Goal: Task Accomplishment & Management: Manage account settings

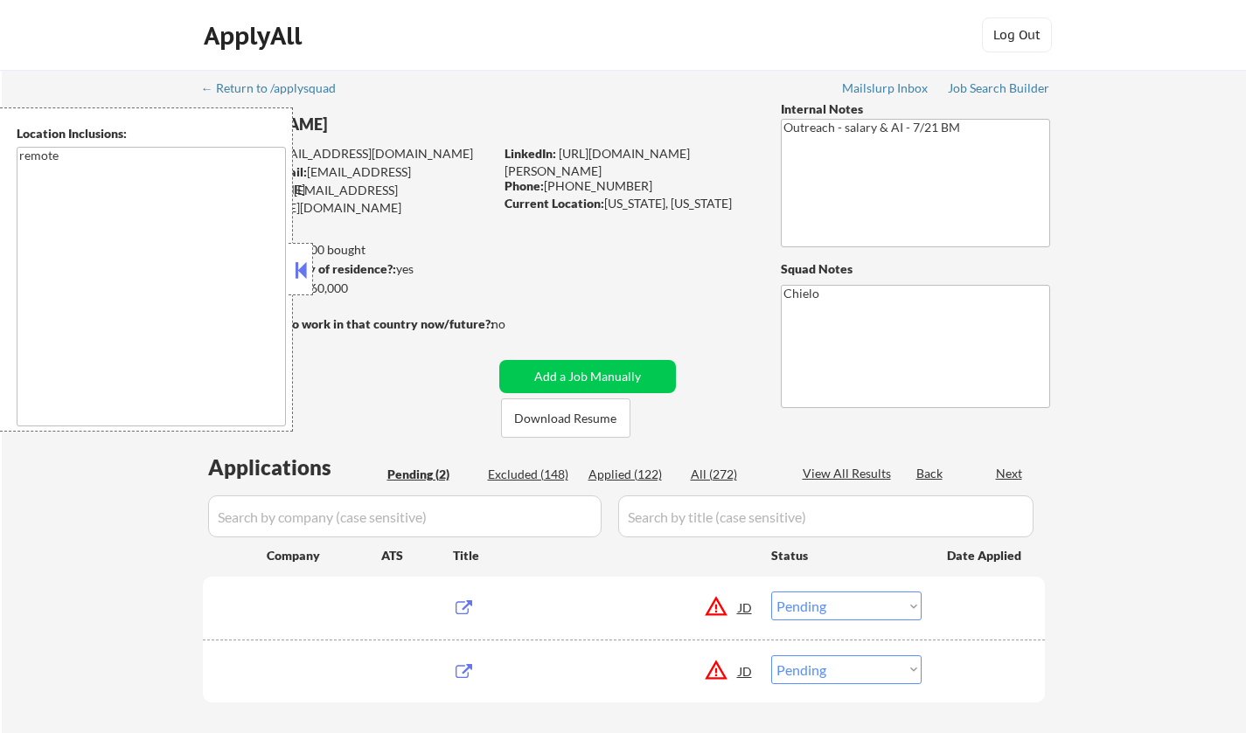
select select ""pending""
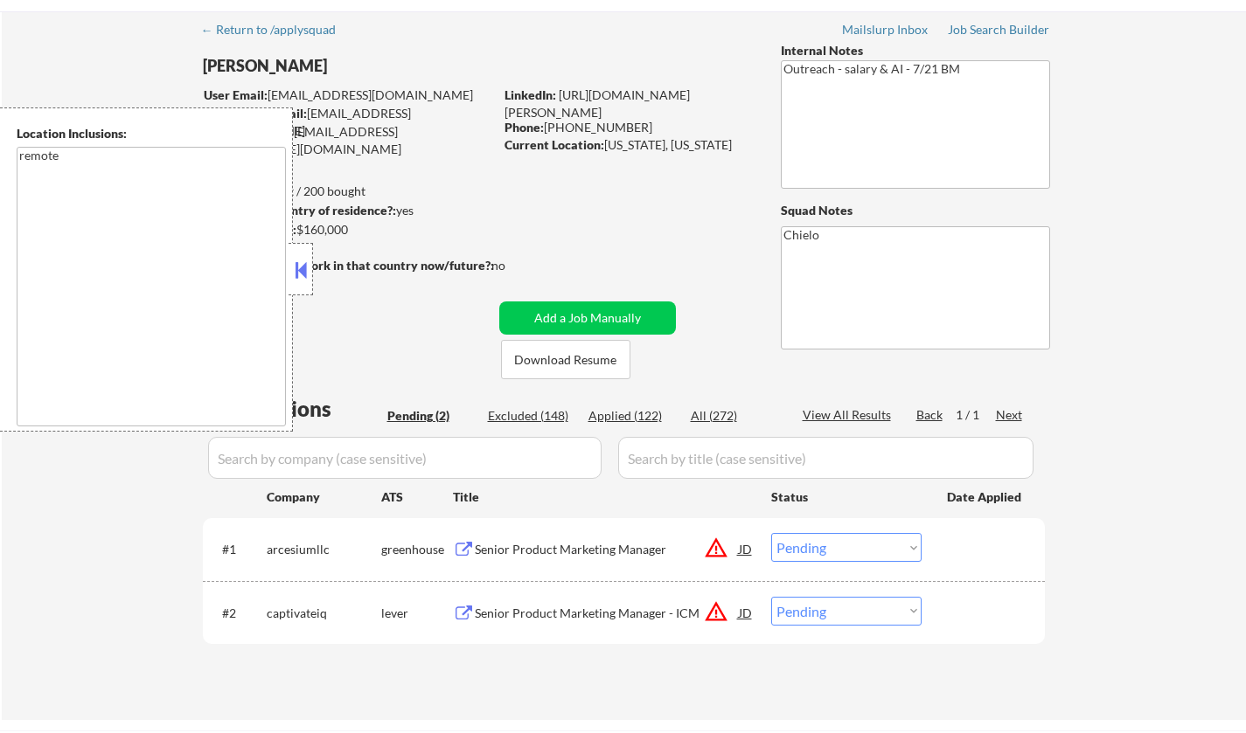
scroll to position [87, 0]
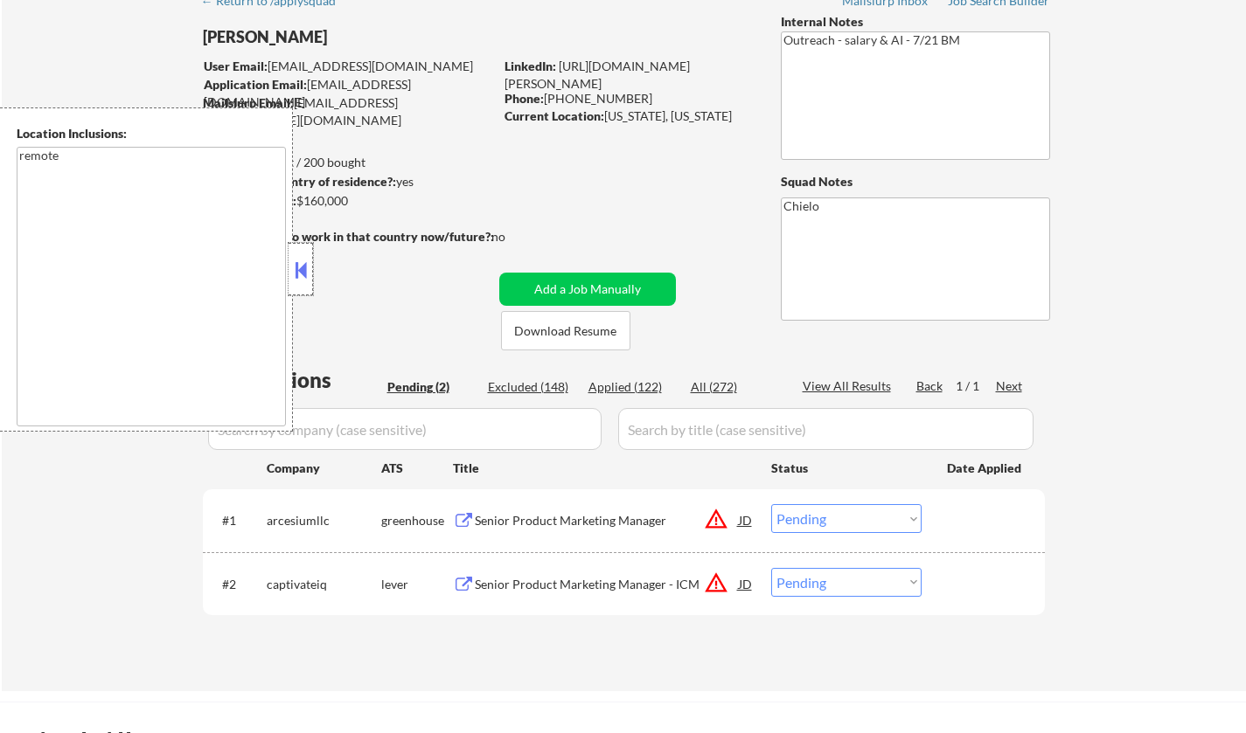
click at [295, 254] on div at bounding box center [300, 269] width 24 height 52
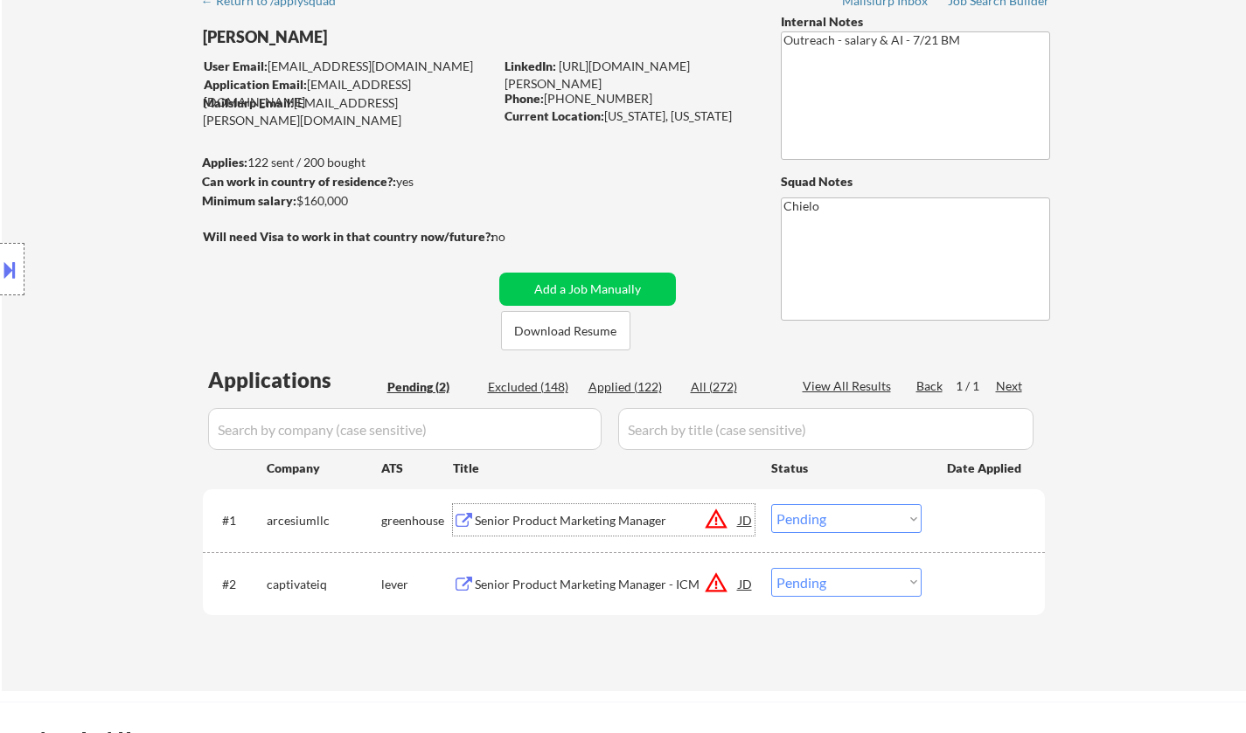
click at [573, 522] on div "Senior Product Marketing Manager" at bounding box center [607, 520] width 264 height 17
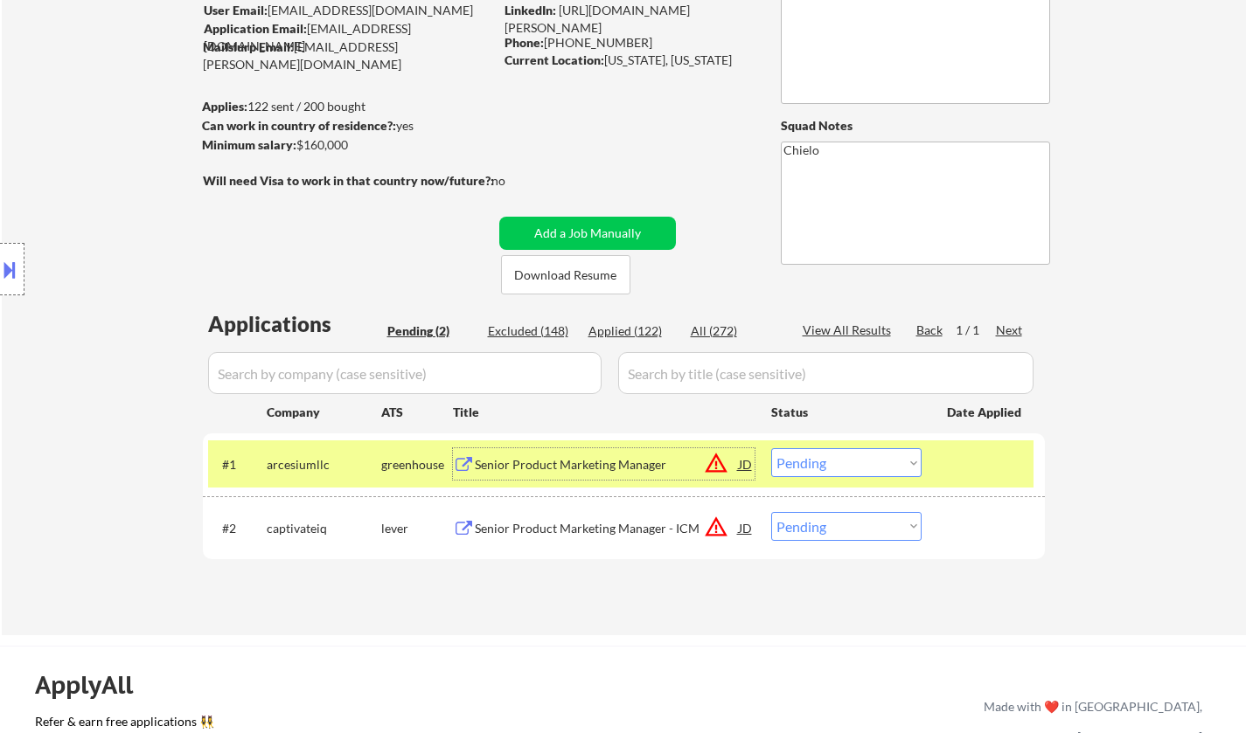
scroll to position [175, 0]
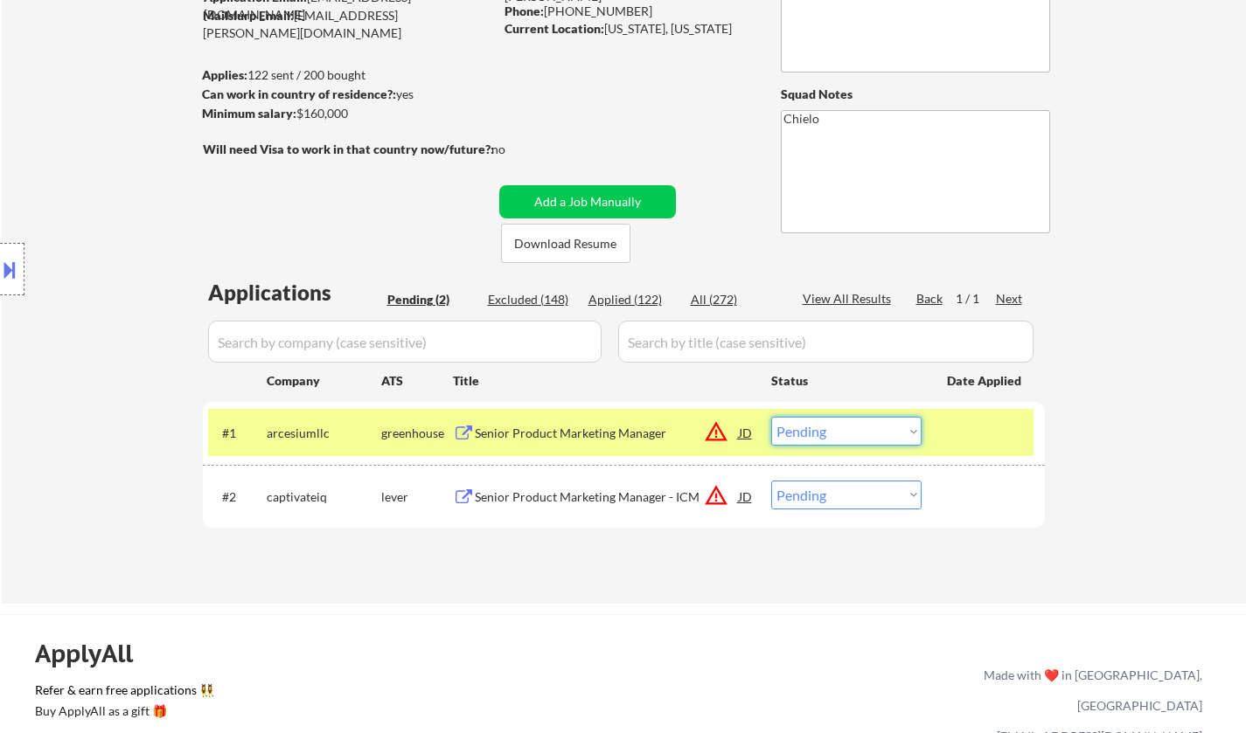
click at [838, 436] on select "Choose an option... Pending Applied Excluded (Questions) Excluded (Expired) Exc…" at bounding box center [846, 431] width 150 height 29
click at [771, 417] on select "Choose an option... Pending Applied Excluded (Questions) Excluded (Expired) Exc…" at bounding box center [846, 431] width 150 height 29
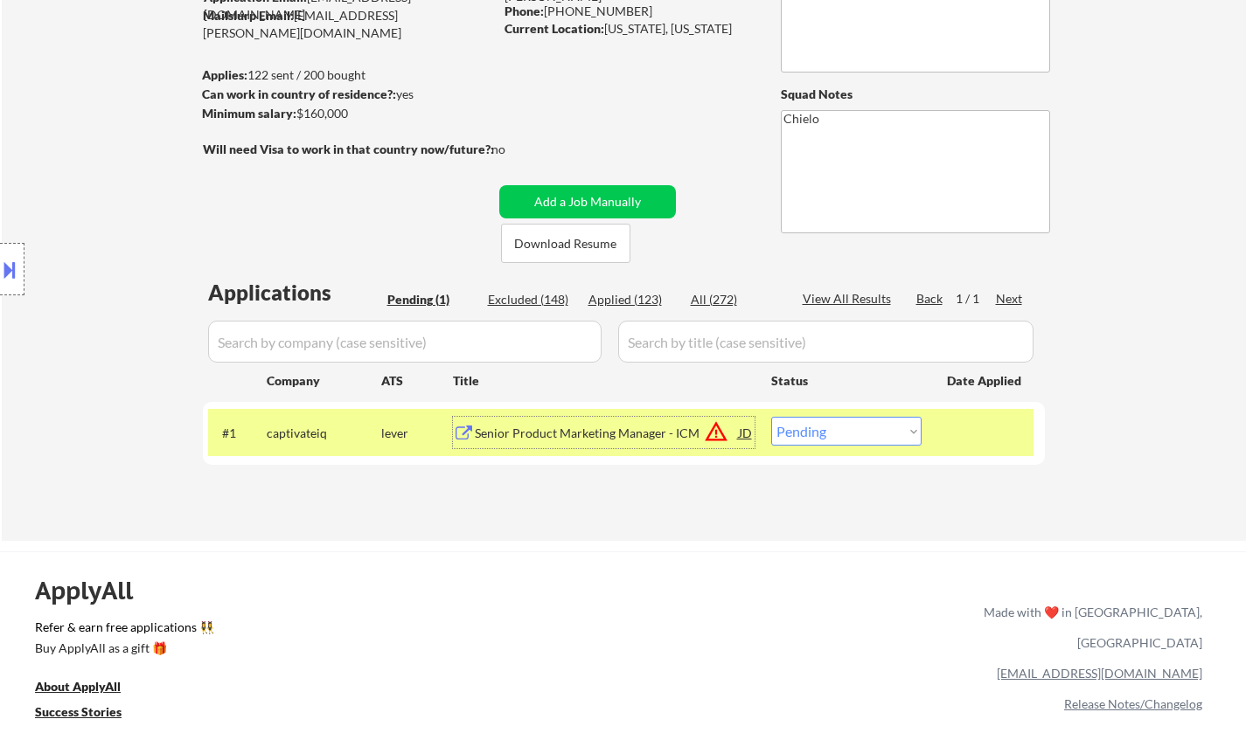
click at [607, 437] on div "Senior Product Marketing Manager - ICM" at bounding box center [607, 433] width 264 height 17
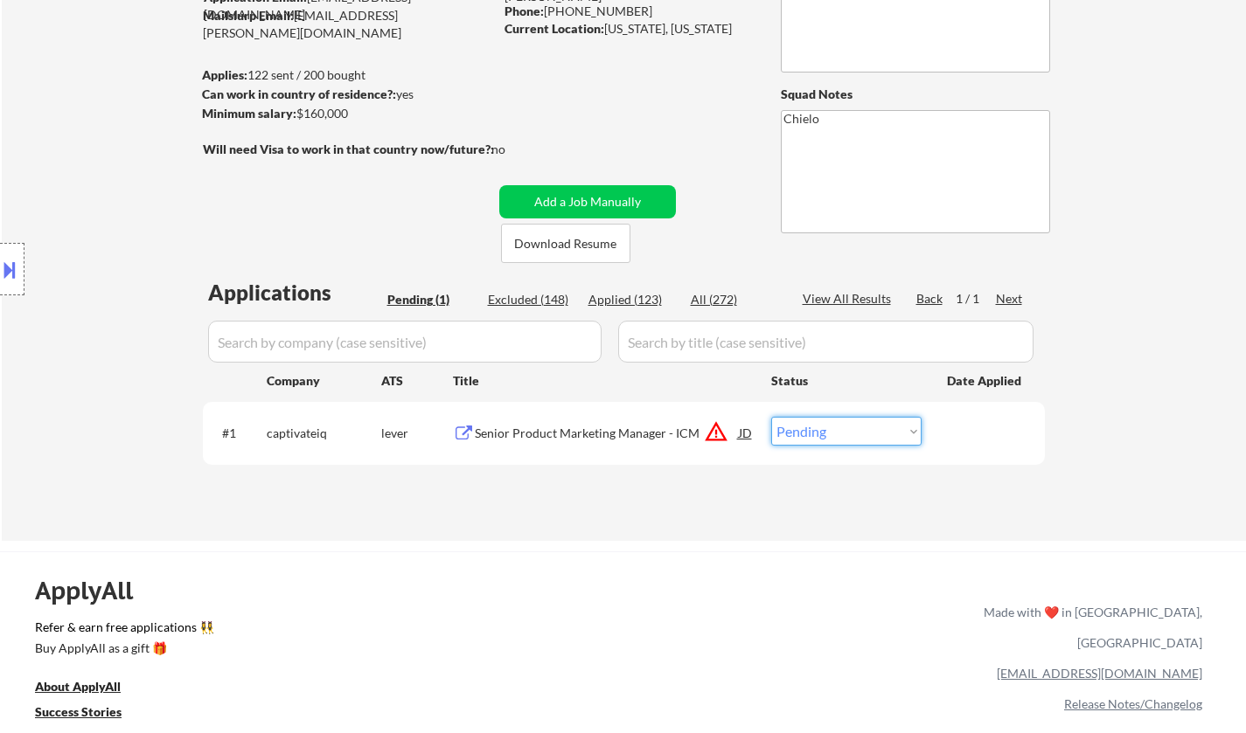
drag, startPoint x: 870, startPoint y: 428, endPoint x: 873, endPoint y: 441, distance: 12.7
click at [870, 428] on select "Choose an option... Pending Applied Excluded (Questions) Excluded (Expired) Exc…" at bounding box center [846, 431] width 150 height 29
select select ""excluded__location_""
click at [771, 417] on select "Choose an option... Pending Applied Excluded (Questions) Excluded (Expired) Exc…" at bounding box center [846, 431] width 150 height 29
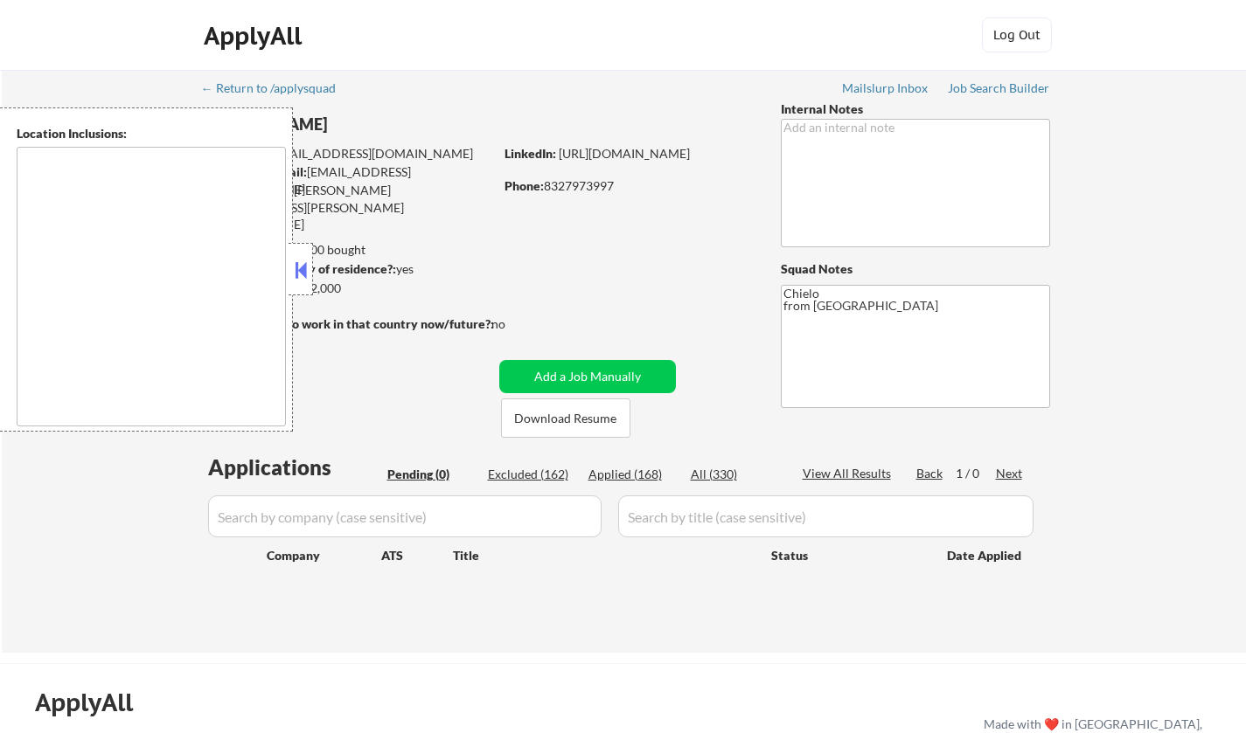
click at [304, 271] on button at bounding box center [300, 270] width 19 height 26
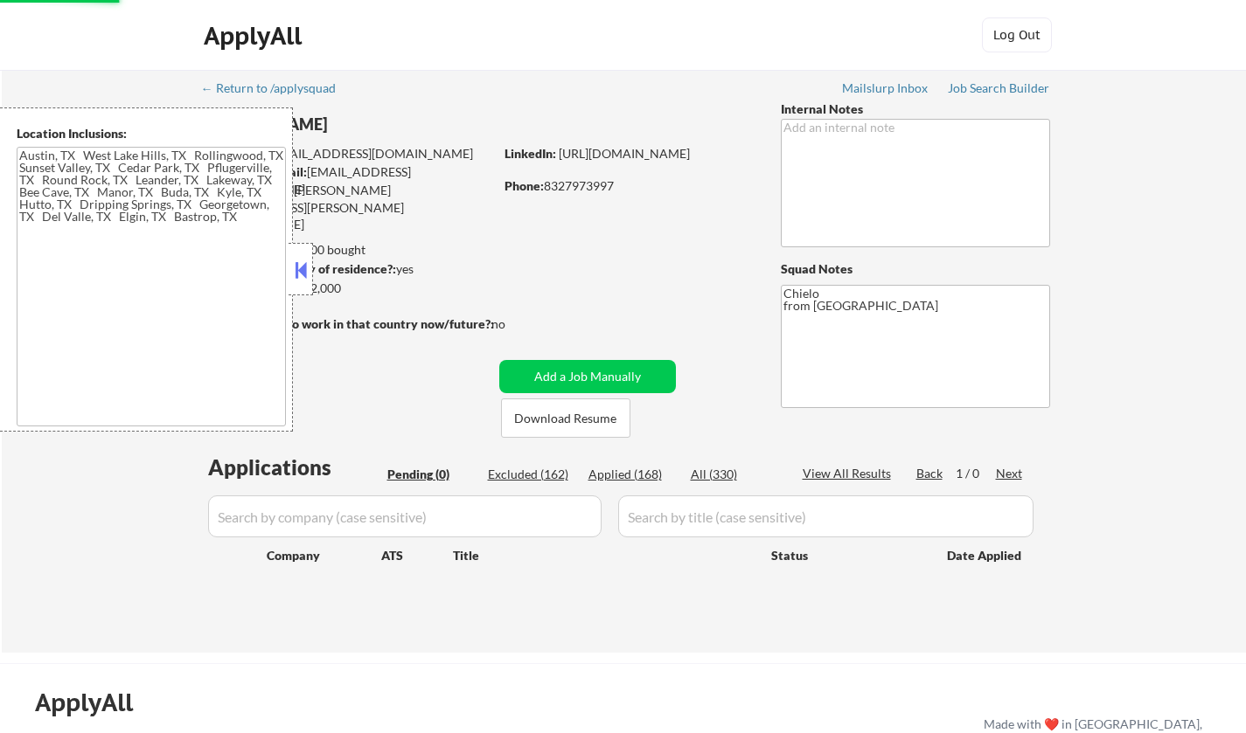
type textarea "Austin, TX West Lake Hills, TX Rollingwood, TX Sunset Valley, TX Cedar Park, TX…"
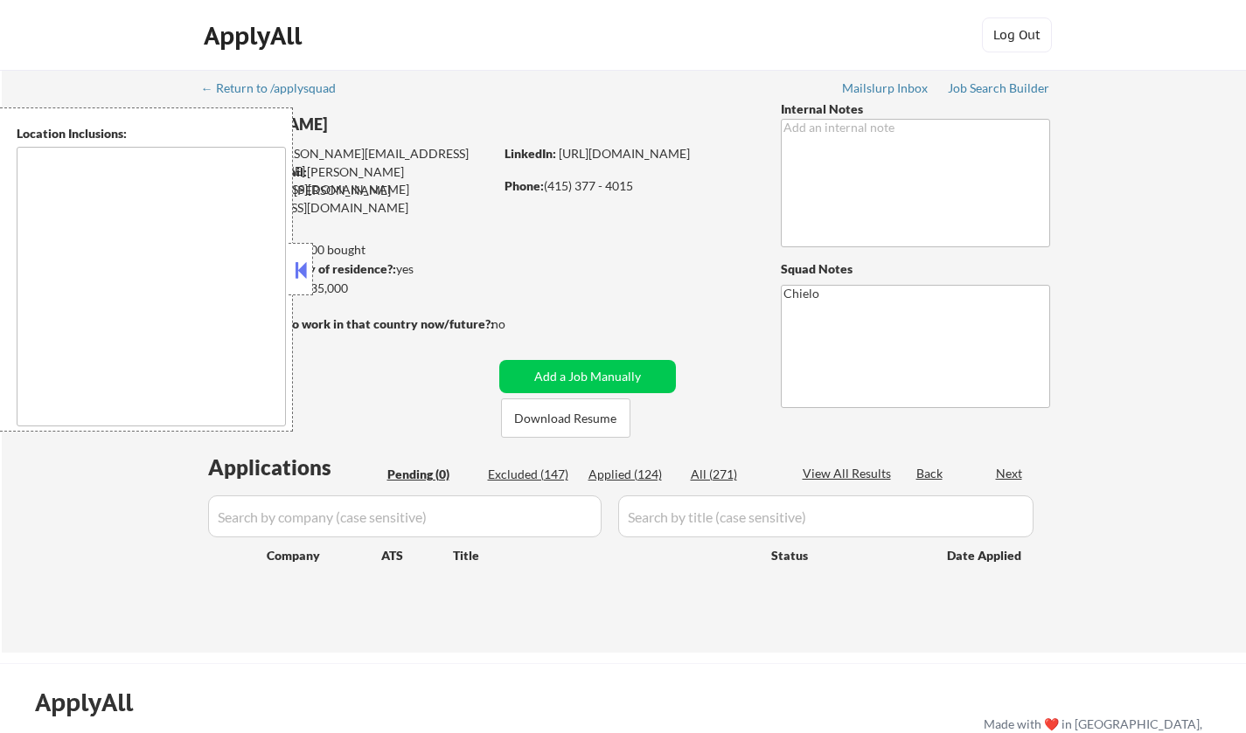
type textarea "[GEOGRAPHIC_DATA], [GEOGRAPHIC_DATA] [GEOGRAPHIC_DATA], [GEOGRAPHIC_DATA] [GEOG…"
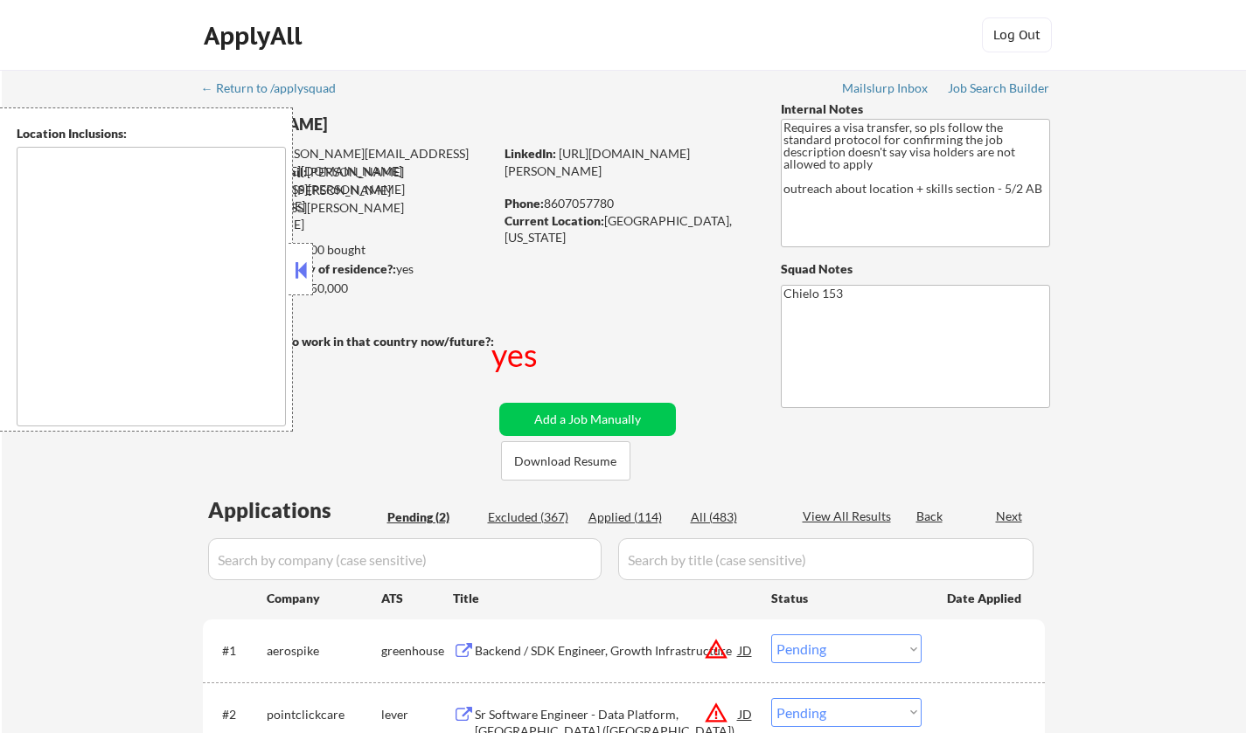
select select ""pending""
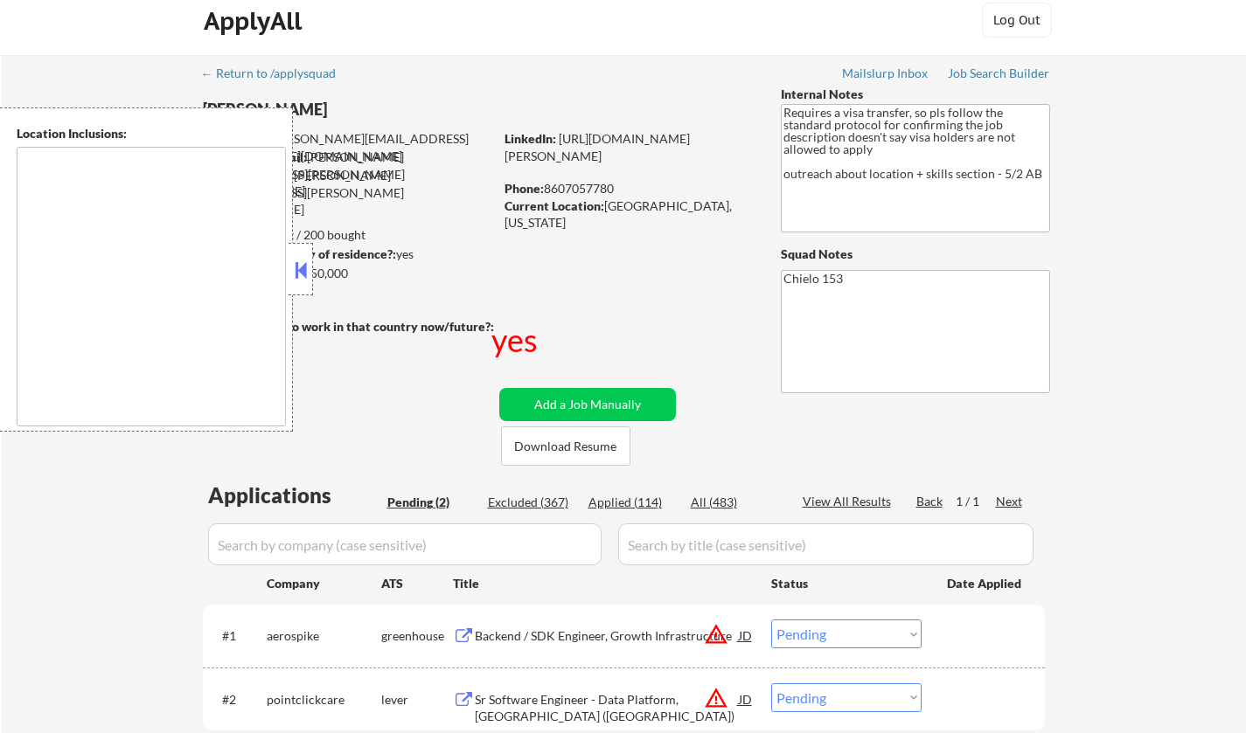
scroll to position [87, 0]
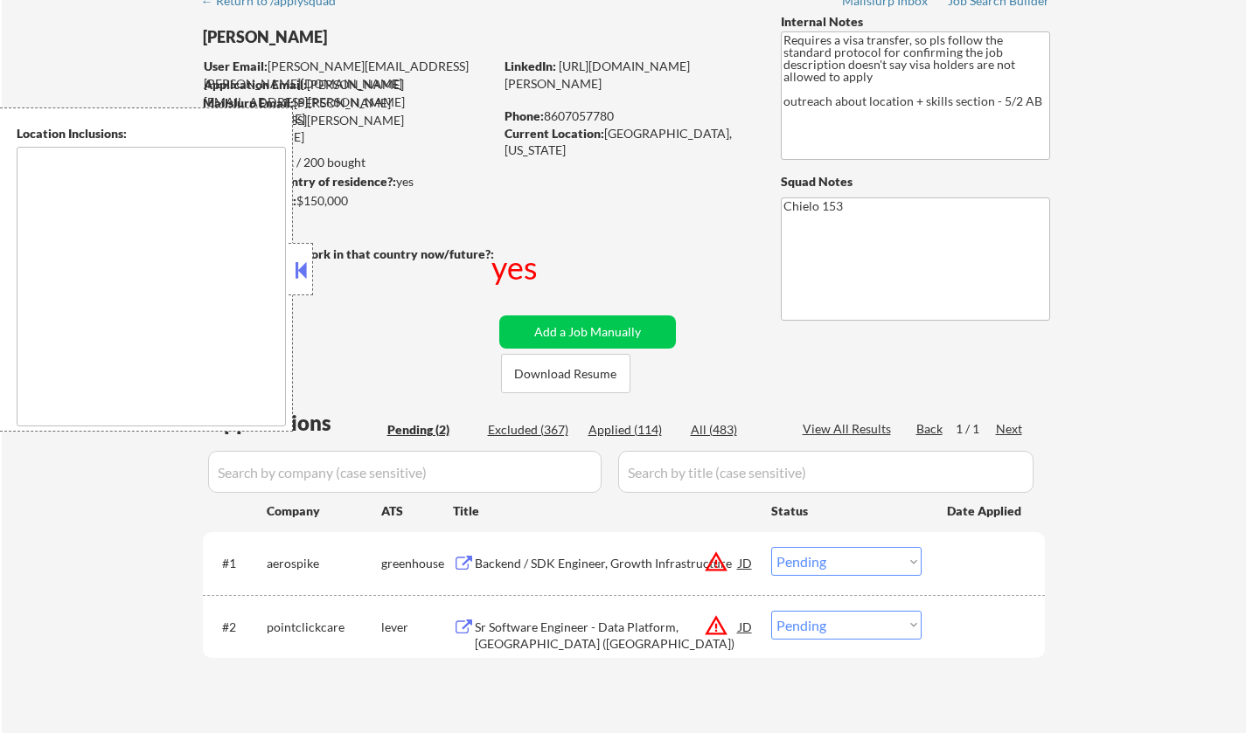
click at [299, 264] on button at bounding box center [300, 270] width 19 height 26
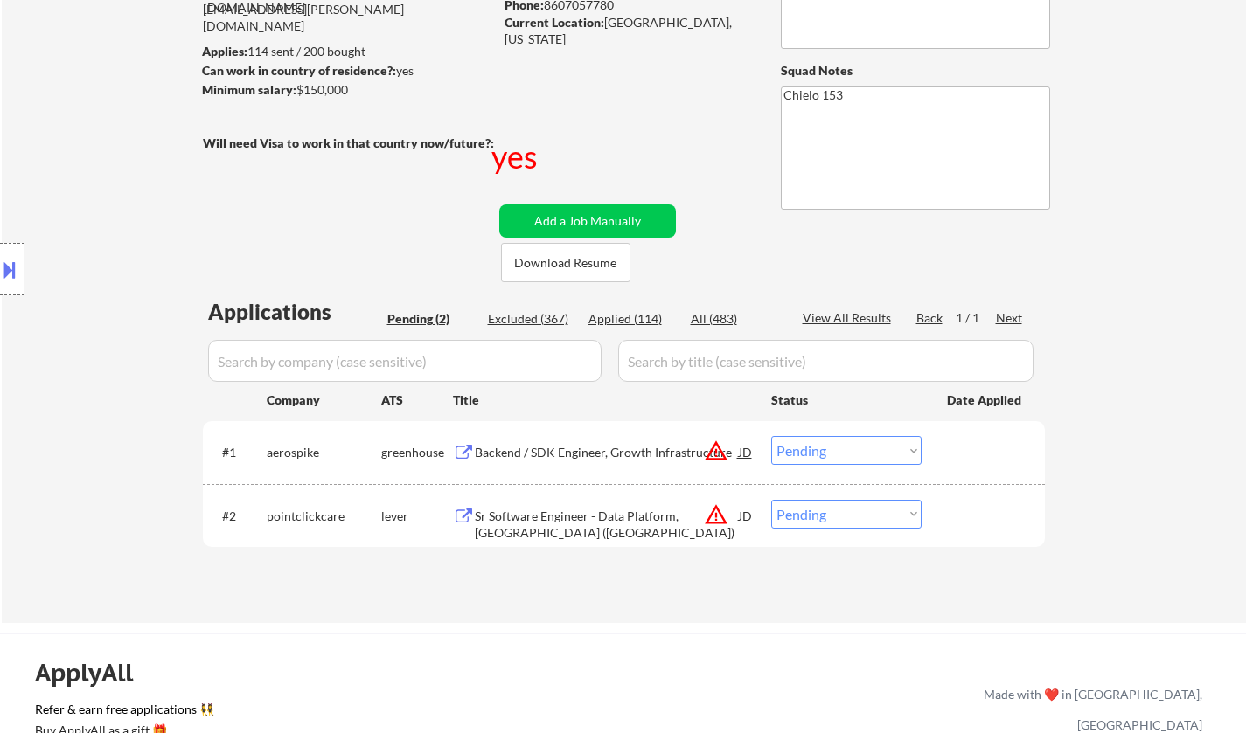
scroll to position [262, 0]
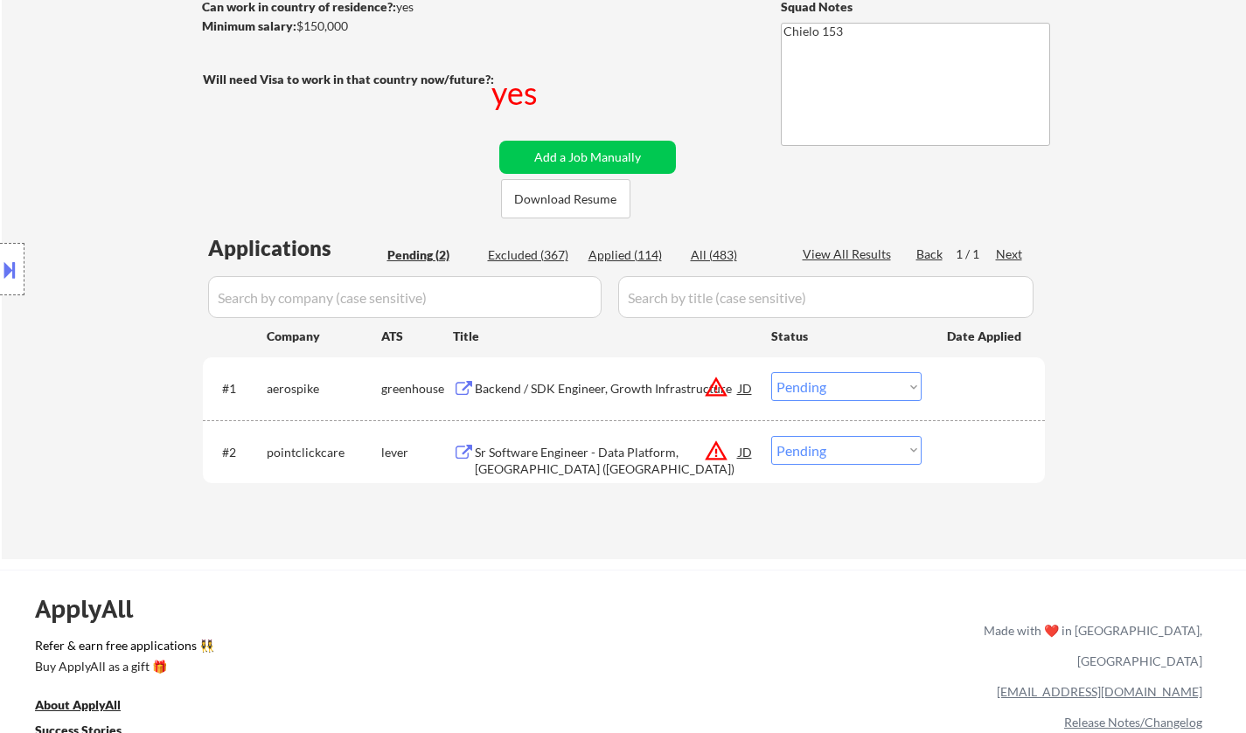
click at [742, 393] on div "JD" at bounding box center [745, 387] width 17 height 31
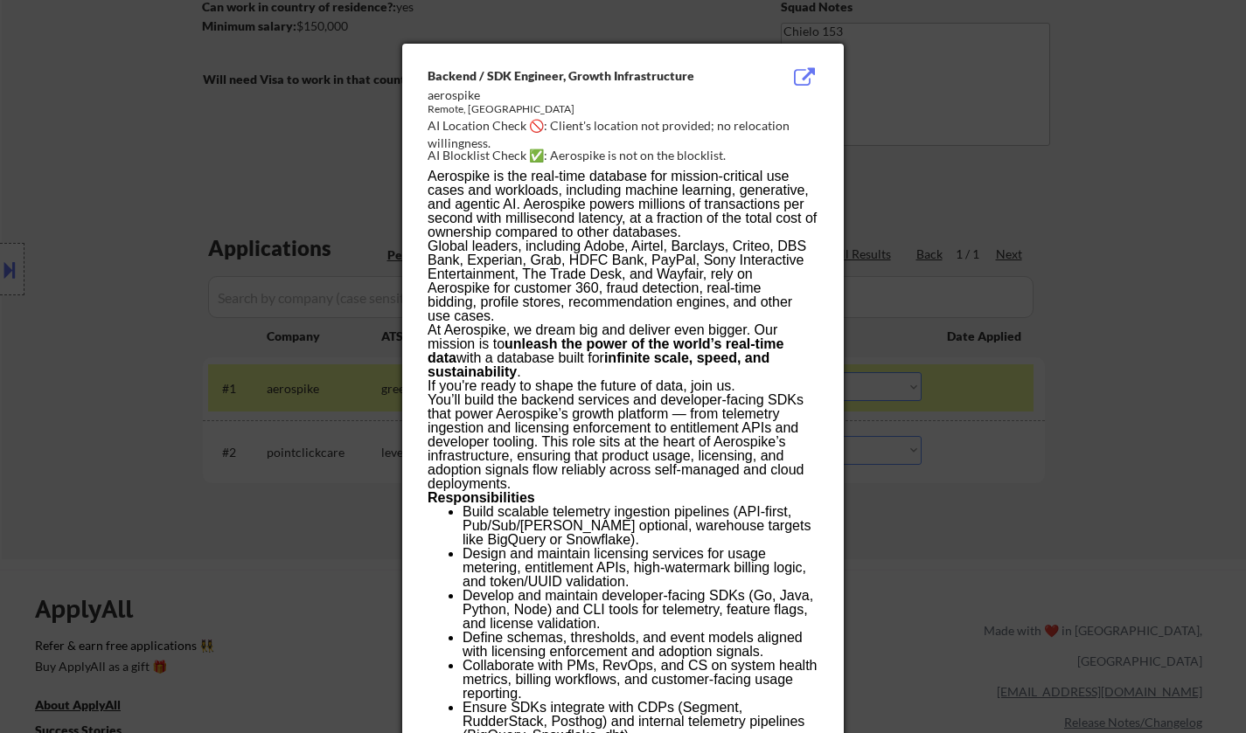
click at [964, 459] on div at bounding box center [623, 366] width 1246 height 733
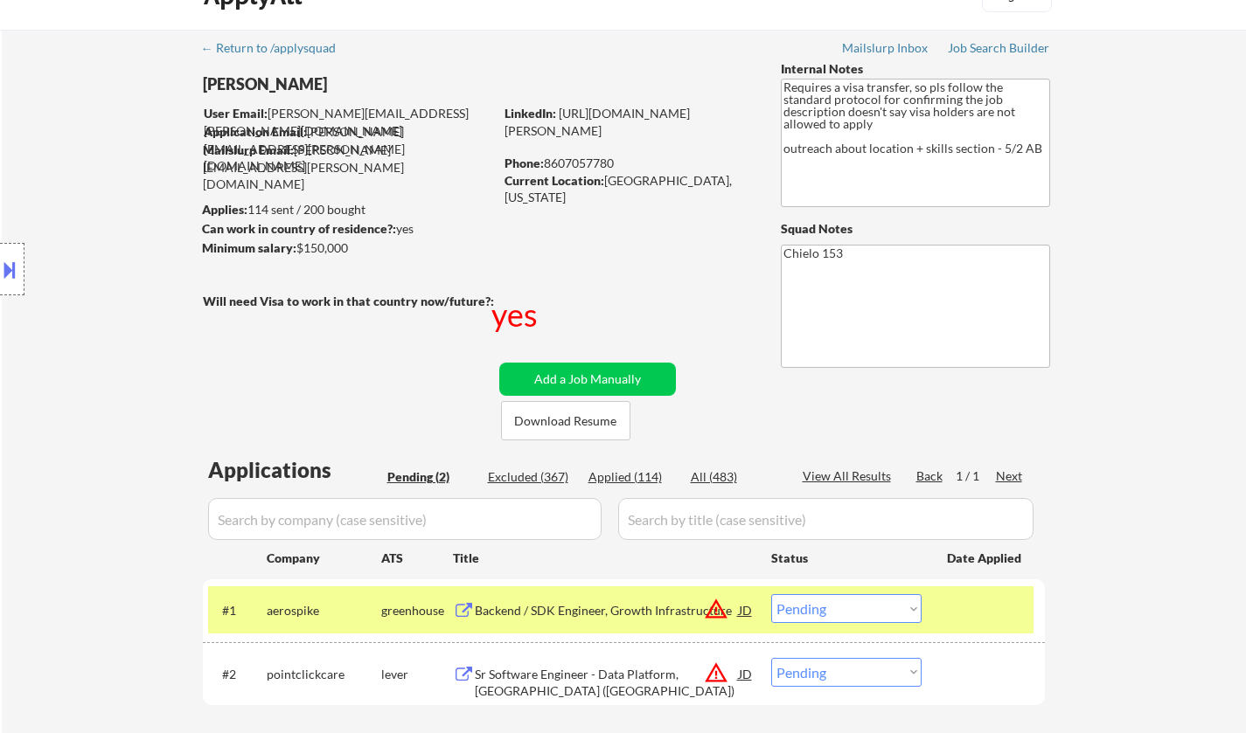
scroll to position [0, 0]
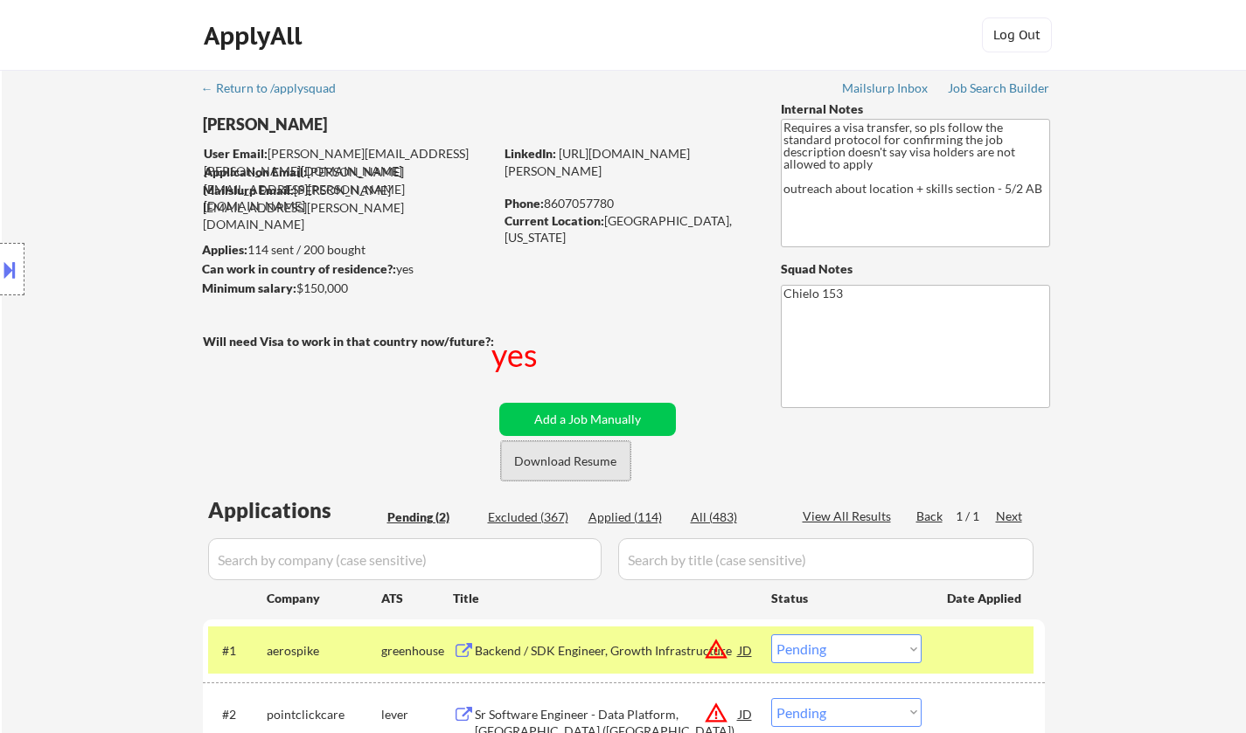
click at [565, 451] on button "Download Resume" at bounding box center [565, 460] width 129 height 39
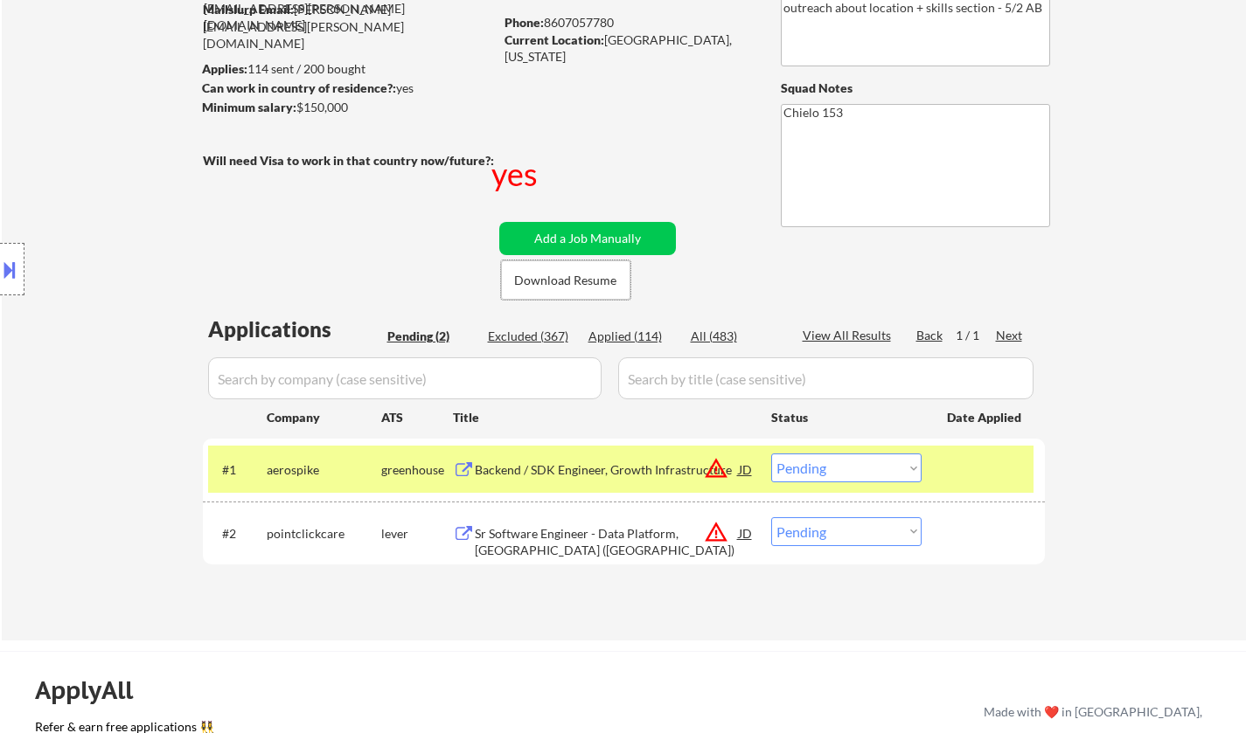
scroll to position [262, 0]
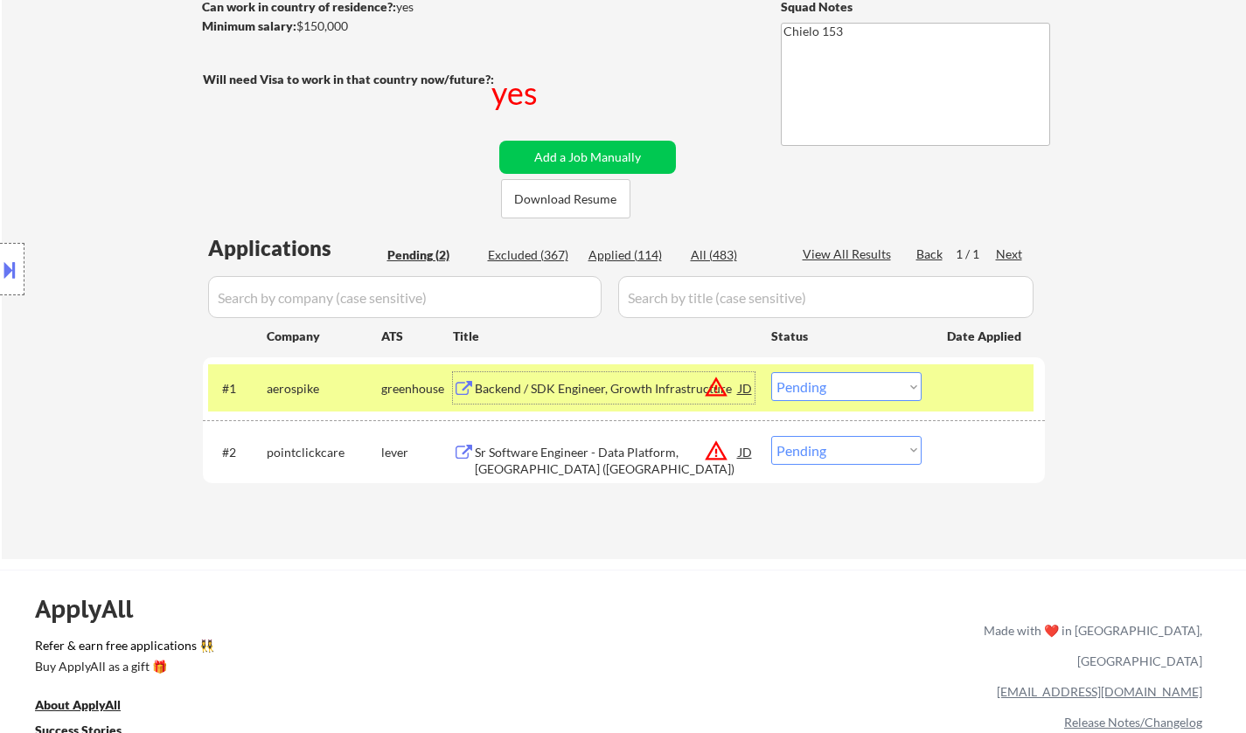
click at [600, 395] on div "Backend / SDK Engineer, Growth Infrastructure" at bounding box center [607, 388] width 264 height 17
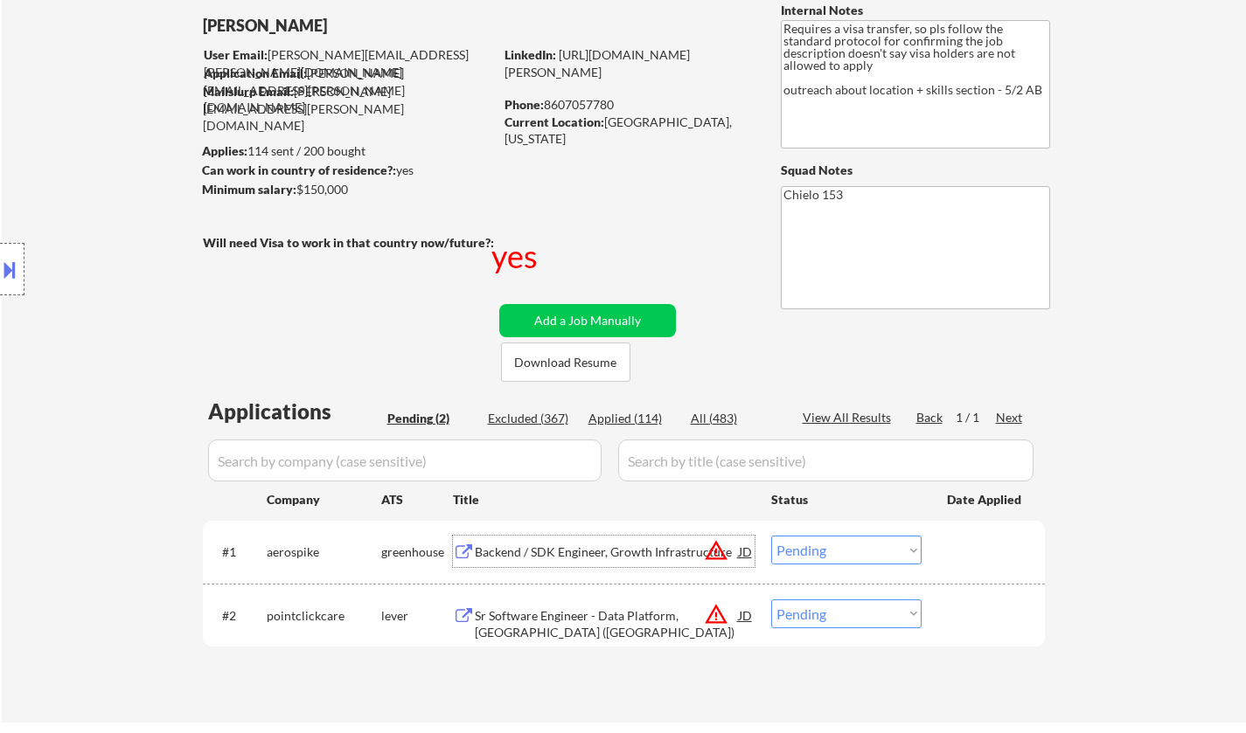
scroll to position [175, 0]
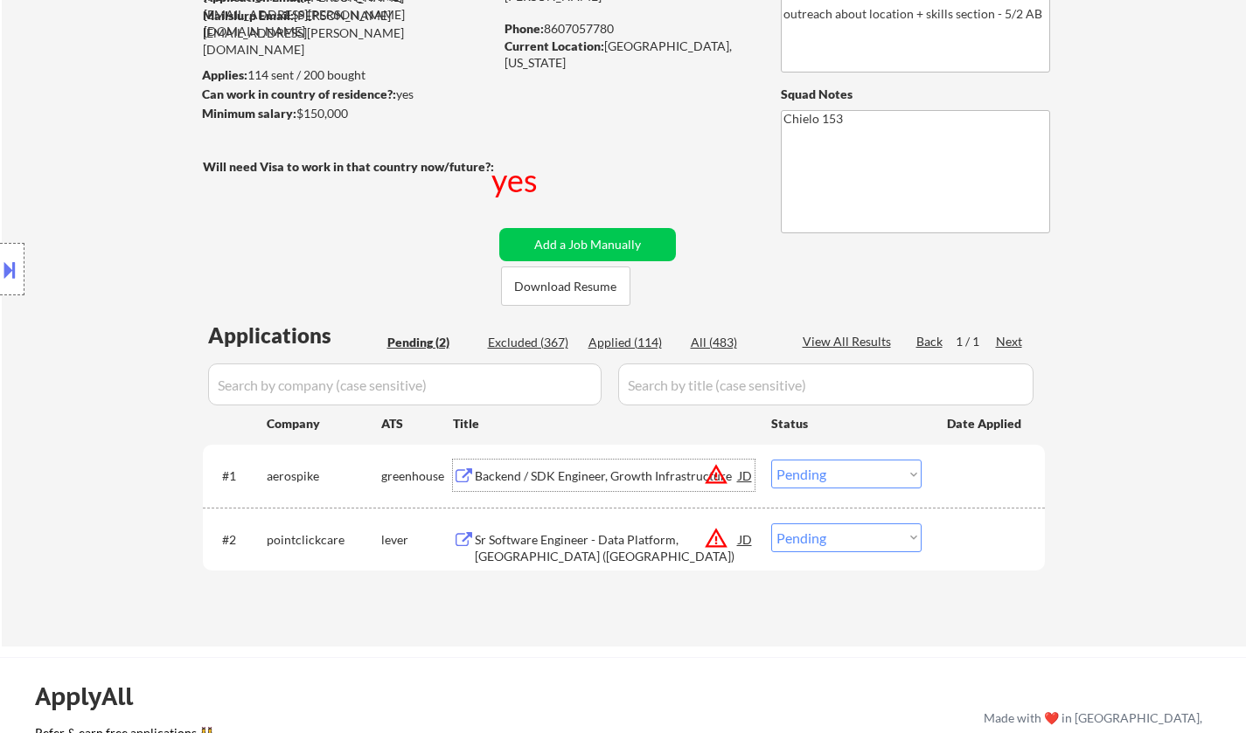
click at [860, 475] on select "Choose an option... Pending Applied Excluded (Questions) Excluded (Expired) Exc…" at bounding box center [846, 474] width 150 height 29
click at [771, 460] on select "Choose an option... Pending Applied Excluded (Questions) Excluded (Expired) Exc…" at bounding box center [846, 474] width 150 height 29
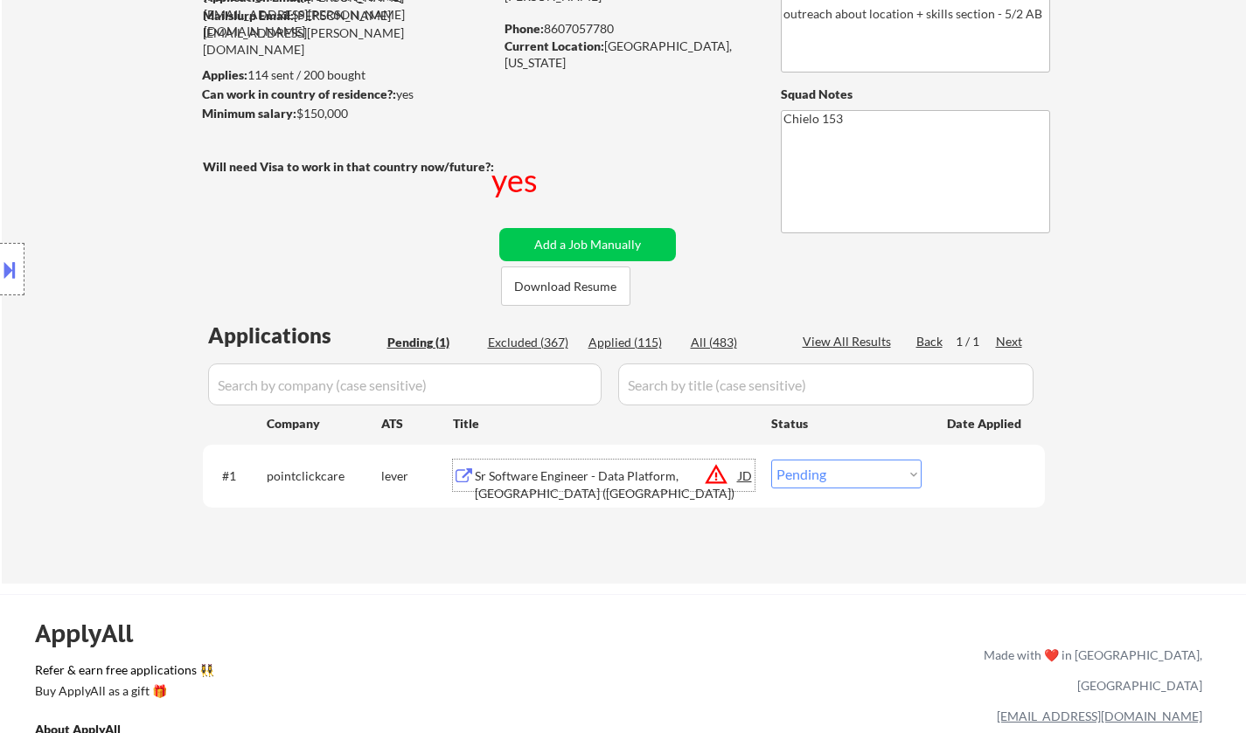
click at [542, 475] on div "Sr Software Engineer - Data Platform,Java (USA)" at bounding box center [607, 485] width 264 height 34
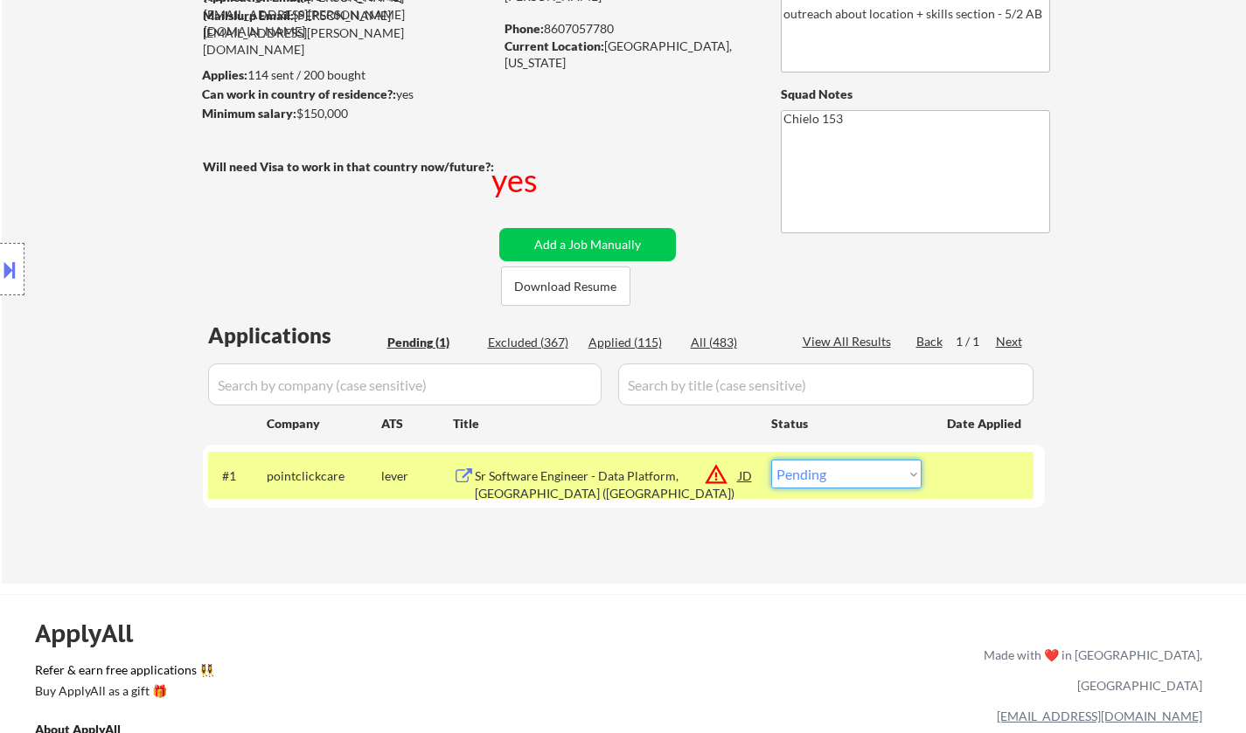
click at [863, 467] on select "Choose an option... Pending Applied Excluded (Questions) Excluded (Expired) Exc…" at bounding box center [846, 474] width 150 height 29
select select ""excluded""
click at [771, 460] on select "Choose an option... Pending Applied Excluded (Questions) Excluded (Expired) Exc…" at bounding box center [846, 474] width 150 height 29
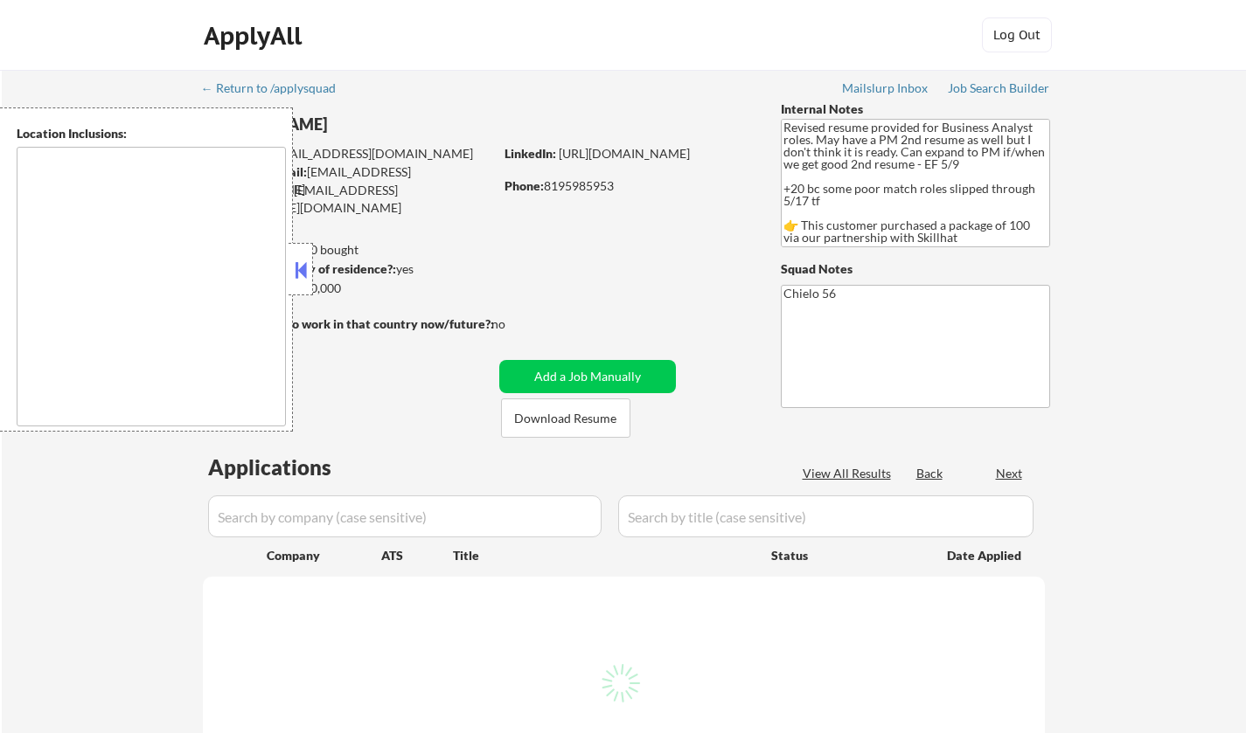
type textarea "[GEOGRAPHIC_DATA], ON [GEOGRAPHIC_DATA], [GEOGRAPHIC_DATA] [GEOGRAPHIC_DATA], O…"
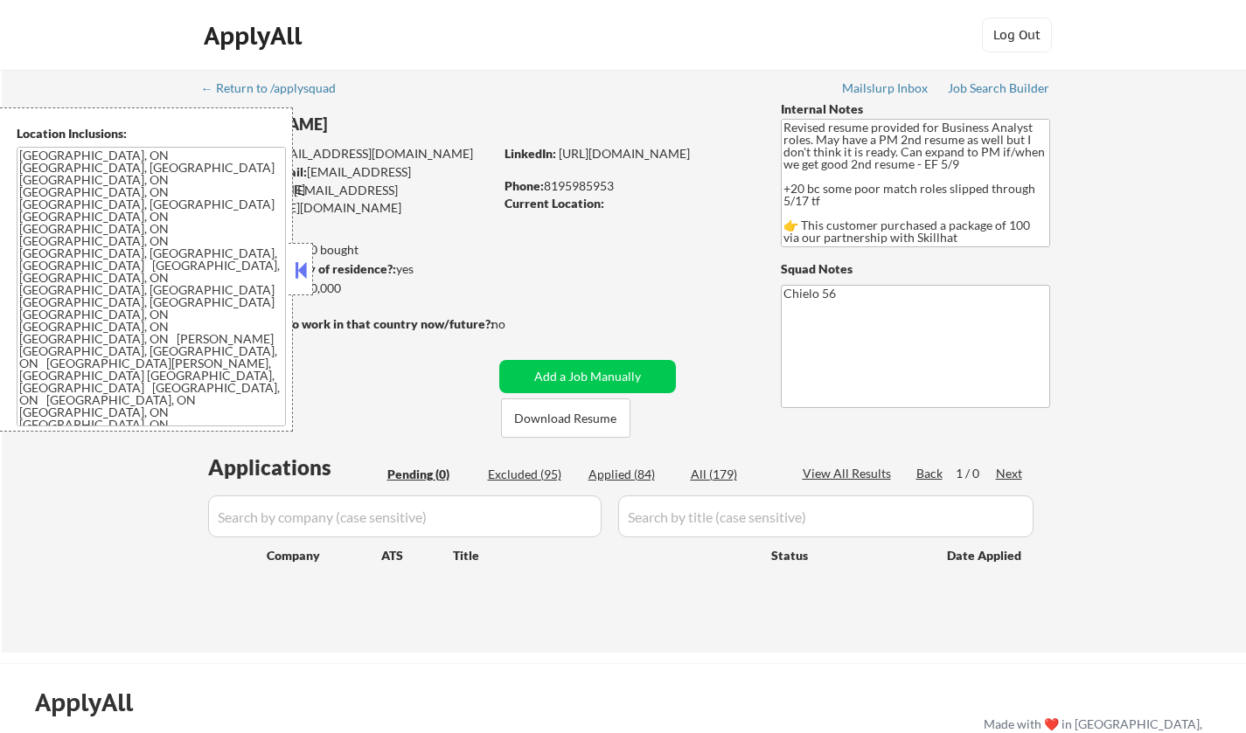
click at [303, 264] on button at bounding box center [300, 270] width 19 height 26
click at [300, 267] on button at bounding box center [300, 270] width 19 height 26
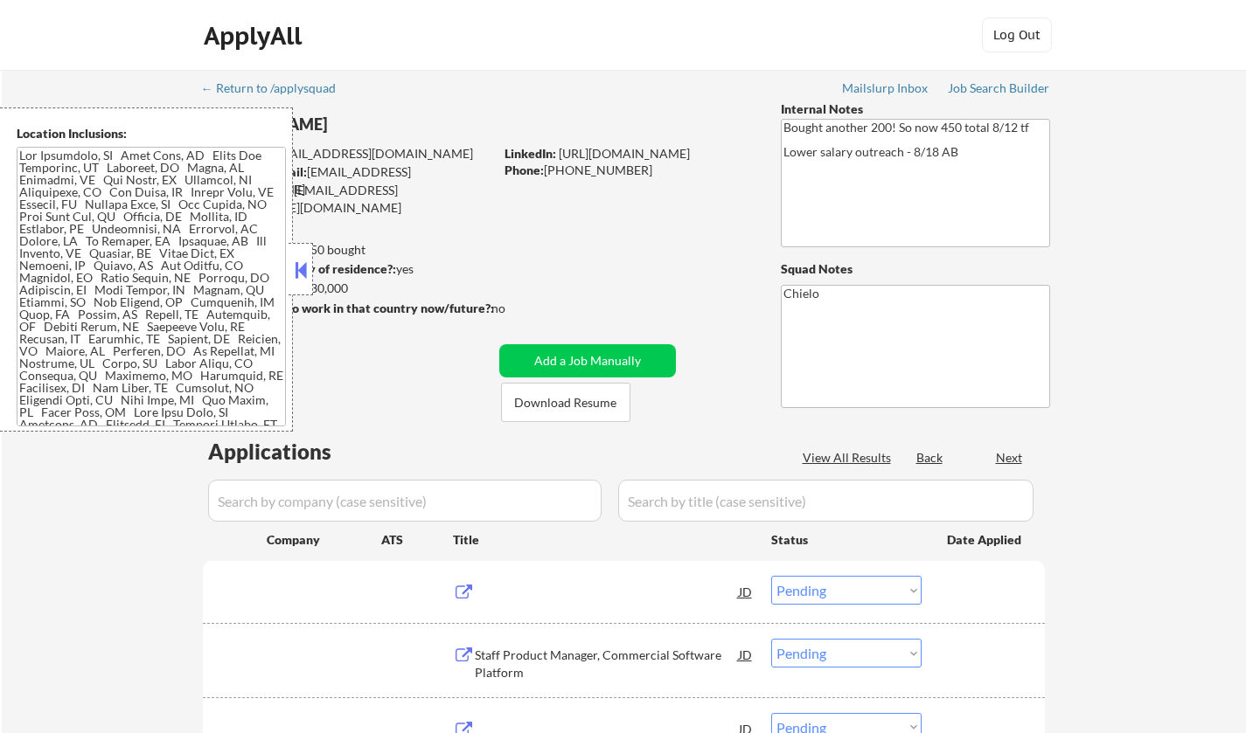
select select ""pending""
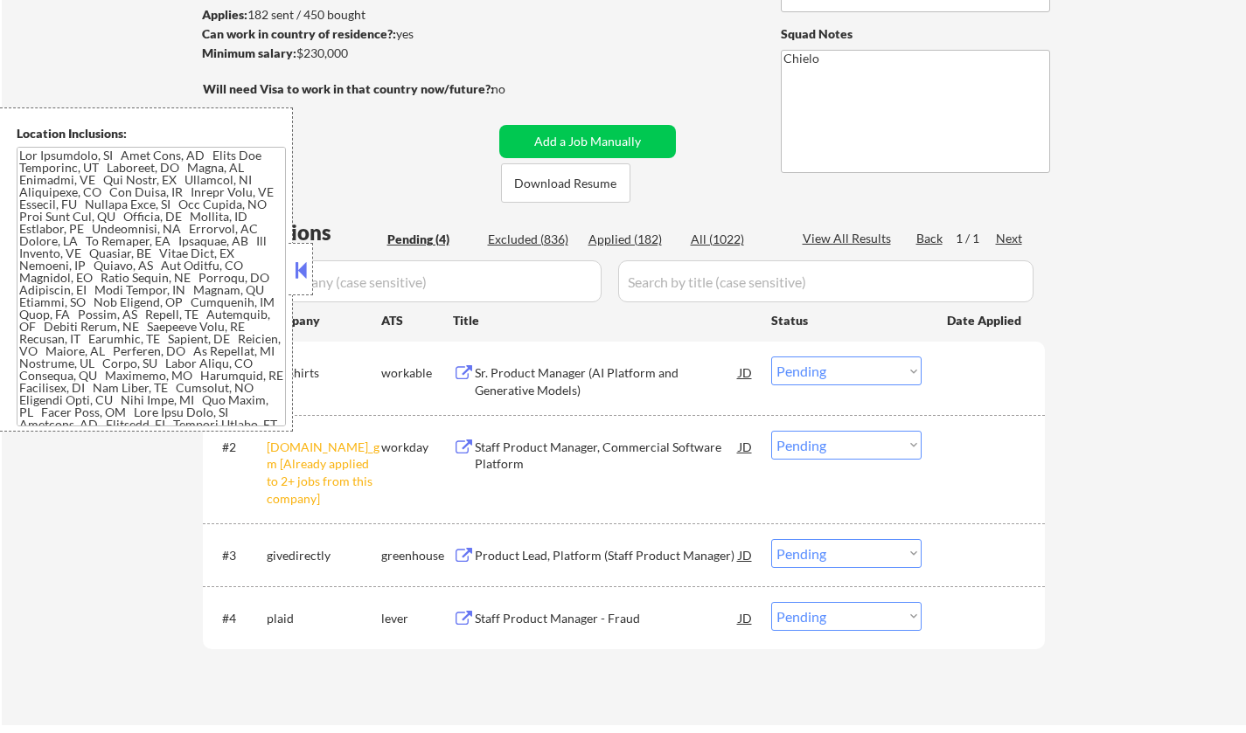
scroll to position [350, 0]
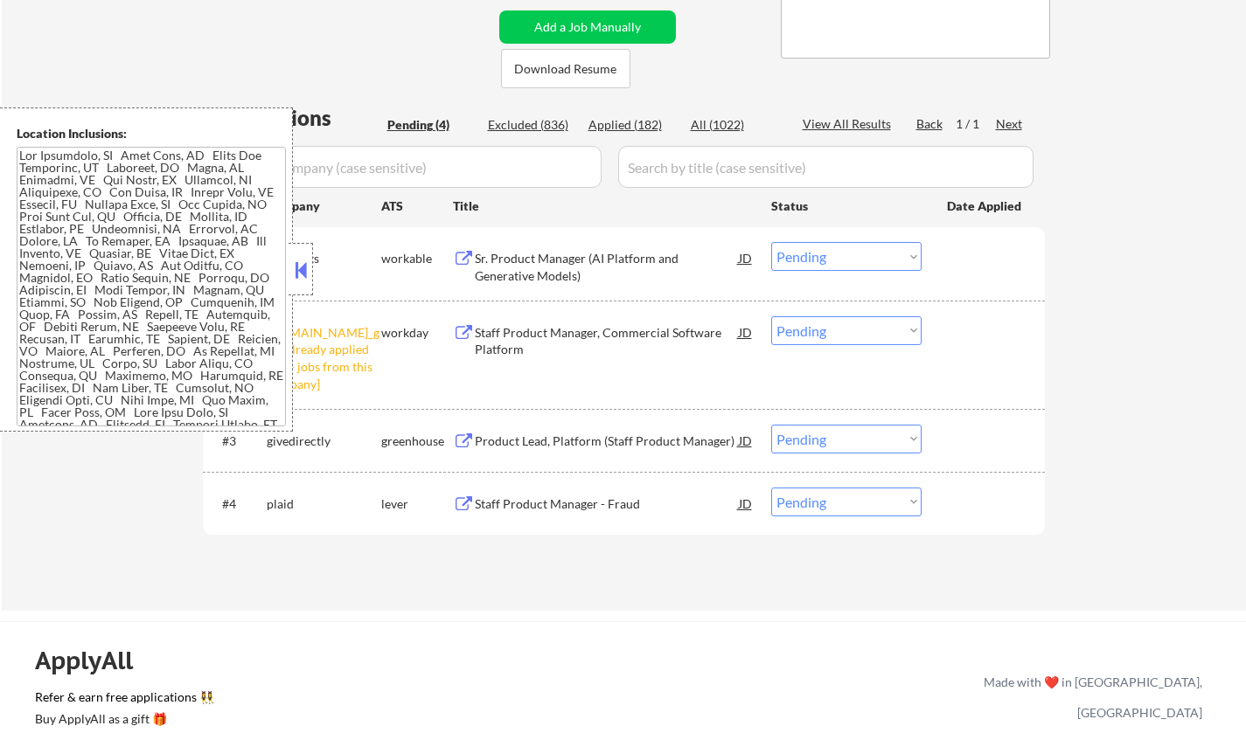
click at [292, 262] on button at bounding box center [300, 270] width 19 height 26
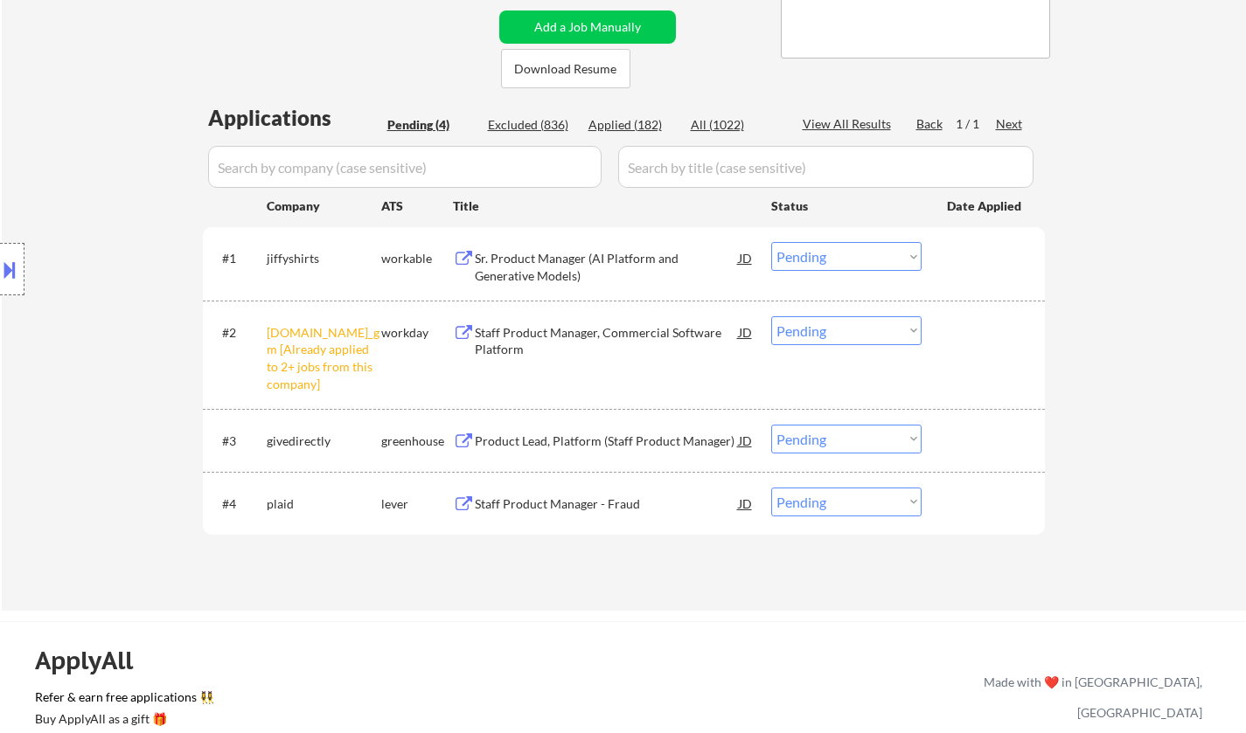
click at [859, 333] on select "Choose an option... Pending Applied Excluded (Questions) Excluded (Expired) Exc…" at bounding box center [846, 330] width 150 height 29
click at [771, 316] on select "Choose an option... Pending Applied Excluded (Questions) Excluded (Expired) Exc…" at bounding box center [846, 330] width 150 height 29
select select ""pending""
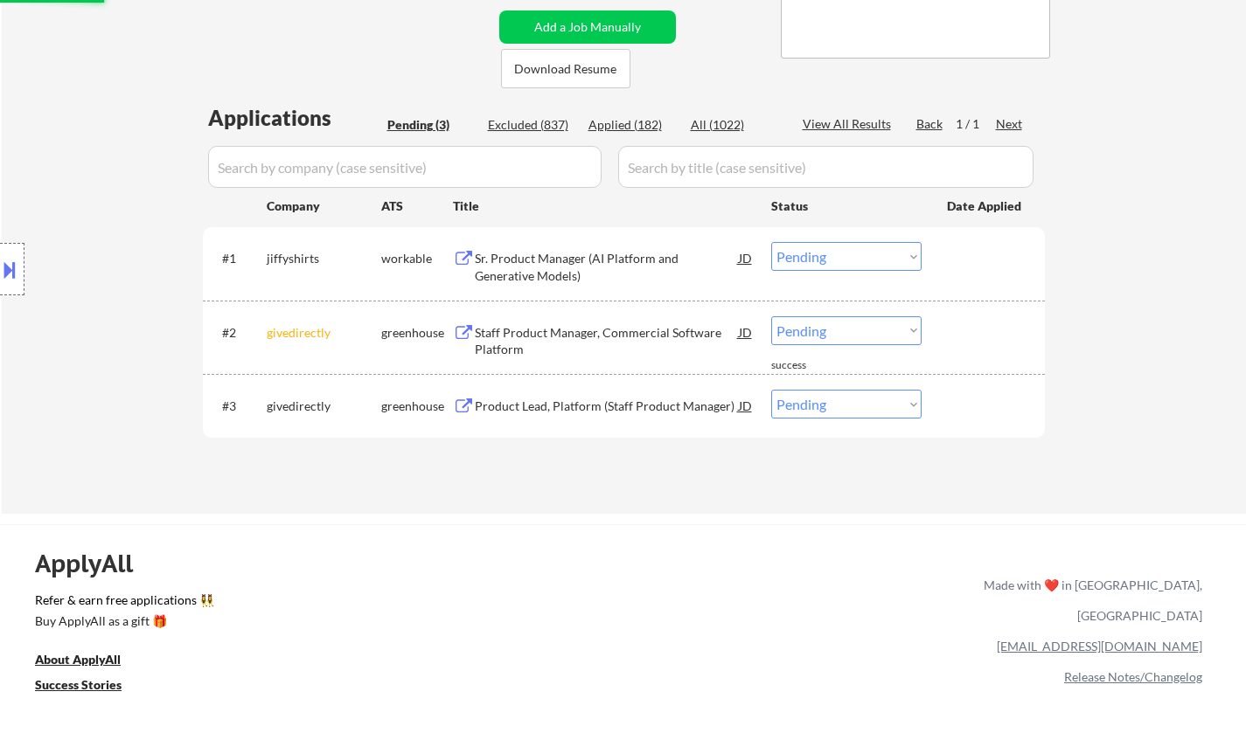
click at [592, 253] on div "Sr. Product Manager (AI Platform and Generative Models)" at bounding box center [607, 267] width 264 height 34
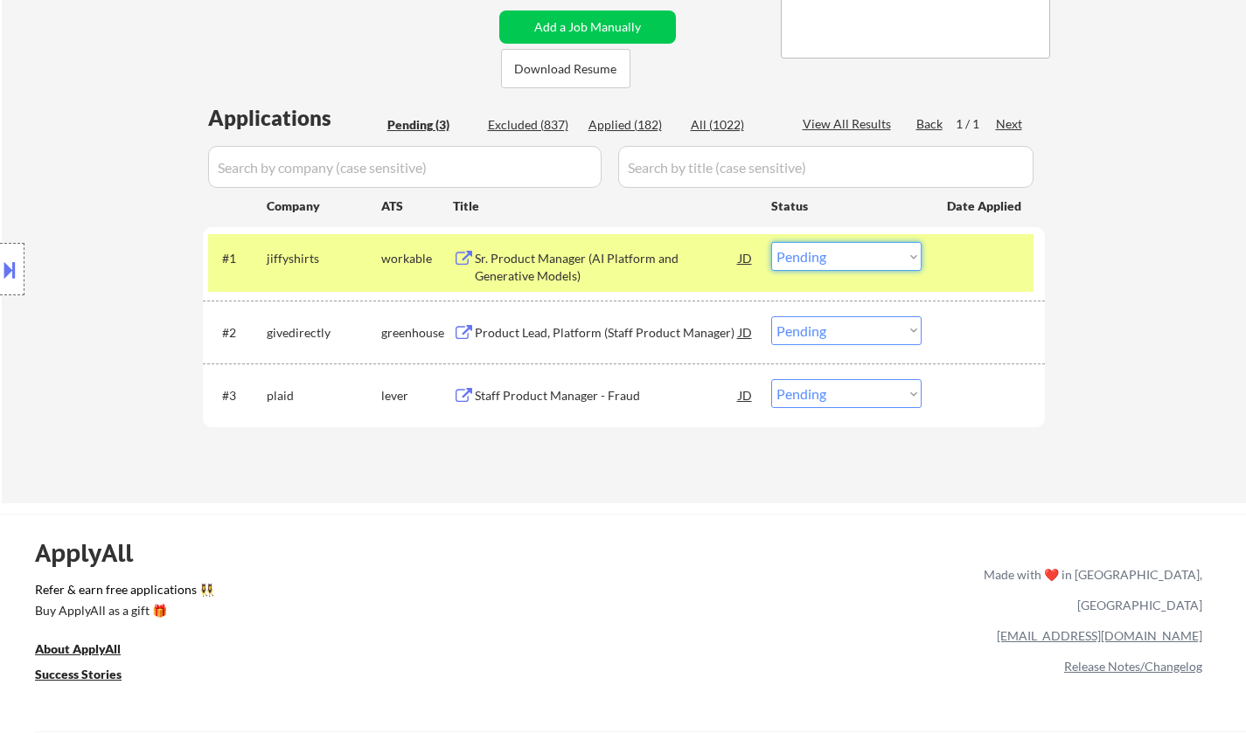
drag, startPoint x: 865, startPoint y: 259, endPoint x: 858, endPoint y: 270, distance: 13.3
click at [865, 259] on select "Choose an option... Pending Applied Excluded (Questions) Excluded (Expired) Exc…" at bounding box center [846, 256] width 150 height 29
click at [771, 242] on select "Choose an option... Pending Applied Excluded (Questions) Excluded (Expired) Exc…" at bounding box center [846, 256] width 150 height 29
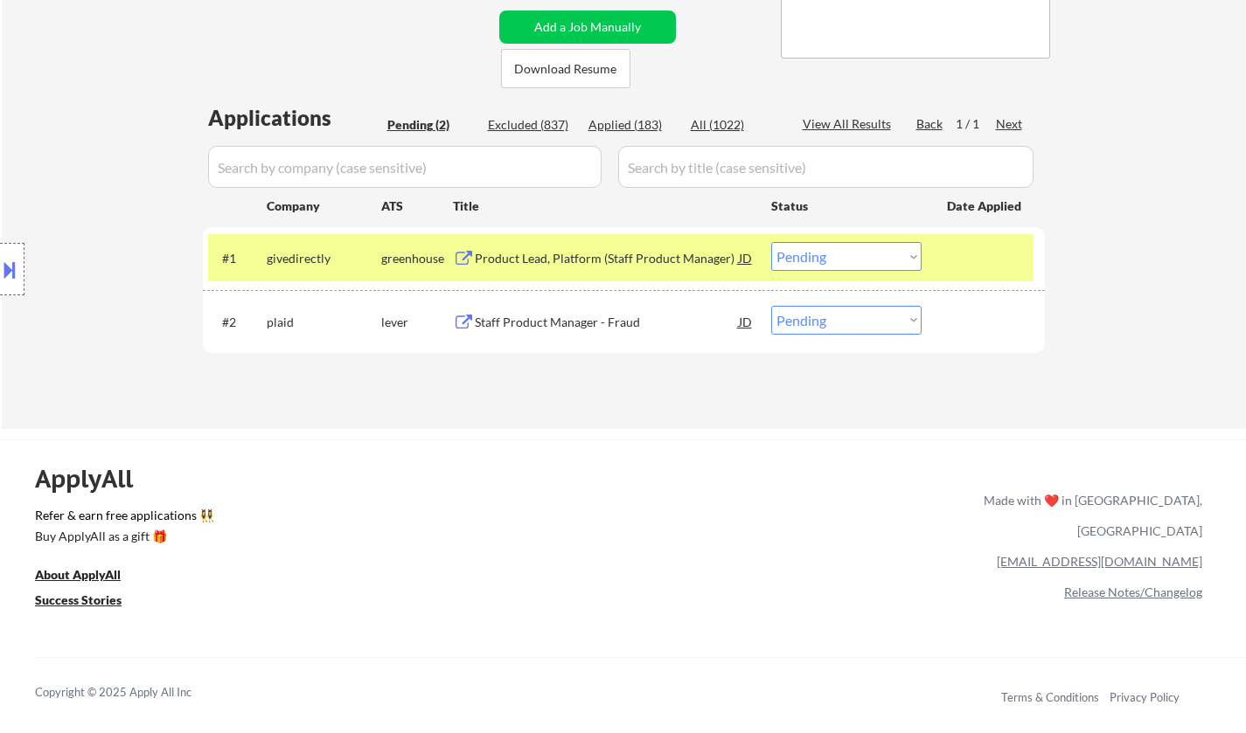
click at [563, 250] on div "Product Lead, Platform (Staff Product Manager)" at bounding box center [607, 258] width 264 height 17
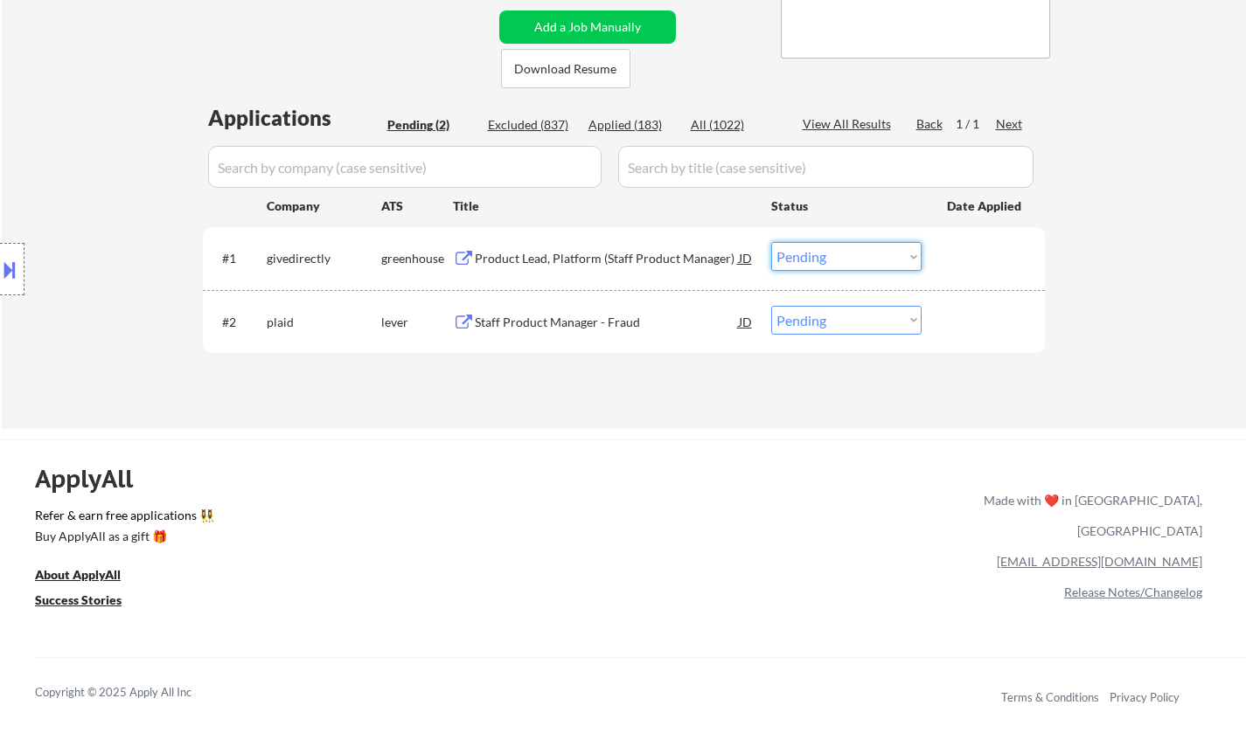
drag, startPoint x: 818, startPoint y: 253, endPoint x: 825, endPoint y: 264, distance: 13.3
click at [818, 253] on select "Choose an option... Pending Applied Excluded (Questions) Excluded (Expired) Exc…" at bounding box center [846, 256] width 150 height 29
click at [771, 242] on select "Choose an option... Pending Applied Excluded (Questions) Excluded (Expired) Exc…" at bounding box center [846, 256] width 150 height 29
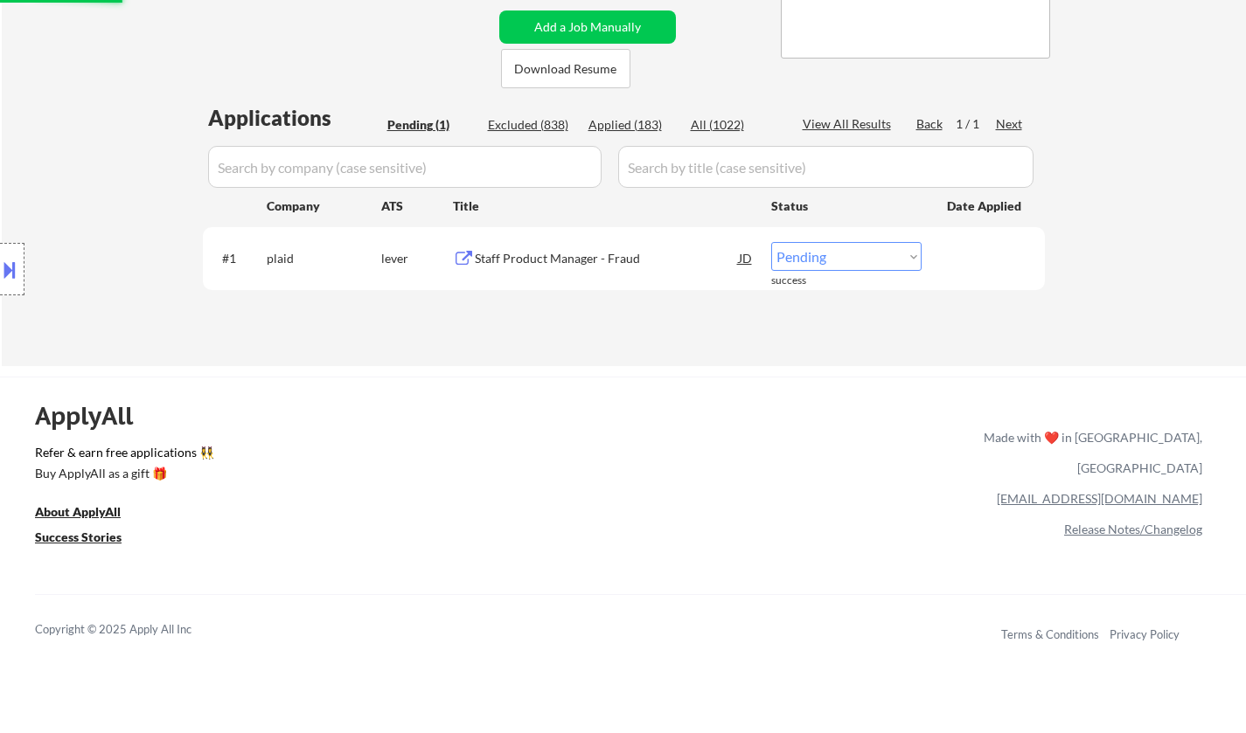
click at [583, 264] on div "Staff Product Manager - Fraud" at bounding box center [607, 258] width 264 height 17
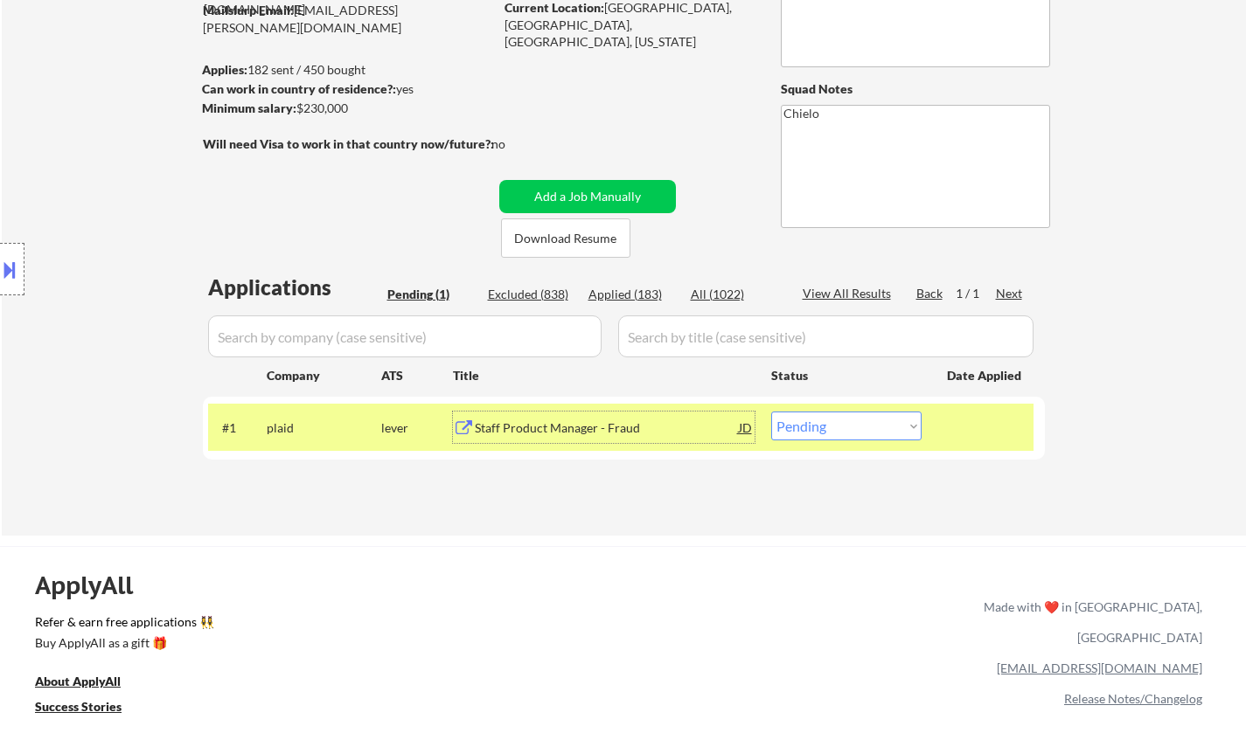
scroll to position [262, 0]
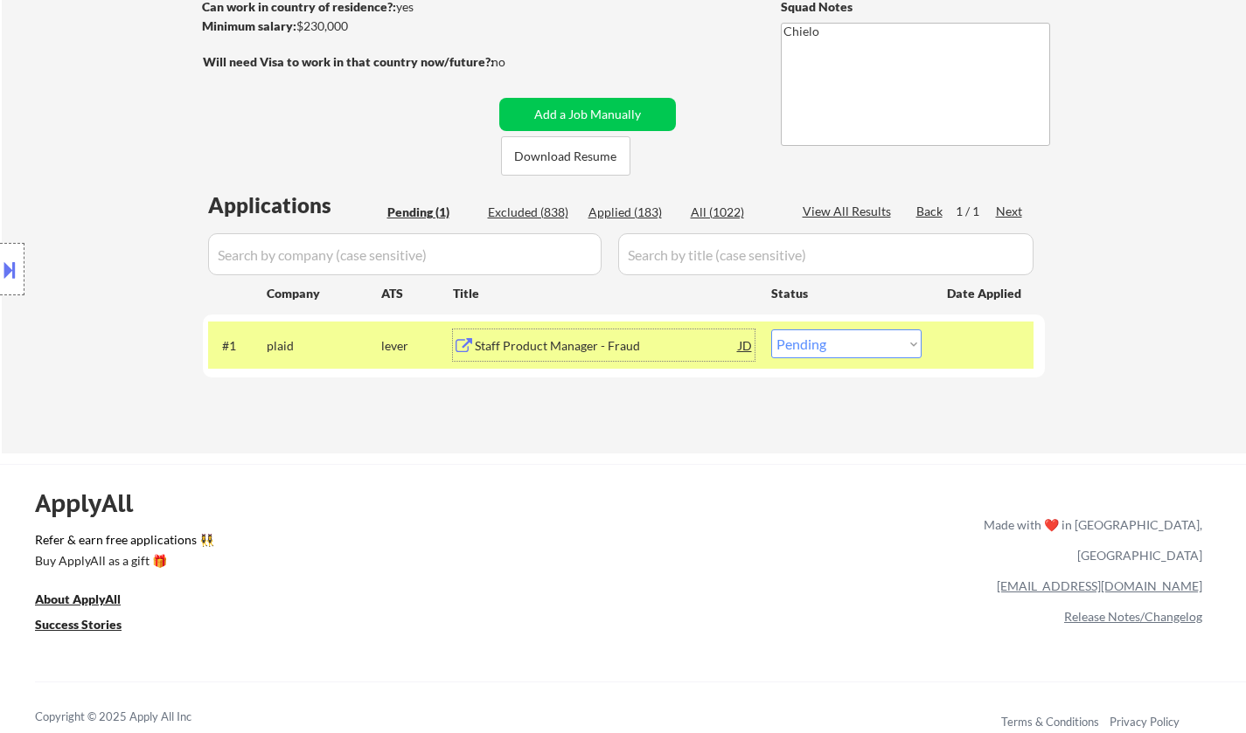
drag, startPoint x: 844, startPoint y: 345, endPoint x: 846, endPoint y: 356, distance: 10.6
click at [844, 345] on select "Choose an option... Pending Applied Excluded (Questions) Excluded (Expired) Exc…" at bounding box center [846, 344] width 150 height 29
select select ""applied""
click at [771, 330] on select "Choose an option... Pending Applied Excluded (Questions) Excluded (Expired) Exc…" at bounding box center [846, 344] width 150 height 29
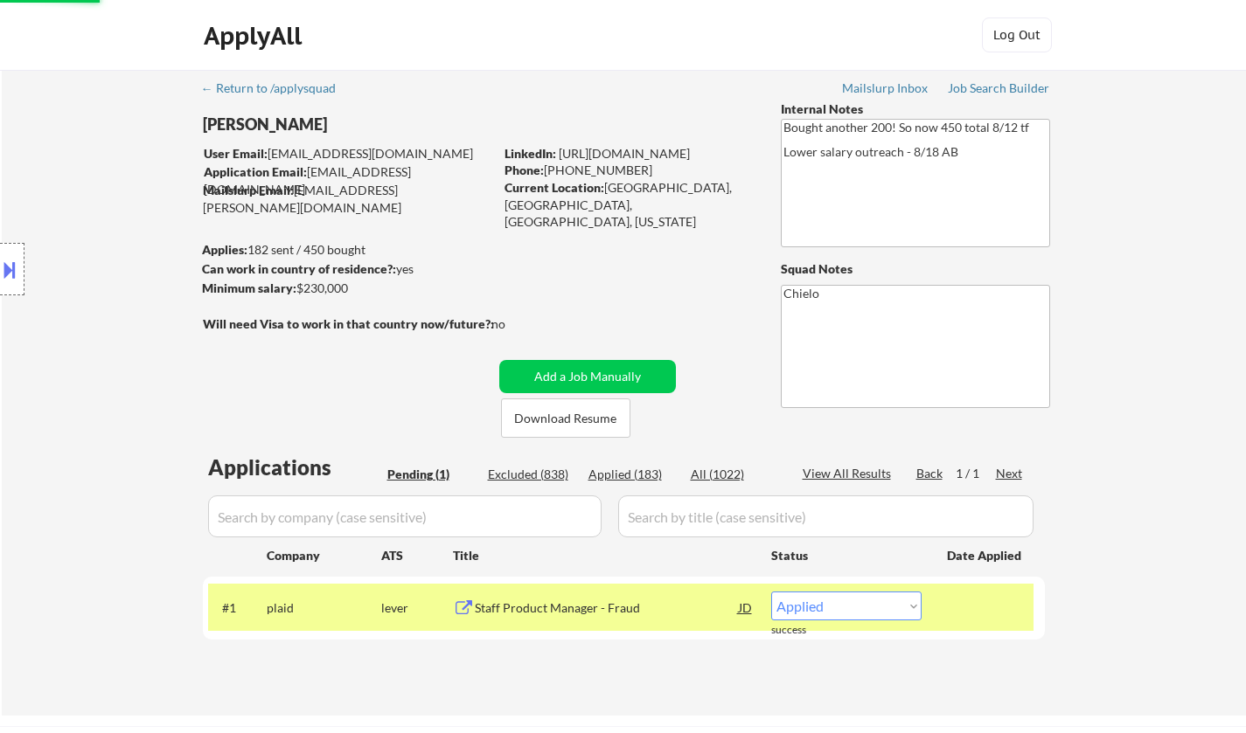
scroll to position [350, 0]
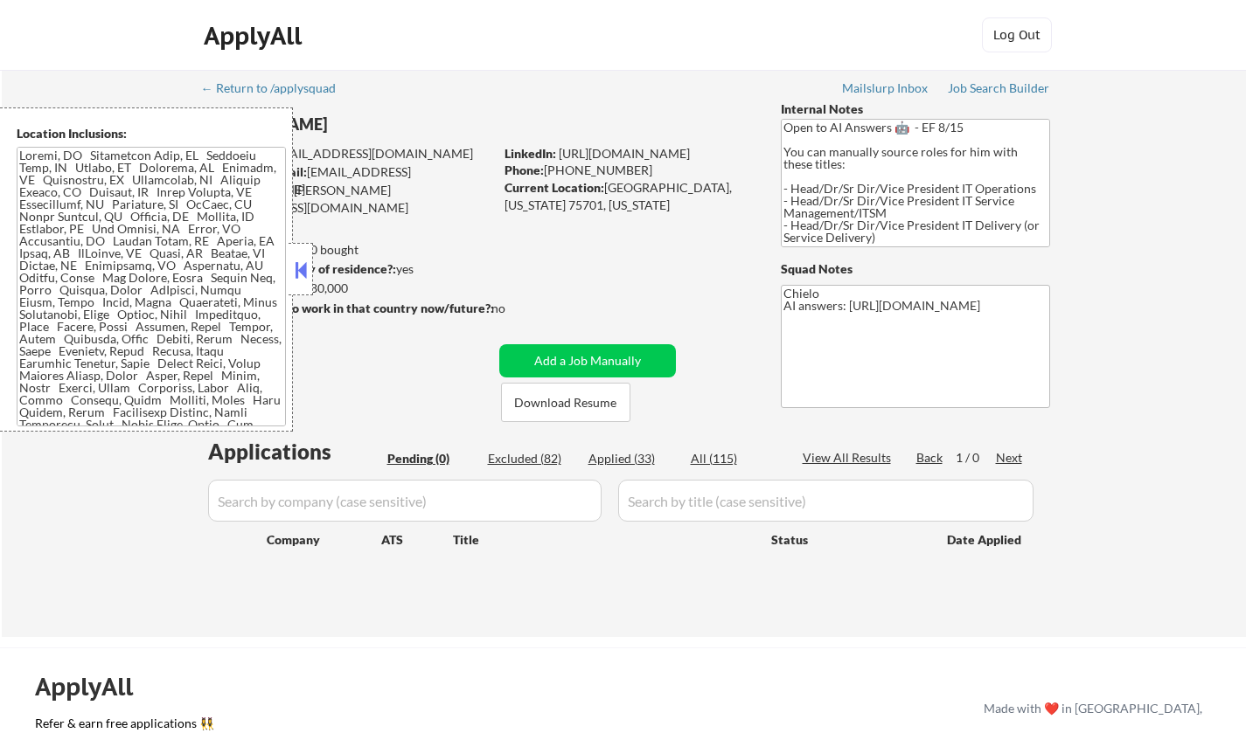
click at [302, 265] on button at bounding box center [300, 270] width 19 height 26
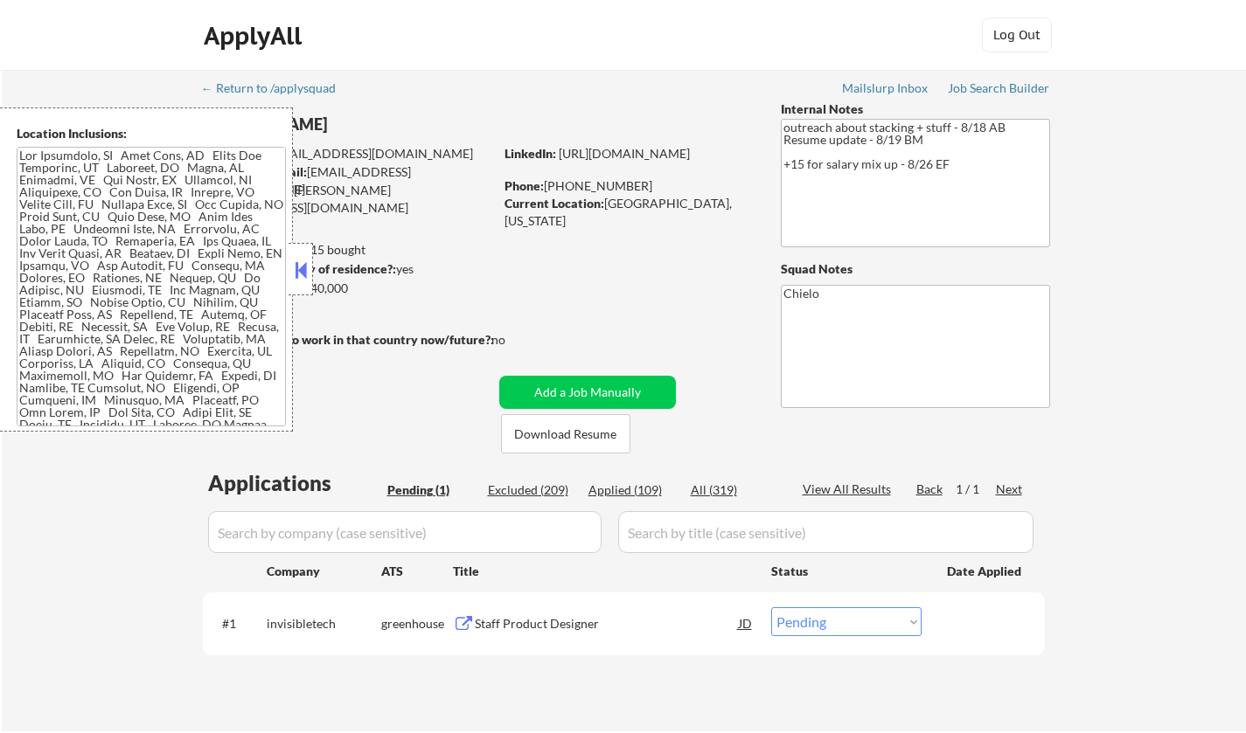
click at [302, 262] on button at bounding box center [300, 270] width 19 height 26
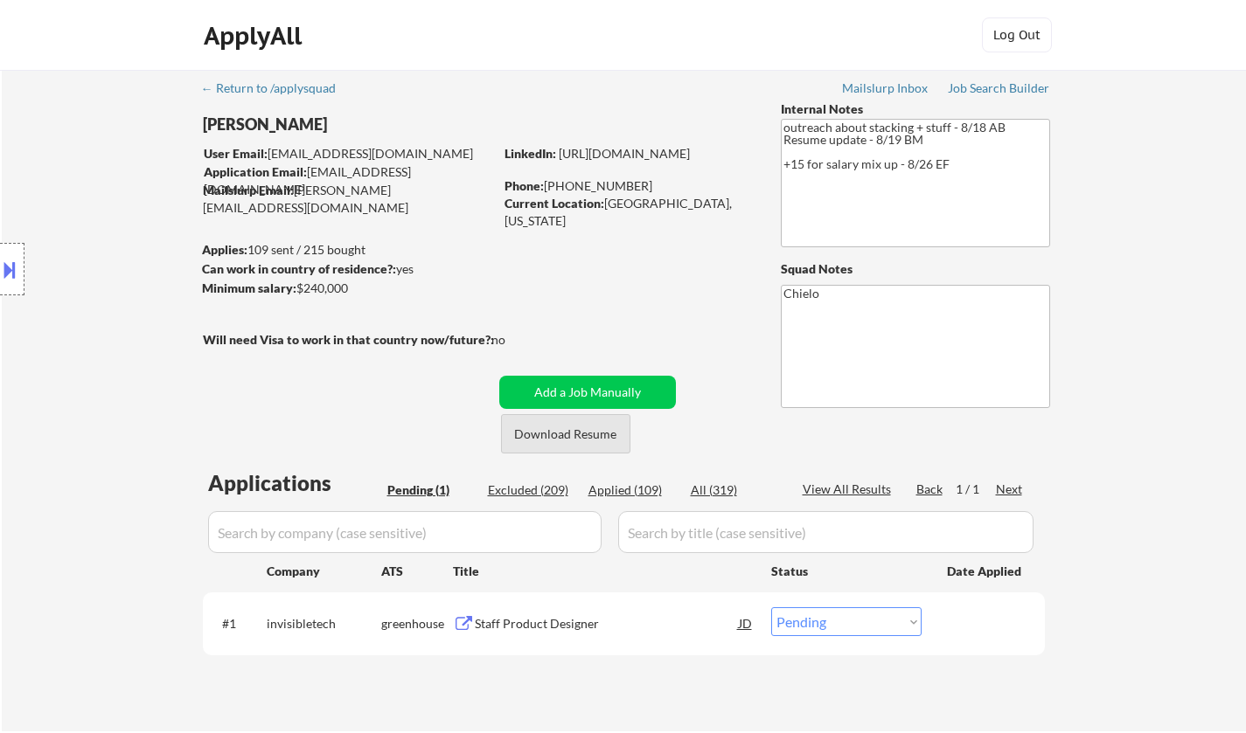
click at [549, 434] on button "Download Resume" at bounding box center [565, 433] width 129 height 39
click at [510, 619] on div "Staff Product Designer" at bounding box center [607, 623] width 264 height 17
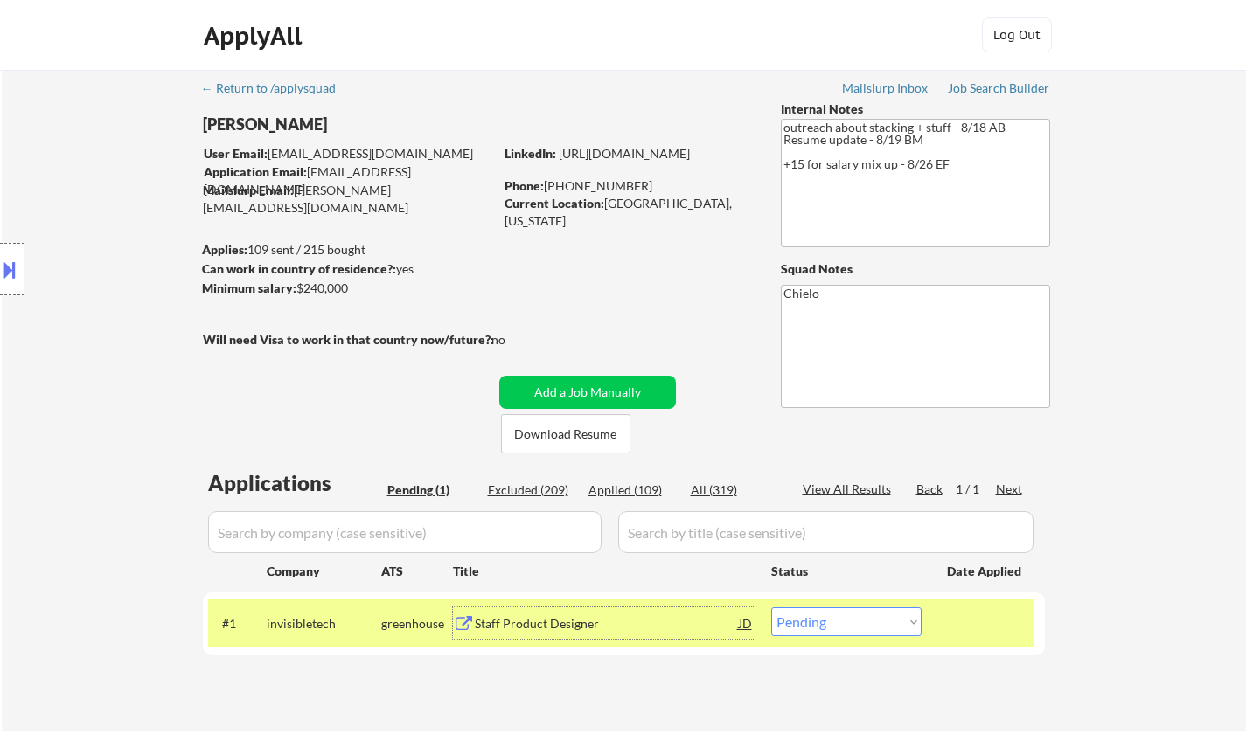
click at [888, 621] on select "Choose an option... Pending Applied Excluded (Questions) Excluded (Expired) Exc…" at bounding box center [846, 621] width 150 height 29
select select ""excluded__salary_""
click at [771, 607] on select "Choose an option... Pending Applied Excluded (Questions) Excluded (Expired) Exc…" at bounding box center [846, 621] width 150 height 29
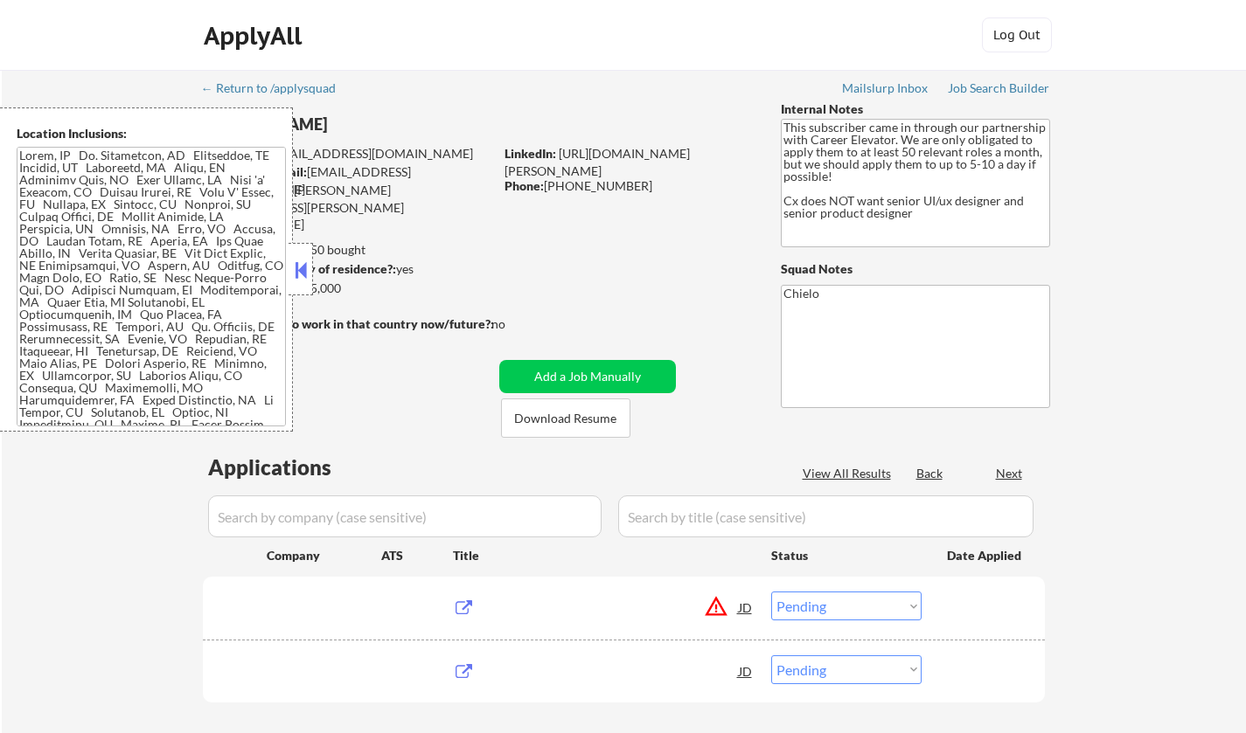
select select ""pending""
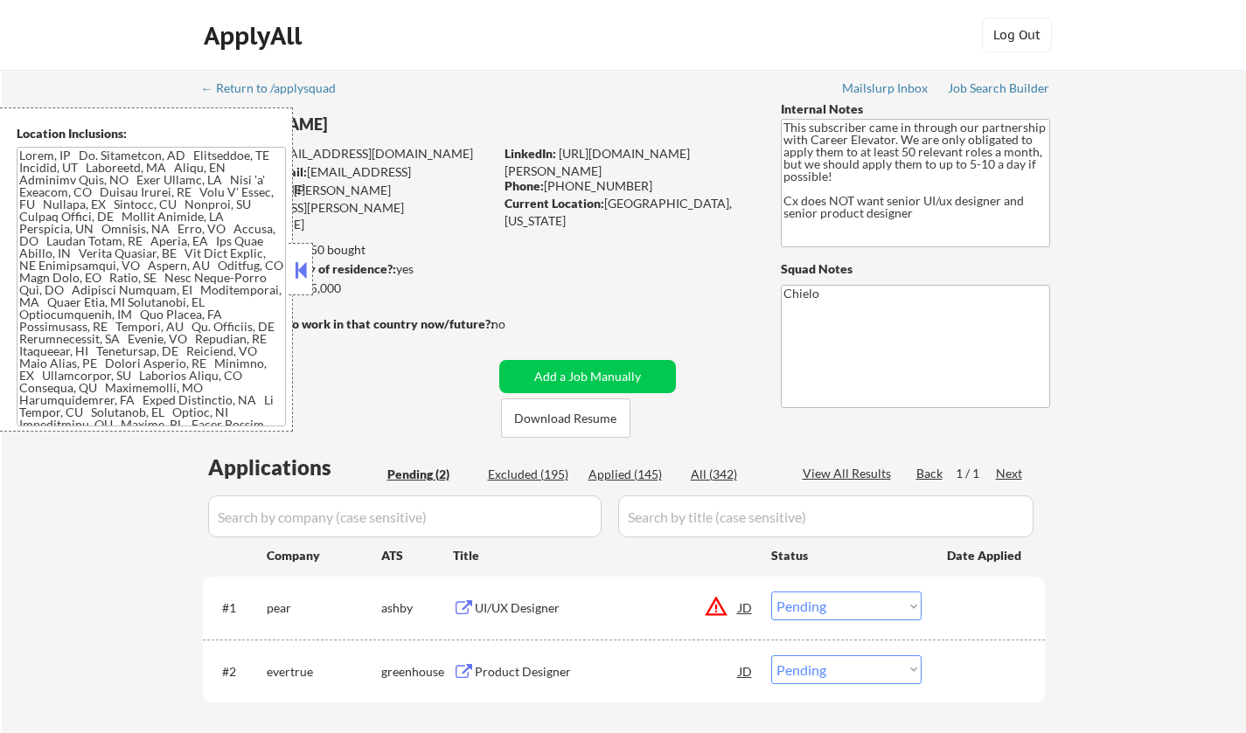
click at [294, 266] on button at bounding box center [300, 270] width 19 height 26
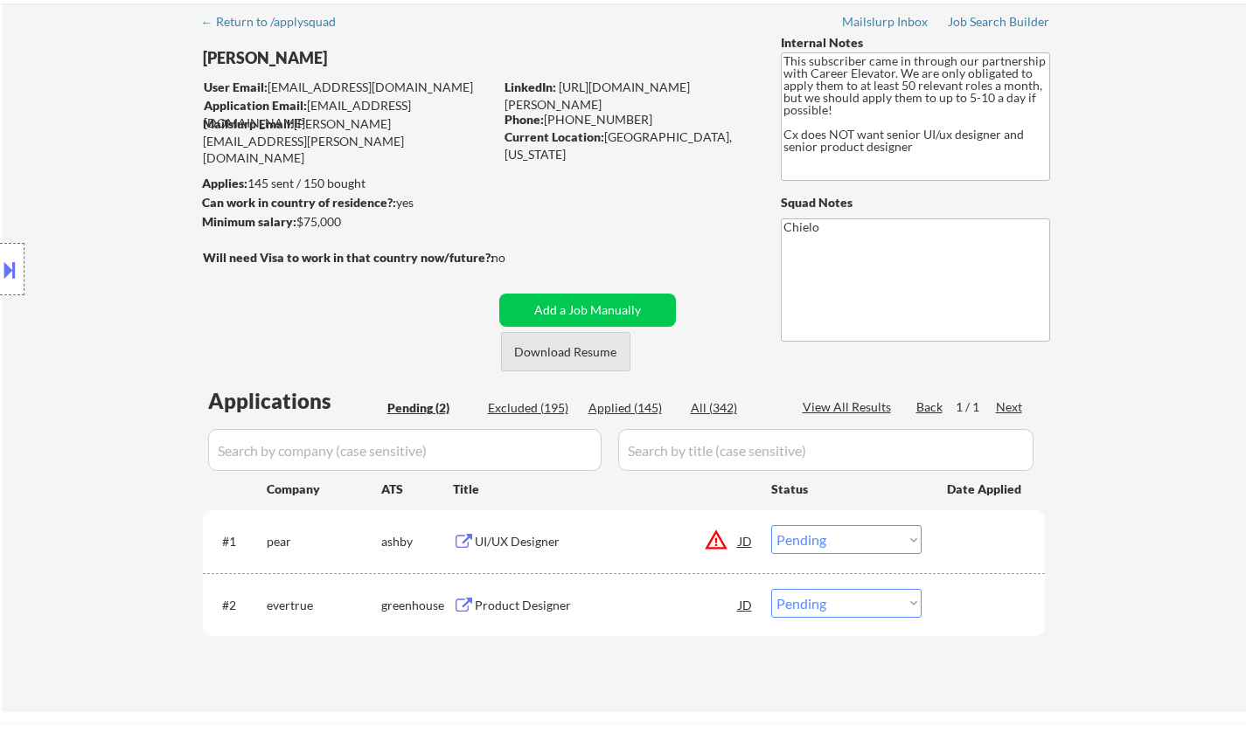
scroll to position [87, 0]
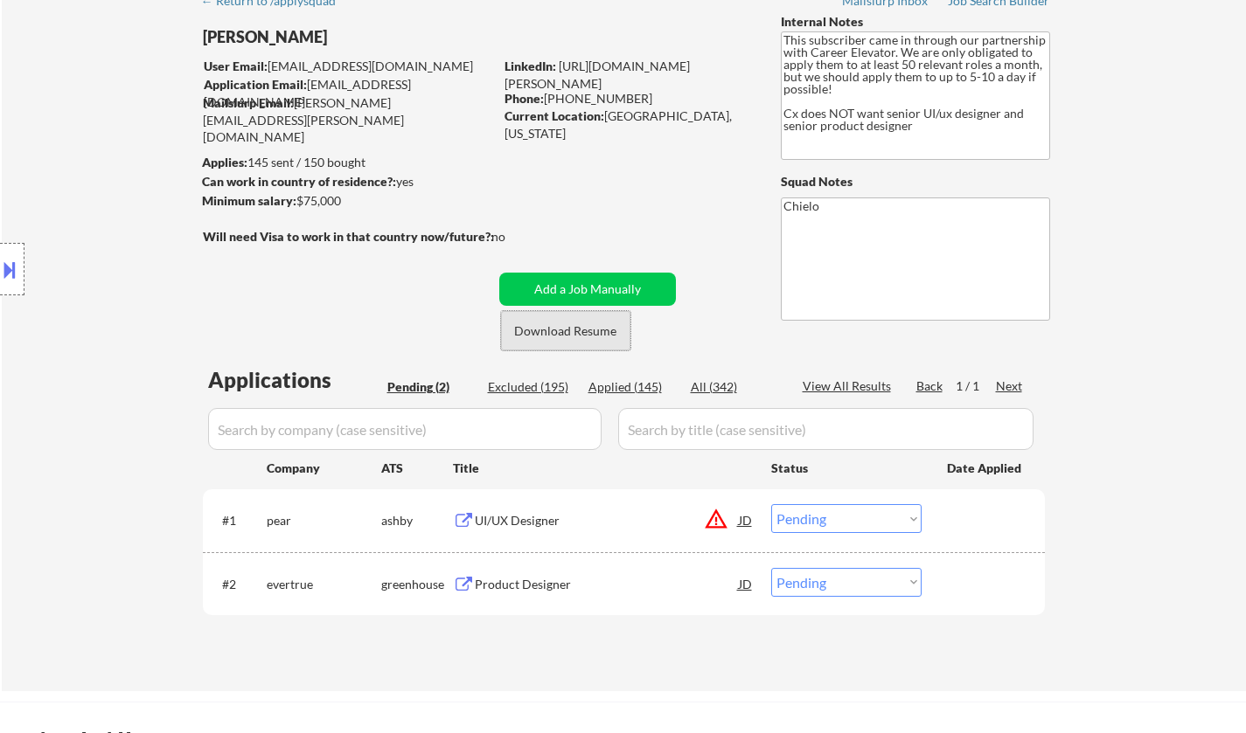
click at [586, 337] on button "Download Resume" at bounding box center [565, 330] width 129 height 39
click at [510, 520] on div "UI/UX Designer" at bounding box center [607, 520] width 264 height 17
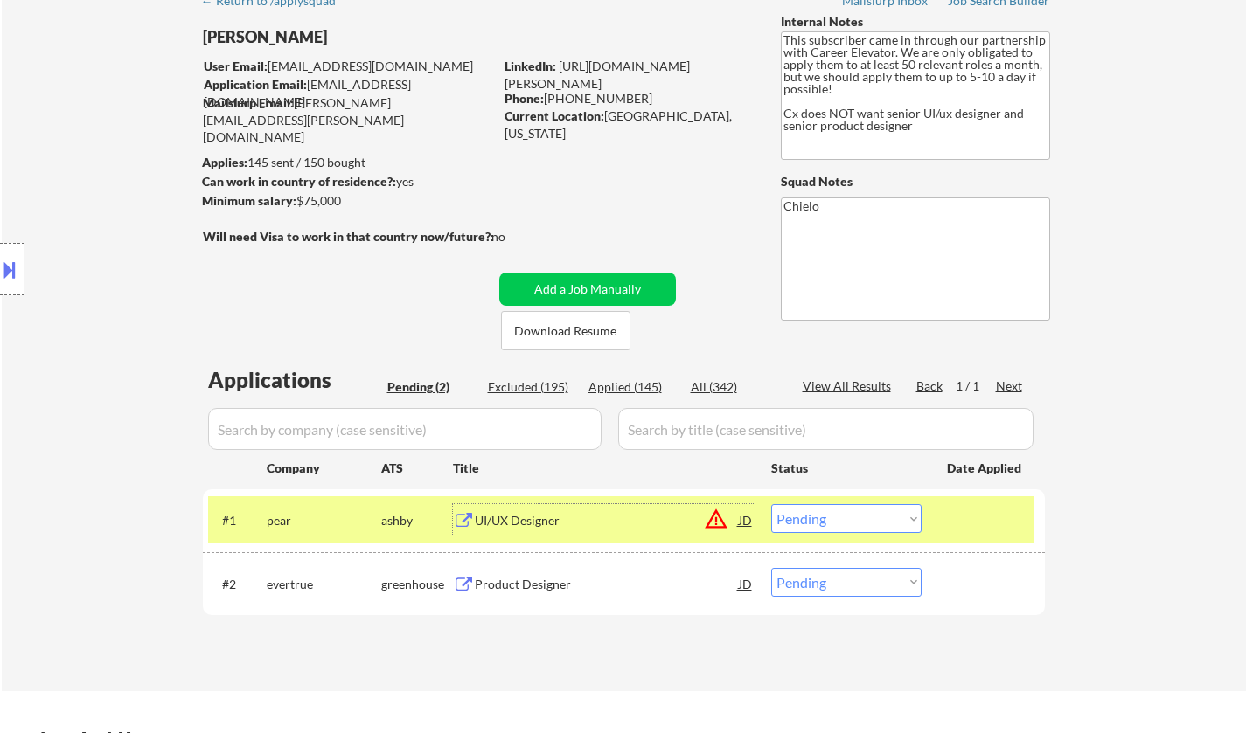
click at [872, 507] on select "Choose an option... Pending Applied Excluded (Questions) Excluded (Expired) Exc…" at bounding box center [846, 518] width 150 height 29
click at [771, 504] on select "Choose an option... Pending Applied Excluded (Questions) Excluded (Expired) Exc…" at bounding box center [846, 518] width 150 height 29
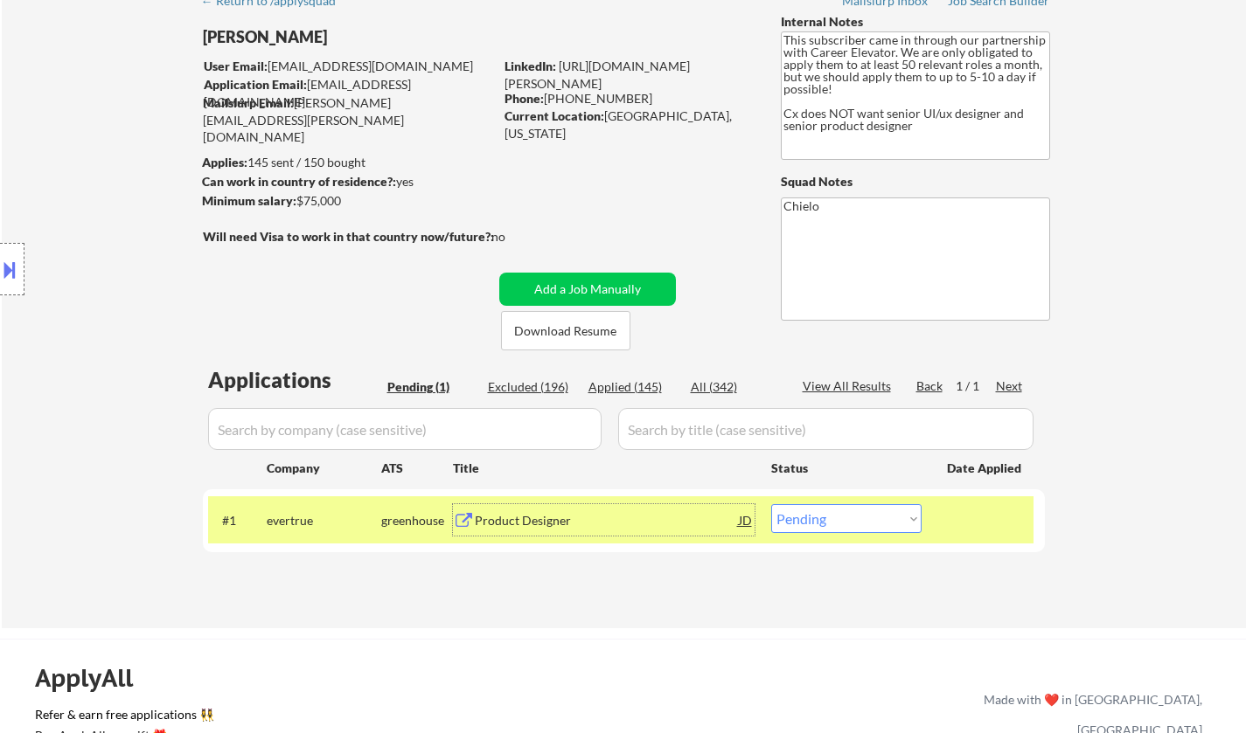
click at [543, 517] on div "Product Designer" at bounding box center [607, 520] width 264 height 17
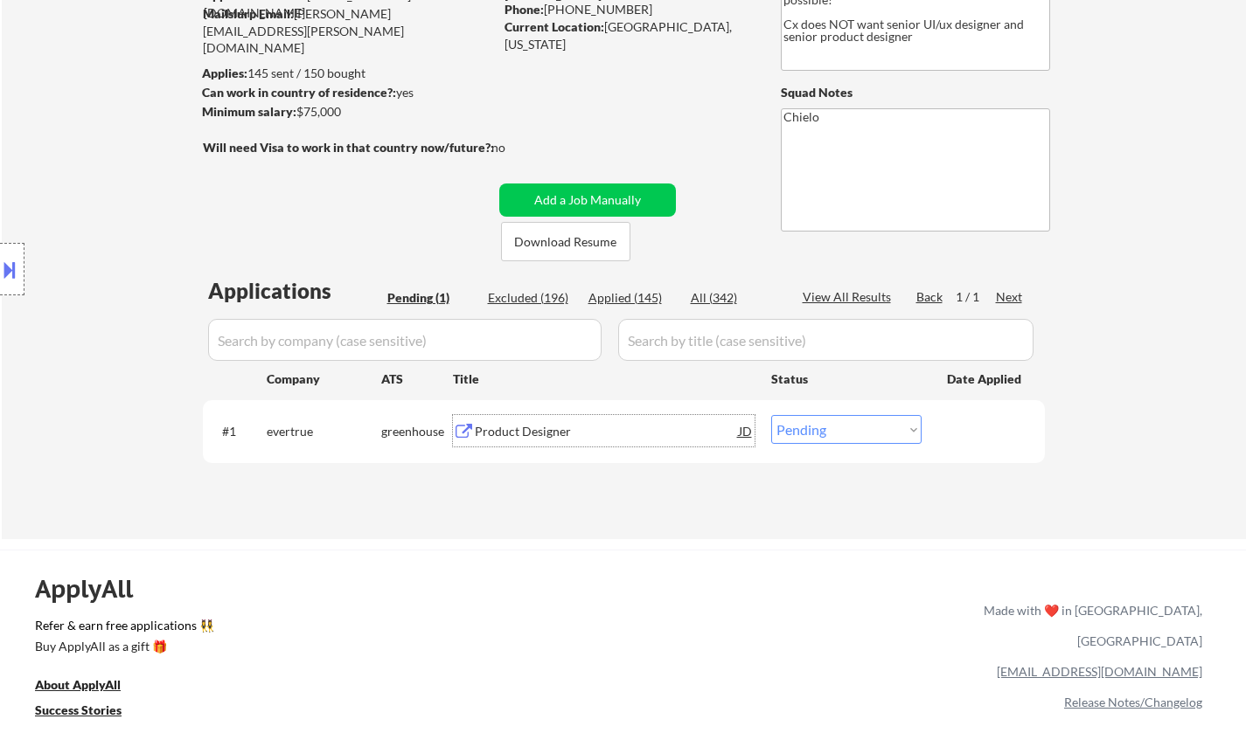
scroll to position [262, 0]
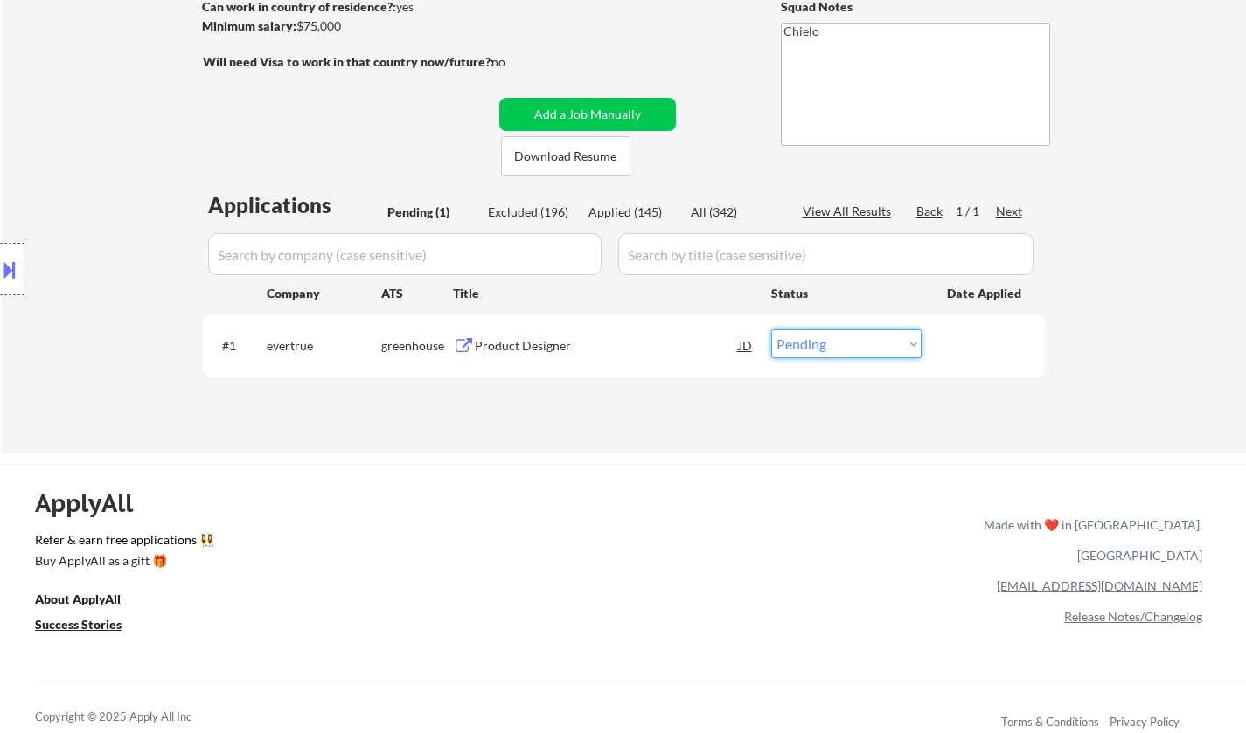
drag, startPoint x: 847, startPoint y: 350, endPoint x: 838, endPoint y: 357, distance: 11.2
click at [847, 350] on select "Choose an option... Pending Applied Excluded (Questions) Excluded (Expired) Exc…" at bounding box center [846, 344] width 150 height 29
select select ""applied""
click at [771, 330] on select "Choose an option... Pending Applied Excluded (Questions) Excluded (Expired) Exc…" at bounding box center [846, 344] width 150 height 29
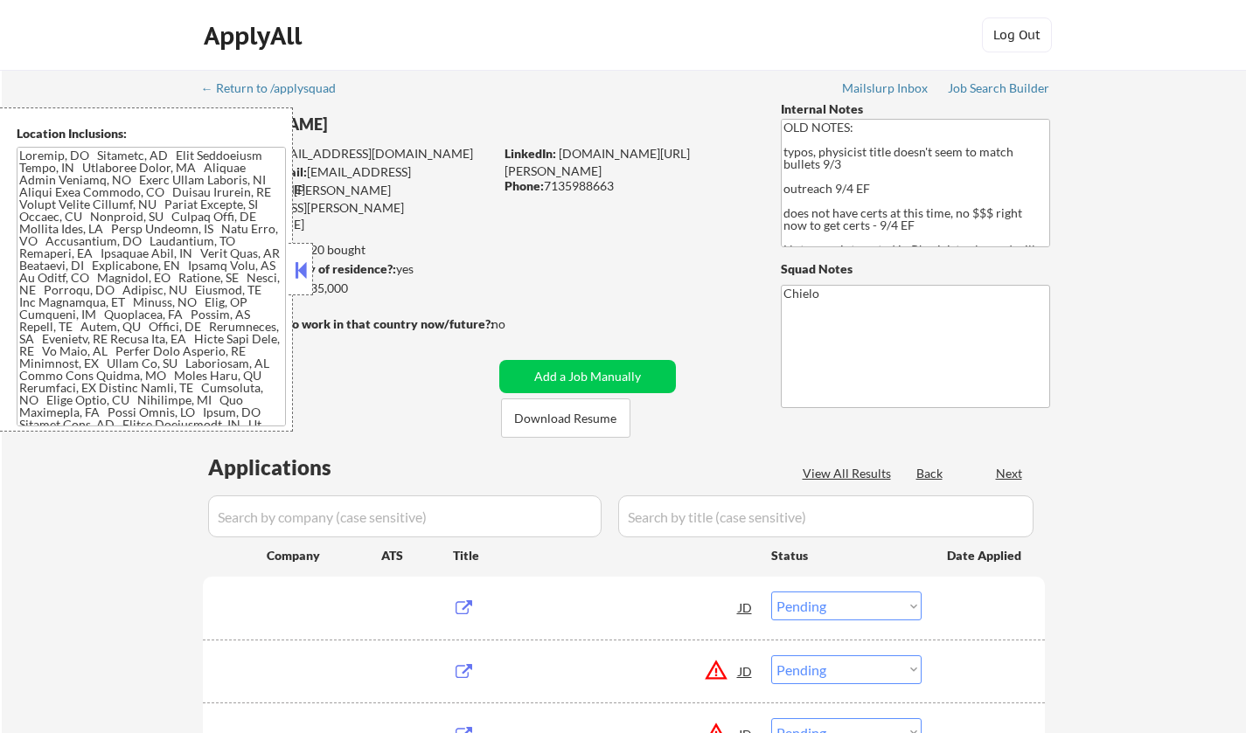
select select ""pending""
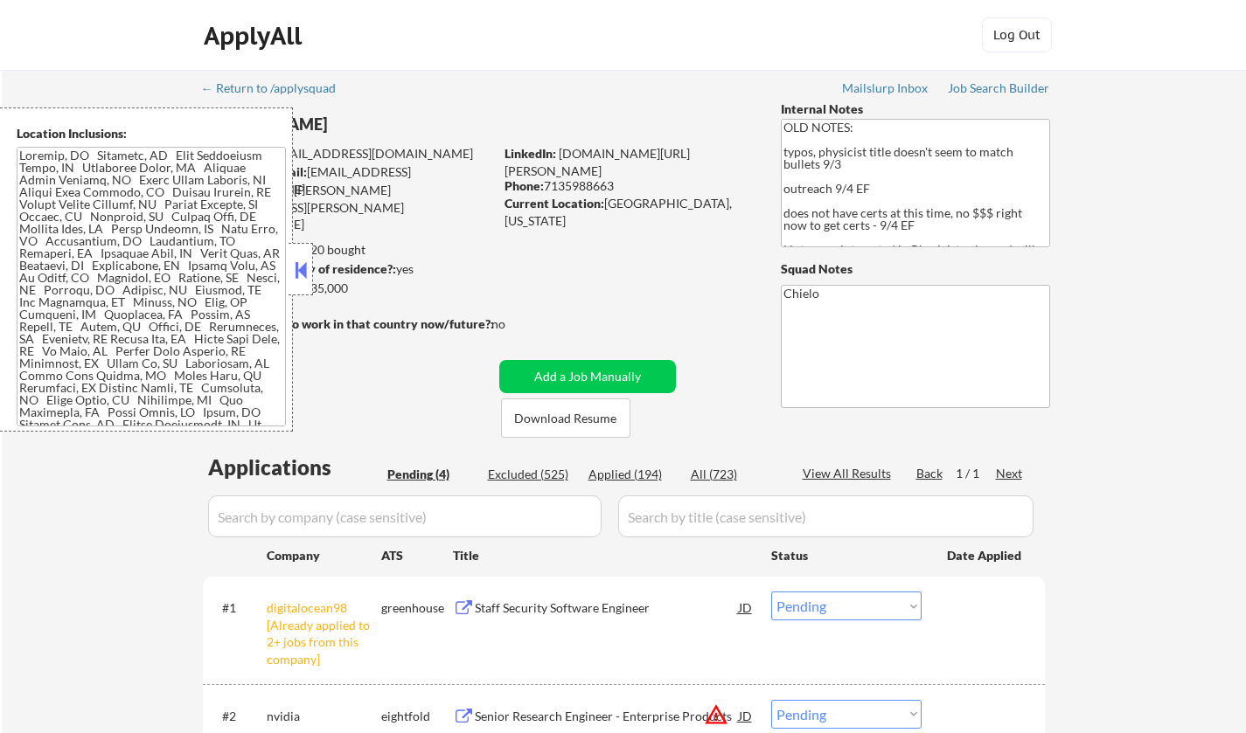
click at [304, 270] on button at bounding box center [300, 270] width 19 height 26
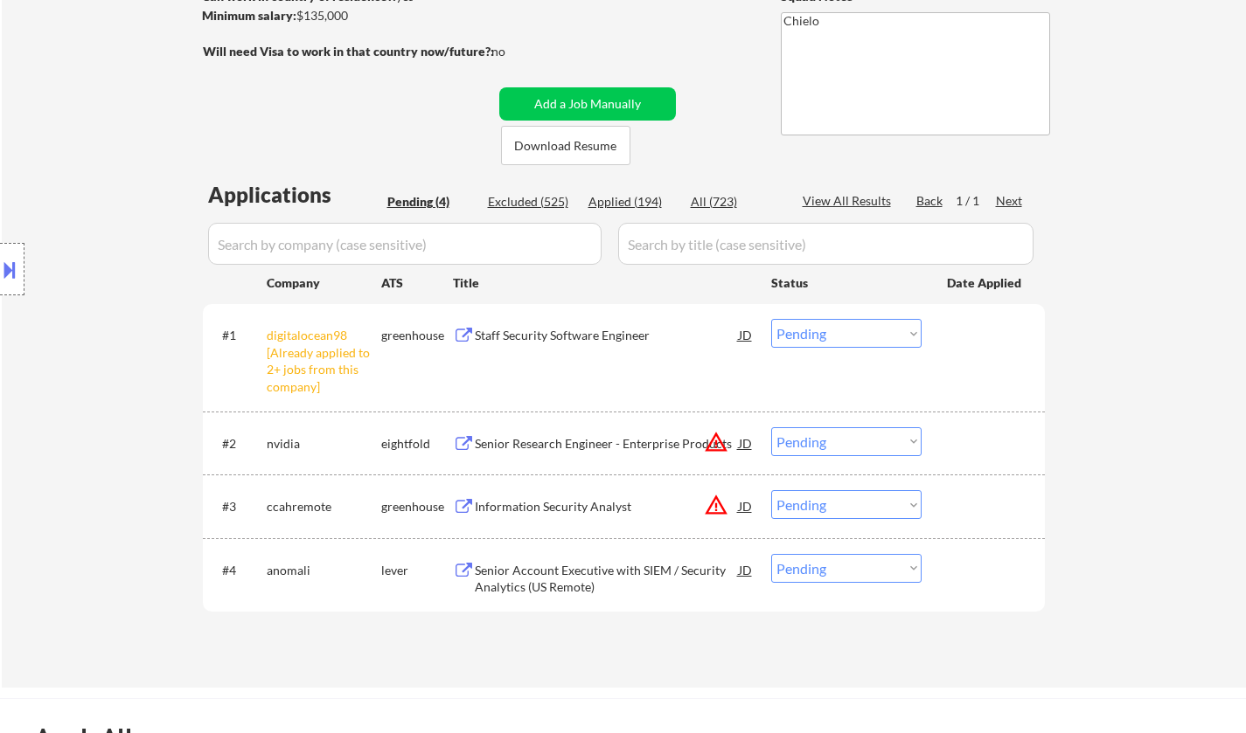
scroll to position [437, 0]
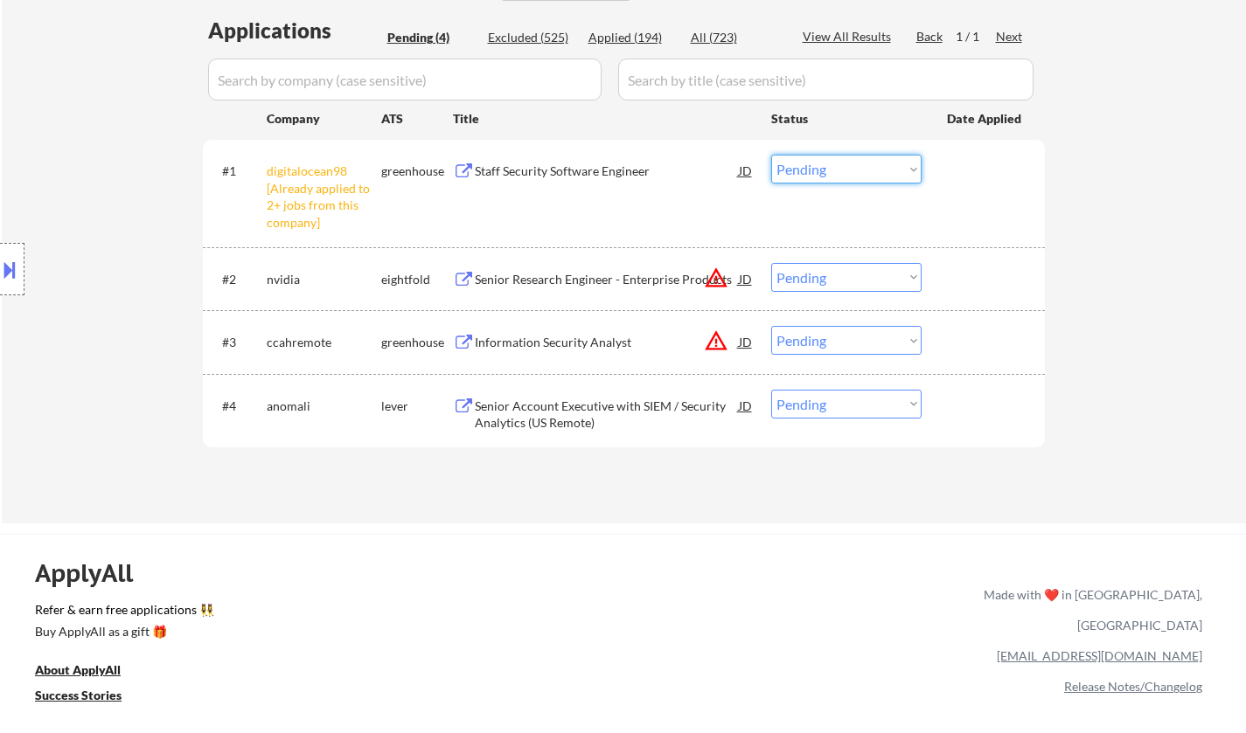
click at [806, 170] on select "Choose an option... Pending Applied Excluded (Questions) Excluded (Expired) Exc…" at bounding box center [846, 169] width 150 height 29
click at [771, 155] on select "Choose an option... Pending Applied Excluded (Questions) Excluded (Expired) Exc…" at bounding box center [846, 169] width 150 height 29
select select ""pending""
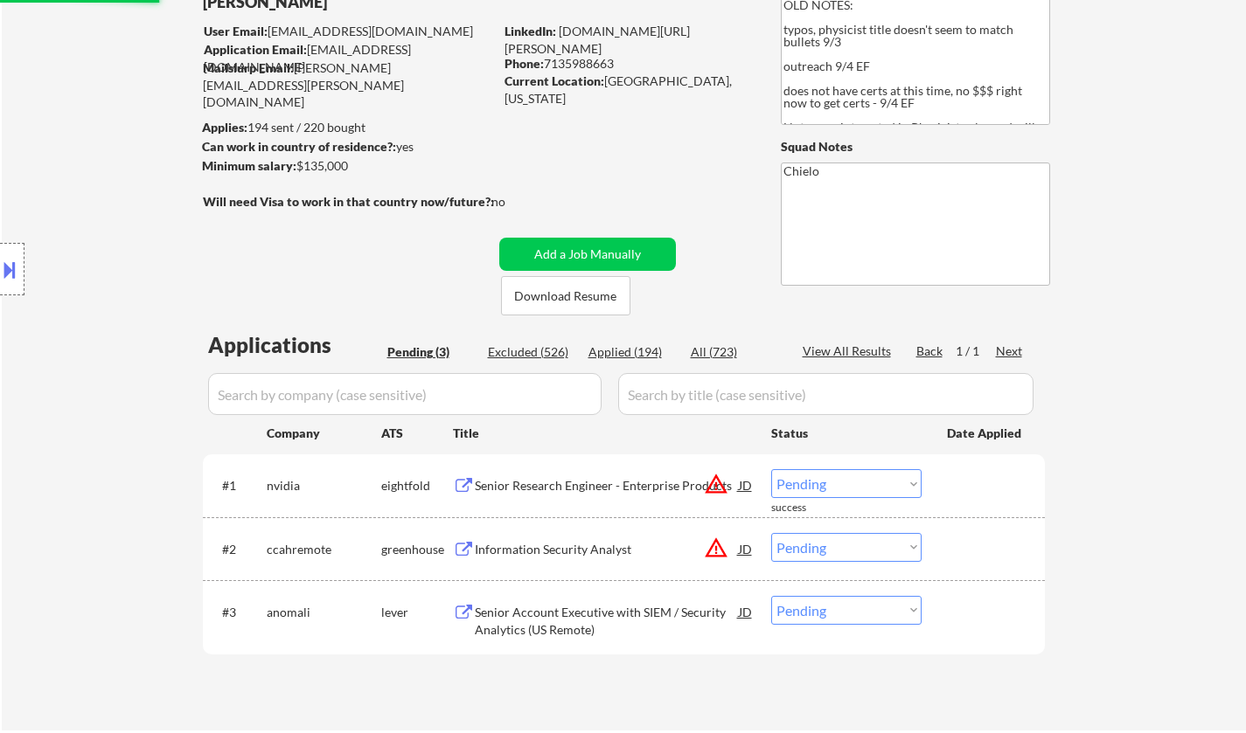
scroll to position [0, 0]
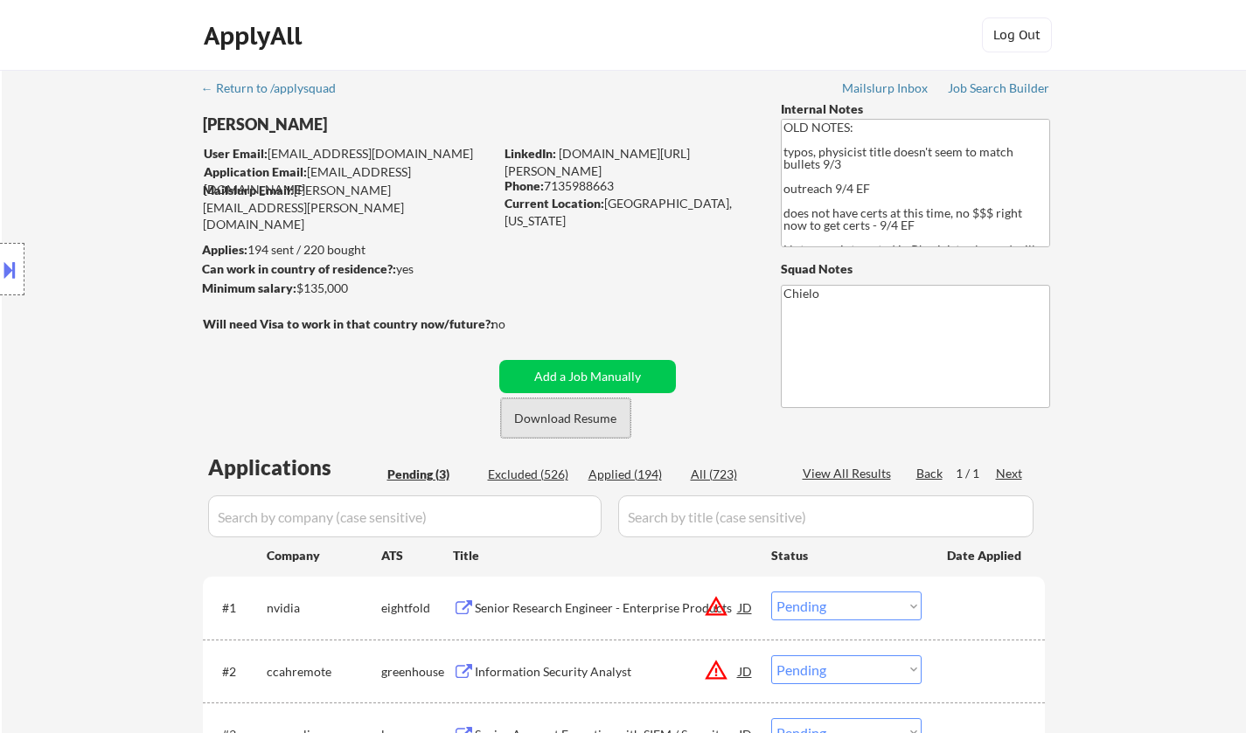
click at [575, 418] on button "Download Resume" at bounding box center [565, 418] width 129 height 39
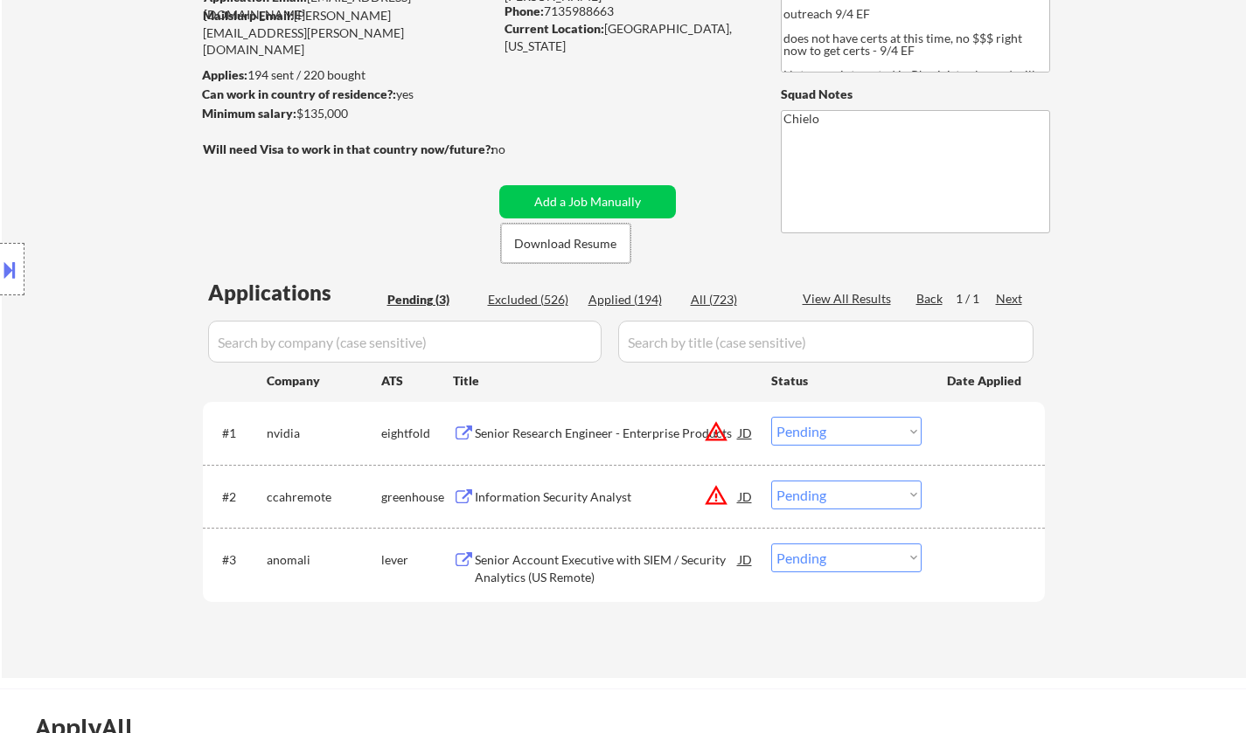
click at [573, 557] on div "Senior Account Executive with SIEM / Security Analytics (US Remote)" at bounding box center [607, 569] width 264 height 34
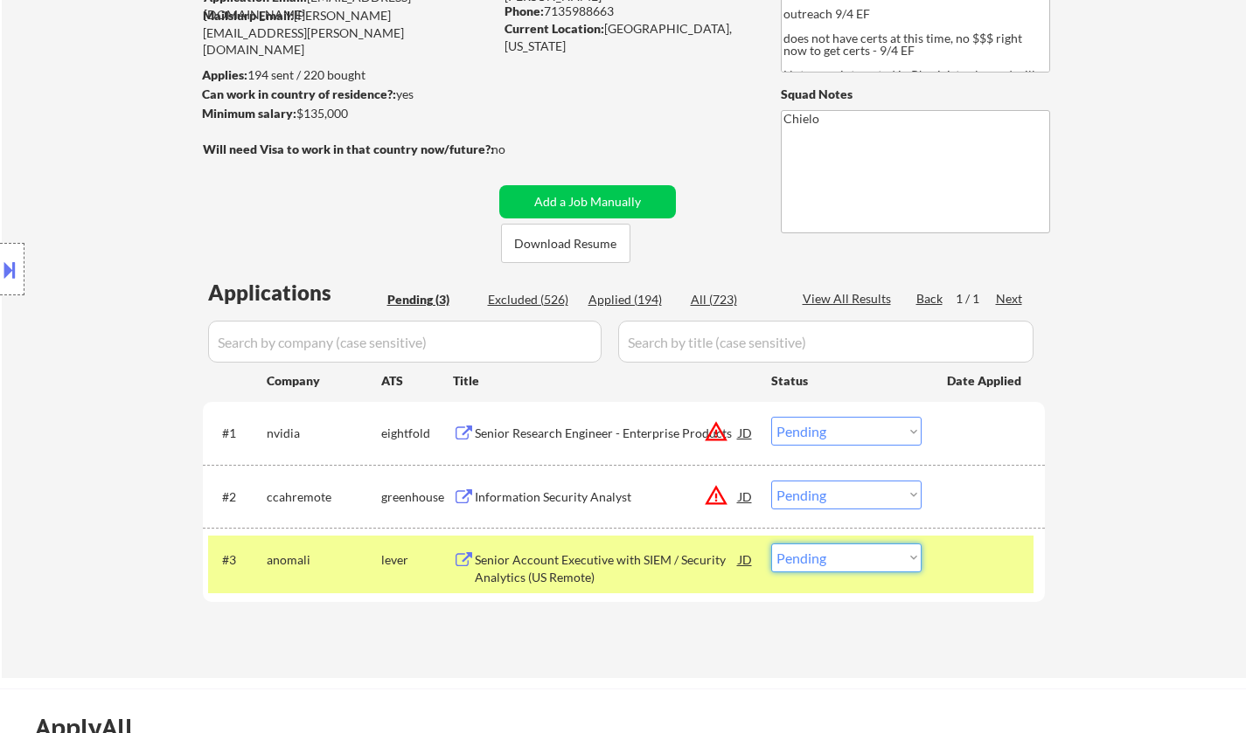
click at [854, 567] on select "Choose an option... Pending Applied Excluded (Questions) Excluded (Expired) Exc…" at bounding box center [846, 558] width 150 height 29
select select ""excluded__bad_match_""
click at [771, 544] on select "Choose an option... Pending Applied Excluded (Questions) Excluded (Expired) Exc…" at bounding box center [846, 558] width 150 height 29
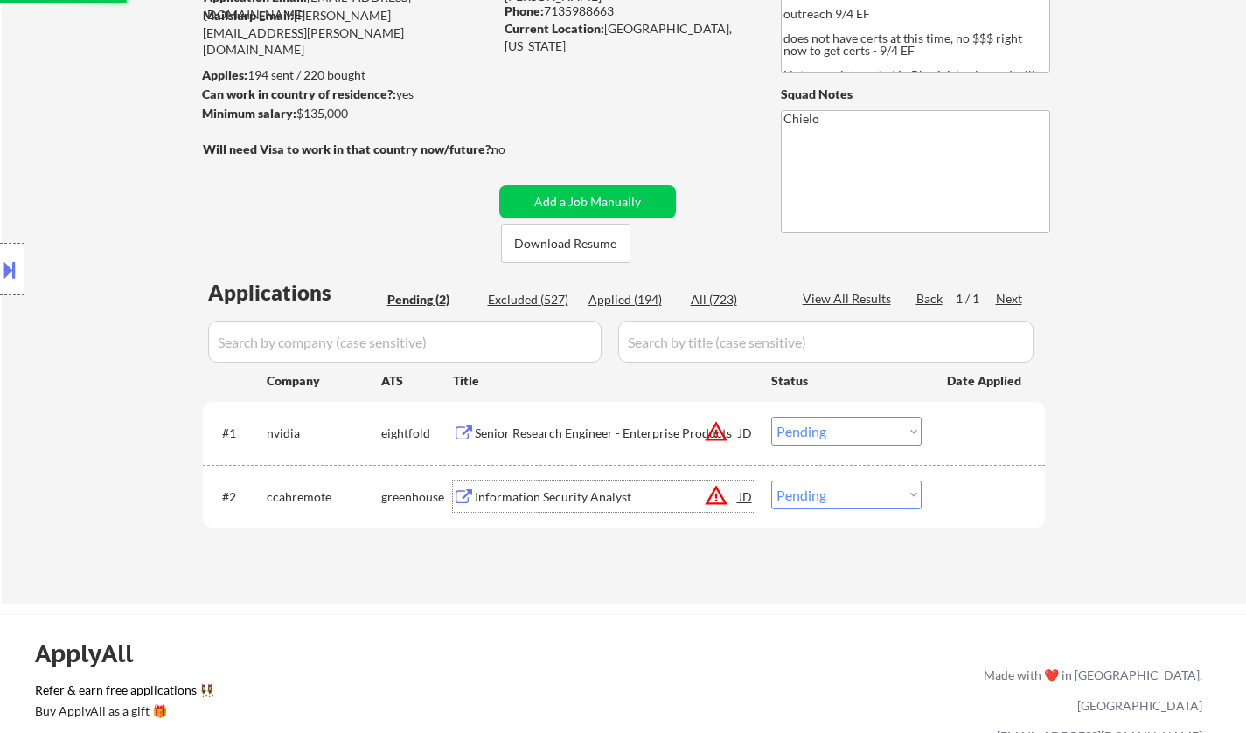
click at [553, 489] on div "Information Security Analyst" at bounding box center [607, 497] width 264 height 17
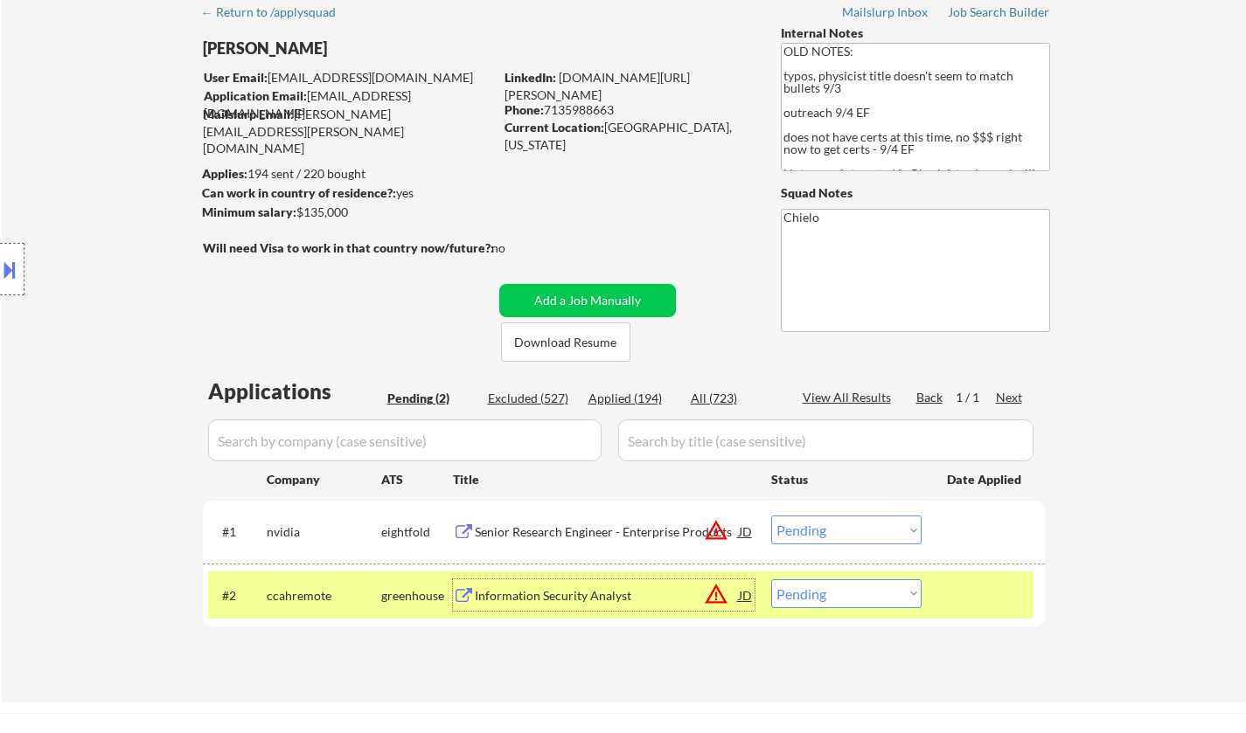
scroll to position [350, 0]
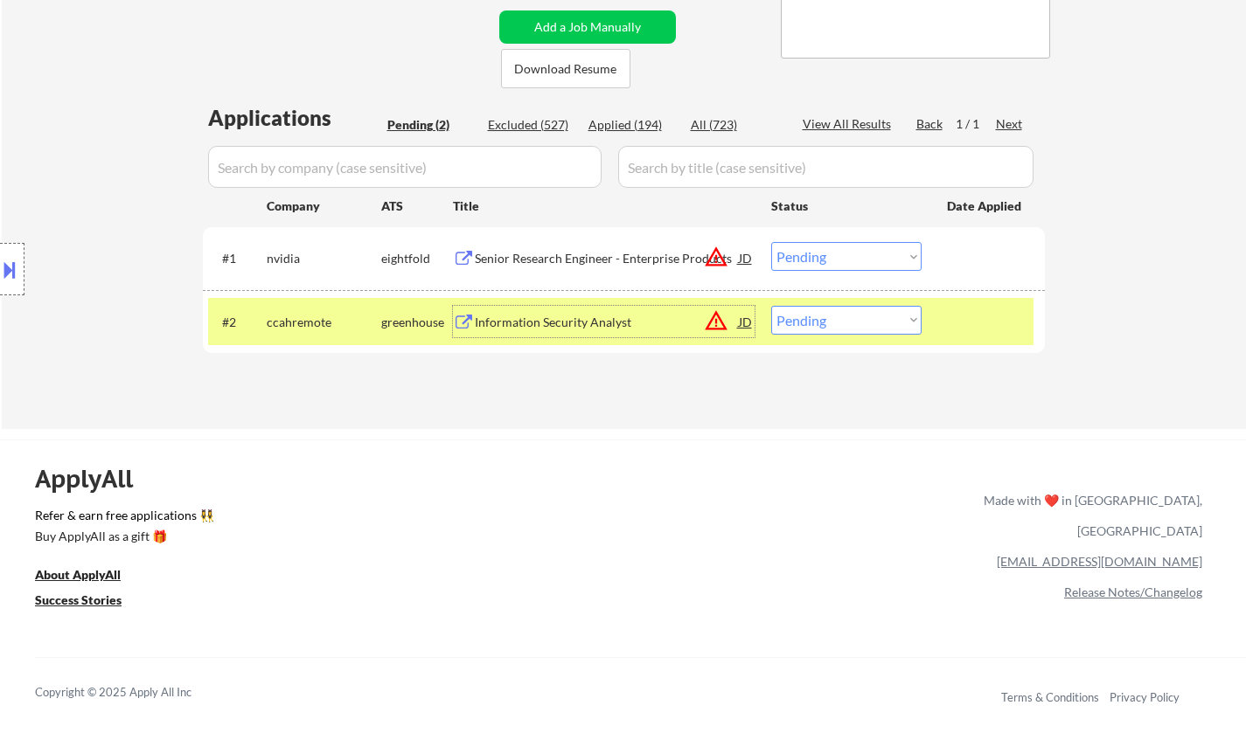
click at [809, 319] on select "Choose an option... Pending Applied Excluded (Questions) Excluded (Expired) Exc…" at bounding box center [846, 320] width 150 height 29
select select ""excluded__expired_""
click at [771, 306] on select "Choose an option... Pending Applied Excluded (Questions) Excluded (Expired) Exc…" at bounding box center [846, 320] width 150 height 29
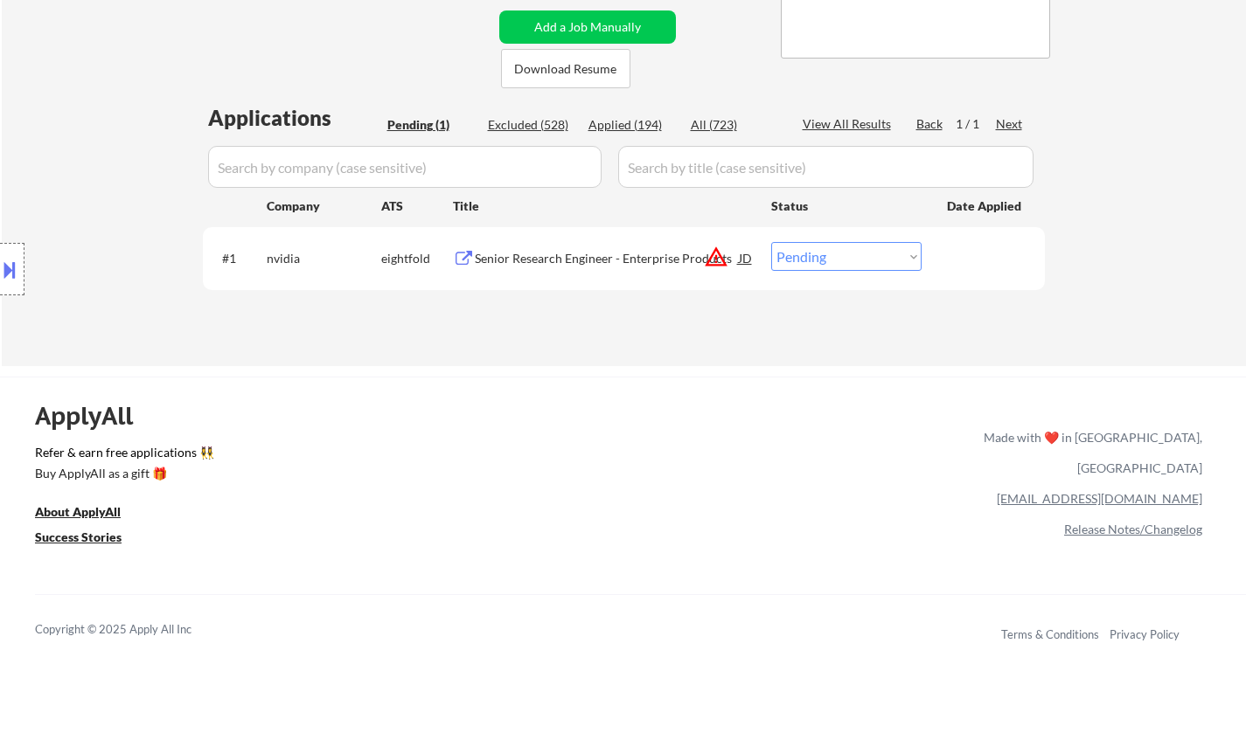
click at [568, 260] on div "Senior Research Engineer - Enterprise Products" at bounding box center [607, 258] width 264 height 17
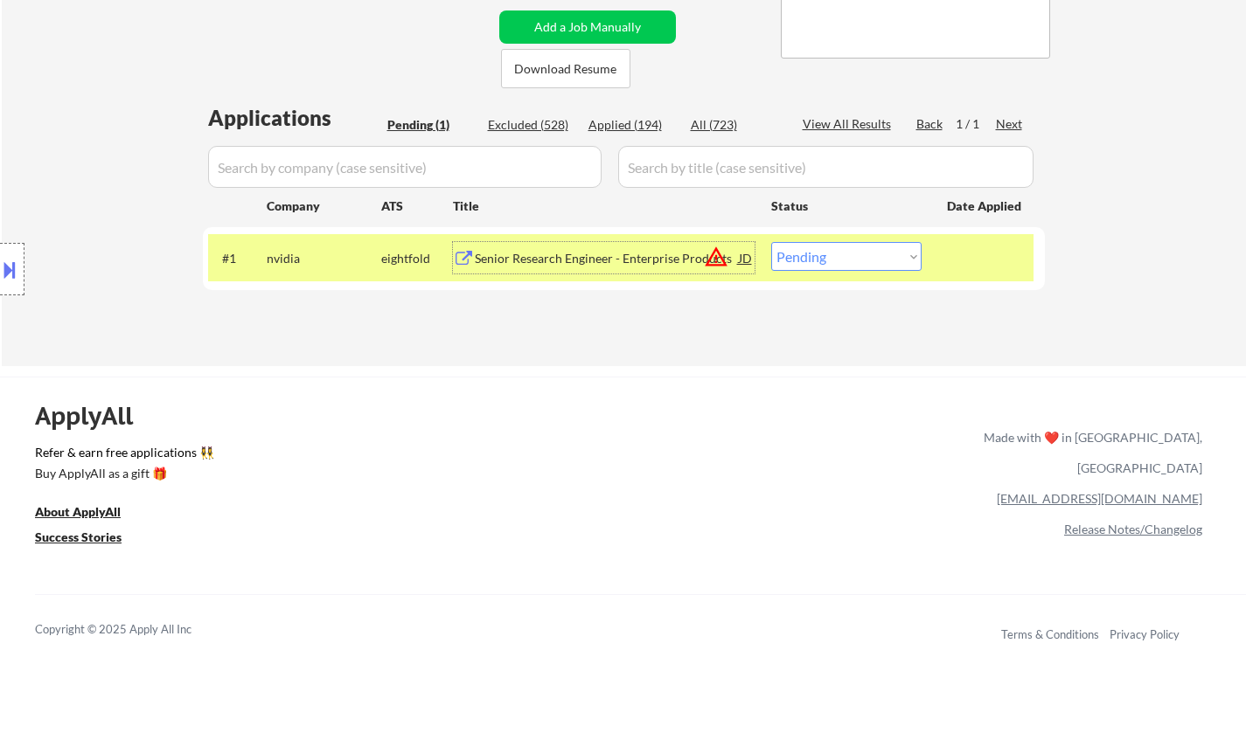
click at [886, 248] on select "Choose an option... Pending Applied Excluded (Questions) Excluded (Expired) Exc…" at bounding box center [846, 256] width 150 height 29
select select ""excluded__expired_""
click at [771, 242] on select "Choose an option... Pending Applied Excluded (Questions) Excluded (Expired) Exc…" at bounding box center [846, 256] width 150 height 29
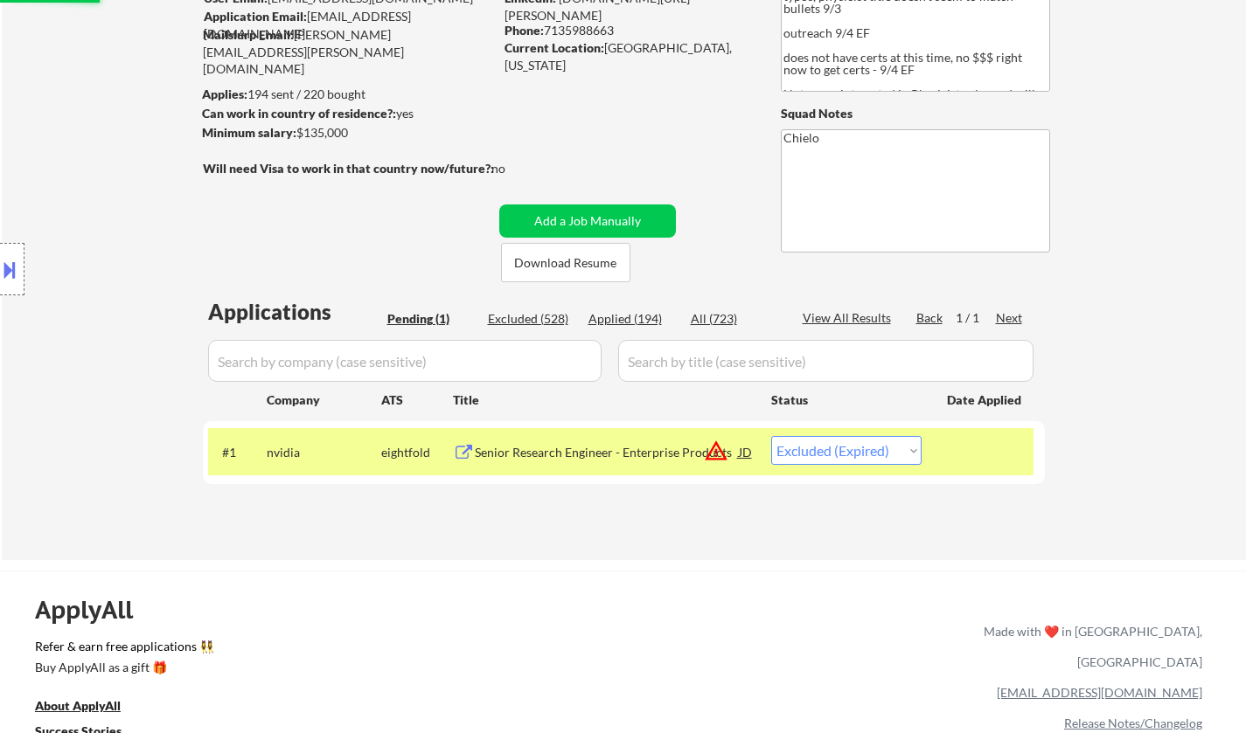
scroll to position [87, 0]
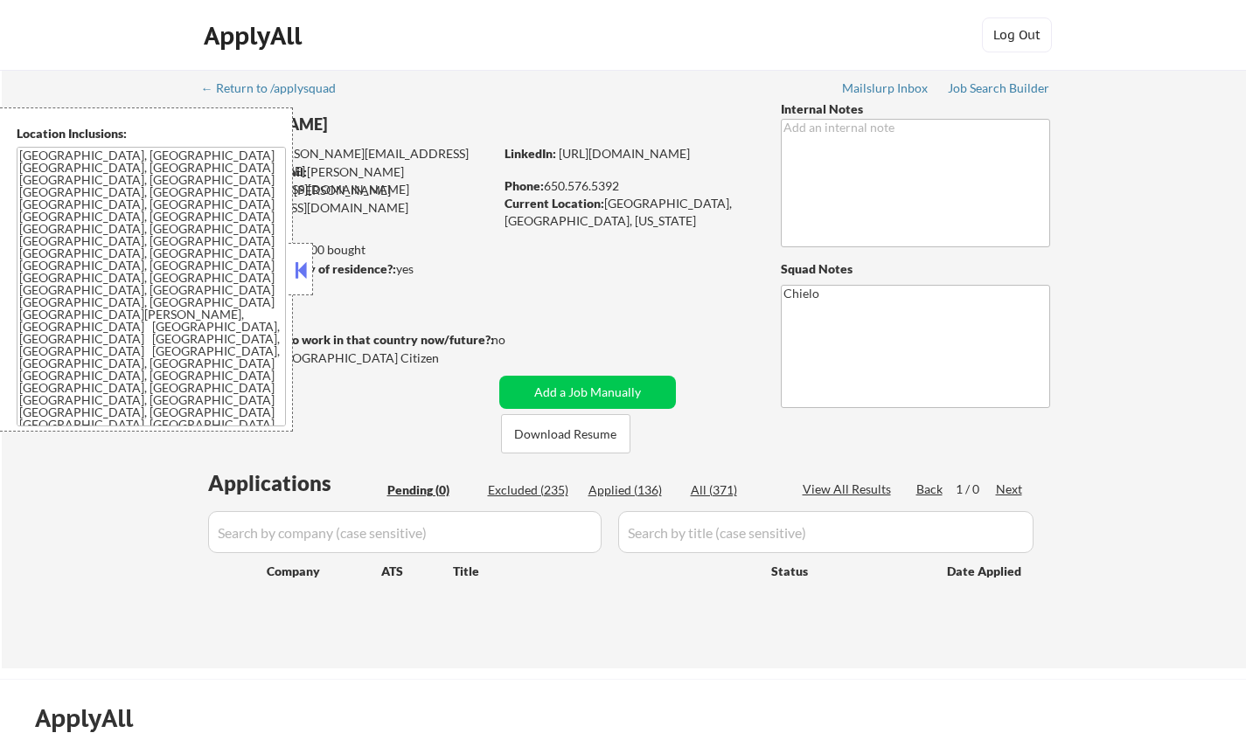
click at [301, 275] on button at bounding box center [300, 270] width 19 height 26
click at [305, 269] on button at bounding box center [300, 270] width 19 height 26
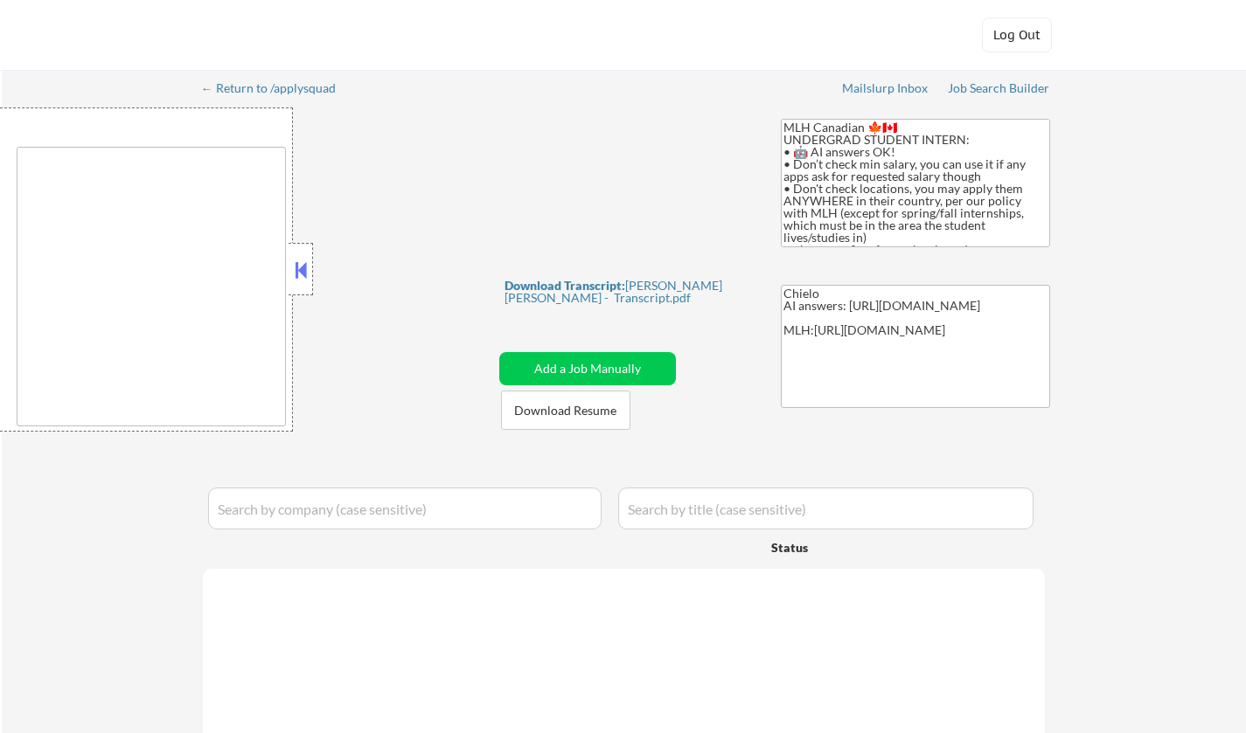
type textarea "country:[GEOGRAPHIC_DATA]"
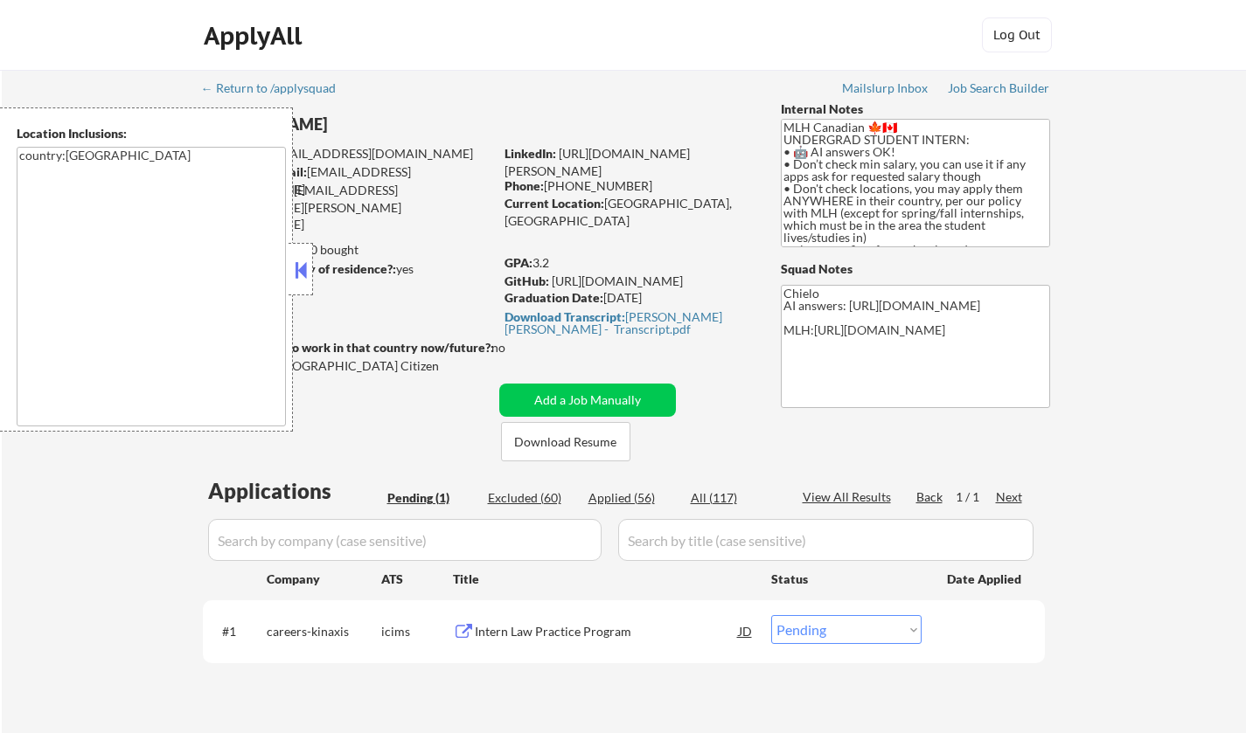
click at [298, 266] on button at bounding box center [300, 270] width 19 height 26
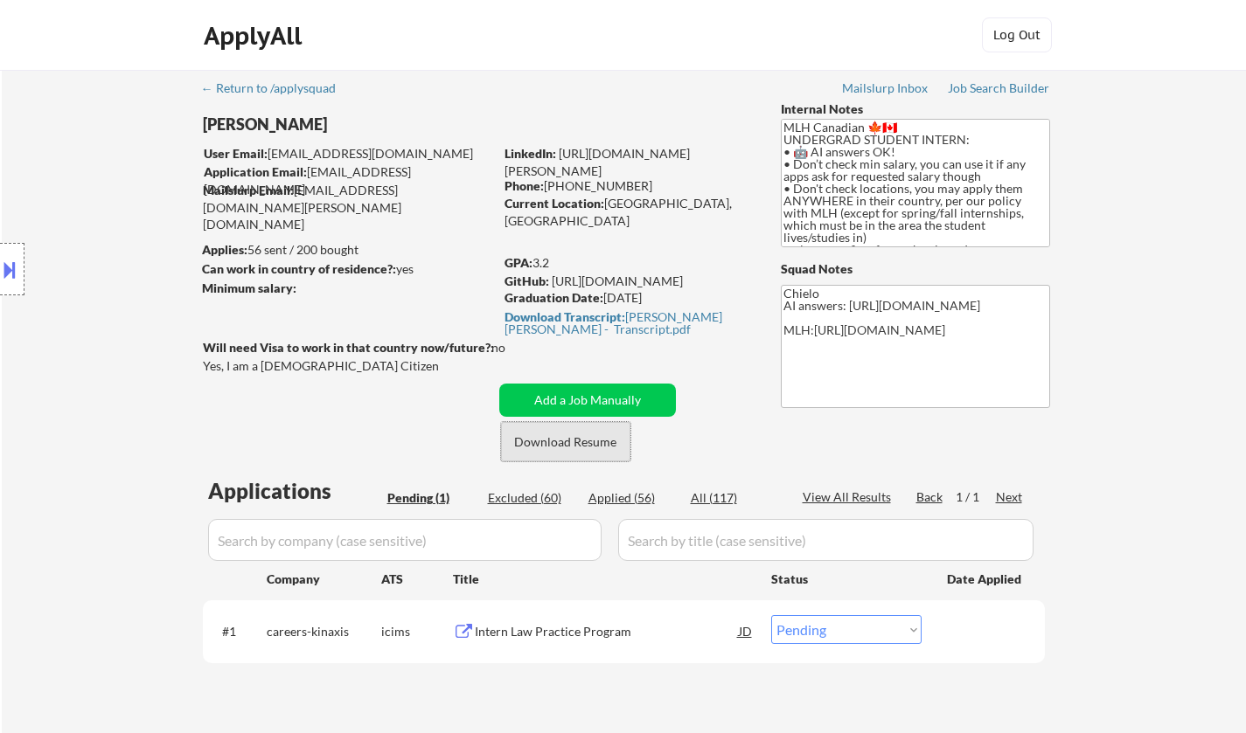
click at [550, 448] on button "Download Resume" at bounding box center [565, 441] width 129 height 39
click at [568, 629] on div "Intern Law Practice Program" at bounding box center [607, 631] width 264 height 17
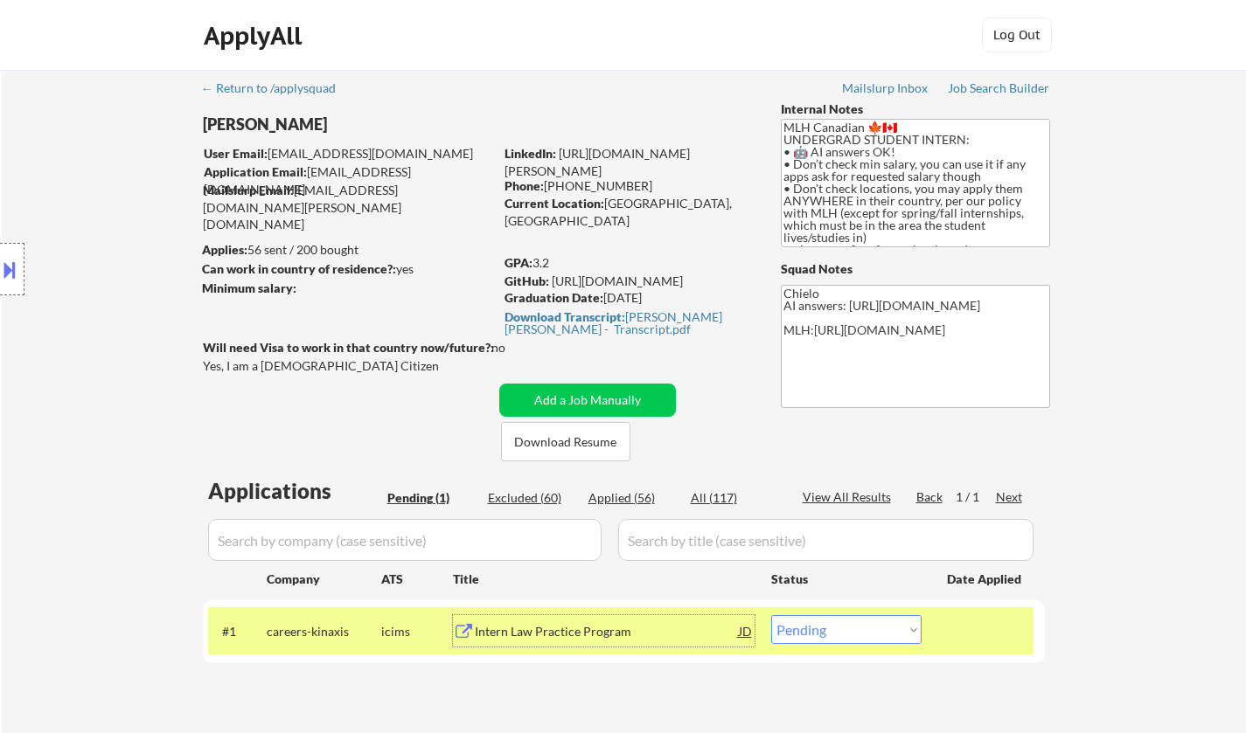
click at [538, 500] on div "Excluded (60)" at bounding box center [531, 497] width 87 height 17
select select ""excluded__other_""
select select ""excluded__bad_match_""
select select ""excluded__expired_""
select select ""excluded__bad_match_""
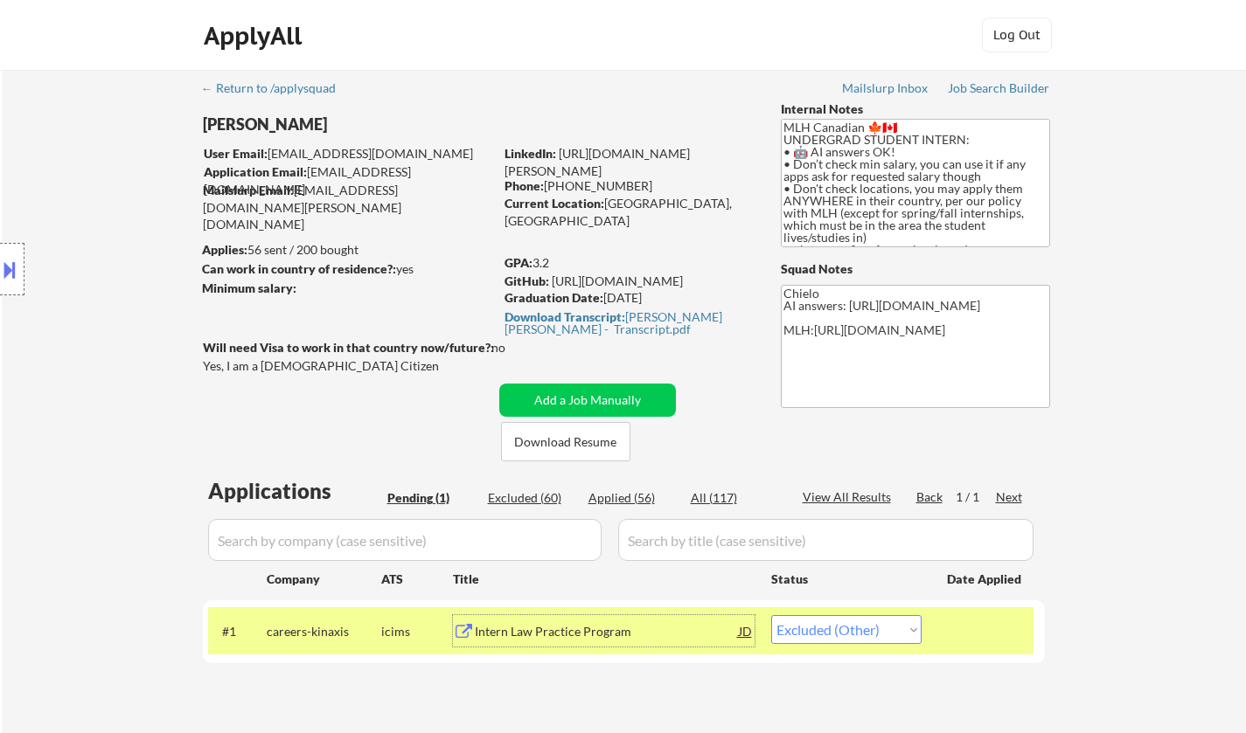
select select ""excluded__other_""
select select ""excluded__bad_match_""
select select ""excluded__other_""
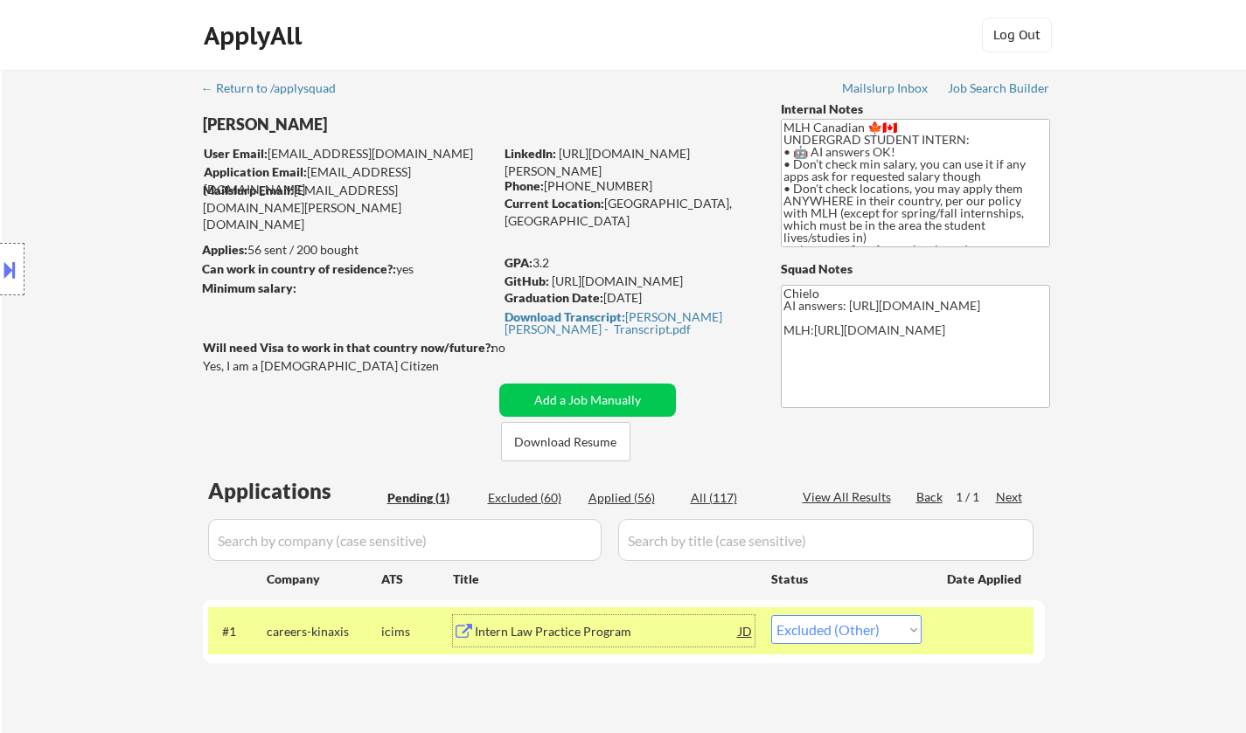
select select ""excluded__other_""
select select ""excluded__expired_""
select select ""excluded__other_""
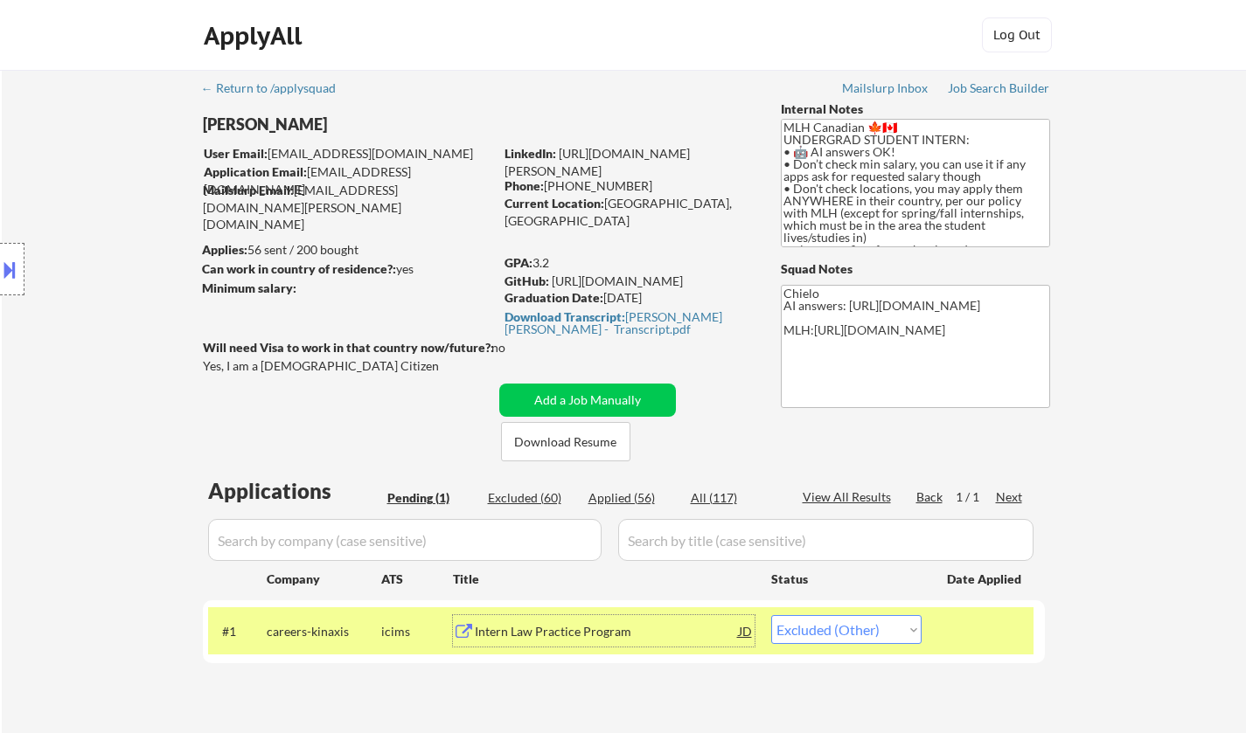
select select ""excluded__expired_""
select select ""excluded__other_""
select select ""excluded__location_""
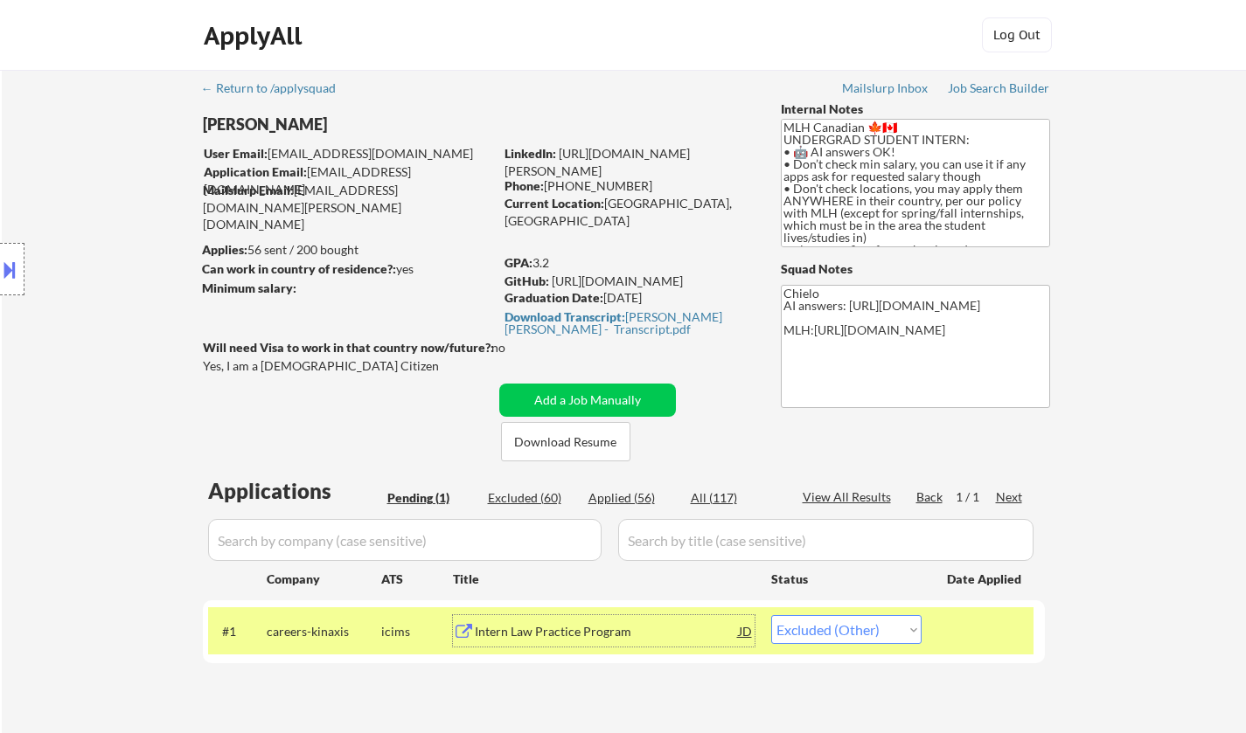
select select ""excluded__other_""
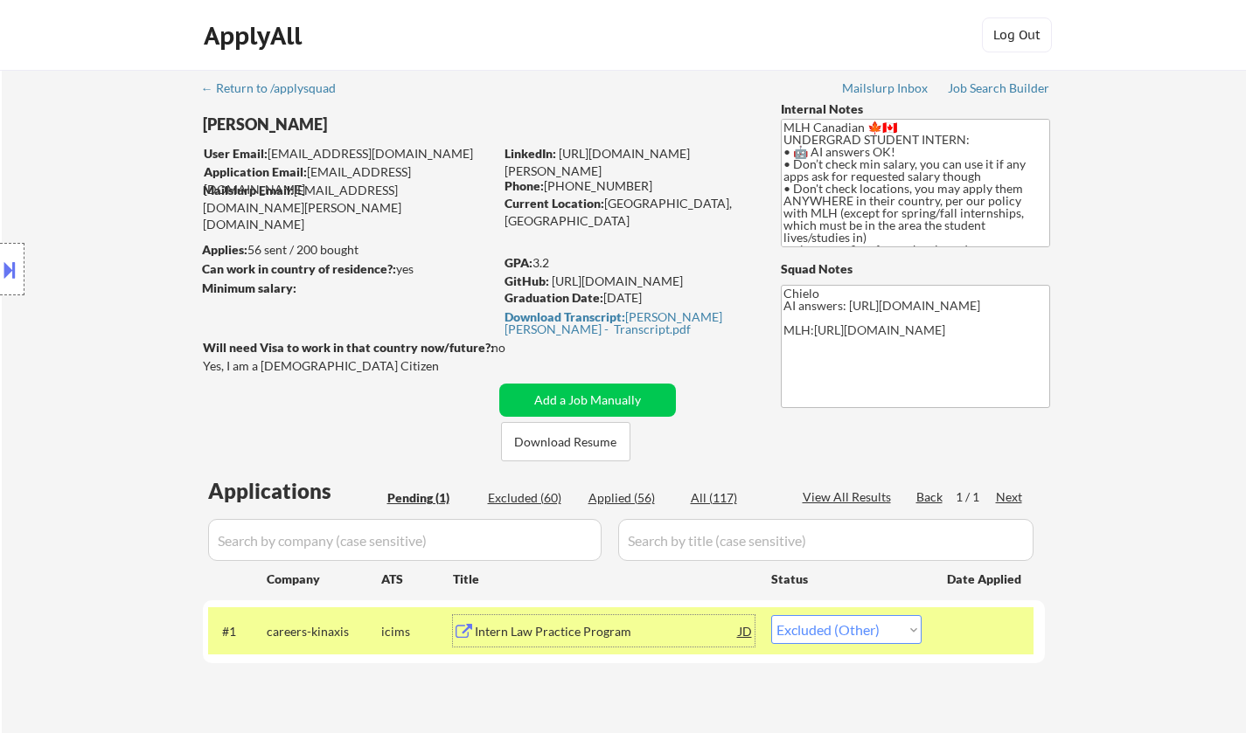
select select ""excluded__other_""
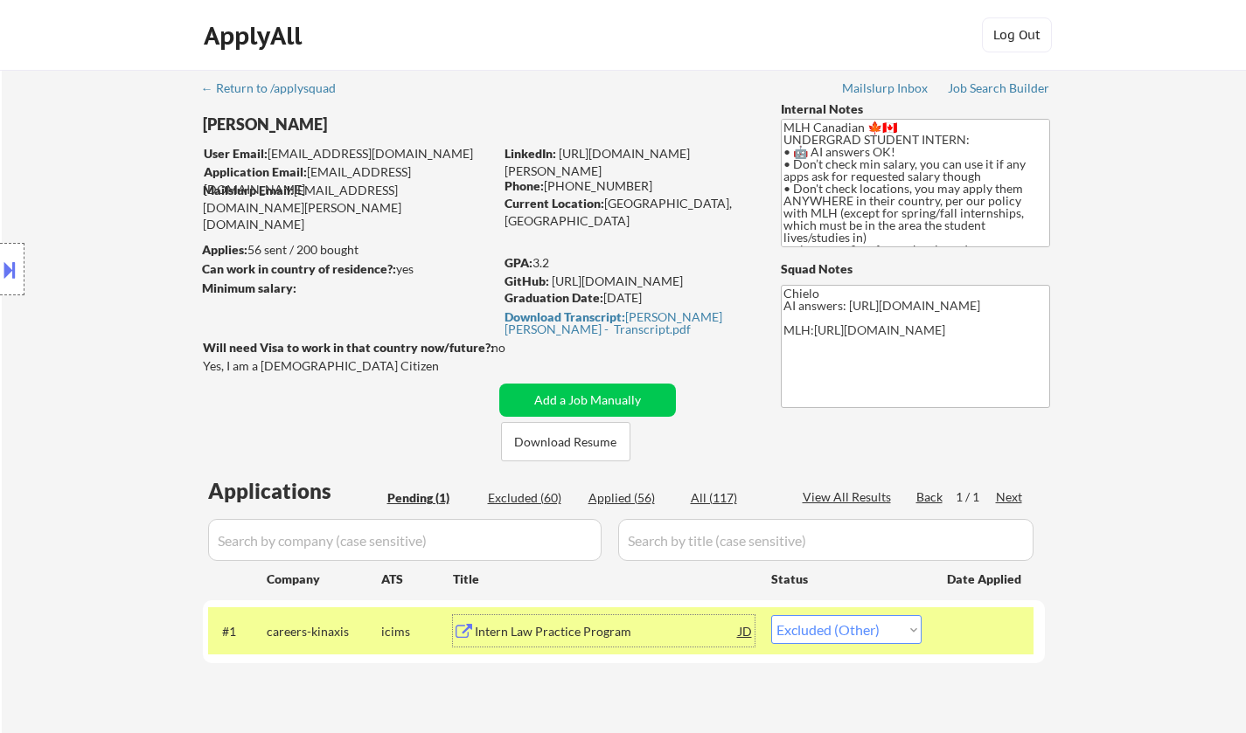
select select ""excluded""
select select ""excluded__other_""
select select ""excluded__expired_""
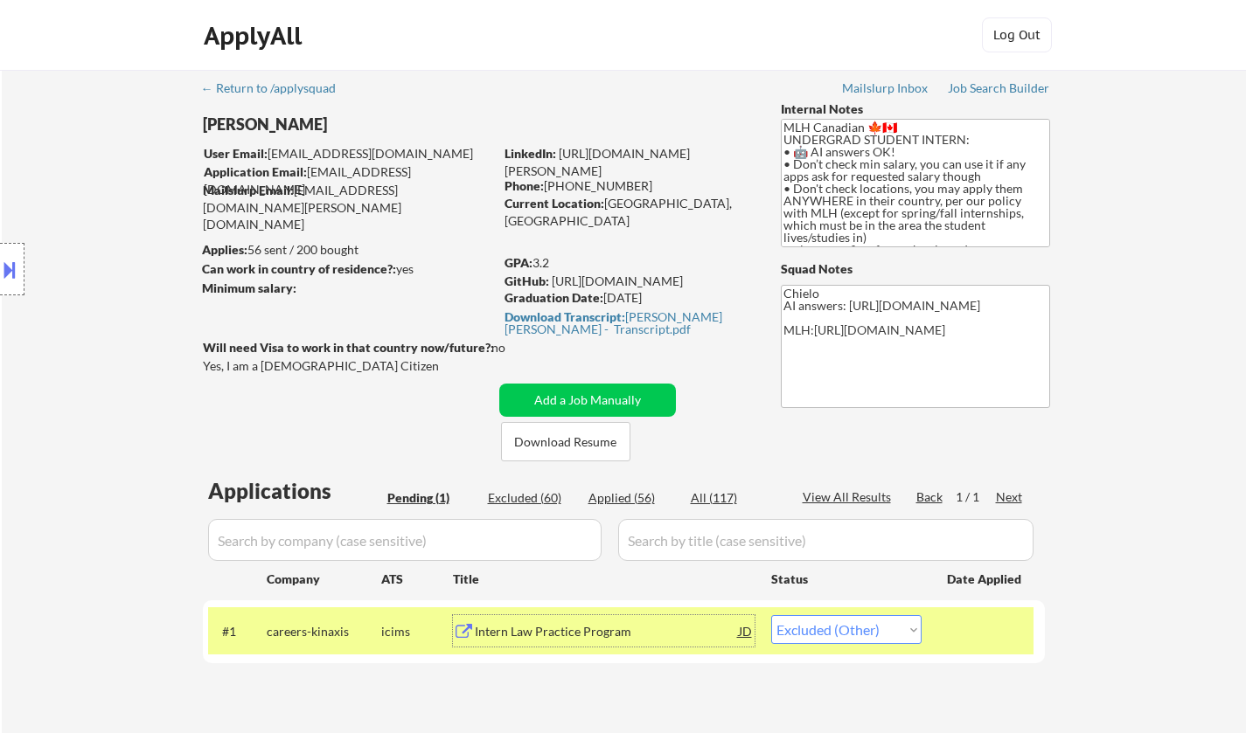
select select ""excluded__other_""
select select ""excluded__expired_""
select select ""excluded__other_""
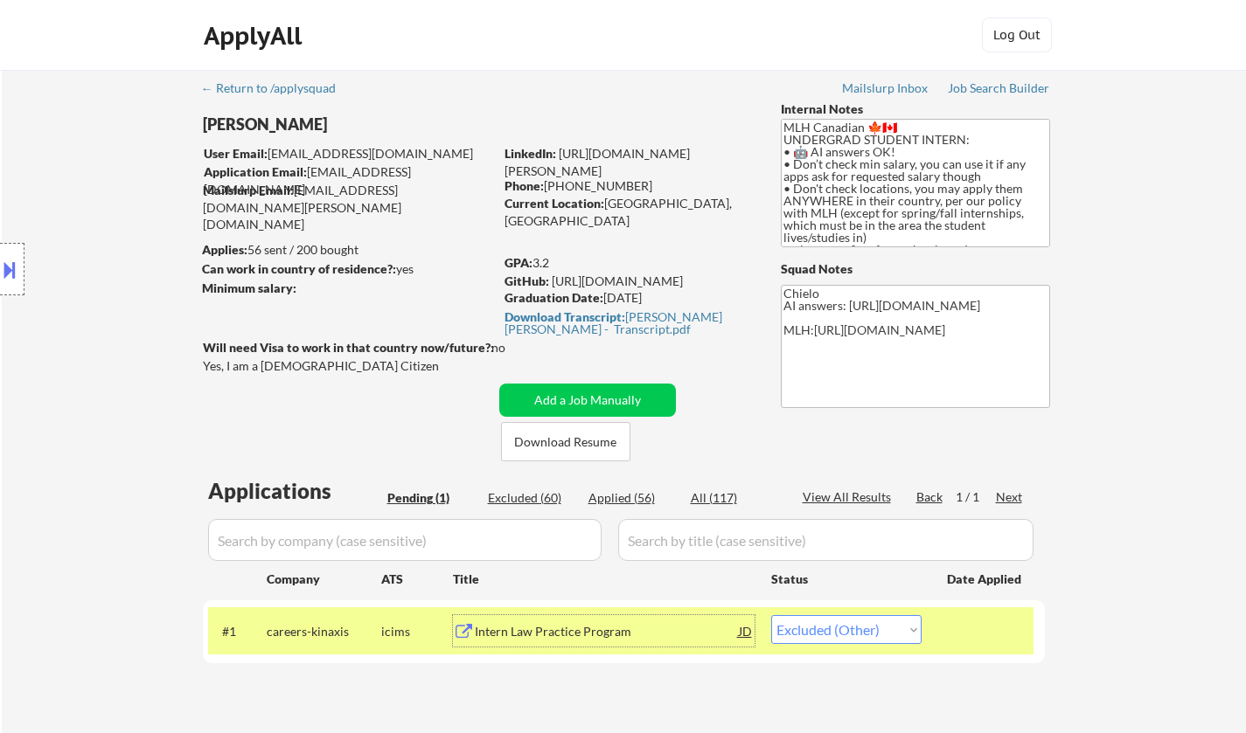
select select ""excluded__other_""
select select ""excluded""
select select ""excluded__expired_""
select select ""excluded__other_""
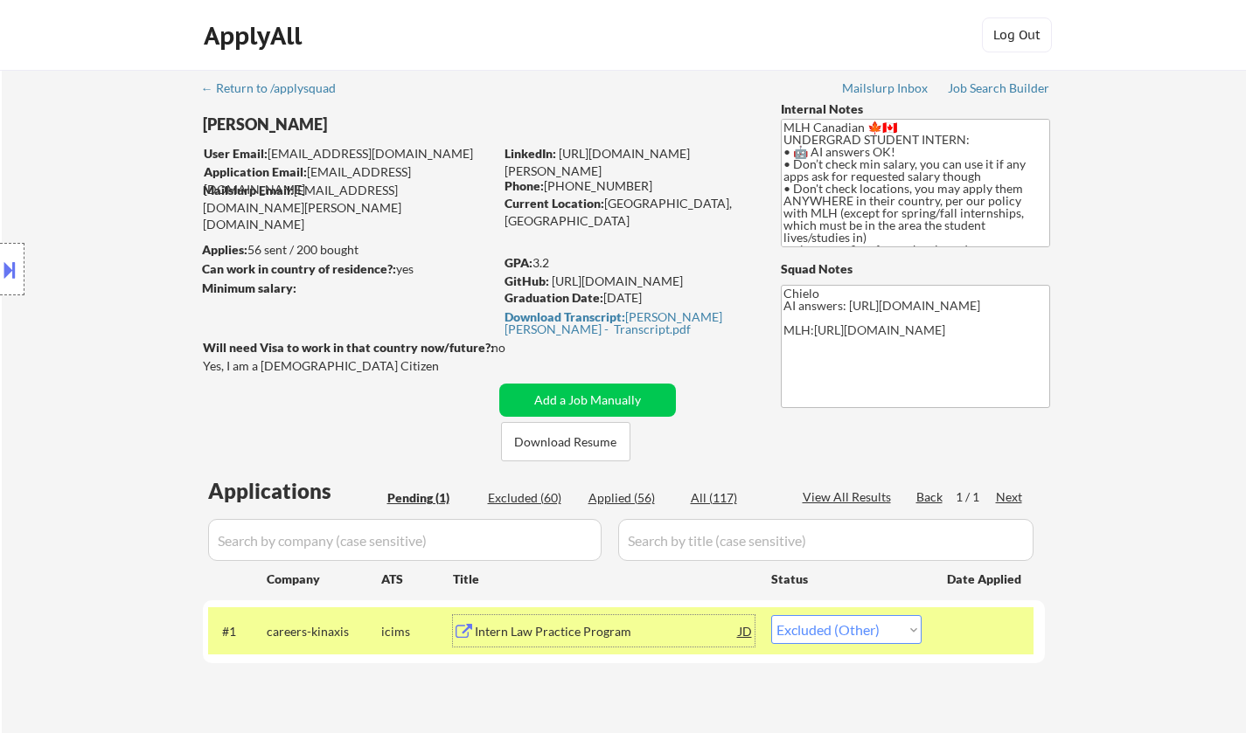
select select ""excluded__other_""
select select ""excluded__expired_""
select select ""excluded__other_""
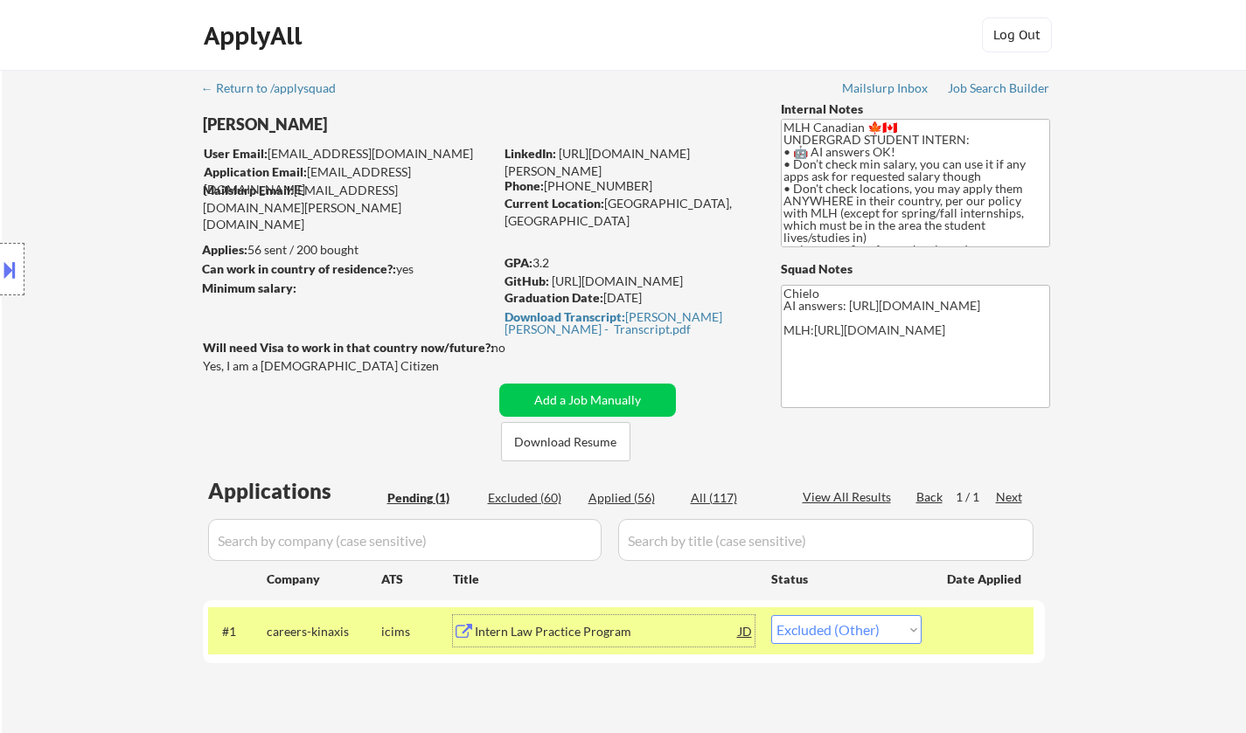
select select ""excluded__location_""
select select ""excluded__other_""
select select ""excluded__expired_""
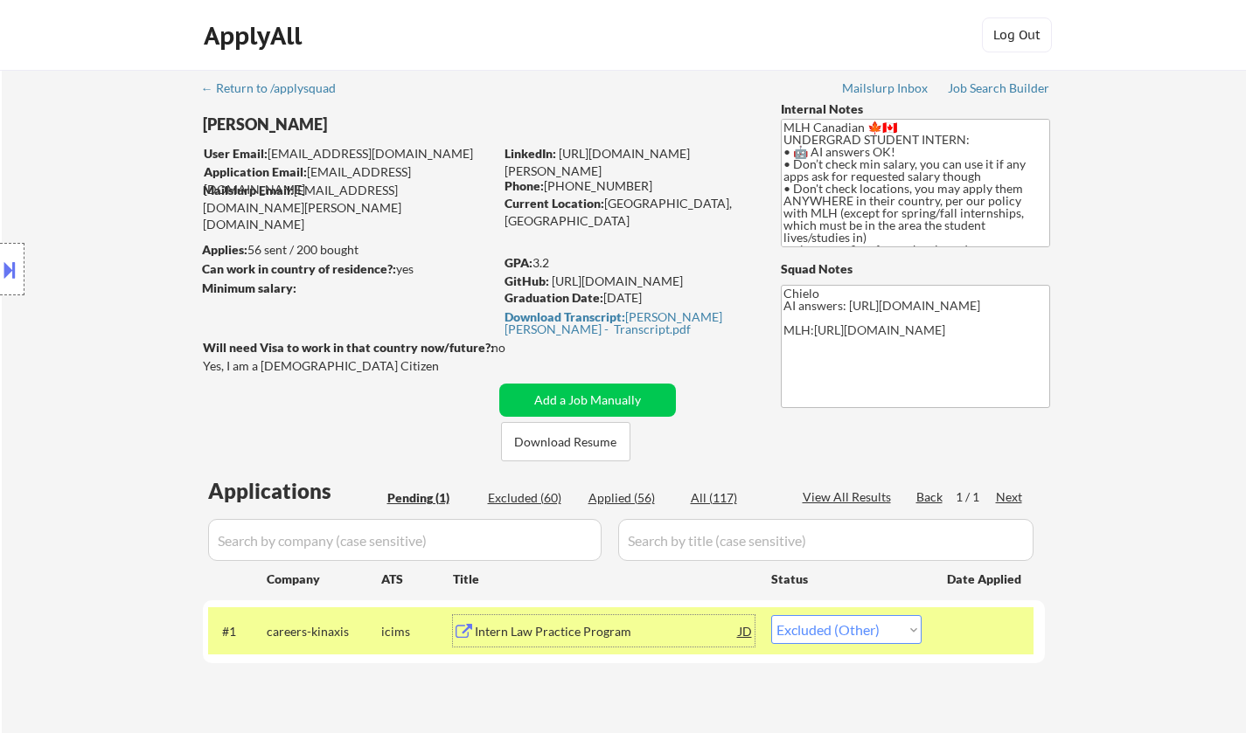
select select ""excluded__expired_""
select select ""excluded__other_""
select select ""excluded__expired_""
select select ""excluded__other_""
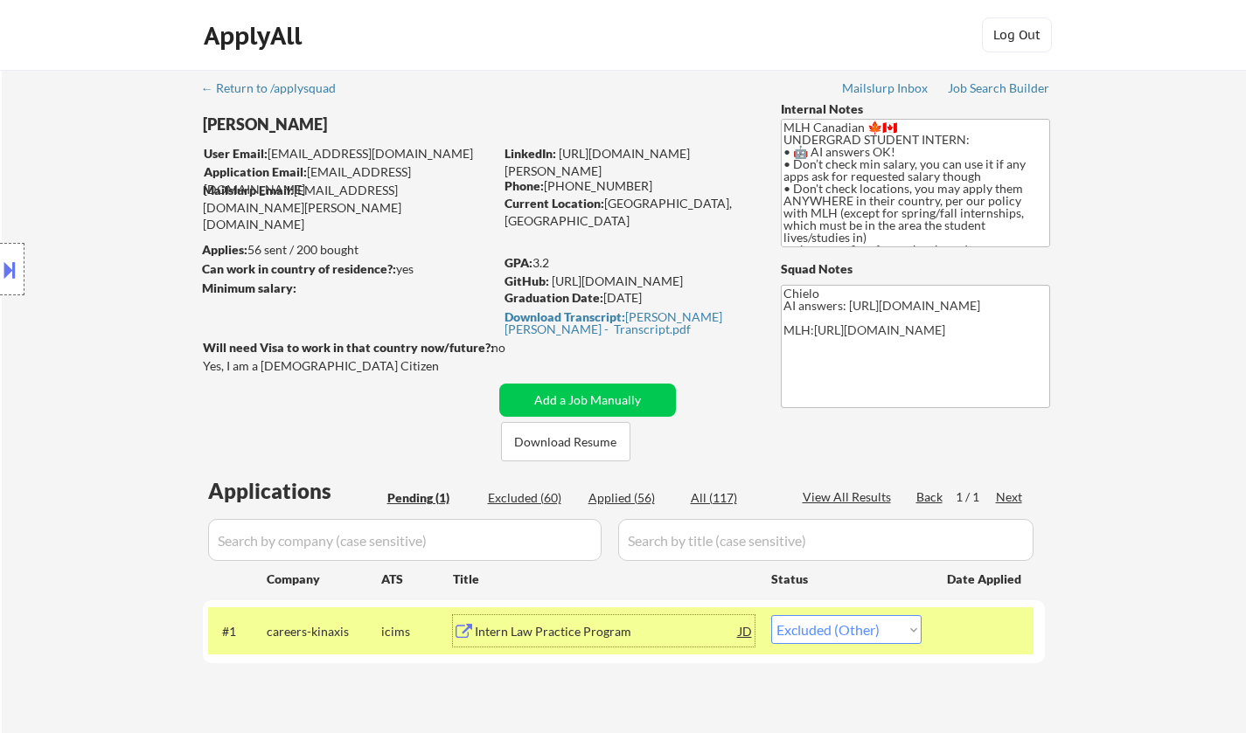
select select ""excluded__other_""
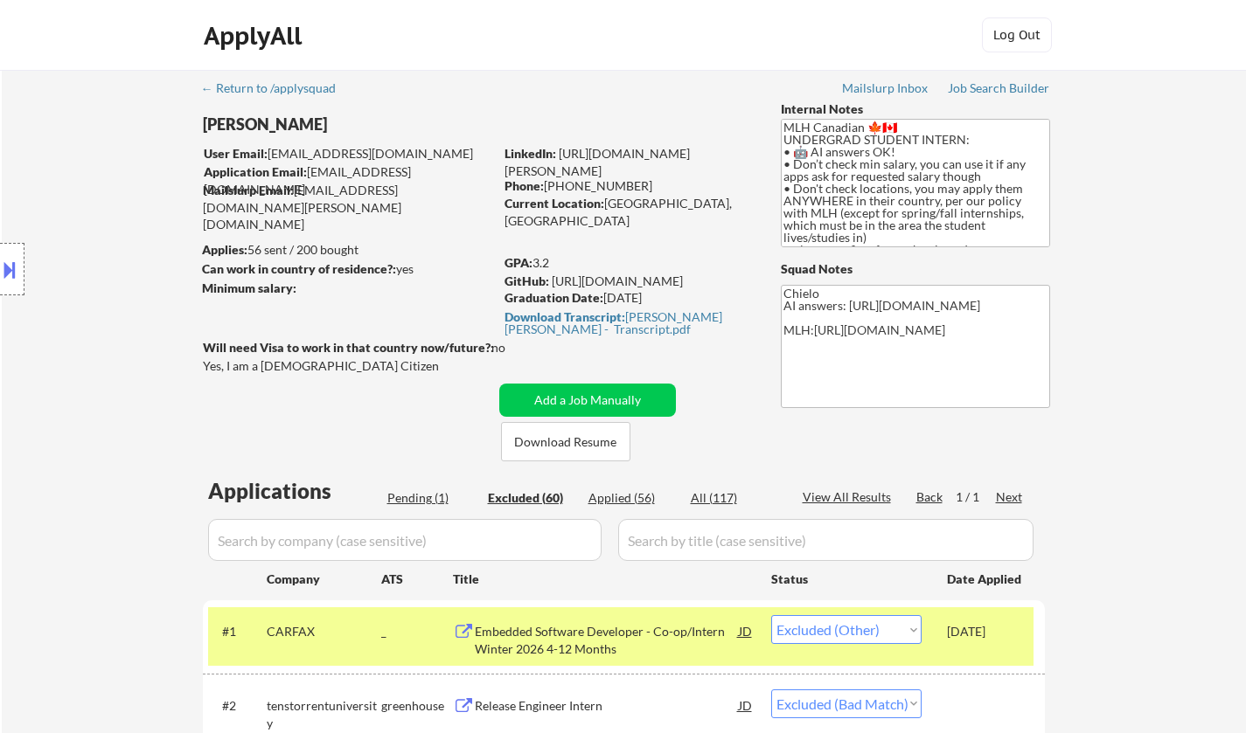
scroll to position [437, 0]
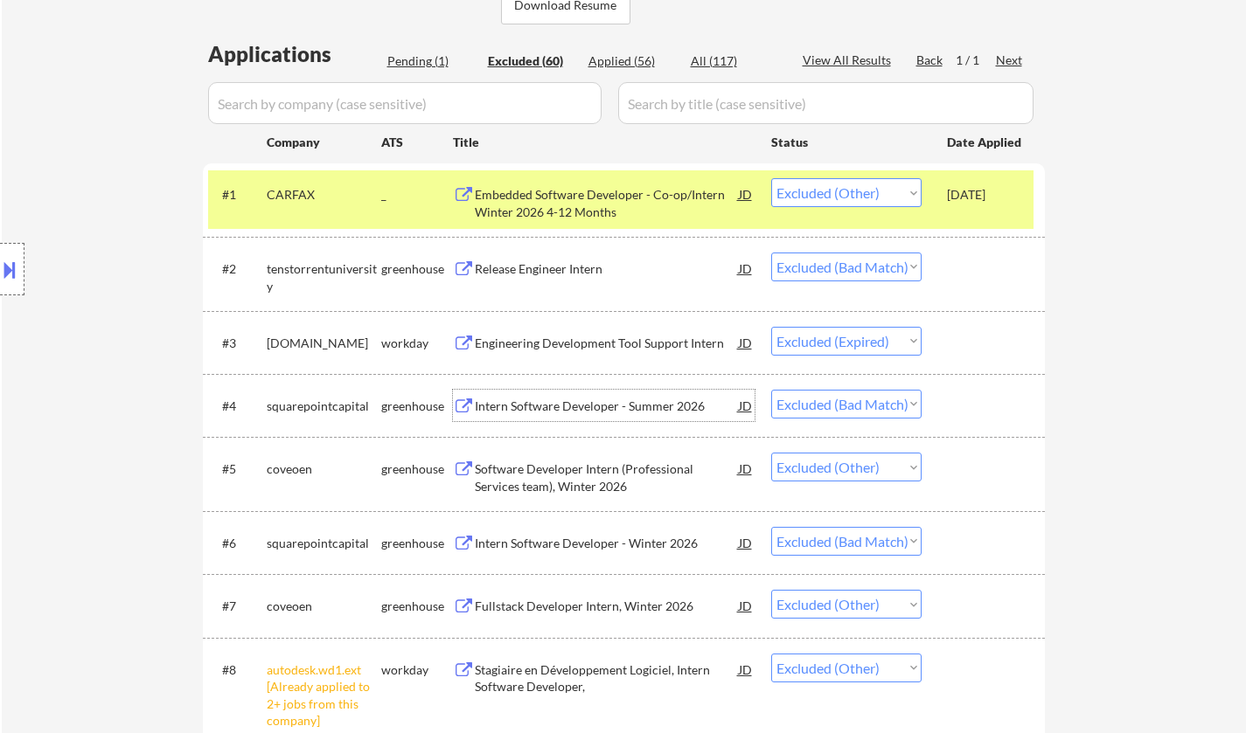
click at [579, 406] on div "Intern Software Developer - Summer 2026" at bounding box center [607, 406] width 264 height 17
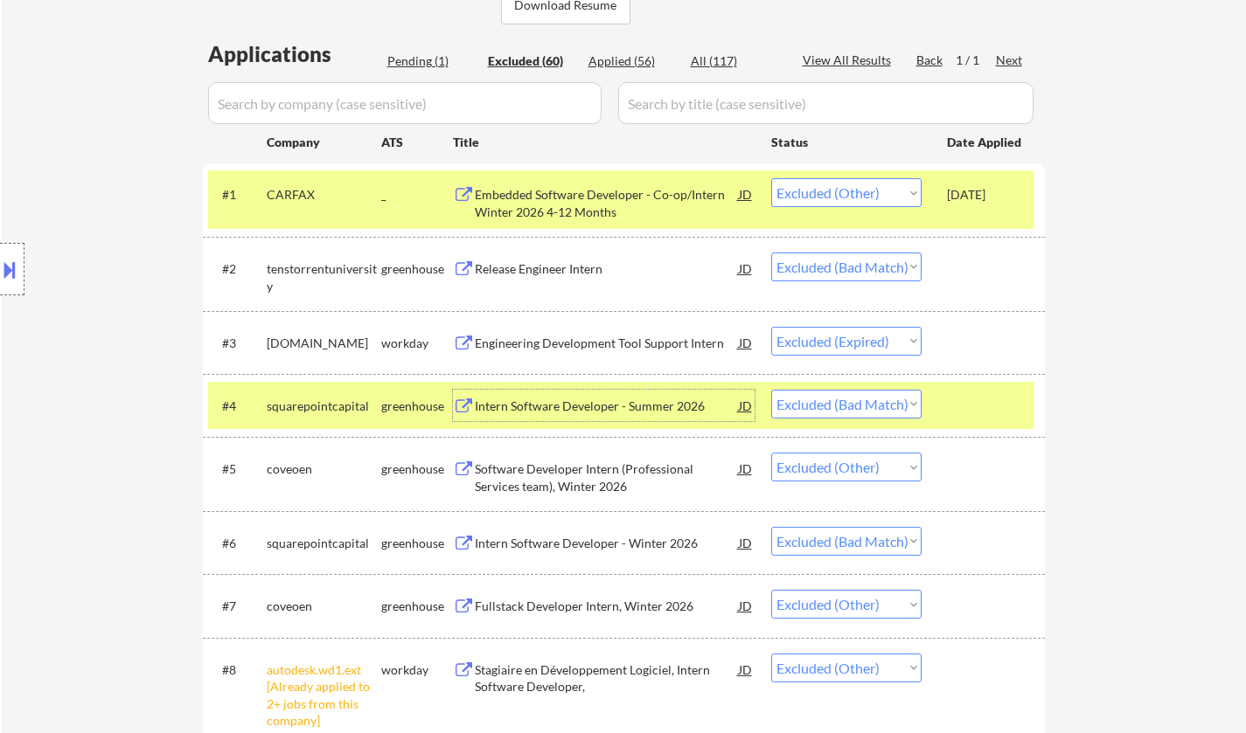
click at [885, 398] on select "Choose an option... Pending Applied Excluded (Questions) Excluded (Expired) Exc…" at bounding box center [846, 404] width 150 height 29
select select ""excluded__expired_""
click at [771, 390] on select "Choose an option... Pending Applied Excluded (Questions) Excluded (Expired) Exc…" at bounding box center [846, 404] width 150 height 29
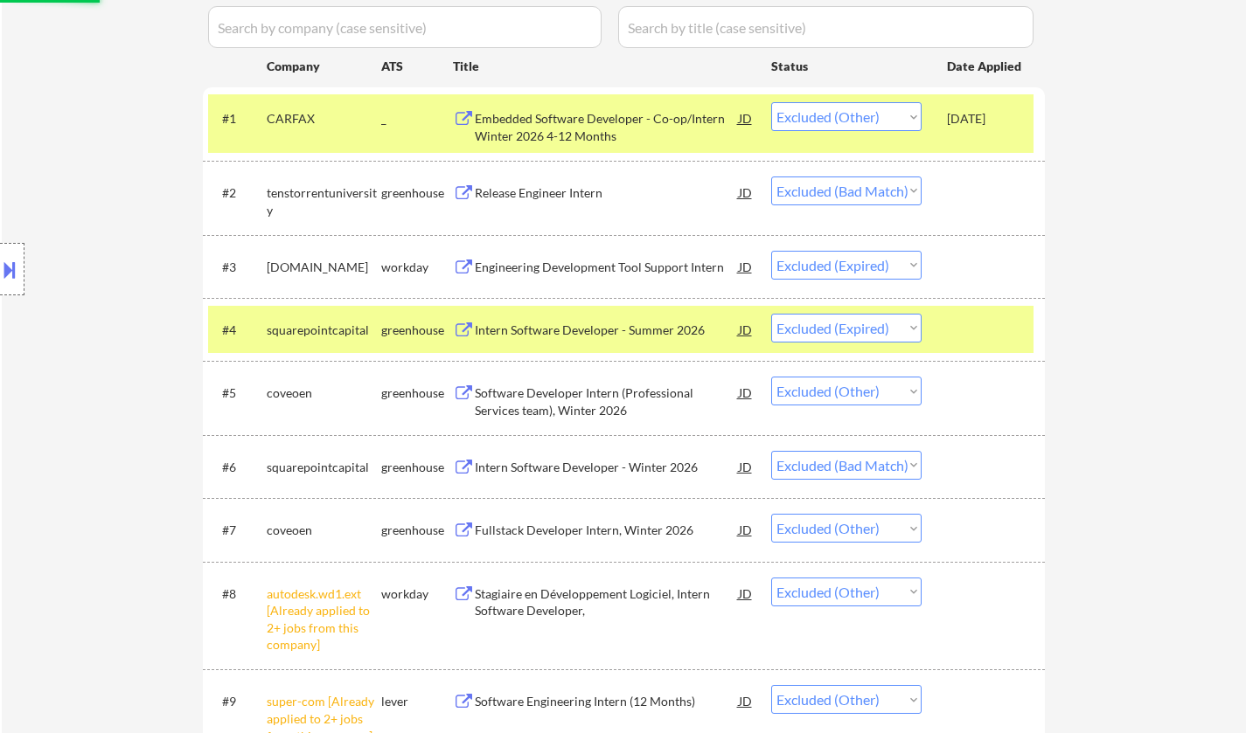
scroll to position [524, 0]
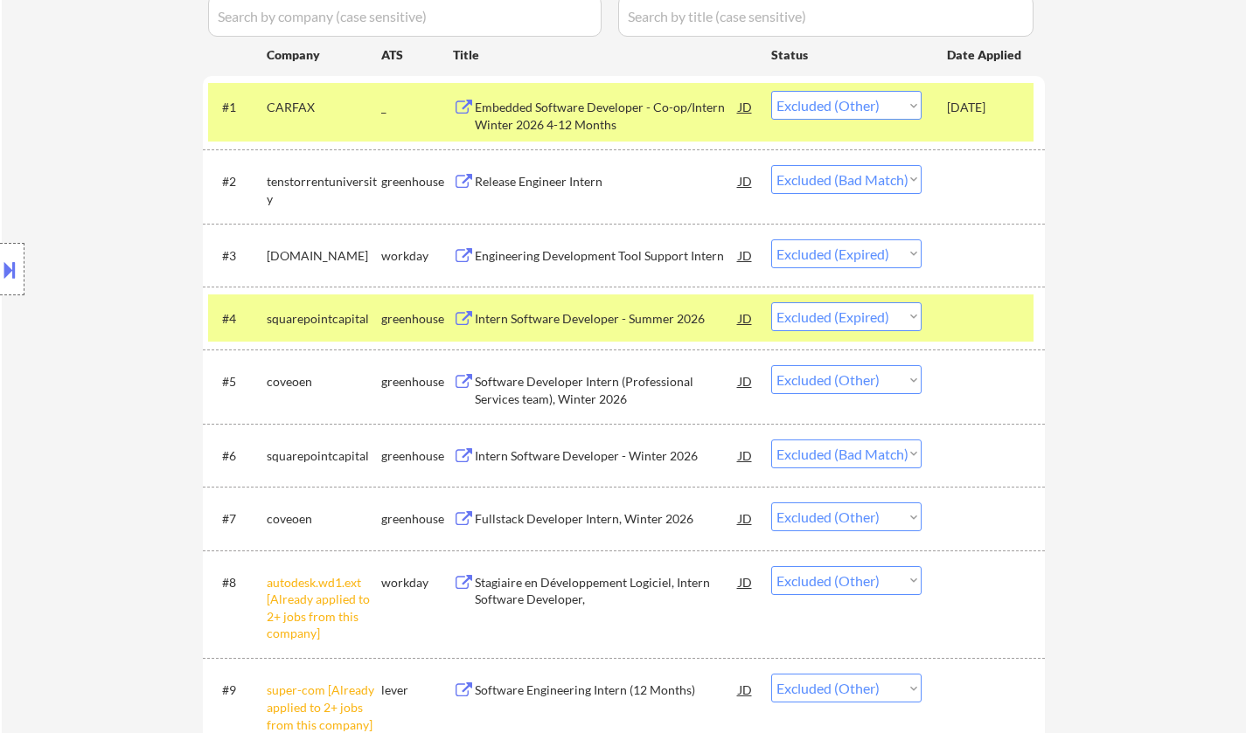
drag, startPoint x: 843, startPoint y: 453, endPoint x: 855, endPoint y: 468, distance: 18.7
click at [843, 453] on select "Choose an option... Pending Applied Excluded (Questions) Excluded (Expired) Exc…" at bounding box center [846, 454] width 150 height 29
select select ""excluded__other_""
click at [771, 440] on select "Choose an option... Pending Applied Excluded (Questions) Excluded (Expired) Exc…" at bounding box center [846, 454] width 150 height 29
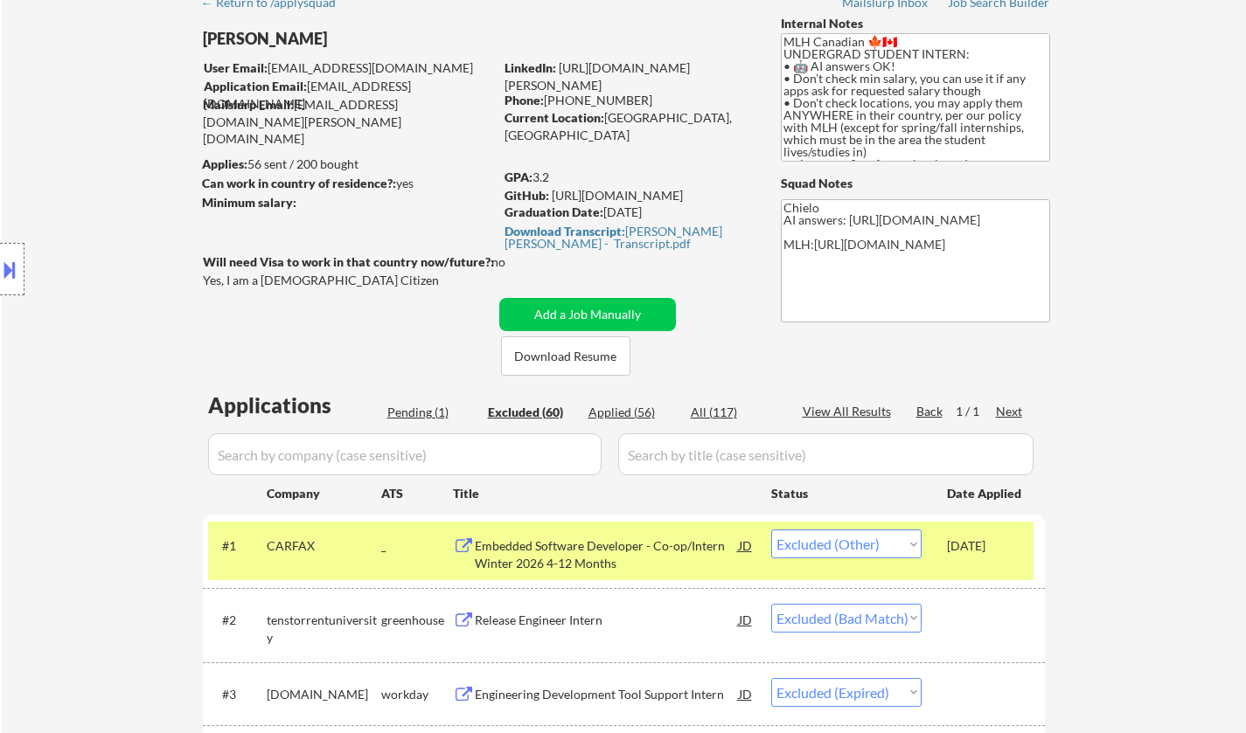
scroll to position [0, 0]
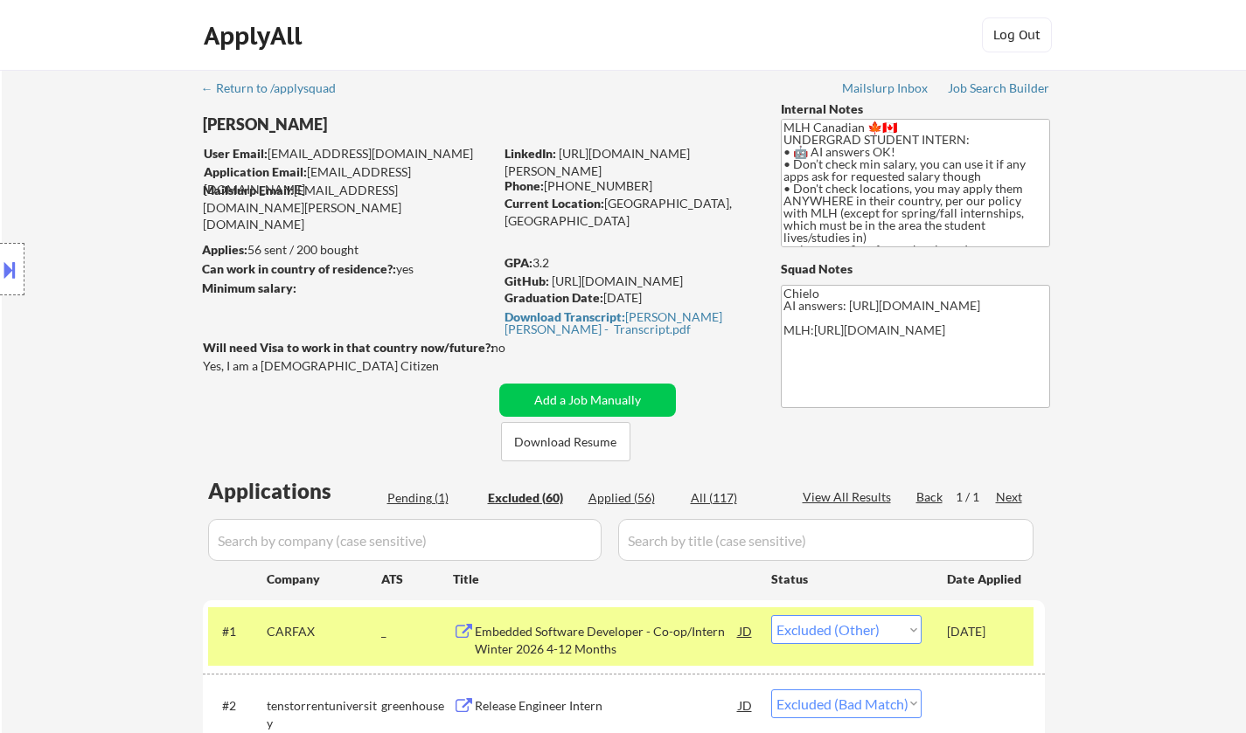
click at [420, 496] on div "Pending (1)" at bounding box center [430, 497] width 87 height 17
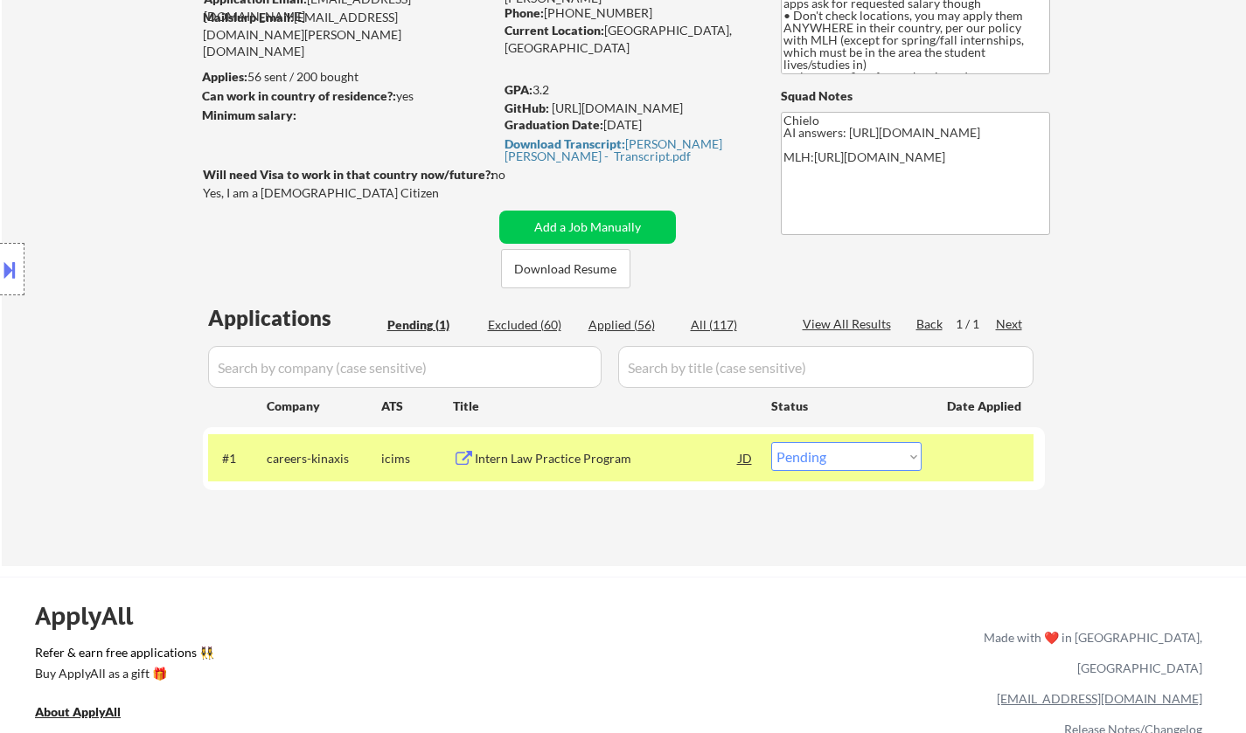
scroll to position [175, 0]
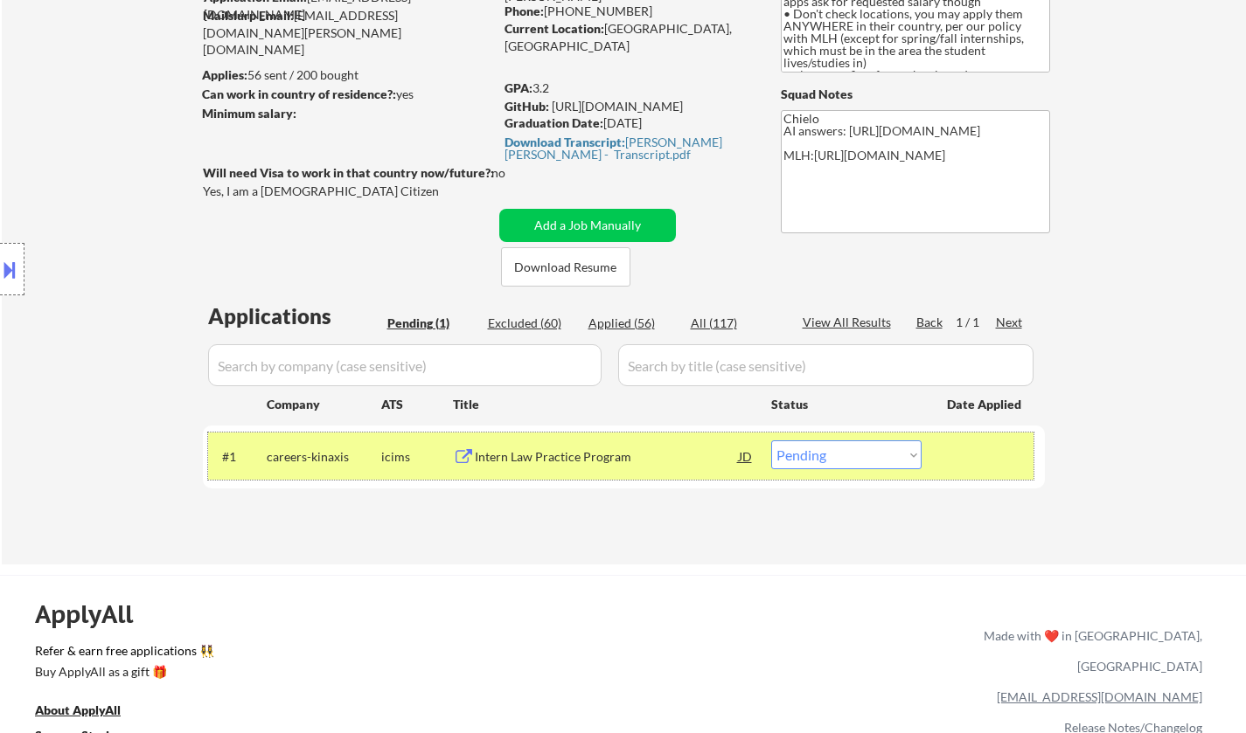
click at [851, 475] on div "#1 careers-kinaxis icims Intern Law Practice Program JD Choose an option... Pen…" at bounding box center [620, 456] width 825 height 47
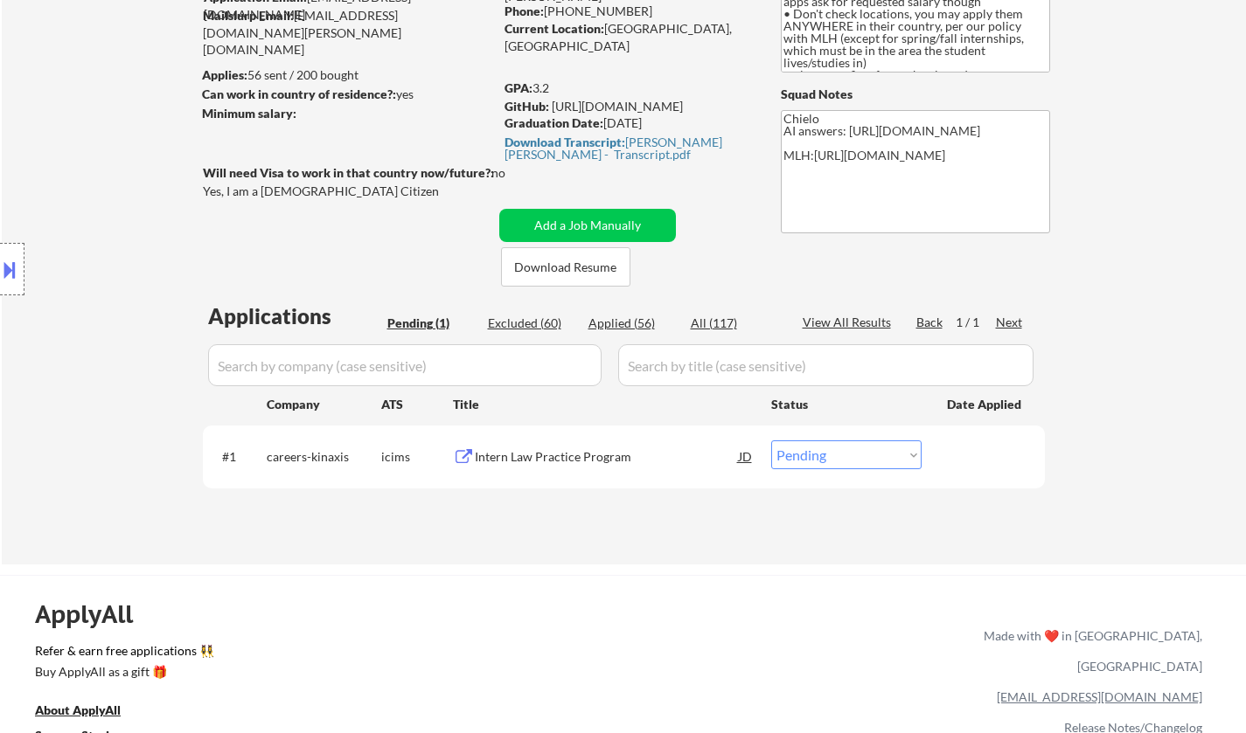
click at [852, 459] on select "Choose an option... Pending Applied Excluded (Questions) Excluded (Expired) Exc…" at bounding box center [846, 455] width 150 height 29
click at [771, 441] on select "Choose an option... Pending Applied Excluded (Questions) Excluded (Expired) Exc…" at bounding box center [846, 455] width 150 height 29
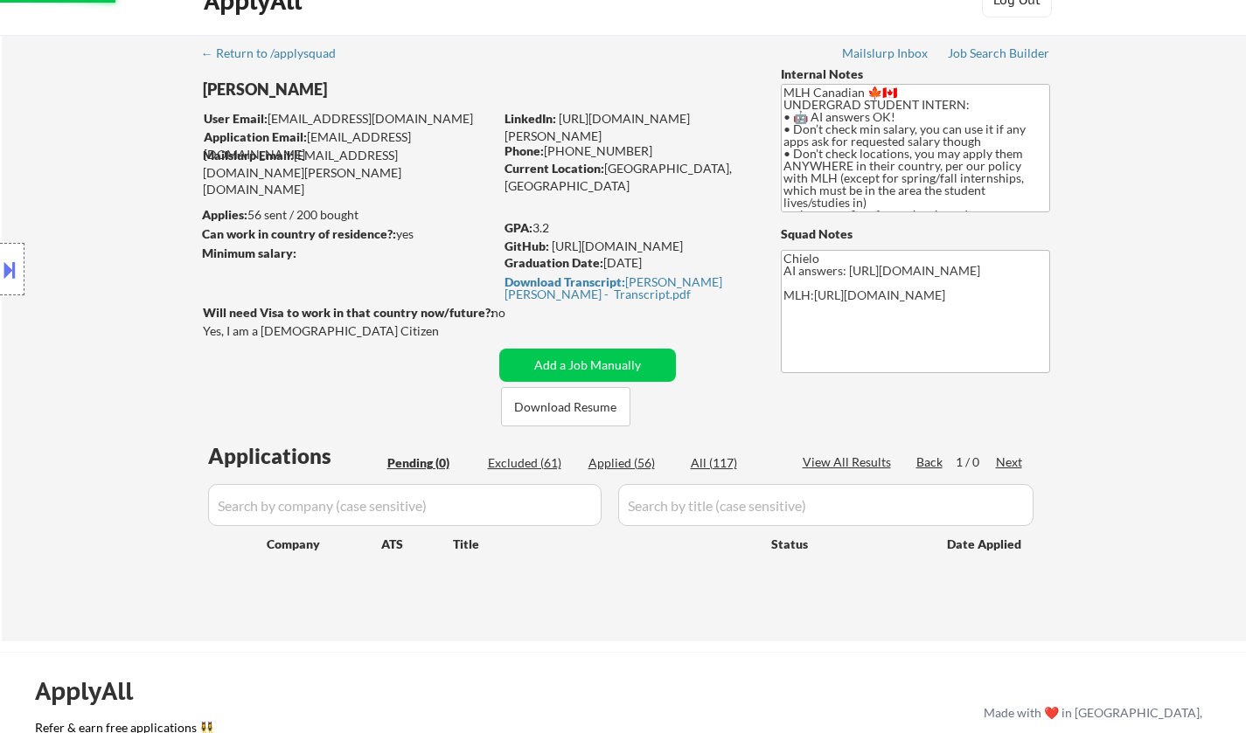
scroll to position [0, 0]
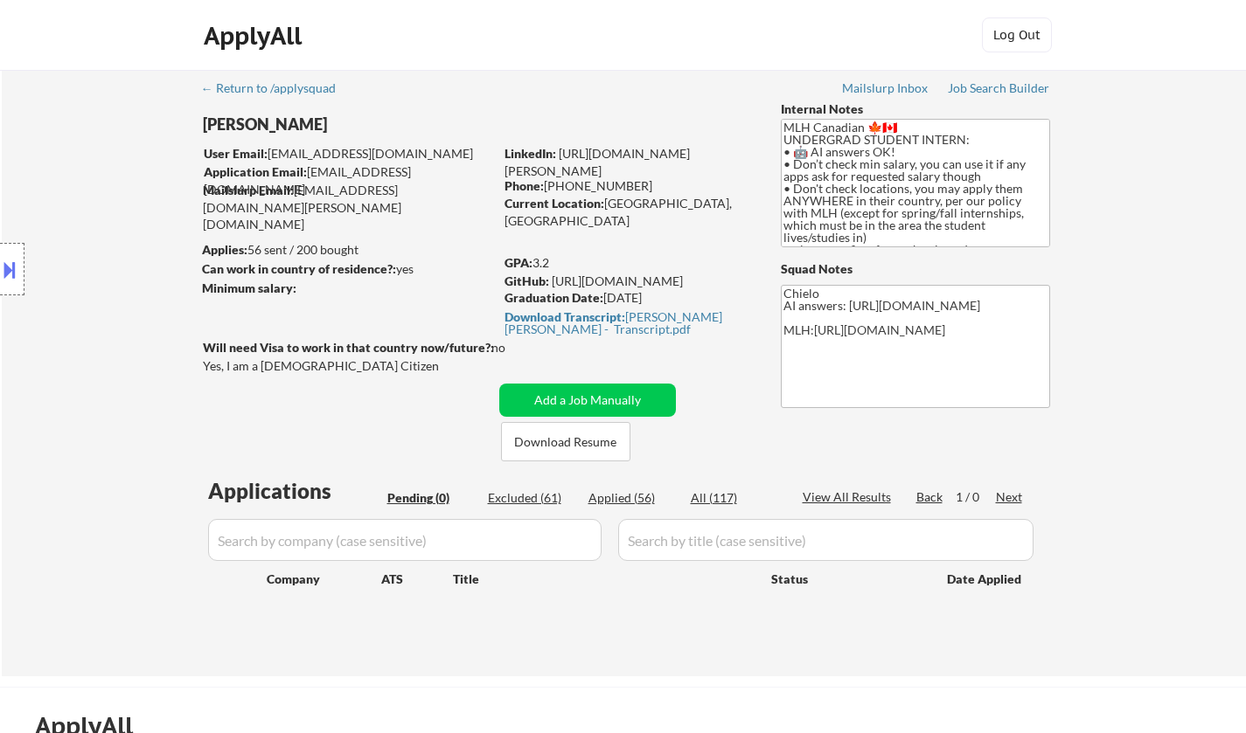
click at [624, 499] on div "Applied (56)" at bounding box center [631, 497] width 87 height 17
select select ""applied""
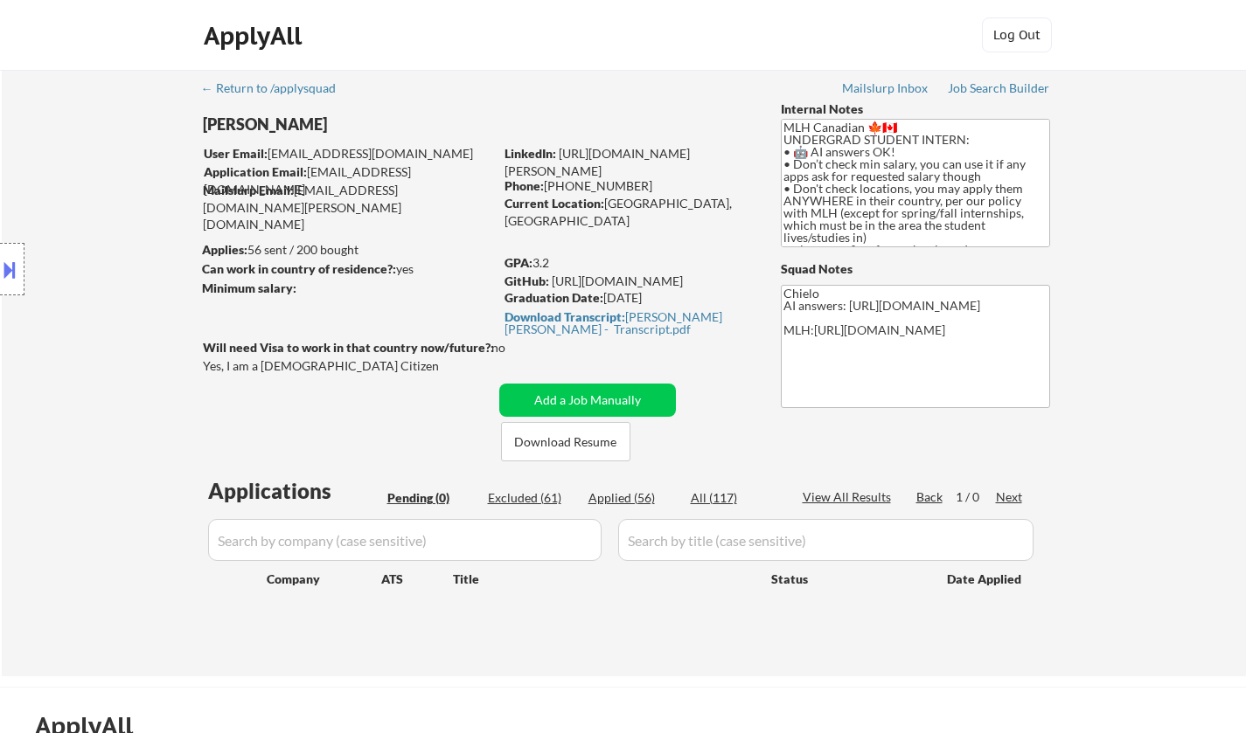
select select ""applied""
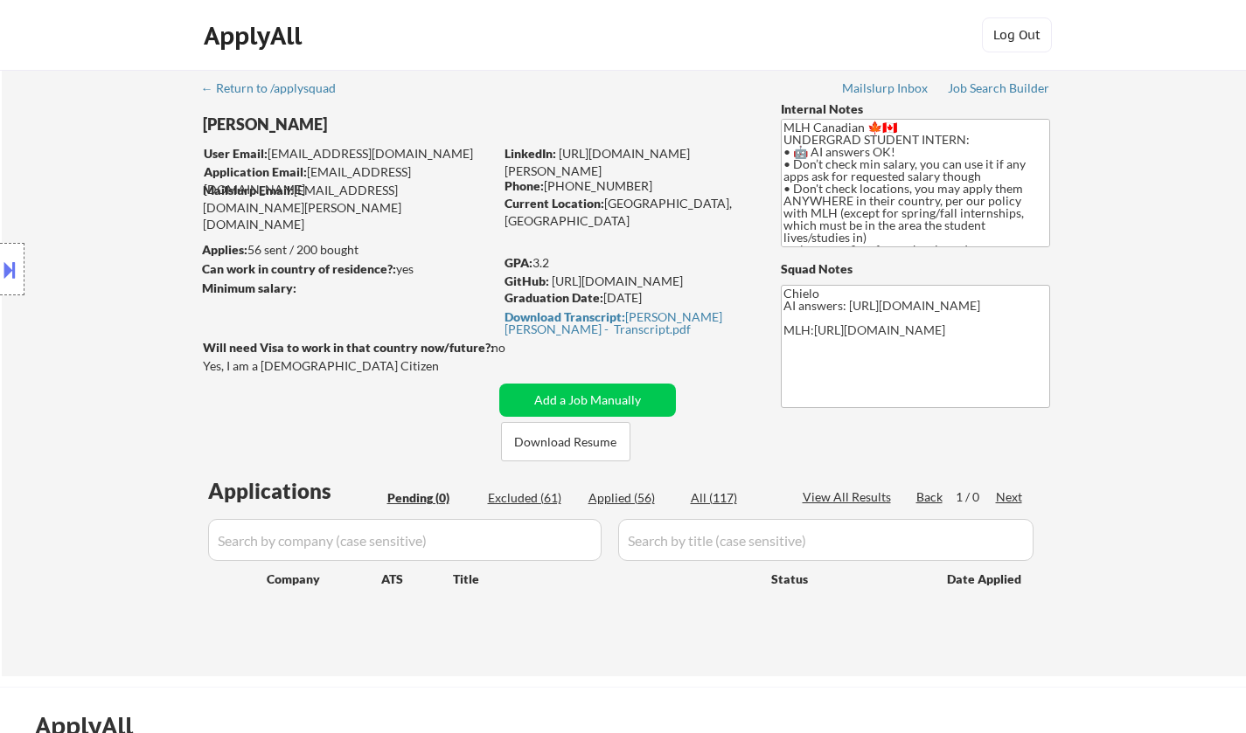
select select ""applied""
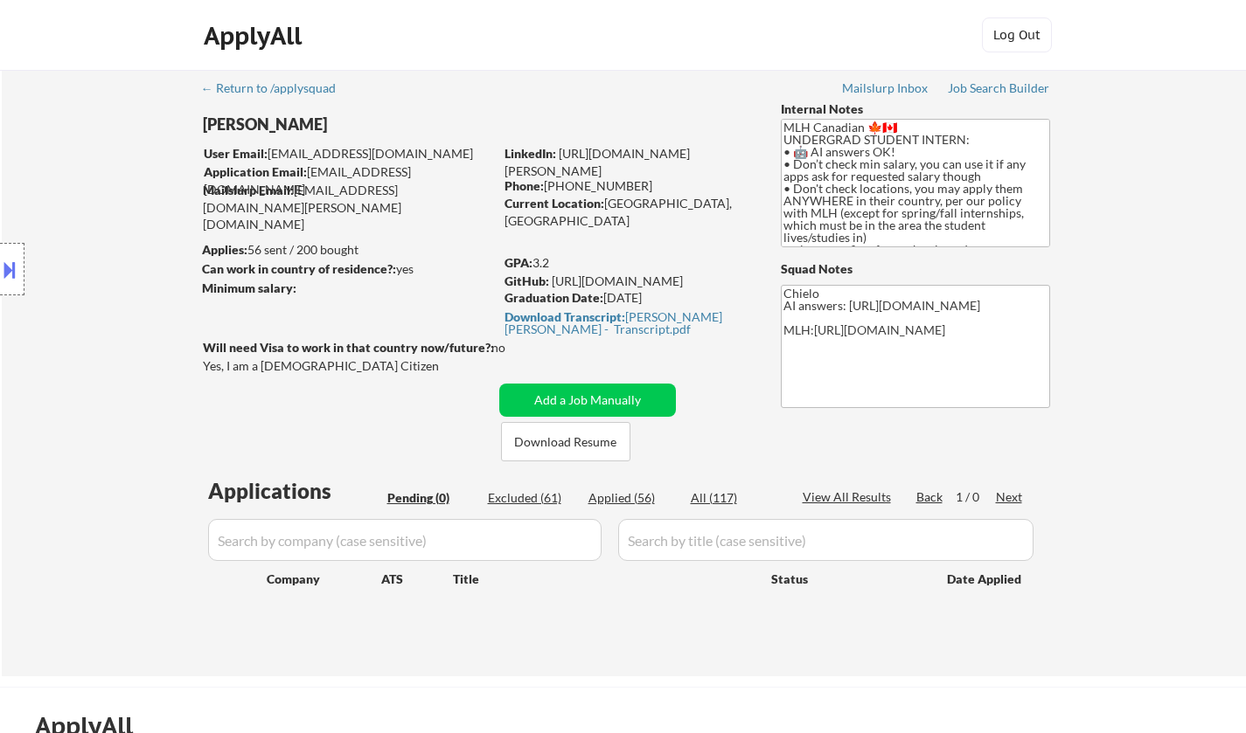
select select ""applied""
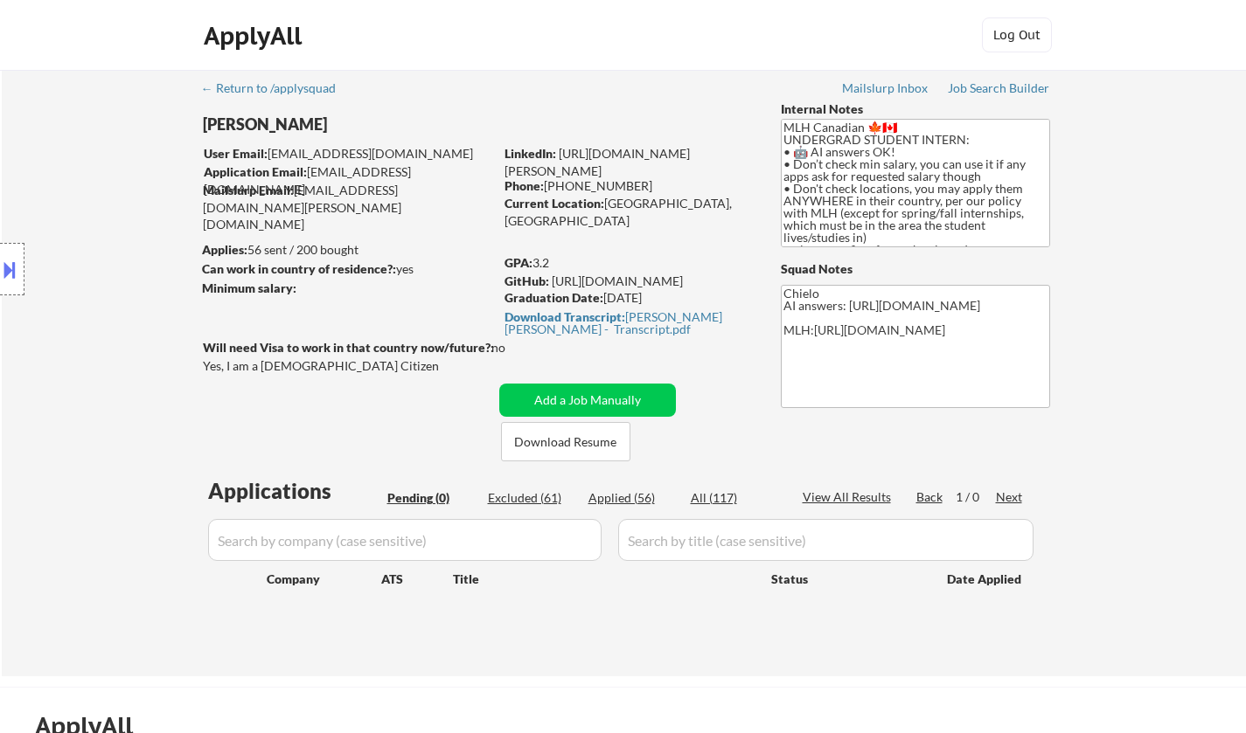
select select ""applied""
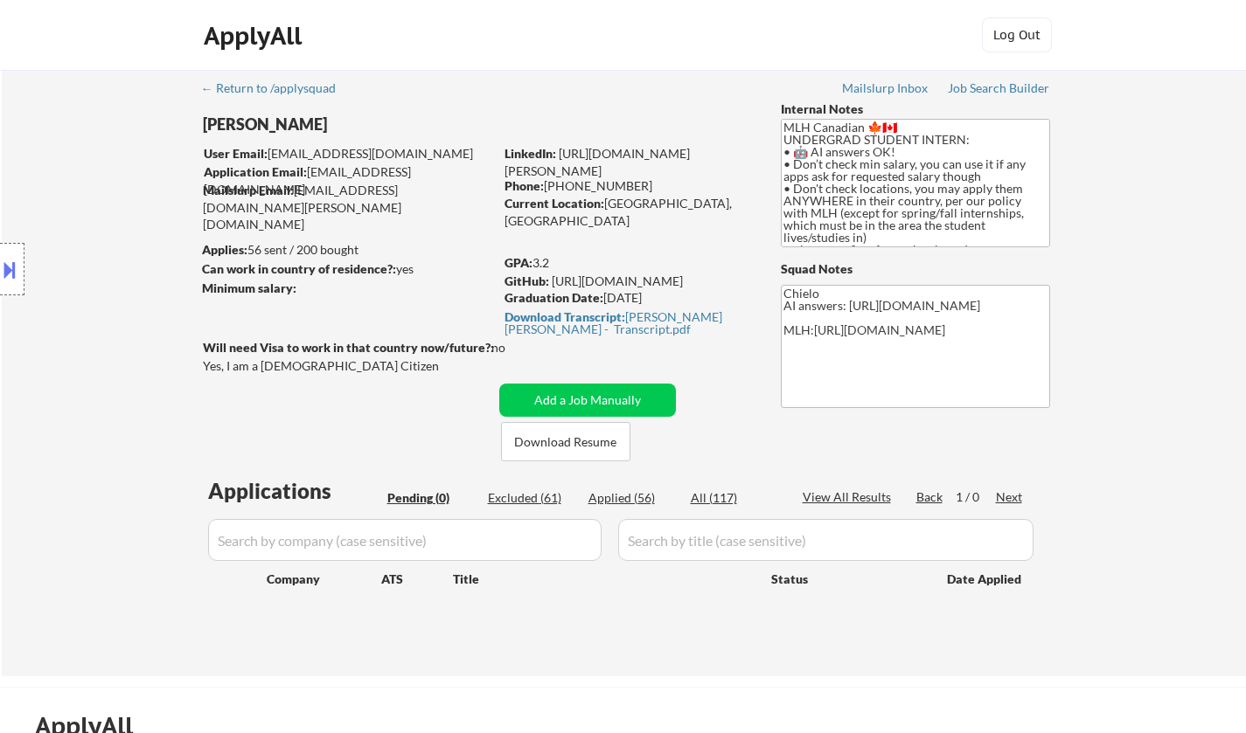
select select ""applied""
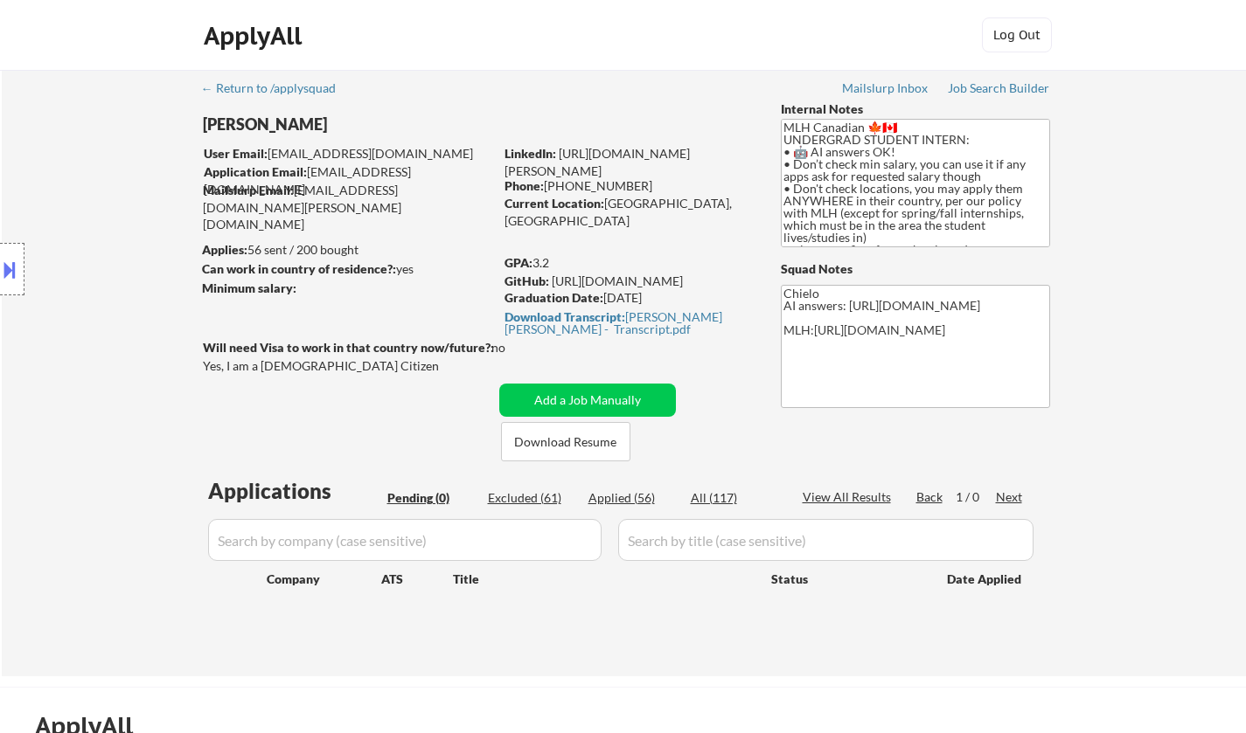
select select ""applied""
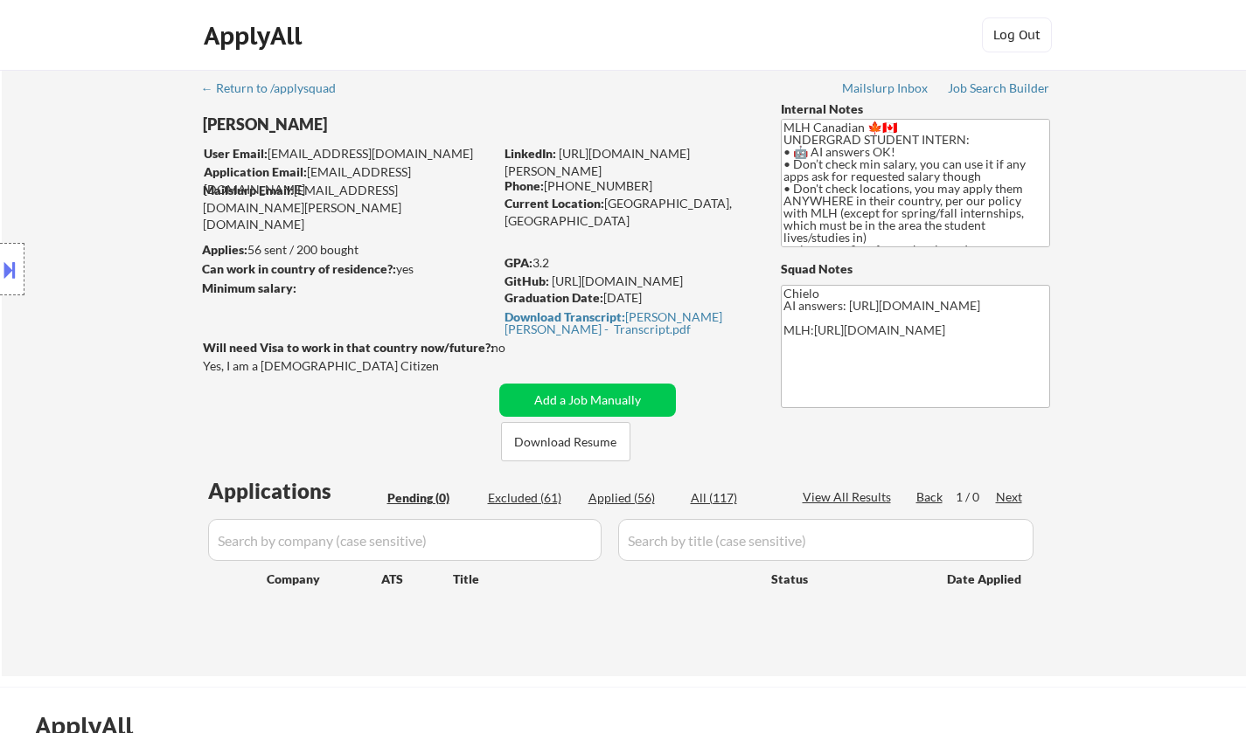
select select ""applied""
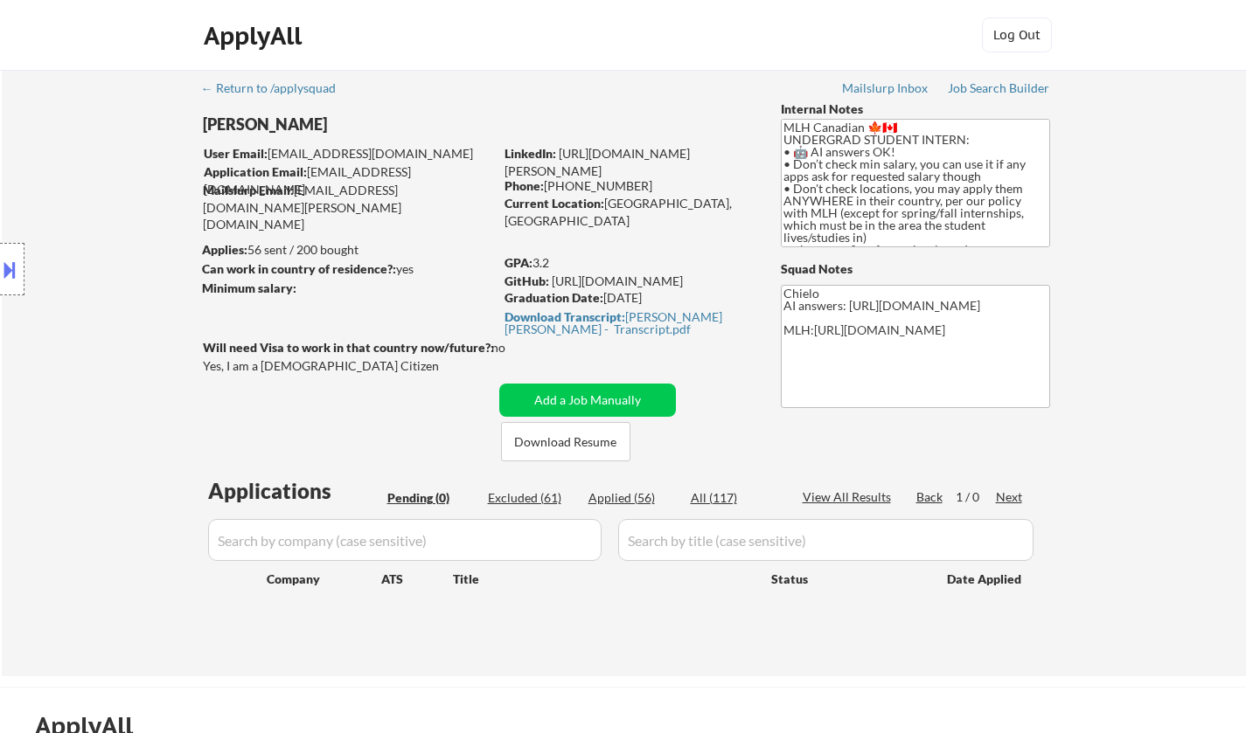
select select ""applied""
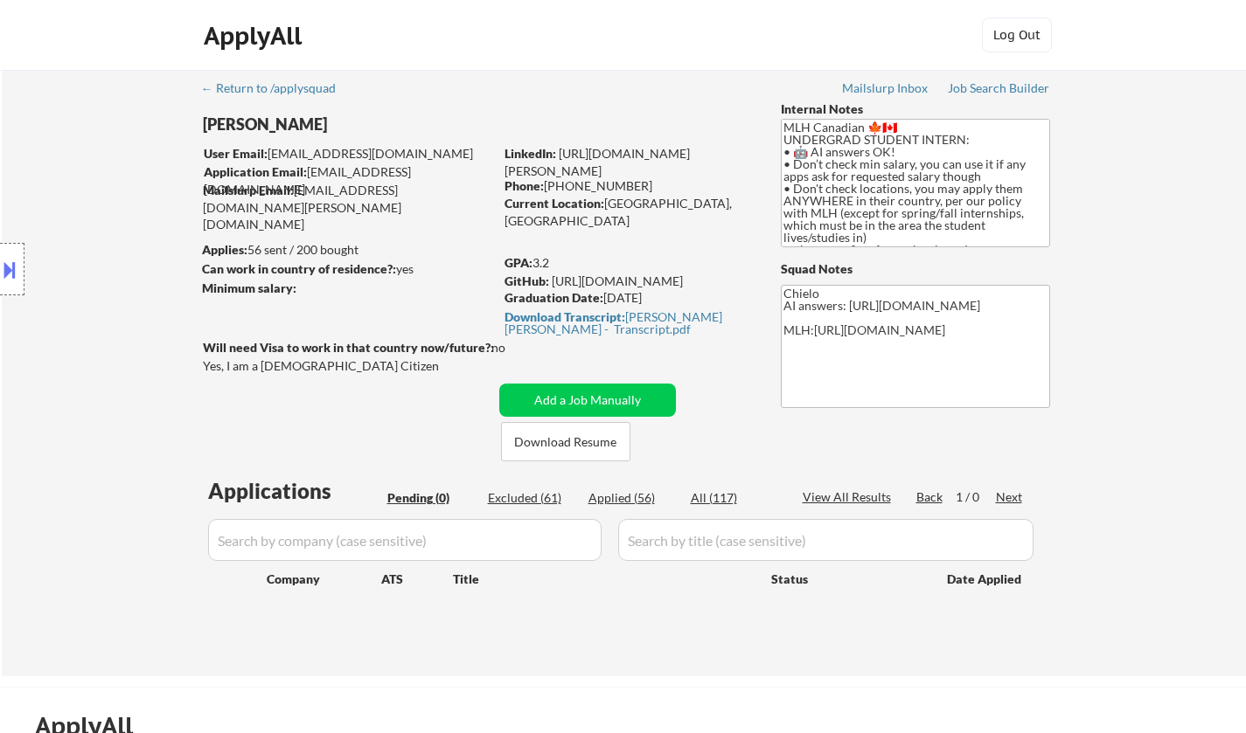
select select ""applied""
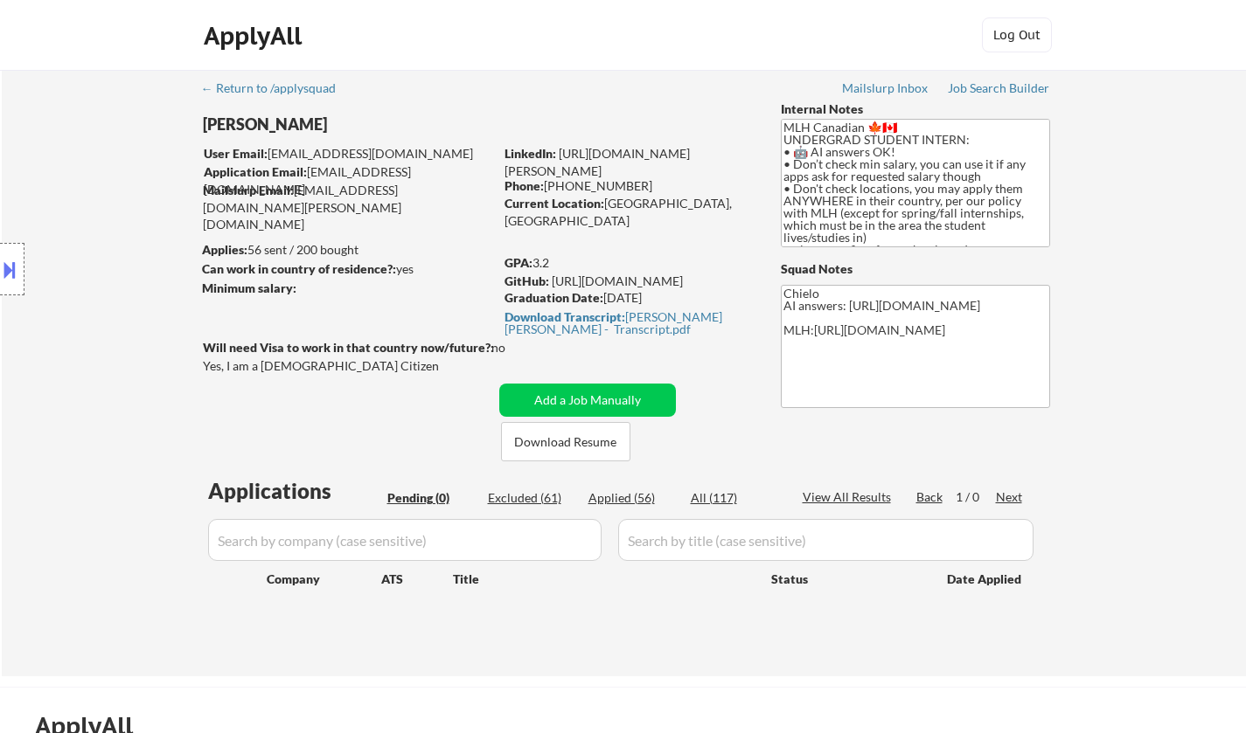
select select ""applied""
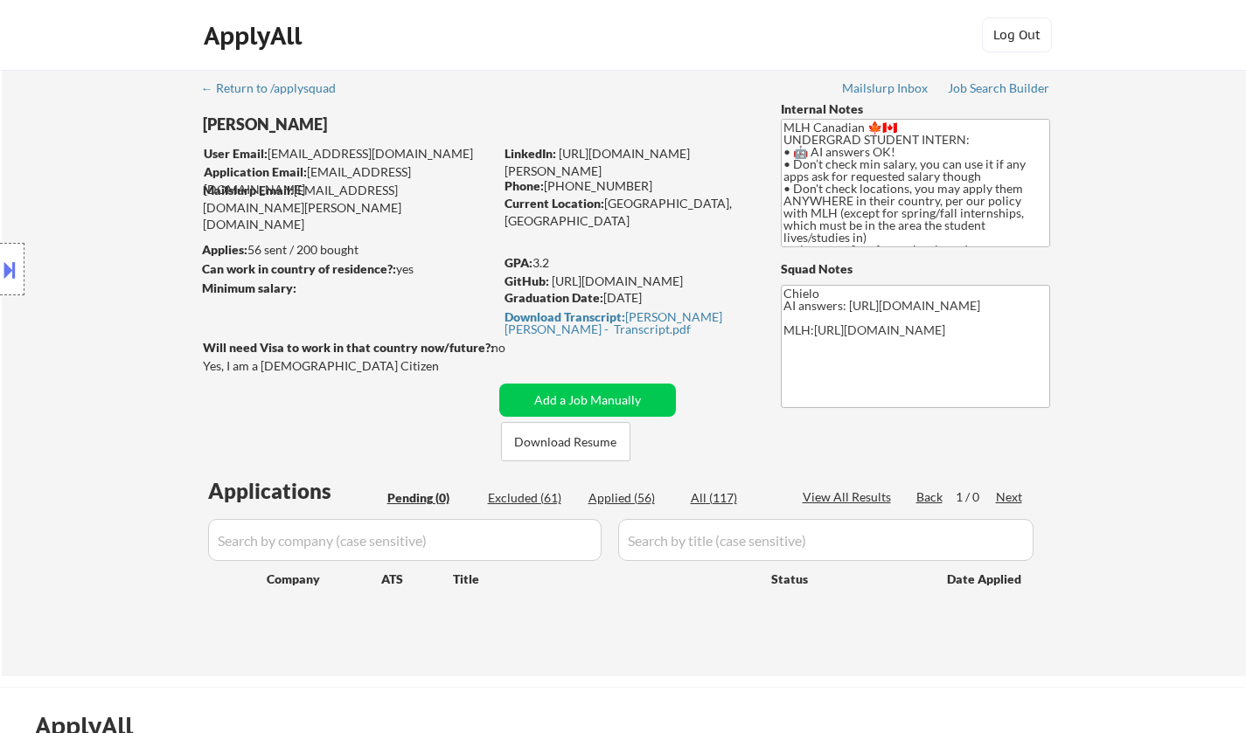
select select ""applied""
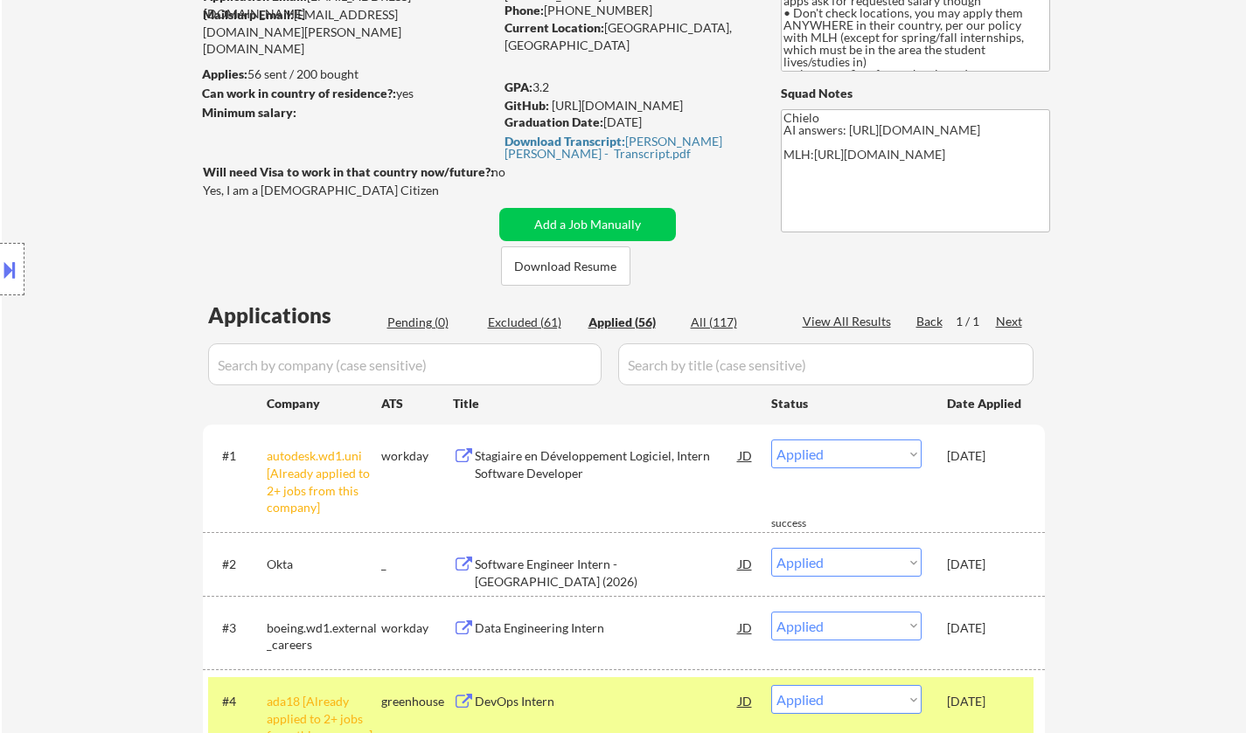
scroll to position [175, 0]
click at [533, 326] on div "Excluded (61)" at bounding box center [531, 323] width 87 height 17
select select ""excluded__other_""
select select ""excluded__bad_match_""
select select ""excluded__expired_""
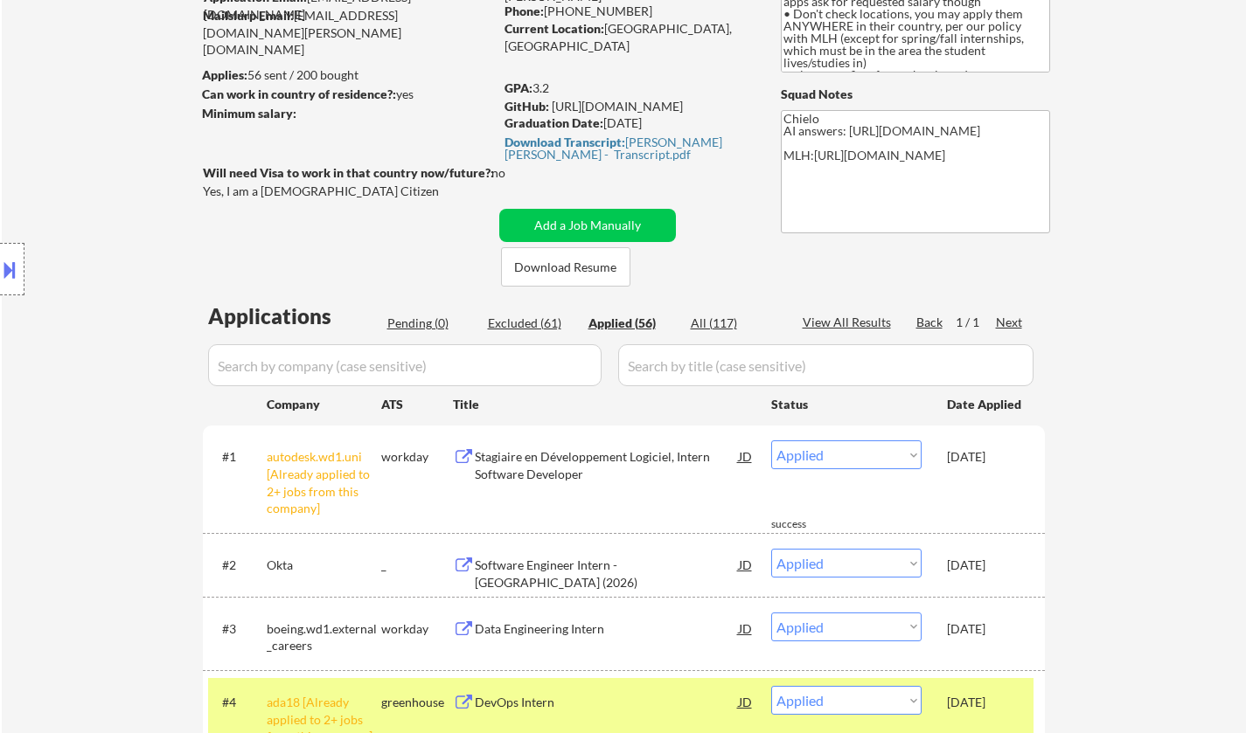
select select ""excluded__expired_""
select select ""excluded__other_""
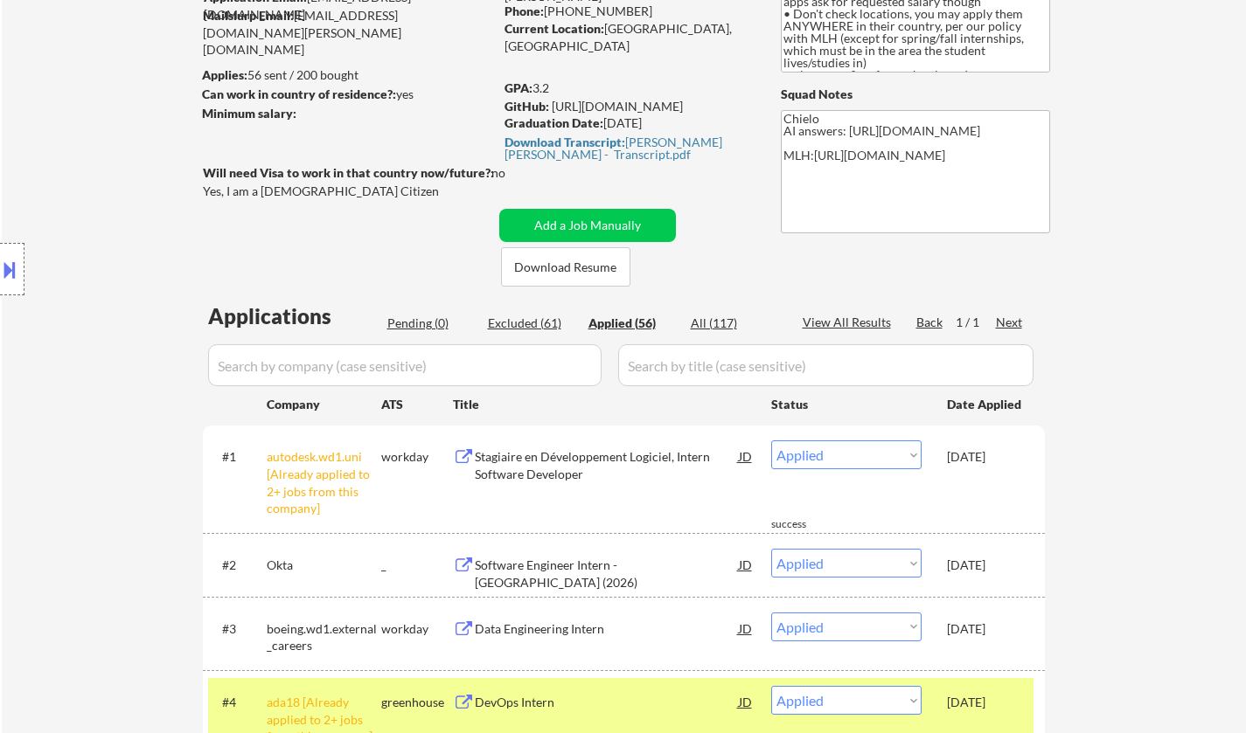
select select ""excluded__other_""
select select ""excluded__expired_""
select select ""excluded__other_""
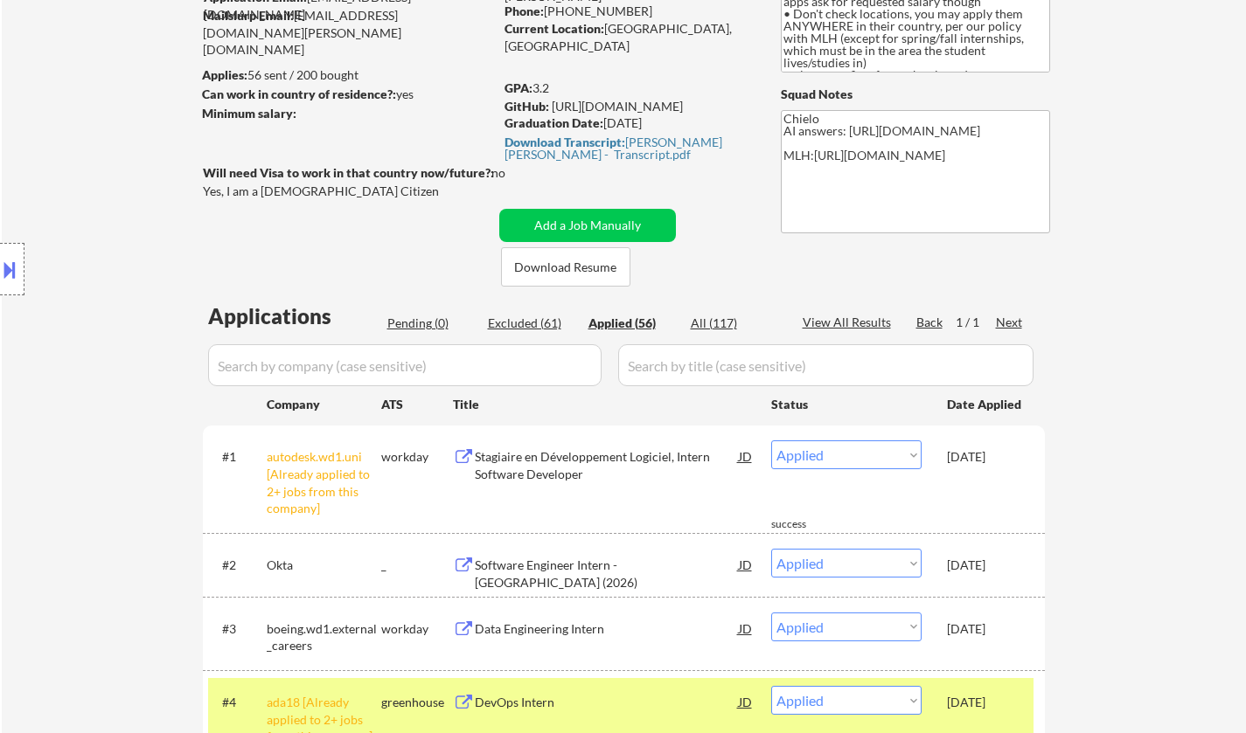
select select ""excluded__other_""
select select ""excluded__expired_""
select select ""excluded__other_""
select select ""excluded__location_""
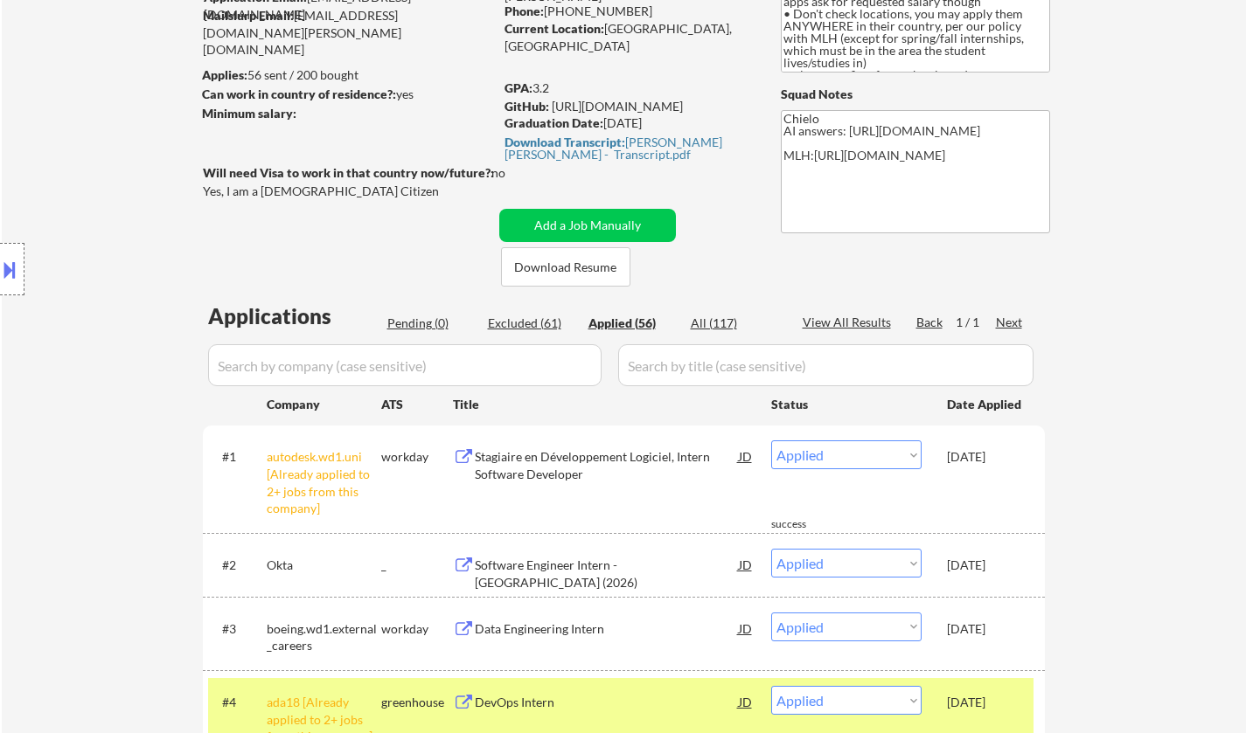
select select ""excluded__location_""
select select ""excluded__other_""
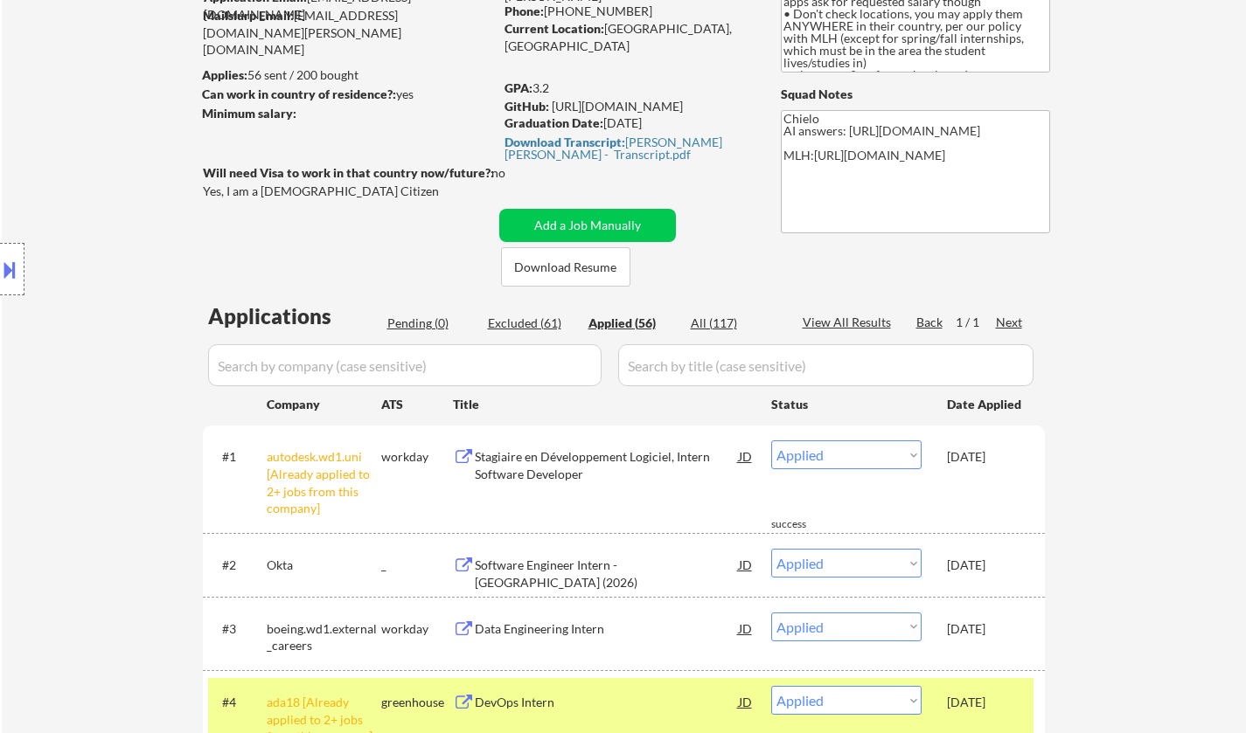
select select ""excluded__other_""
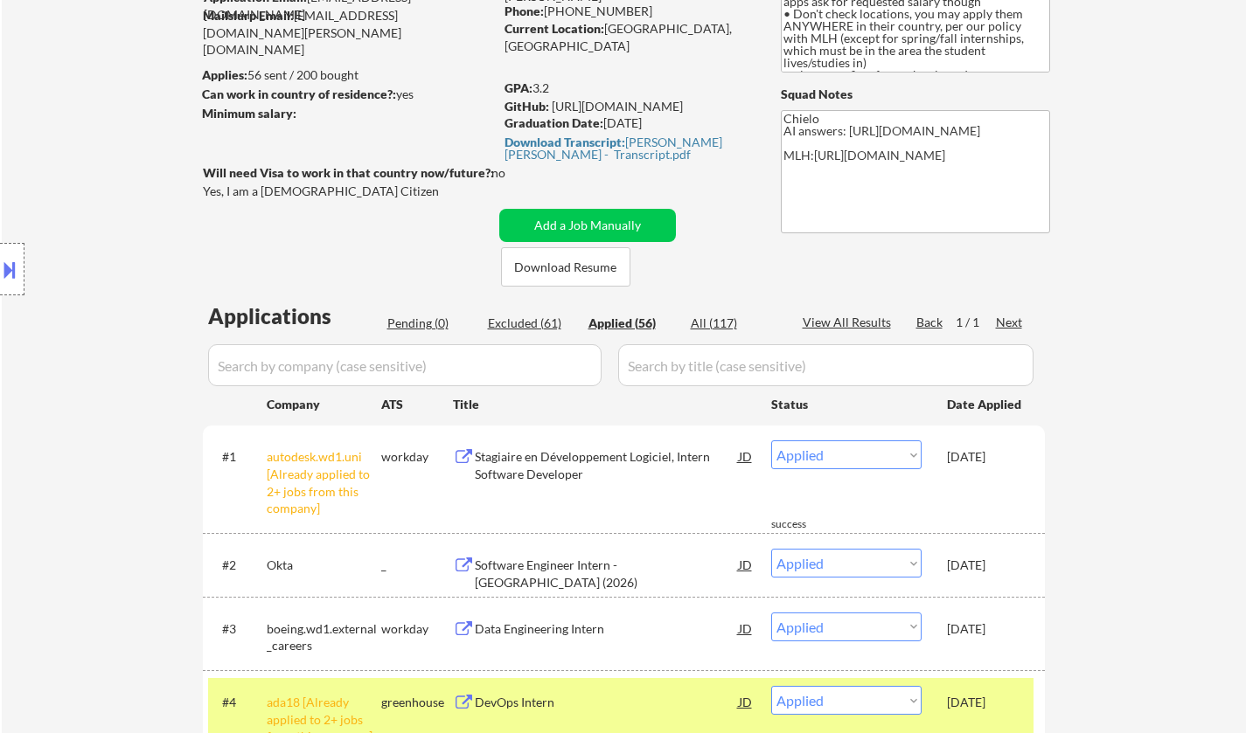
select select ""excluded__other_""
select select ""excluded""
select select ""excluded__other_""
select select ""excluded__expired_""
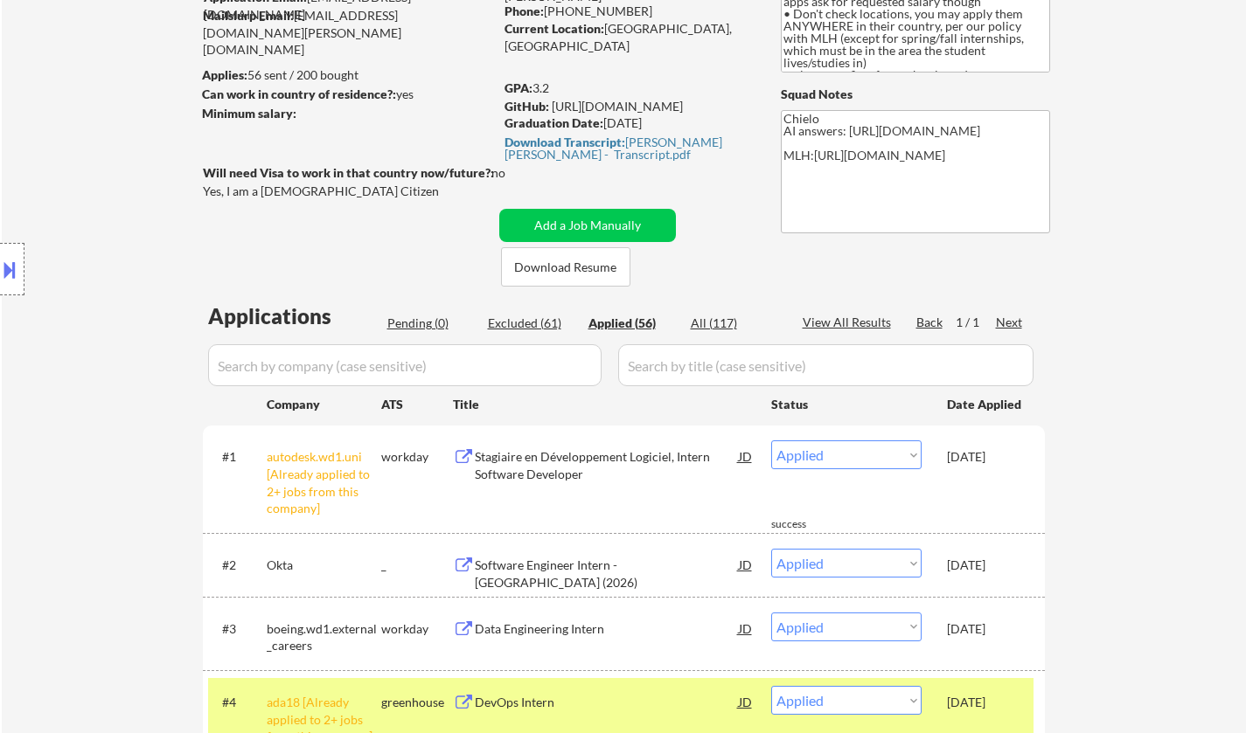
select select ""excluded__expired_""
select select ""excluded__other_""
select select ""excluded__expired_""
select select ""excluded__other_""
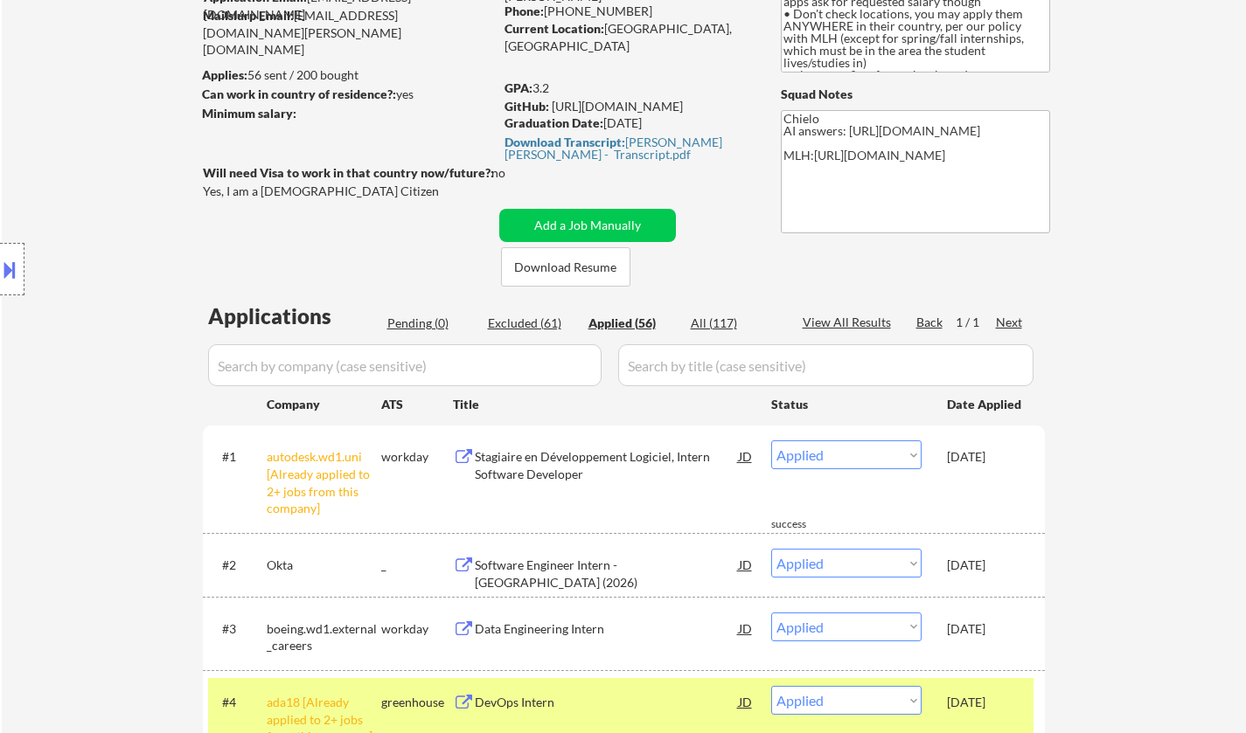
select select ""excluded__other_""
select select ""excluded""
select select ""excluded__expired_""
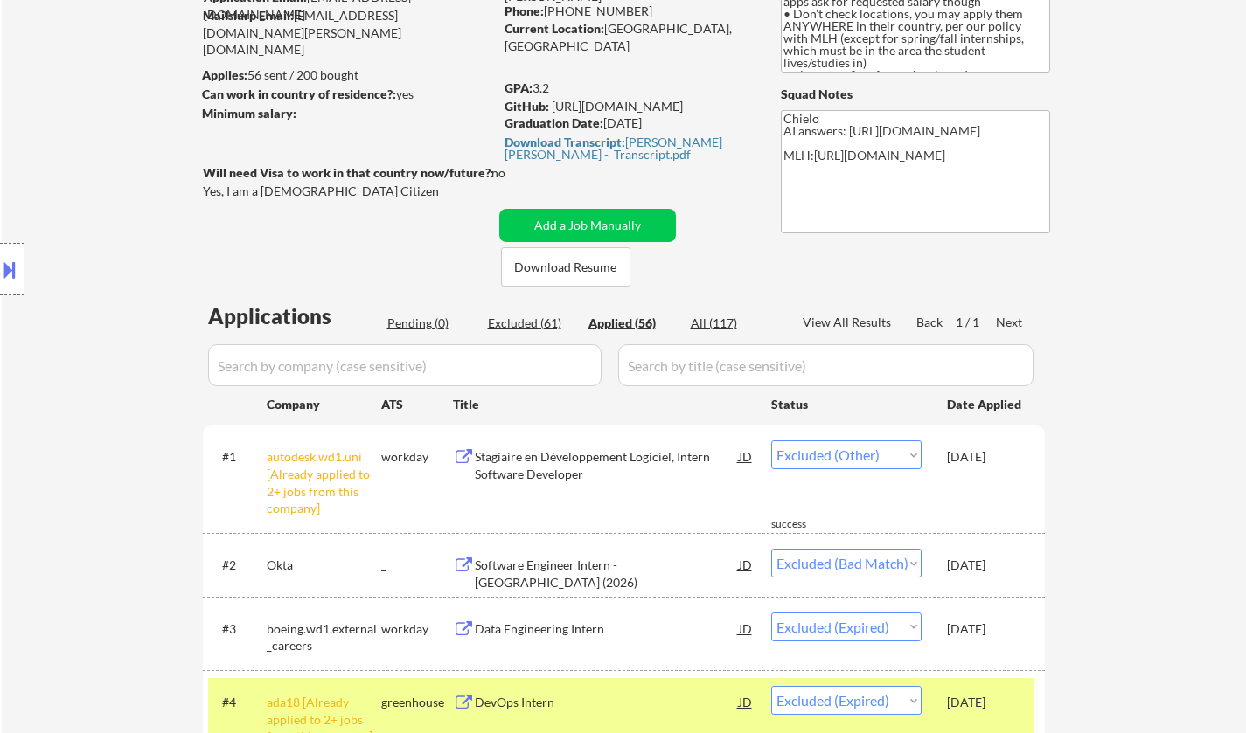
select select ""excluded__other_""
select select ""excluded__expired_""
select select ""excluded__other_""
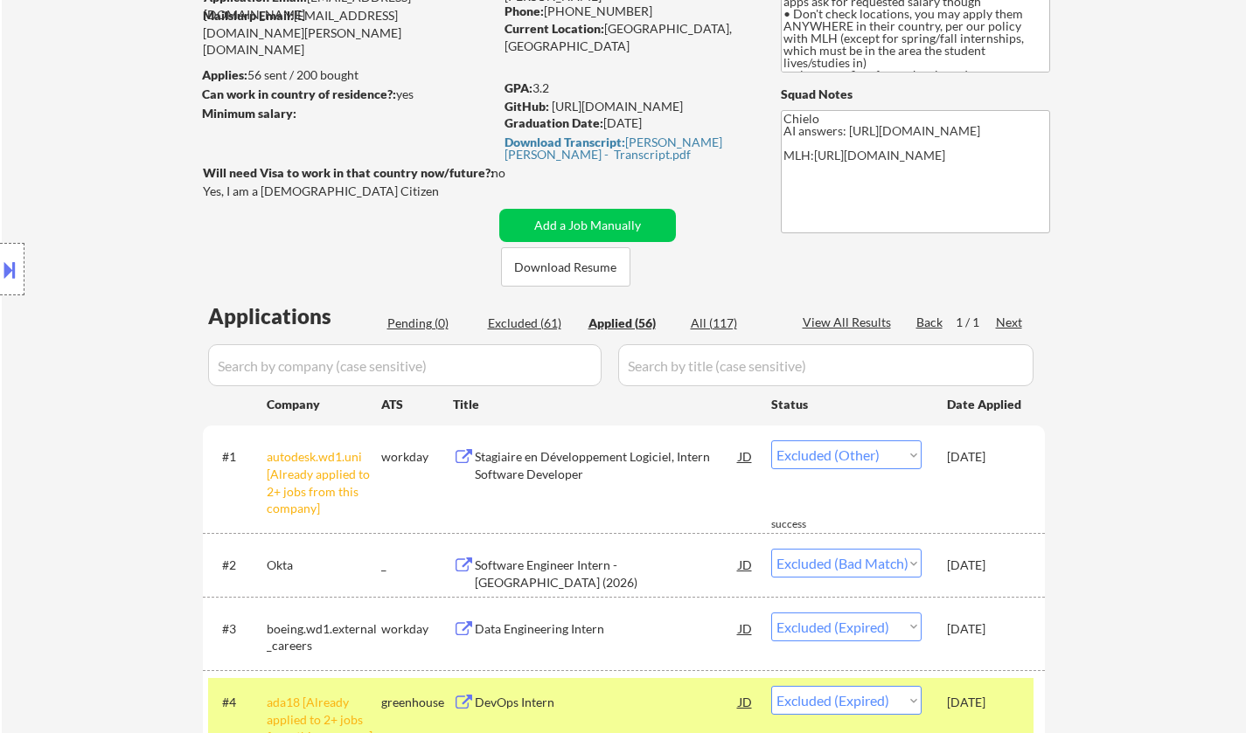
select select ""excluded__other_""
select select ""excluded__location_""
select select ""excluded__other_""
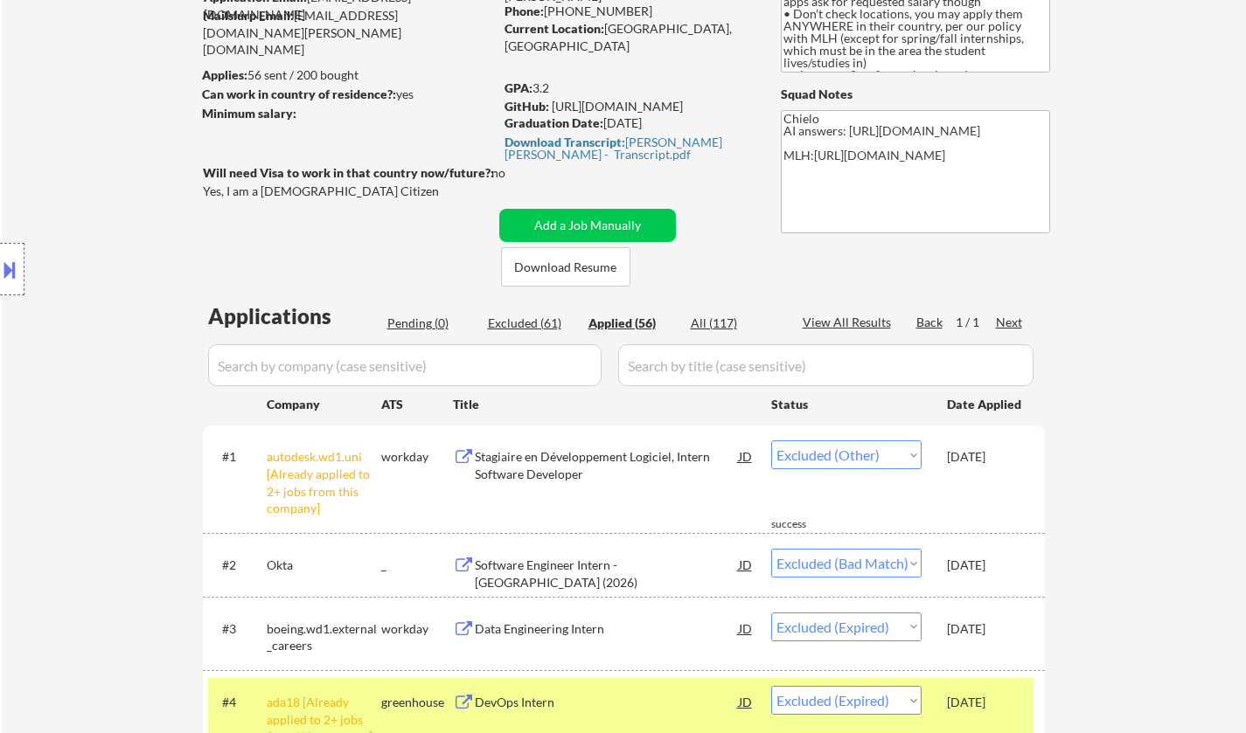
select select ""excluded__expired_""
select select ""excluded__other_""
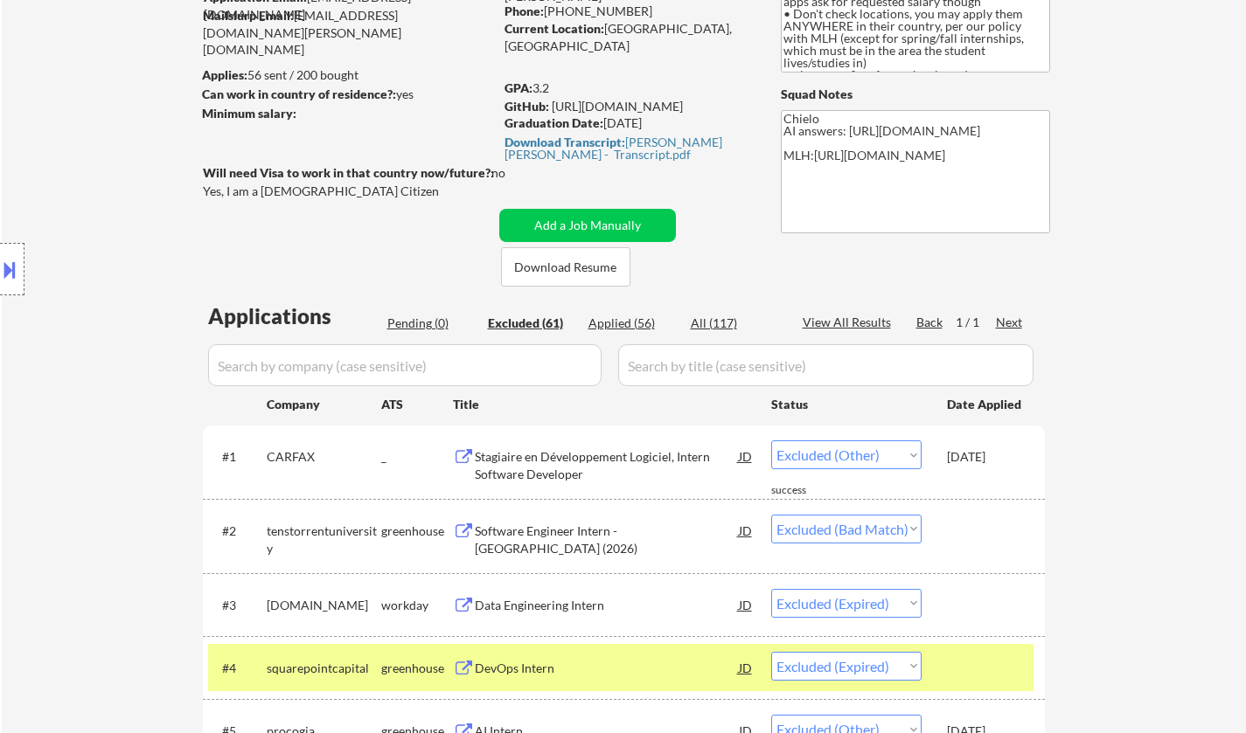
scroll to position [612, 0]
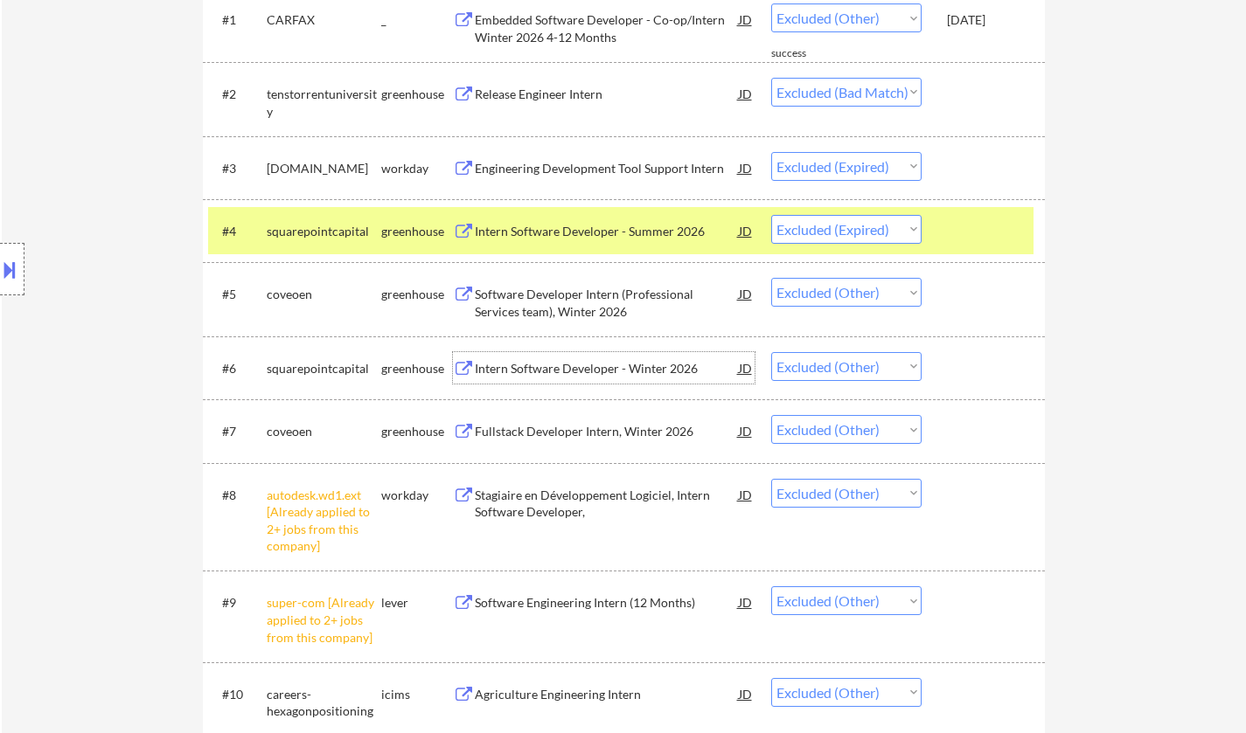
click at [609, 373] on div "Intern Software Developer - Winter 2026" at bounding box center [607, 368] width 264 height 17
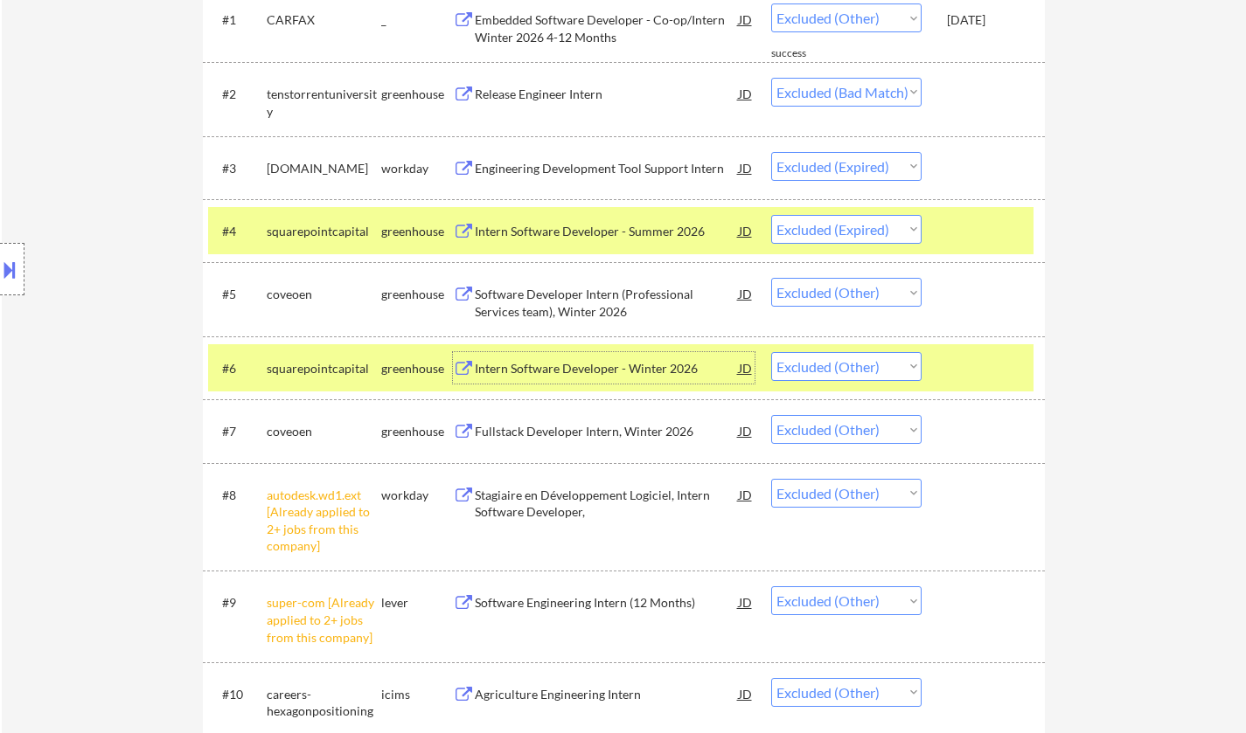
drag, startPoint x: 889, startPoint y: 366, endPoint x: 891, endPoint y: 377, distance: 10.6
click at [889, 366] on select "Choose an option... Pending Applied Excluded (Questions) Excluded (Expired) Exc…" at bounding box center [846, 366] width 150 height 29
select select ""excluded__expired_""
click at [771, 352] on select "Choose an option... Pending Applied Excluded (Questions) Excluded (Expired) Exc…" at bounding box center [846, 366] width 150 height 29
click at [614, 443] on div "Fullstack Developer Intern, Winter 2026" at bounding box center [607, 430] width 264 height 31
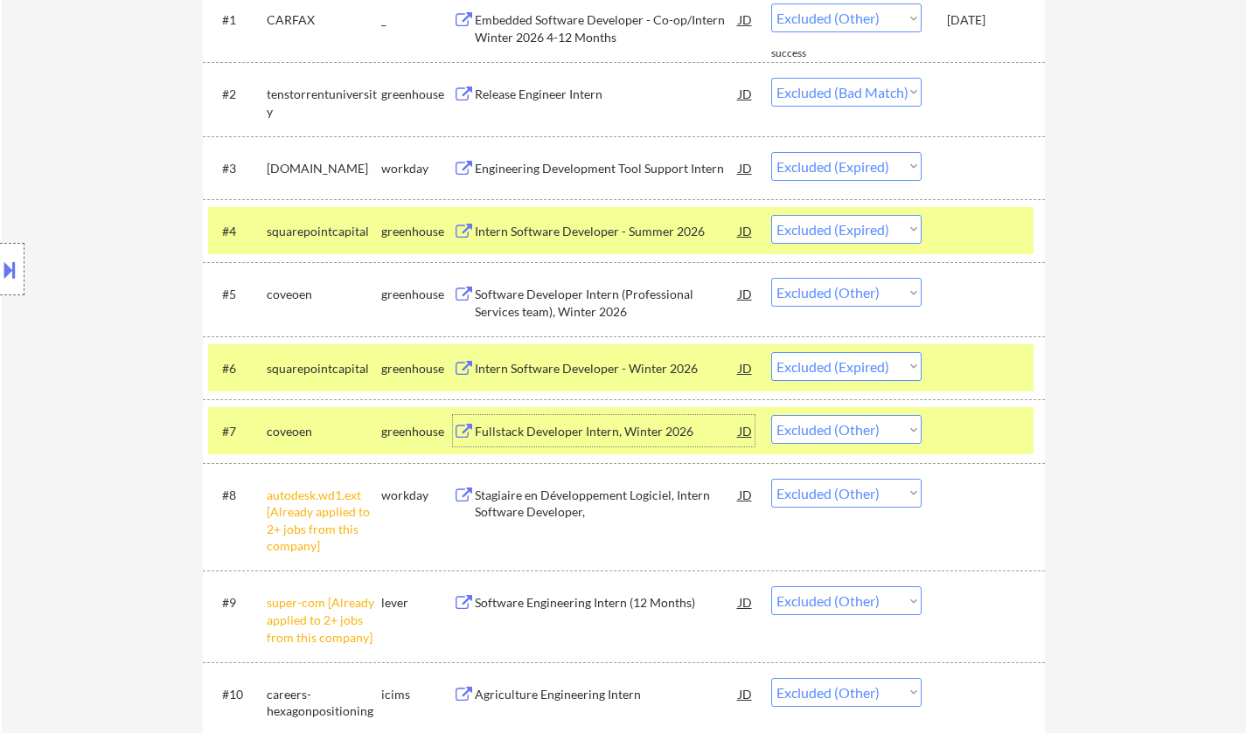
drag, startPoint x: 877, startPoint y: 432, endPoint x: 876, endPoint y: 442, distance: 10.5
click at [876, 432] on select "Choose an option... Pending Applied Excluded (Questions) Excluded (Expired) Exc…" at bounding box center [846, 429] width 150 height 29
click at [771, 415] on select "Choose an option... Pending Applied Excluded (Questions) Excluded (Expired) Exc…" at bounding box center [846, 429] width 150 height 29
select select ""excluded__other_""
select select ""excluded__expired_""
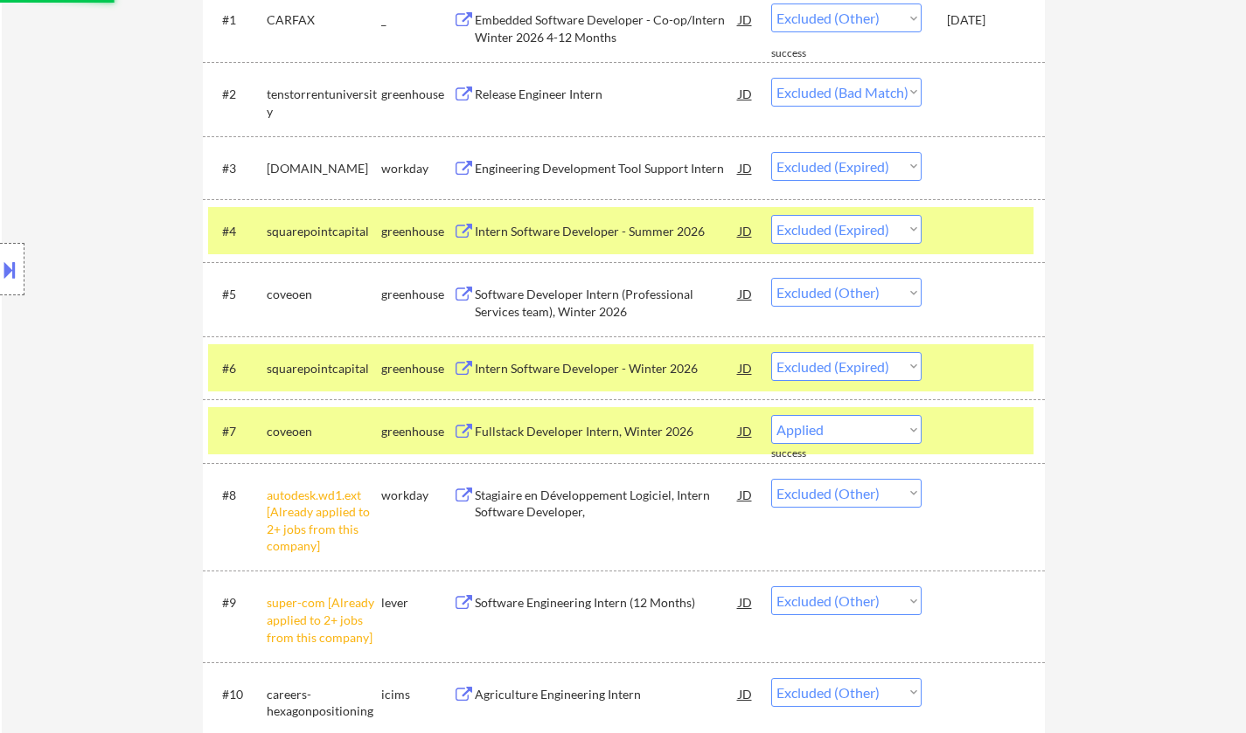
select select ""excluded__other_""
select select ""excluded__expired_""
select select ""excluded__other_""
select select ""excluded__location_""
select select ""excluded__other_""
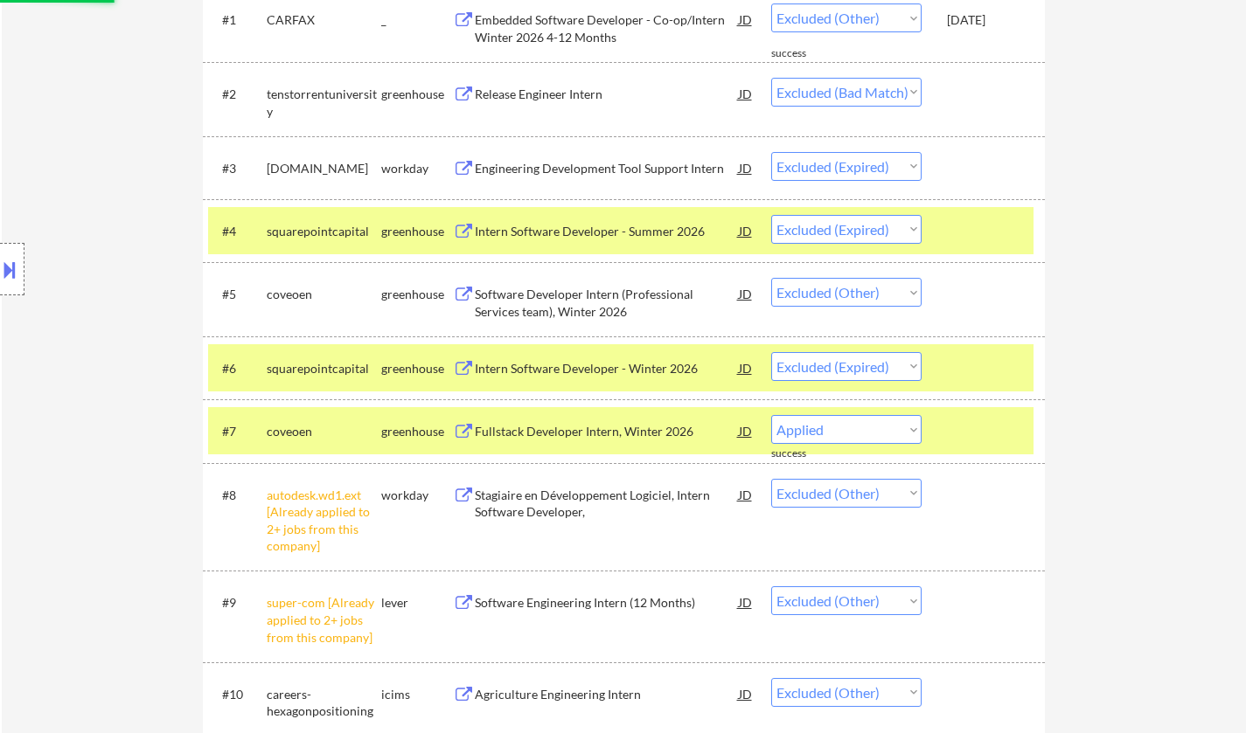
select select ""excluded""
select select ""excluded__other_""
select select ""excluded__expired_""
select select ""excluded__other_""
select select ""excluded__expired_""
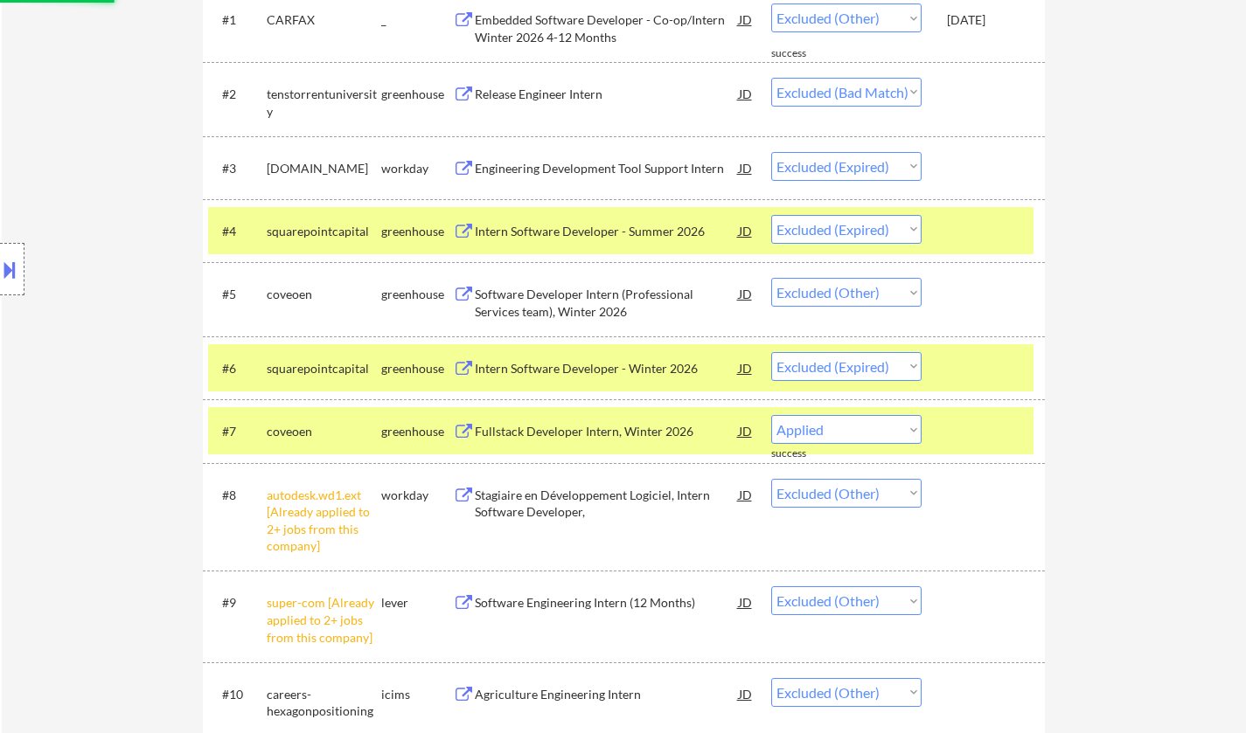
select select ""excluded__other_""
select select ""excluded""
select select ""excluded__expired_""
select select ""excluded__other_""
select select ""excluded__expired_""
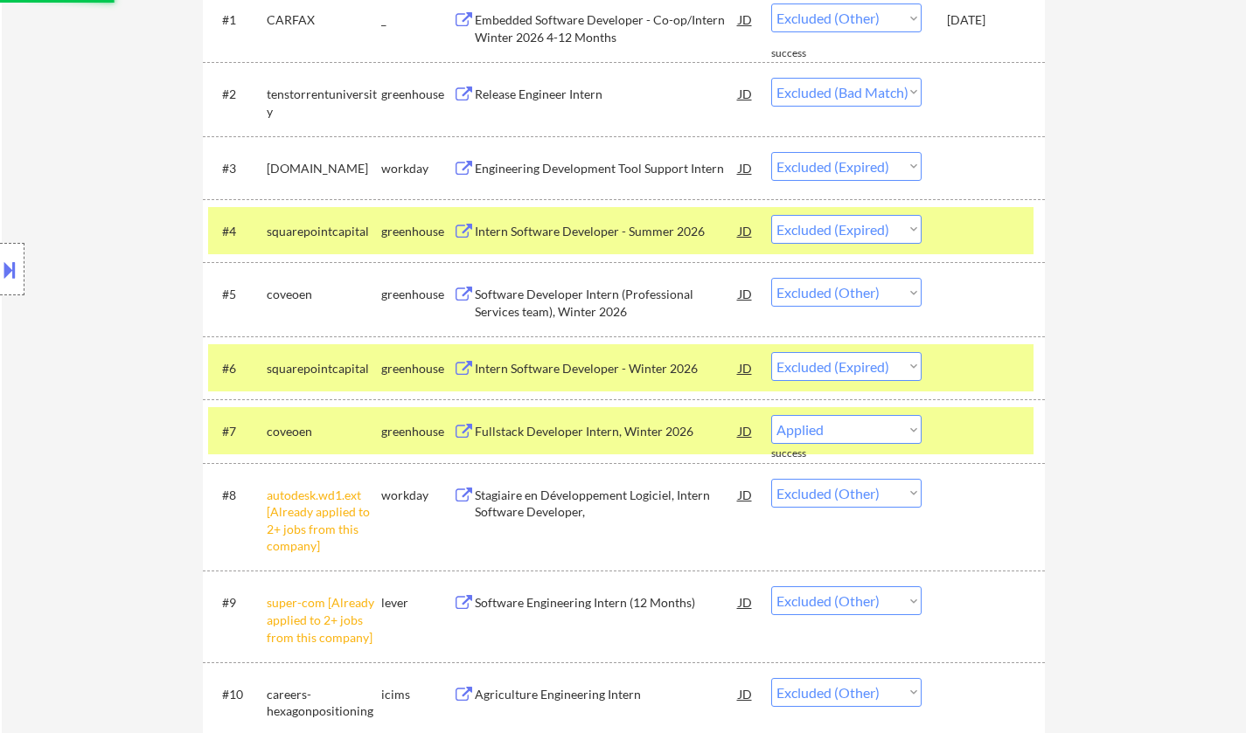
select select ""excluded__other_""
select select ""excluded__location_""
select select ""excluded__other_""
select select ""excluded__expired_""
select select ""excluded__other_""
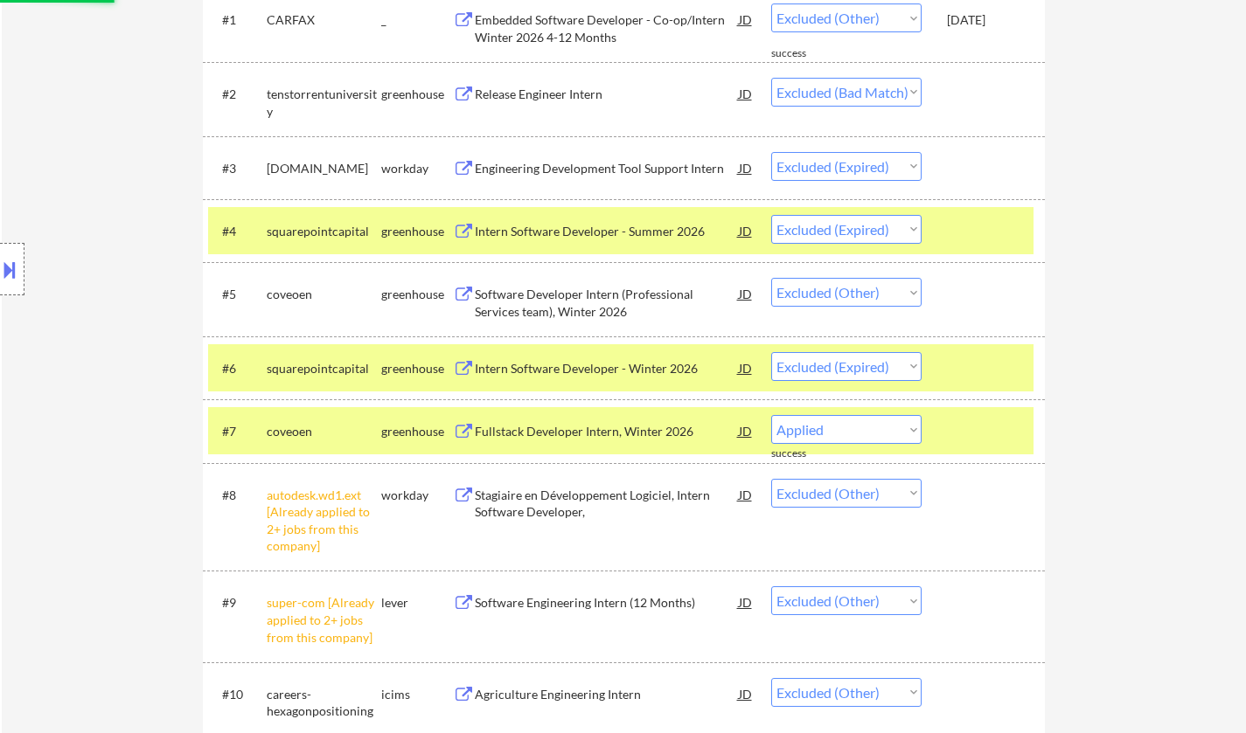
select select ""excluded__expired_""
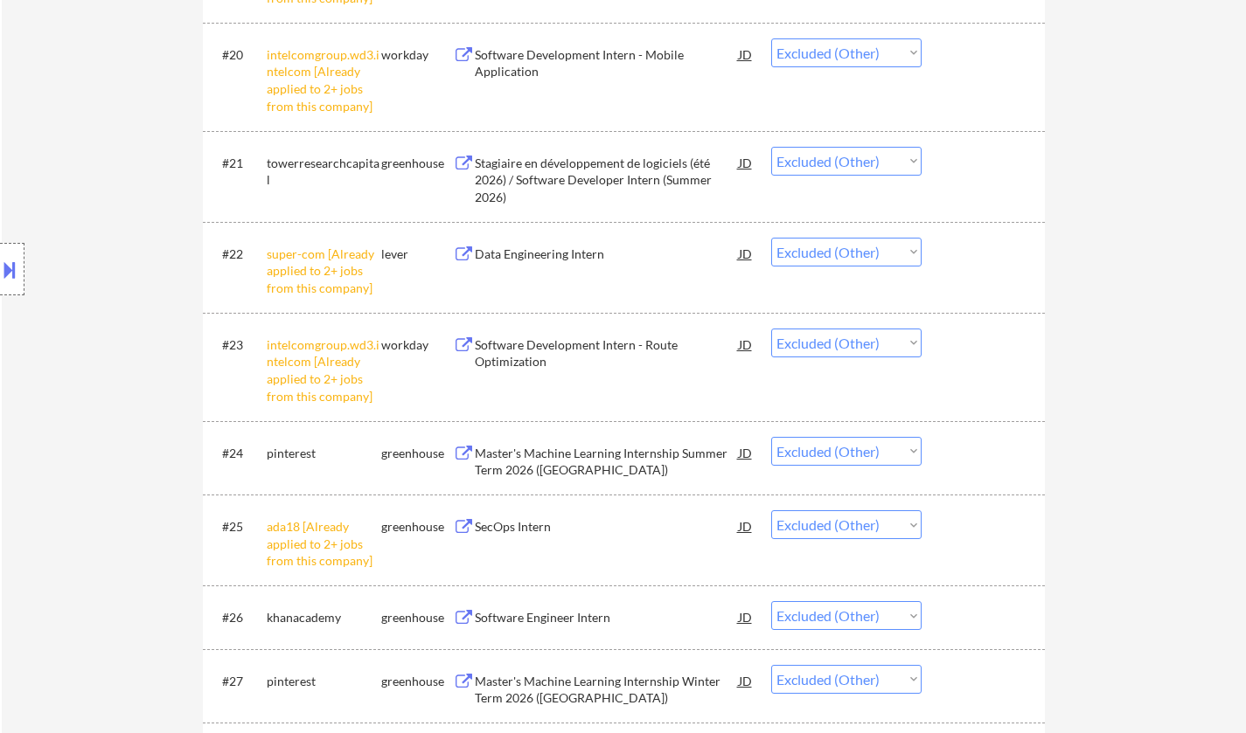
scroll to position [2185, 0]
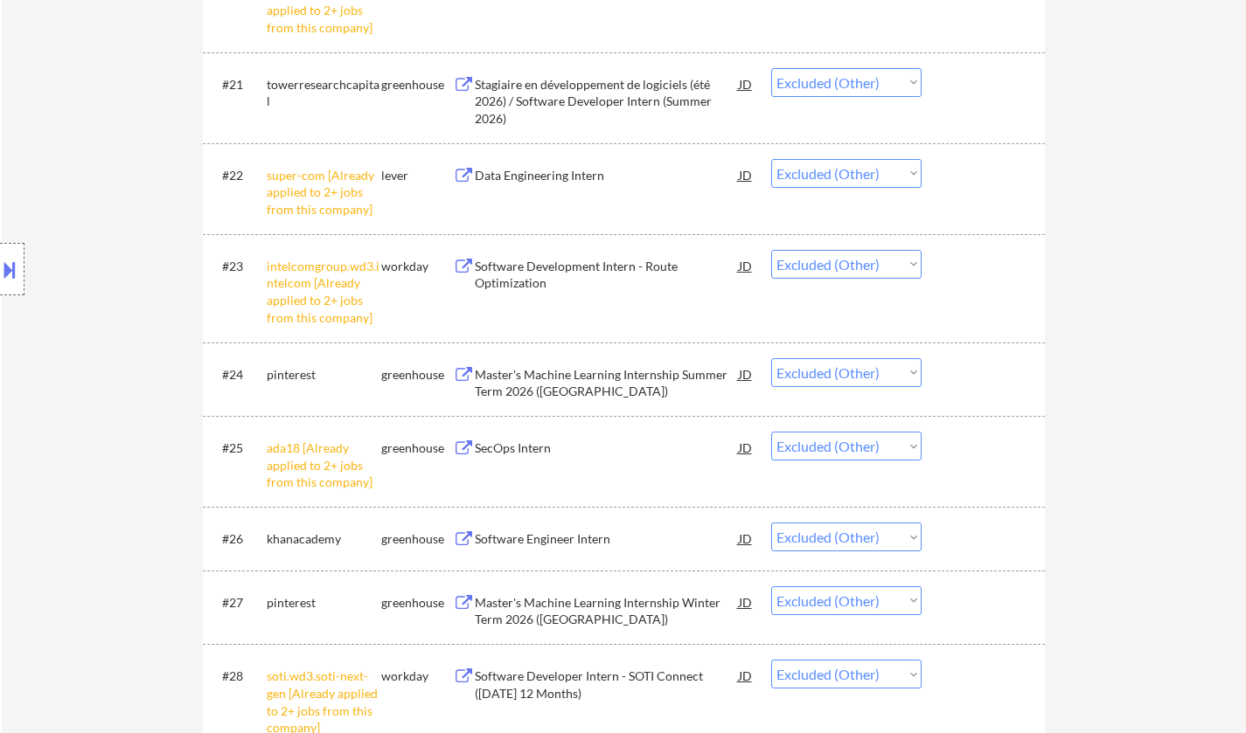
click at [569, 97] on div "Stagiaire en développement de logiciels (été 2026) / Software Developer Intern …" at bounding box center [607, 102] width 264 height 52
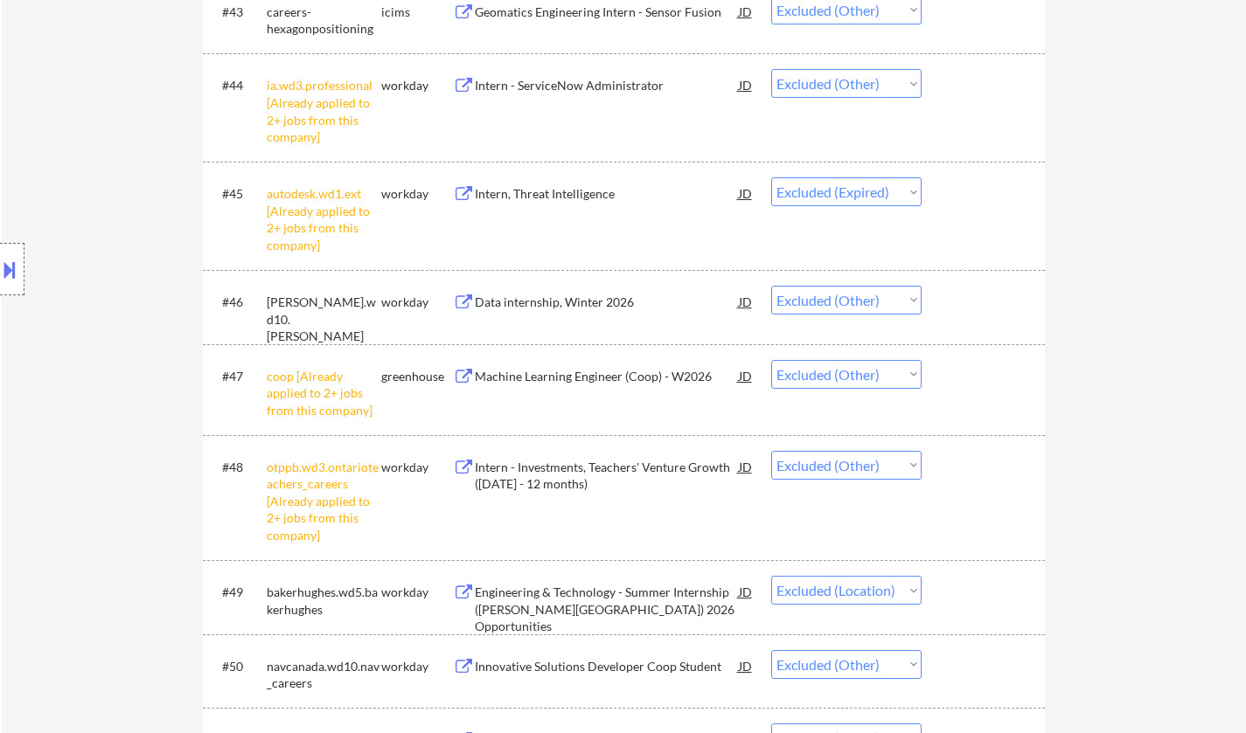
scroll to position [4108, 0]
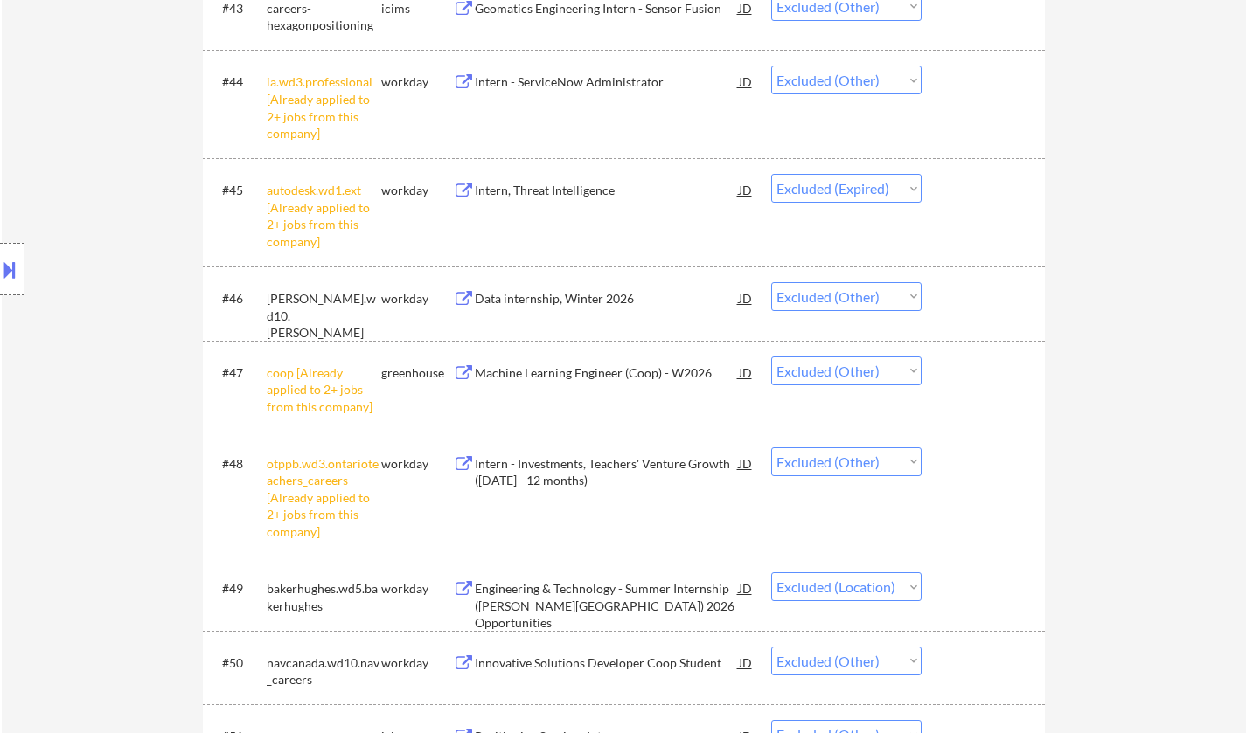
click at [531, 294] on div "Data internship, Winter 2026" at bounding box center [607, 298] width 264 height 17
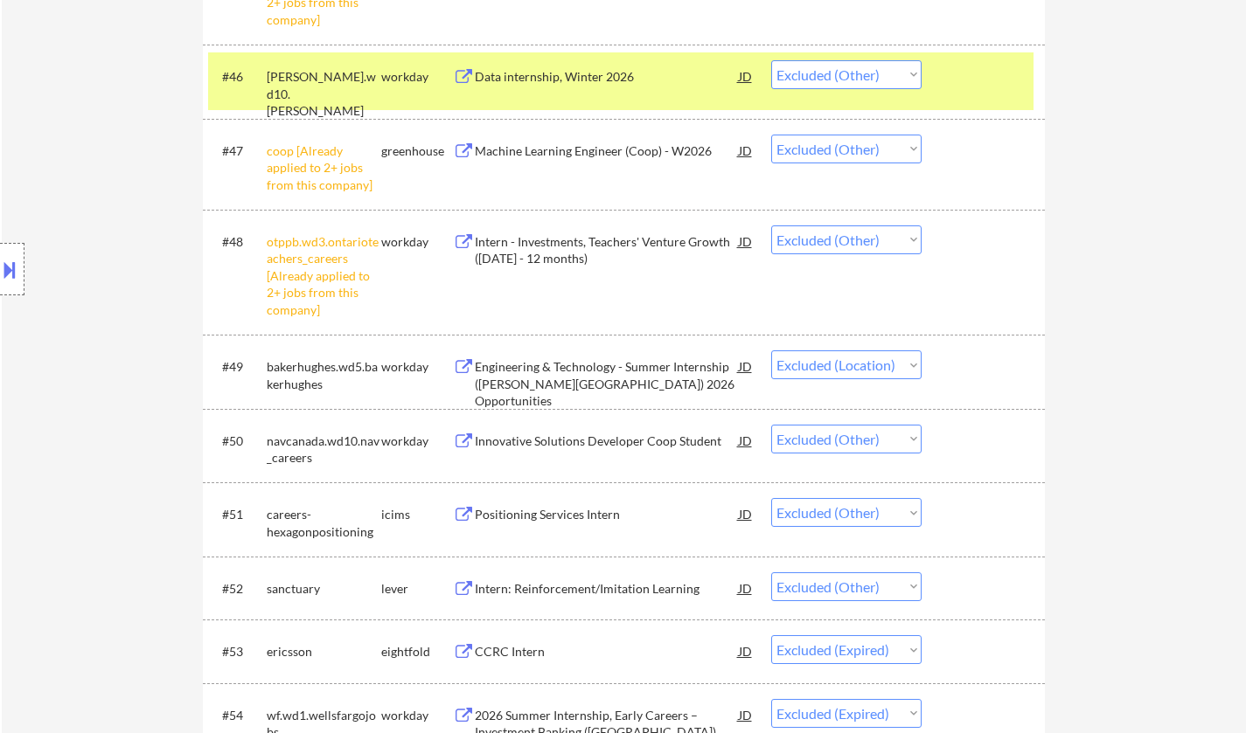
scroll to position [4753, 0]
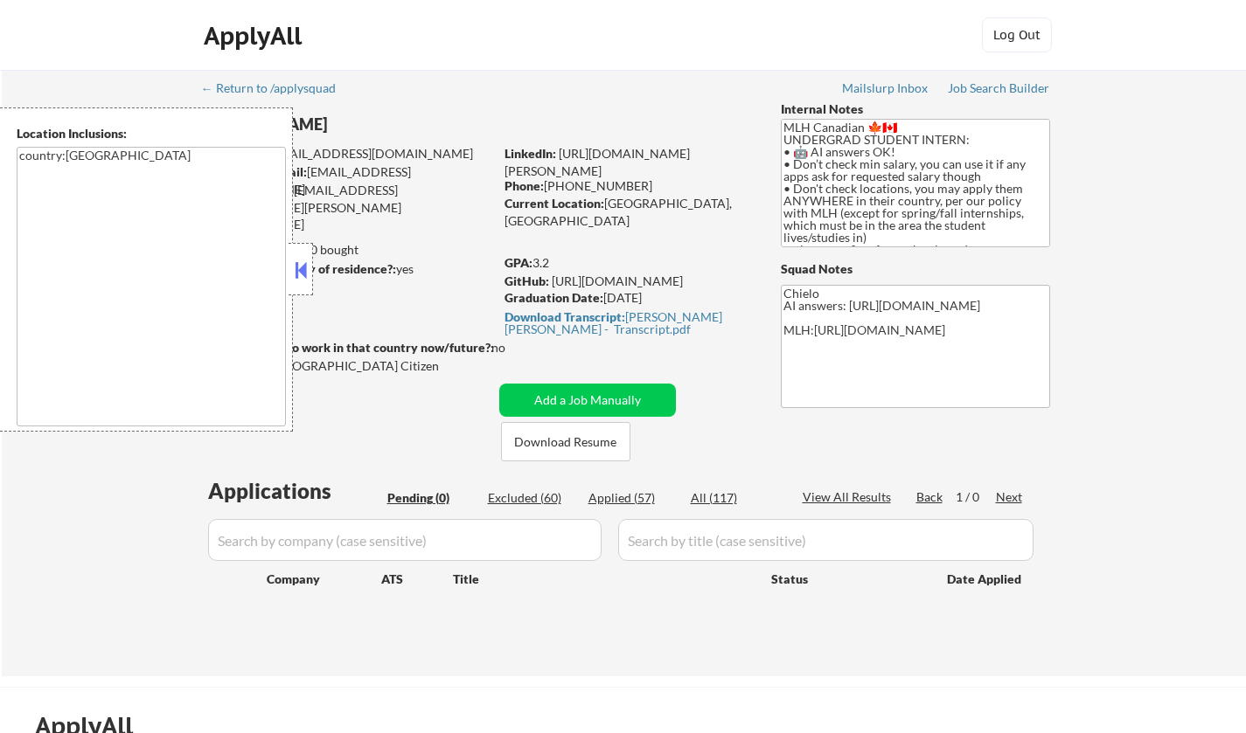
click at [295, 265] on button at bounding box center [300, 270] width 19 height 26
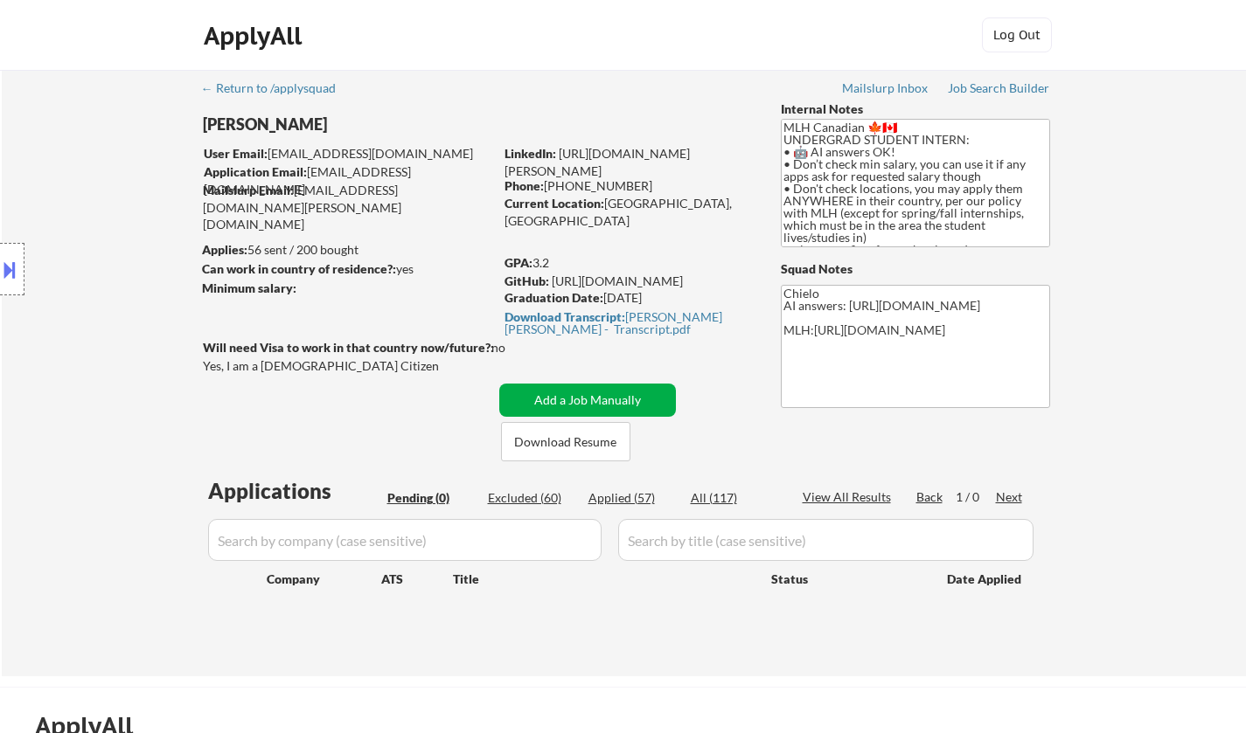
click at [608, 391] on button "Add a Job Manually" at bounding box center [587, 400] width 177 height 33
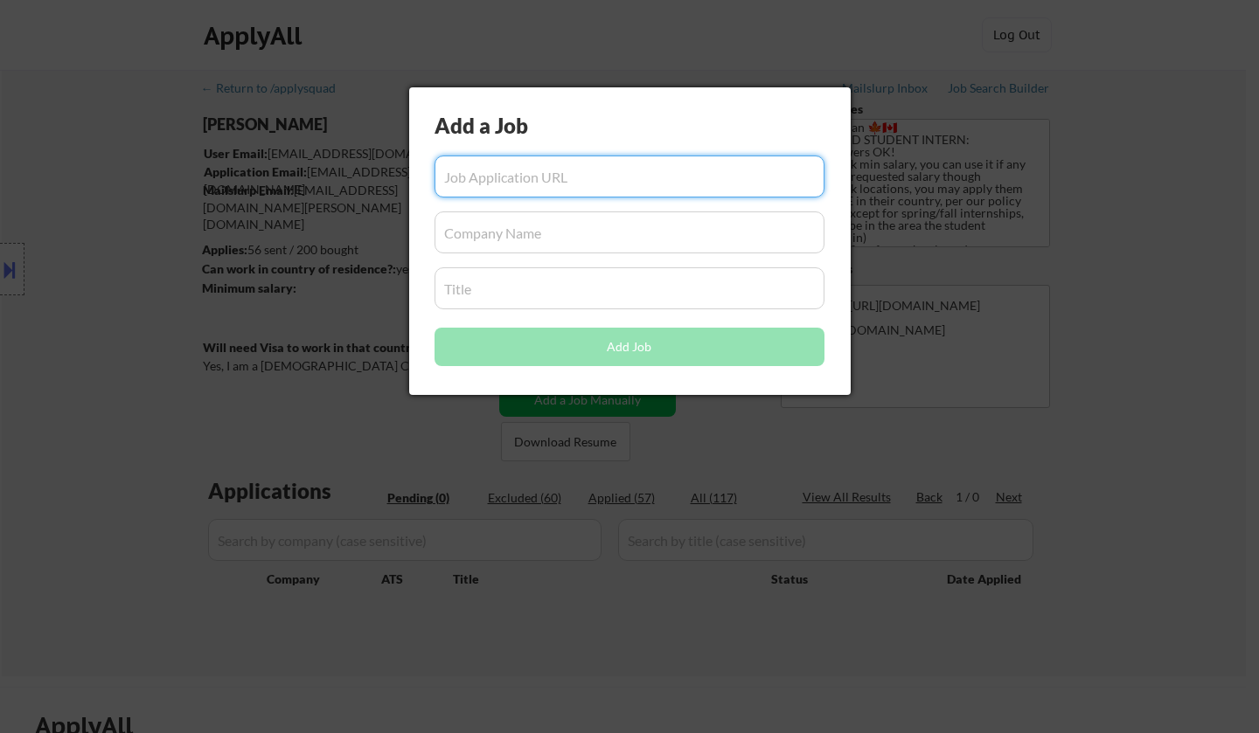
click at [588, 182] on input "input" at bounding box center [629, 177] width 390 height 42
paste input "[URL][DOMAIN_NAME]"
type input "[URL][DOMAIN_NAME]"
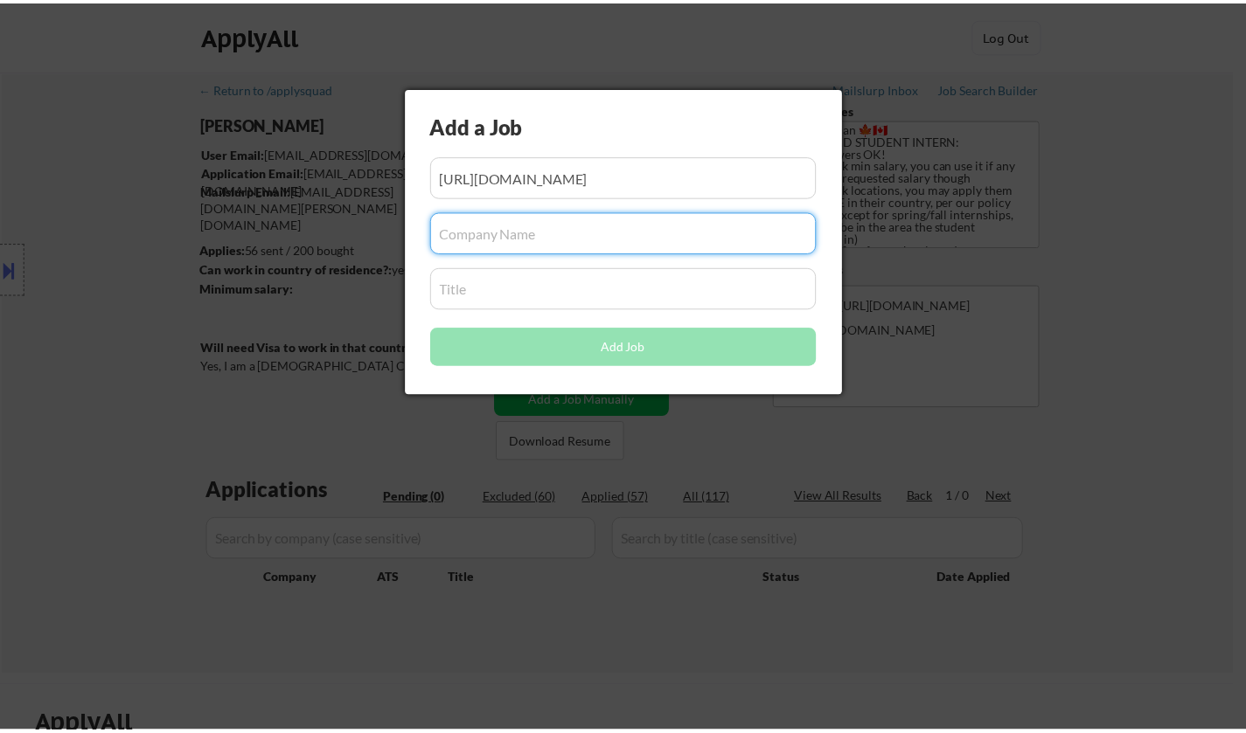
scroll to position [0, 0]
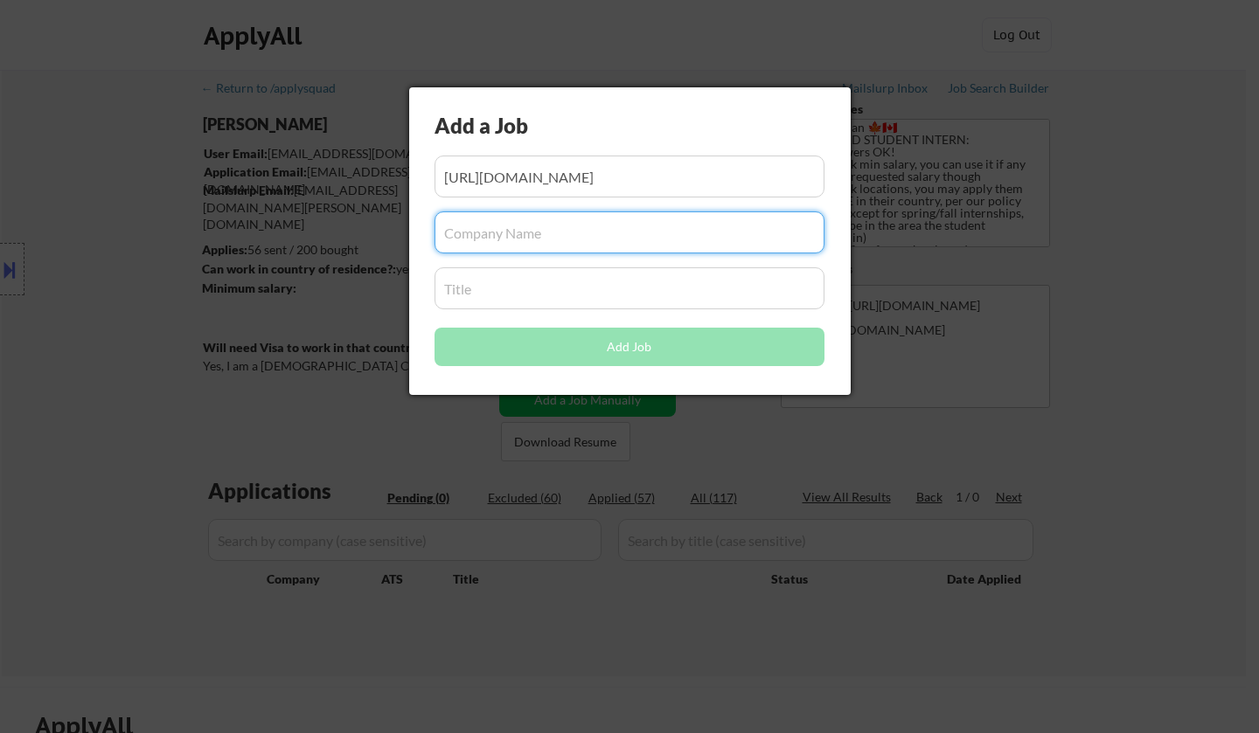
click at [550, 236] on input "input" at bounding box center [629, 233] width 390 height 42
click at [463, 245] on input "input" at bounding box center [629, 233] width 390 height 42
paste input "Vitacore Industries"
type input "Vitacore Industries"
click at [496, 292] on input "input" at bounding box center [629, 288] width 390 height 42
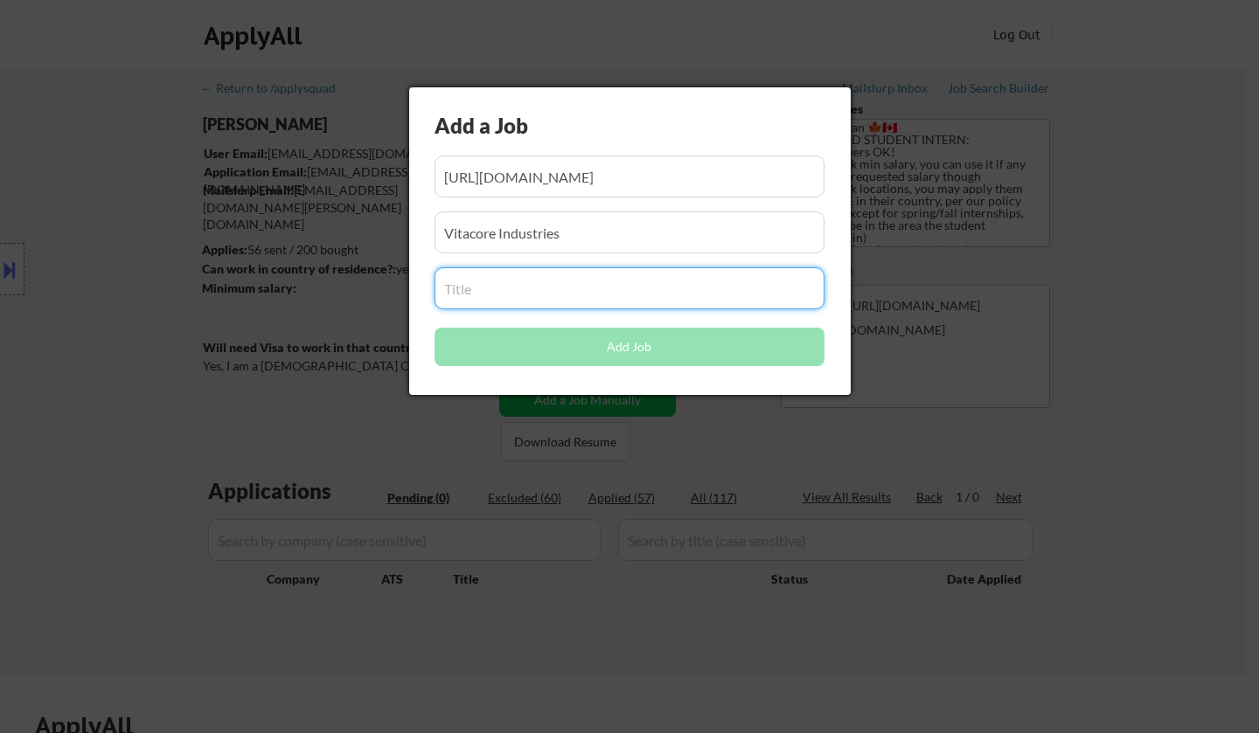
paste input "Engineering Intern (Co Op/Automation & AI)"
click at [506, 279] on input "input" at bounding box center [629, 288] width 390 height 42
type input "Engineering Intern (Co Op/Automation & AI)"
click at [593, 230] on input "input" at bounding box center [629, 233] width 390 height 42
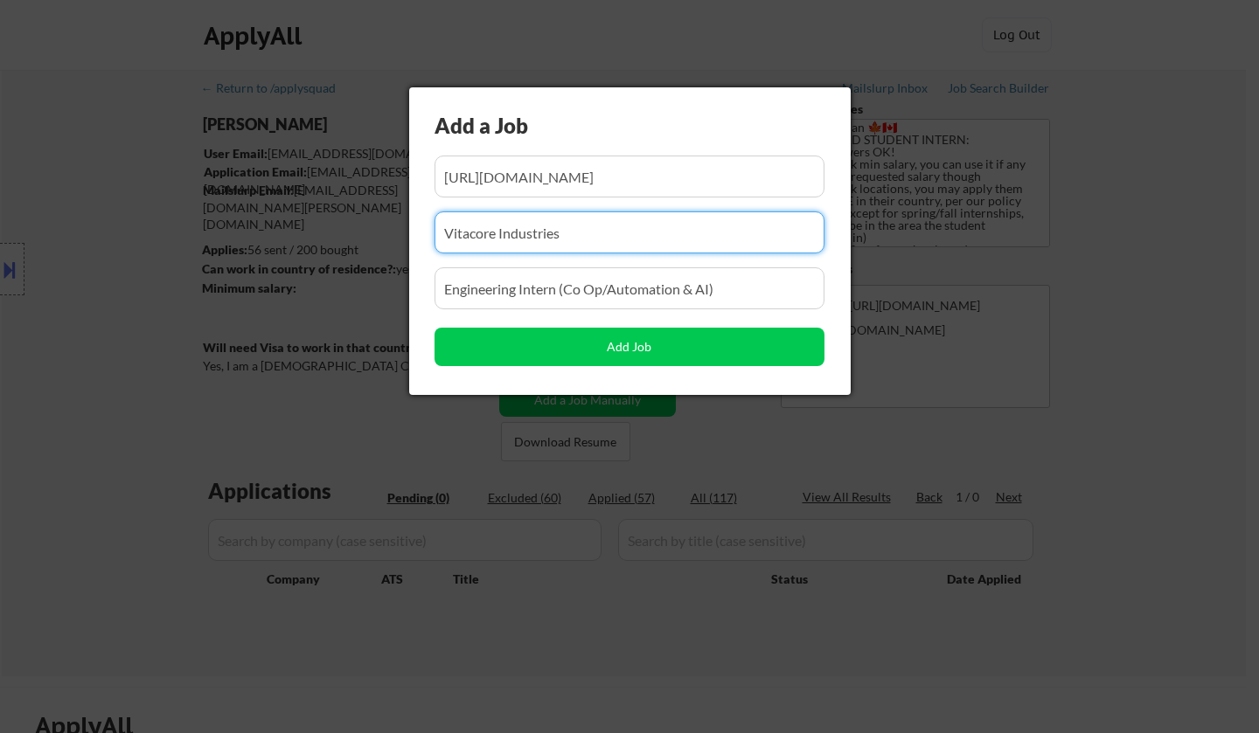
click at [603, 186] on input "input" at bounding box center [629, 177] width 390 height 42
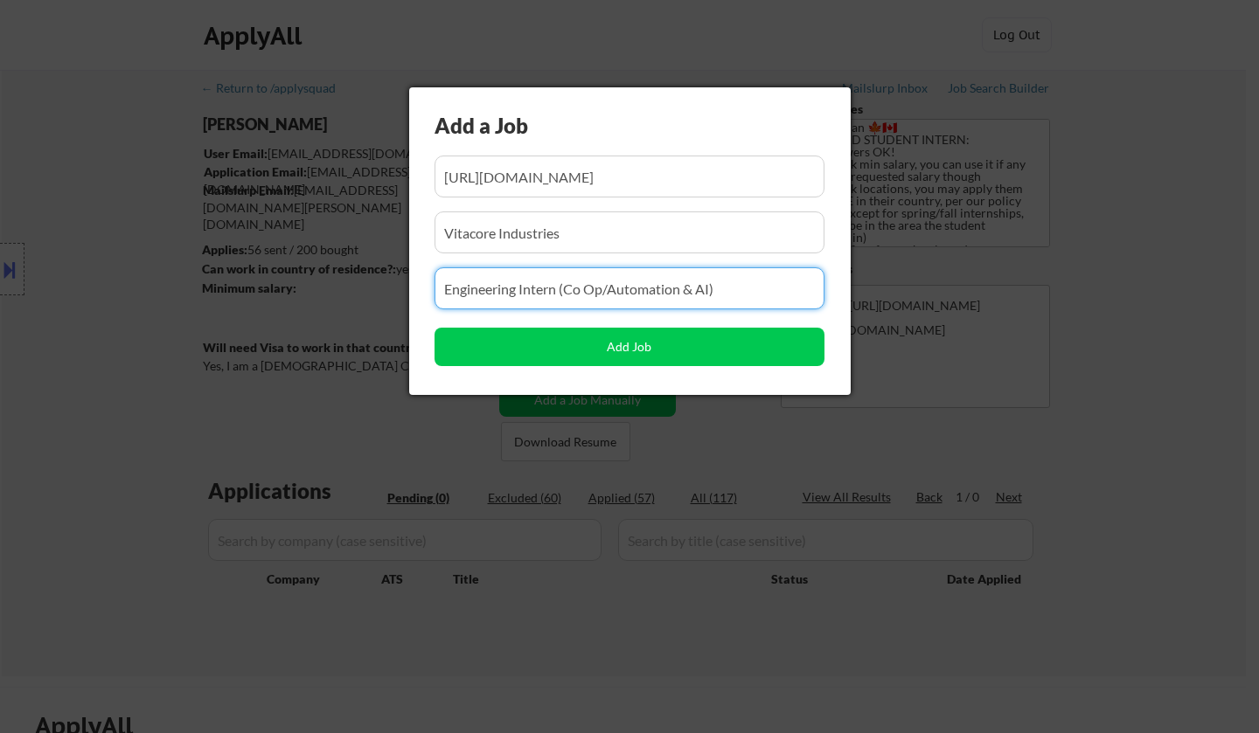
click at [656, 289] on input "input" at bounding box center [629, 288] width 390 height 42
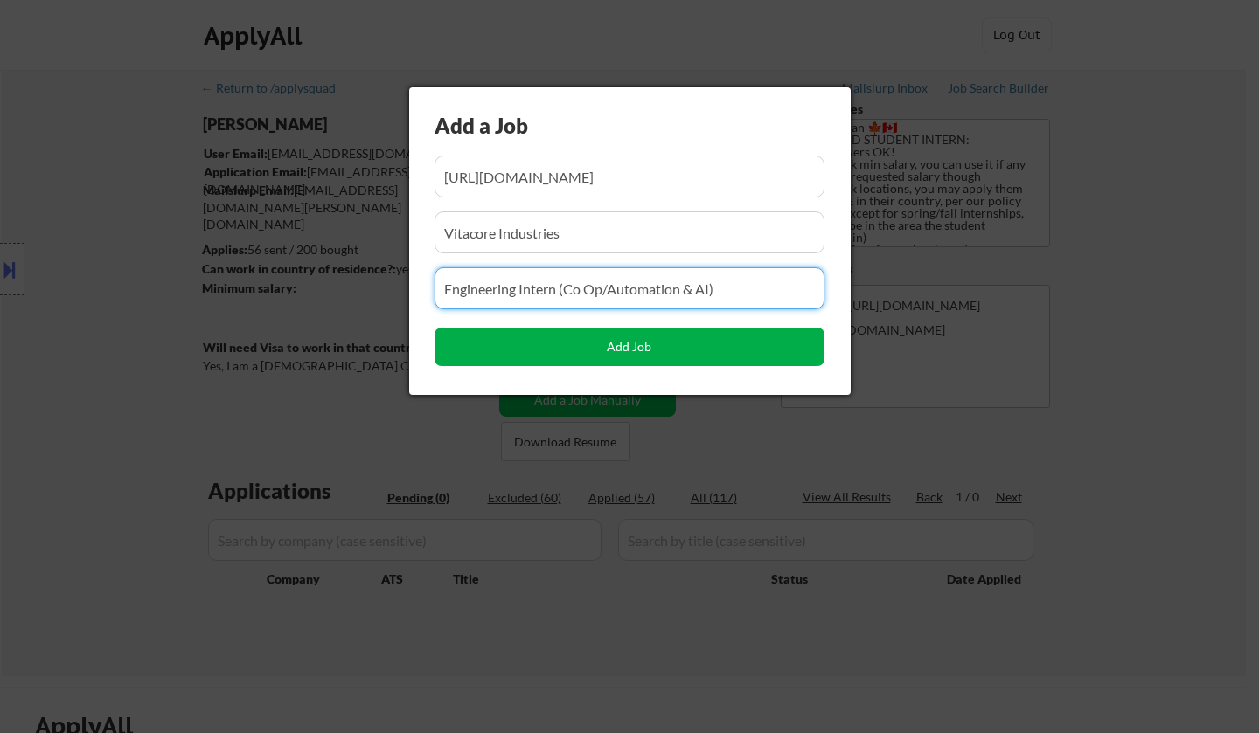
click at [658, 347] on button "Add Job" at bounding box center [629, 347] width 390 height 38
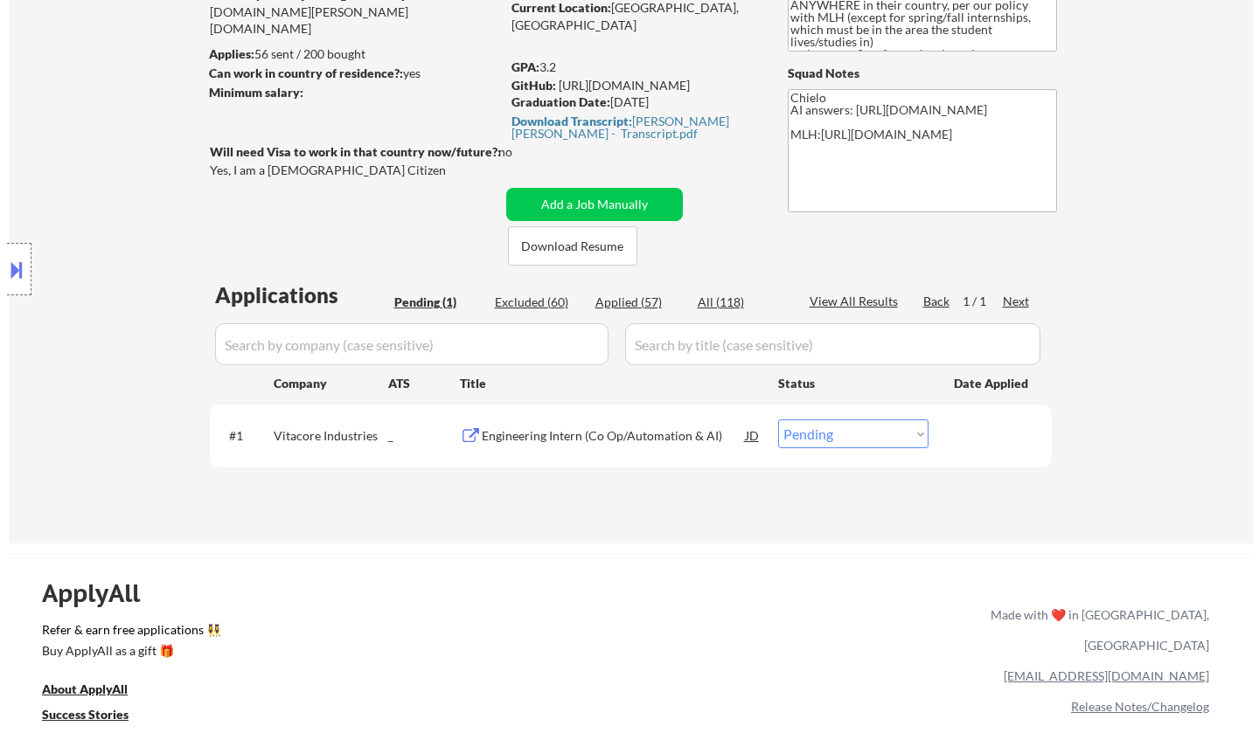
scroll to position [350, 0]
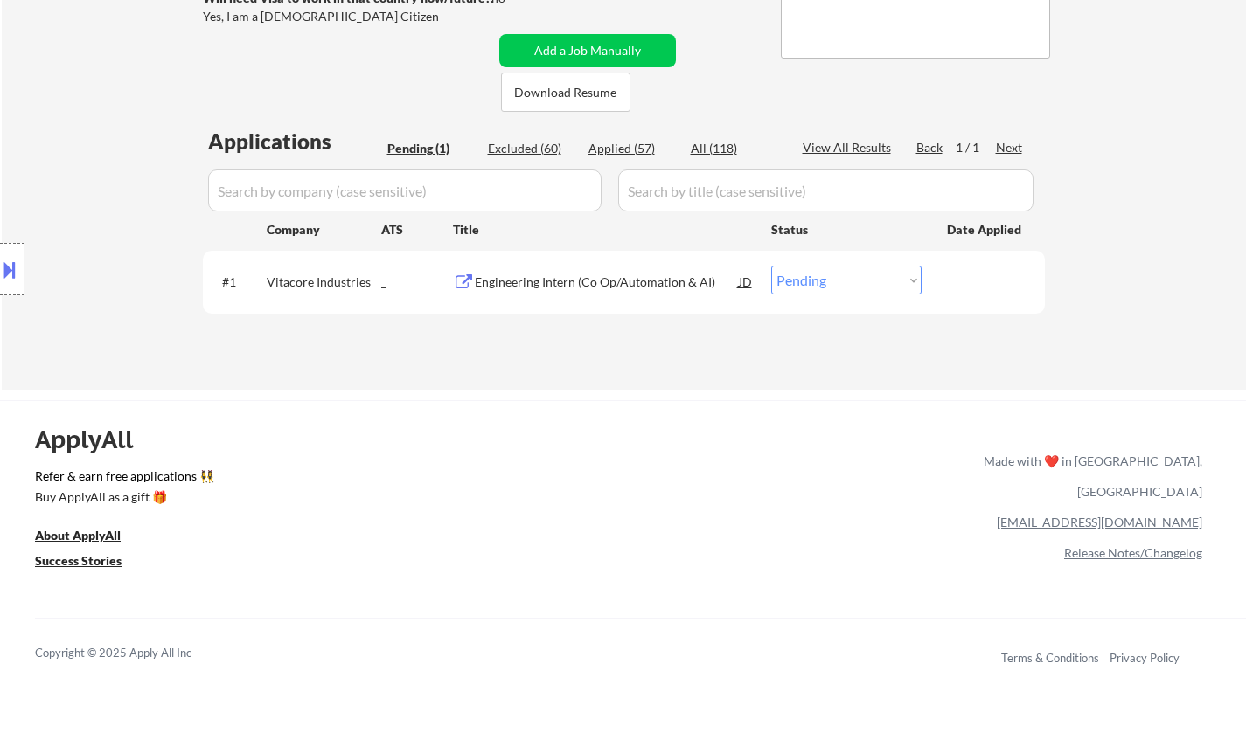
click at [833, 282] on select "Choose an option... Pending Applied Excluded (Questions) Excluded (Expired) Exc…" at bounding box center [846, 280] width 150 height 29
select select ""applied""
click at [771, 266] on select "Choose an option... Pending Applied Excluded (Questions) Excluded (Expired) Exc…" at bounding box center [846, 280] width 150 height 29
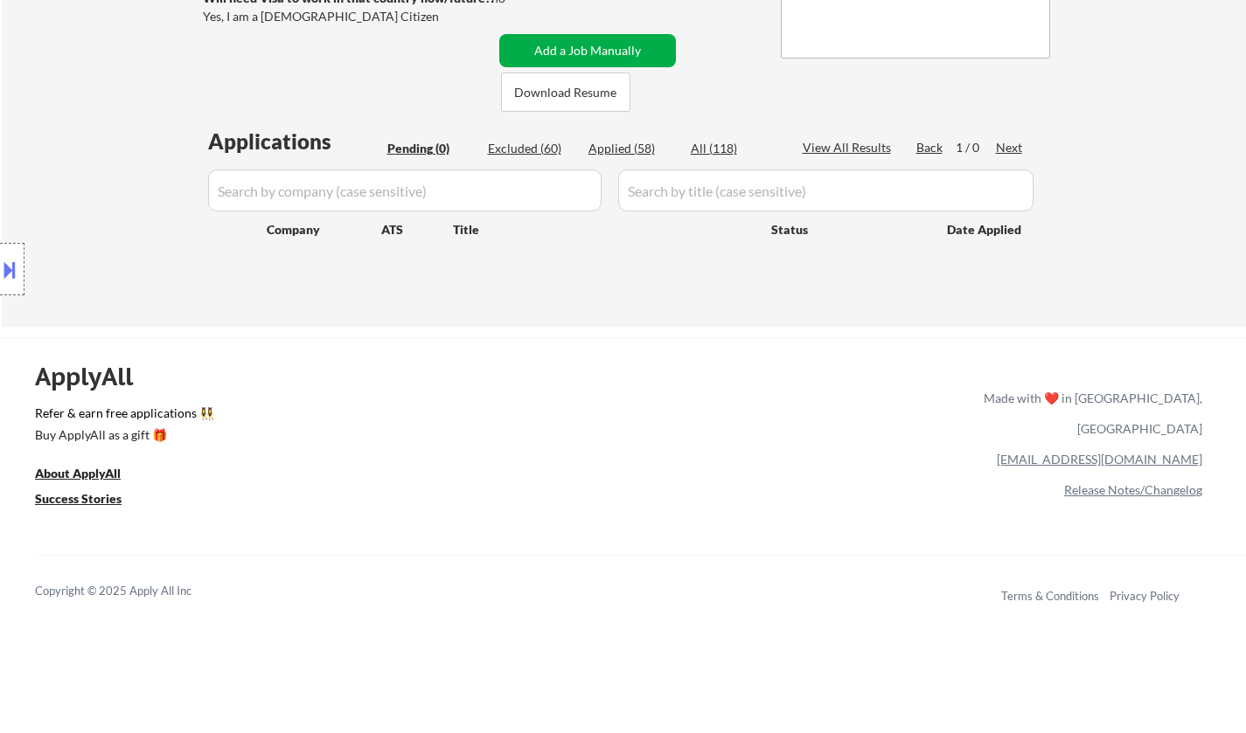
click at [586, 47] on button "Add a Job Manually" at bounding box center [587, 50] width 177 height 33
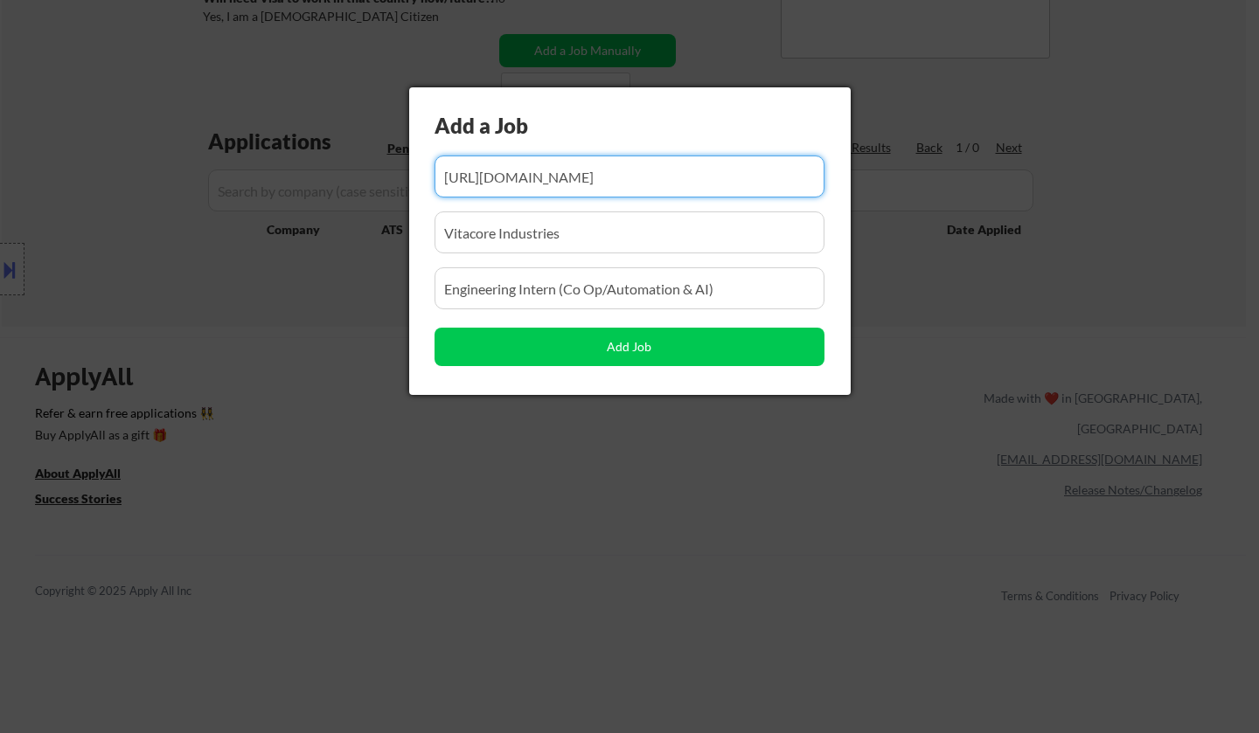
click at [537, 183] on input "input" at bounding box center [629, 177] width 390 height 42
click at [538, 182] on input "input" at bounding box center [629, 177] width 390 height 42
click at [540, 183] on input "input" at bounding box center [629, 177] width 390 height 42
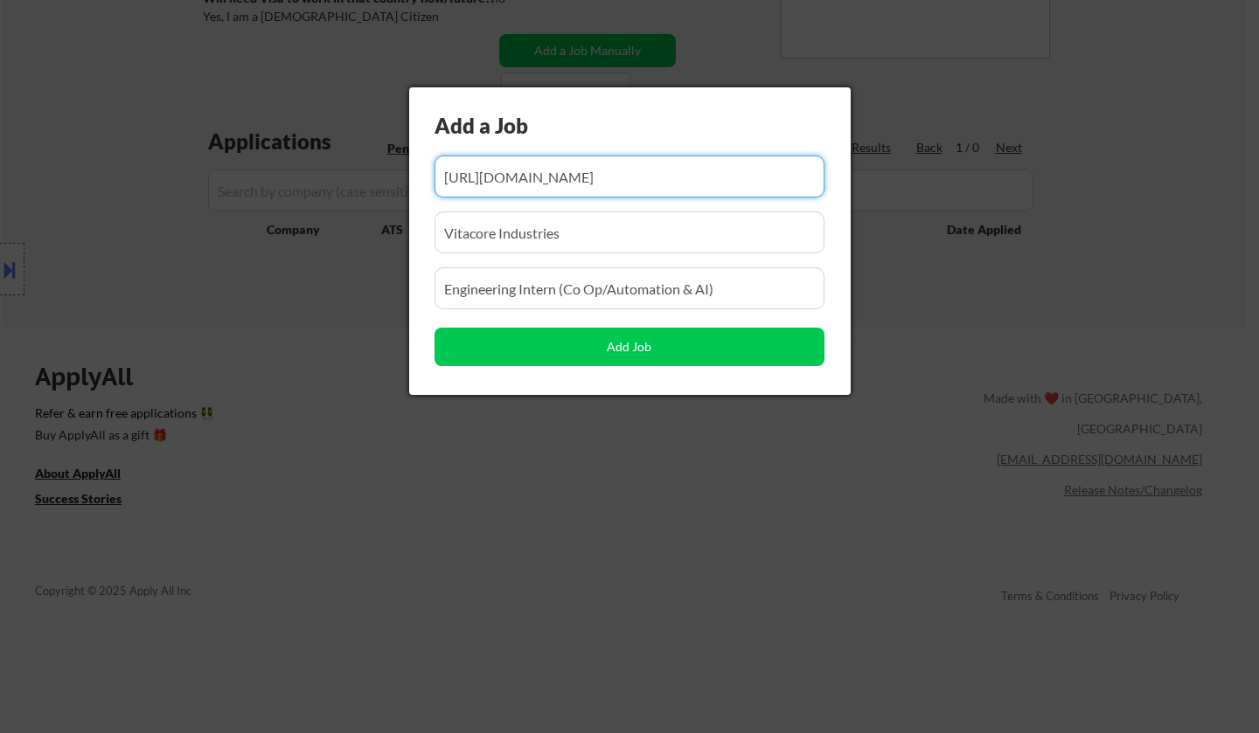
type input "[URL].com/jobsearch/viewjob/2J9QPNJggw2LtbMybR6PbKqbWxn3WZvbJK8qfpiJprqWFISfn2i…"
click at [590, 170] on input "input" at bounding box center [629, 177] width 390 height 42
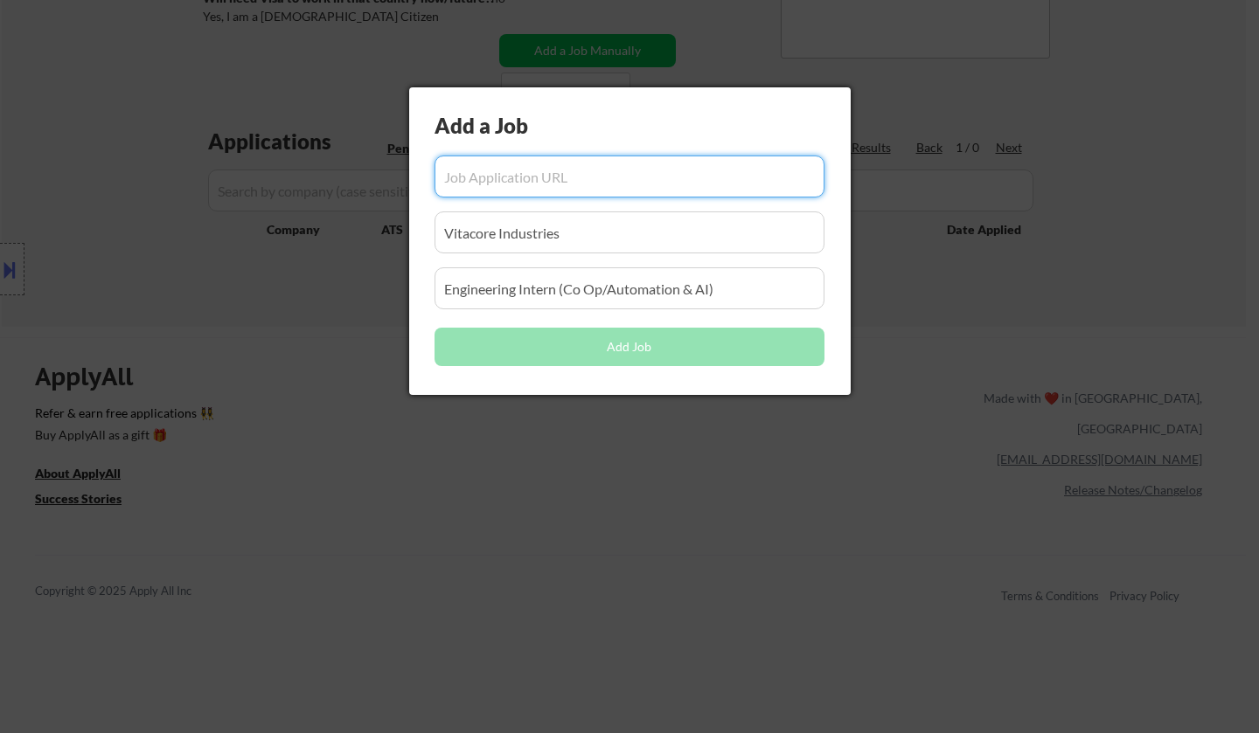
drag, startPoint x: 590, startPoint y: 228, endPoint x: 309, endPoint y: 232, distance: 280.6
click at [309, 232] on body "← Return to /applysquad Mailslurp Inbox Job Search Builder [PERSON_NAME] User E…" at bounding box center [629, 16] width 1259 height 733
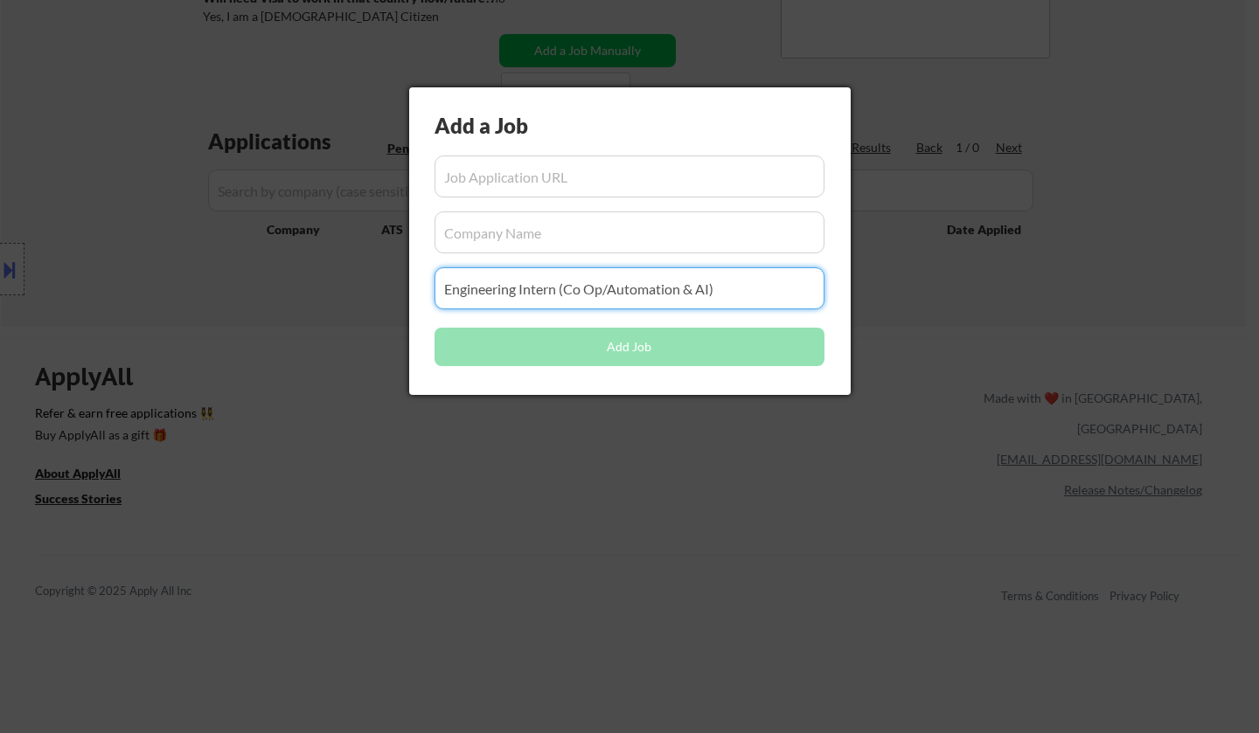
drag, startPoint x: 579, startPoint y: 298, endPoint x: 446, endPoint y: 212, distance: 159.3
click at [326, 290] on body "← Return to /applysquad Mailslurp Inbox Job Search Builder [PERSON_NAME] User E…" at bounding box center [629, 16] width 1259 height 733
type input "AI)"
drag, startPoint x: 436, startPoint y: 293, endPoint x: 251, endPoint y: 274, distance: 186.3
click at [253, 293] on body "← Return to /applysquad Mailslurp Inbox Job Search Builder [PERSON_NAME] User E…" at bounding box center [629, 16] width 1259 height 733
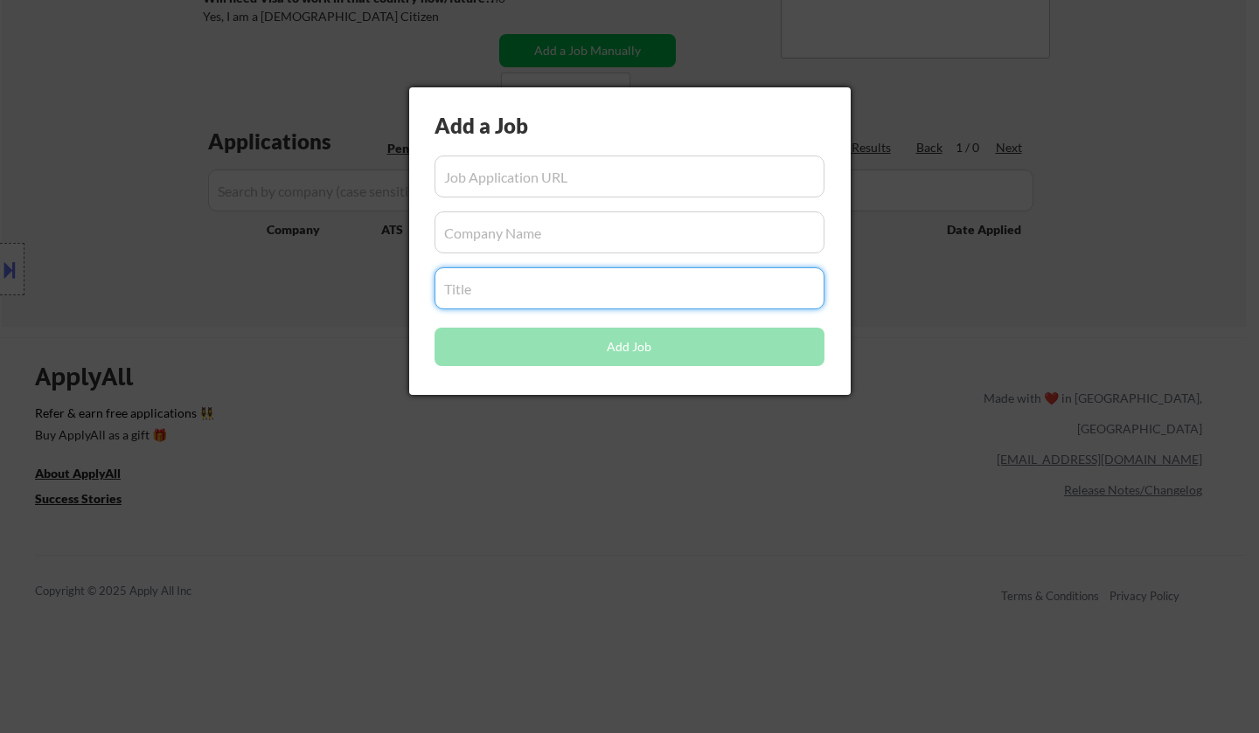
click at [573, 184] on input "input" at bounding box center [629, 177] width 390 height 42
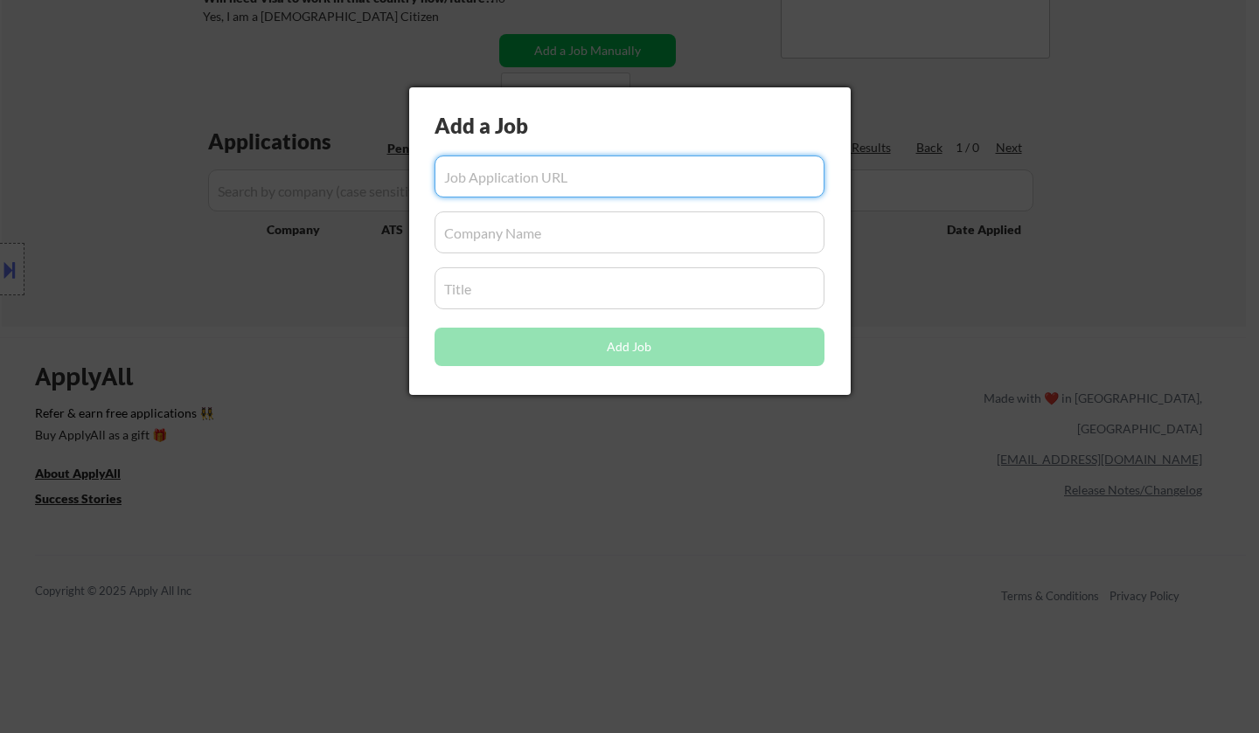
paste input "[URL][PERSON_NAME][DOMAIN_NAME]"
type input "[URL][PERSON_NAME][DOMAIN_NAME]"
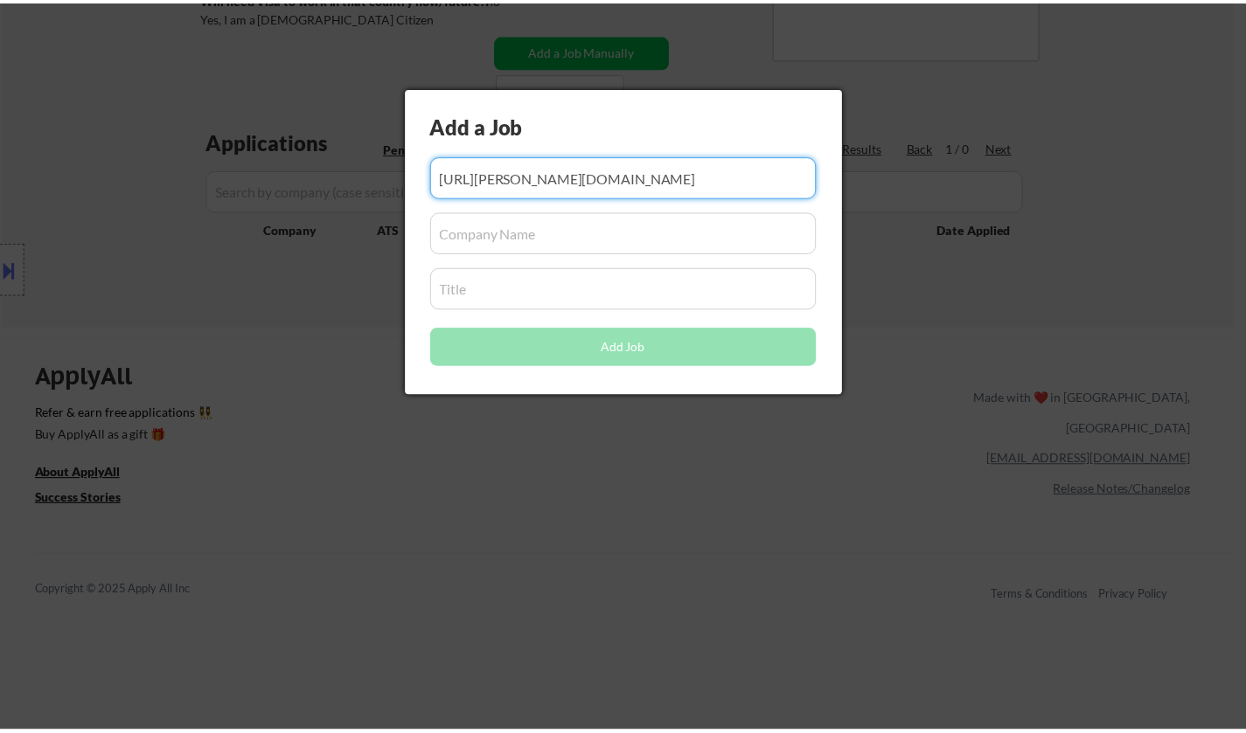
scroll to position [0, 0]
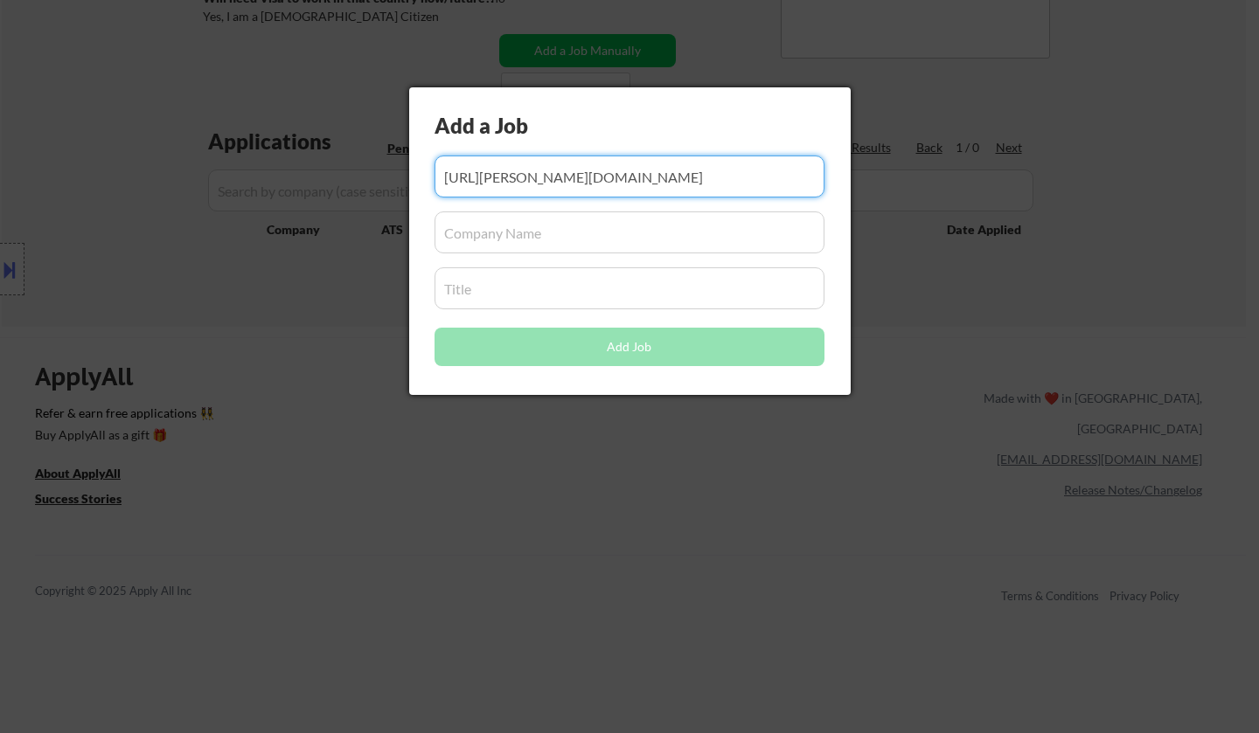
click at [576, 221] on input "input" at bounding box center [629, 233] width 390 height 42
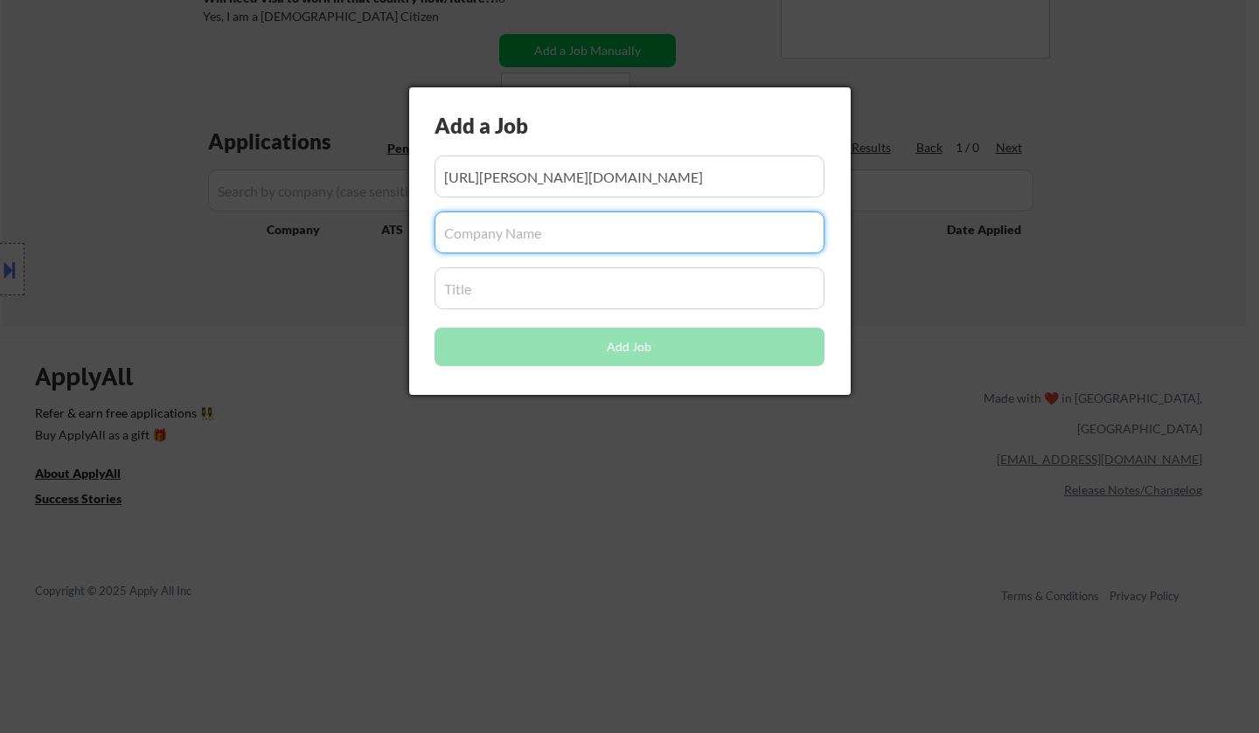
drag, startPoint x: 483, startPoint y: 227, endPoint x: 498, endPoint y: 237, distance: 17.7
click at [482, 227] on input "input" at bounding box center [629, 233] width 390 height 42
paste input "[PERSON_NAME].wd5.myworkdayjobs"
type input "[PERSON_NAME].wd5.myworkdayjobs"
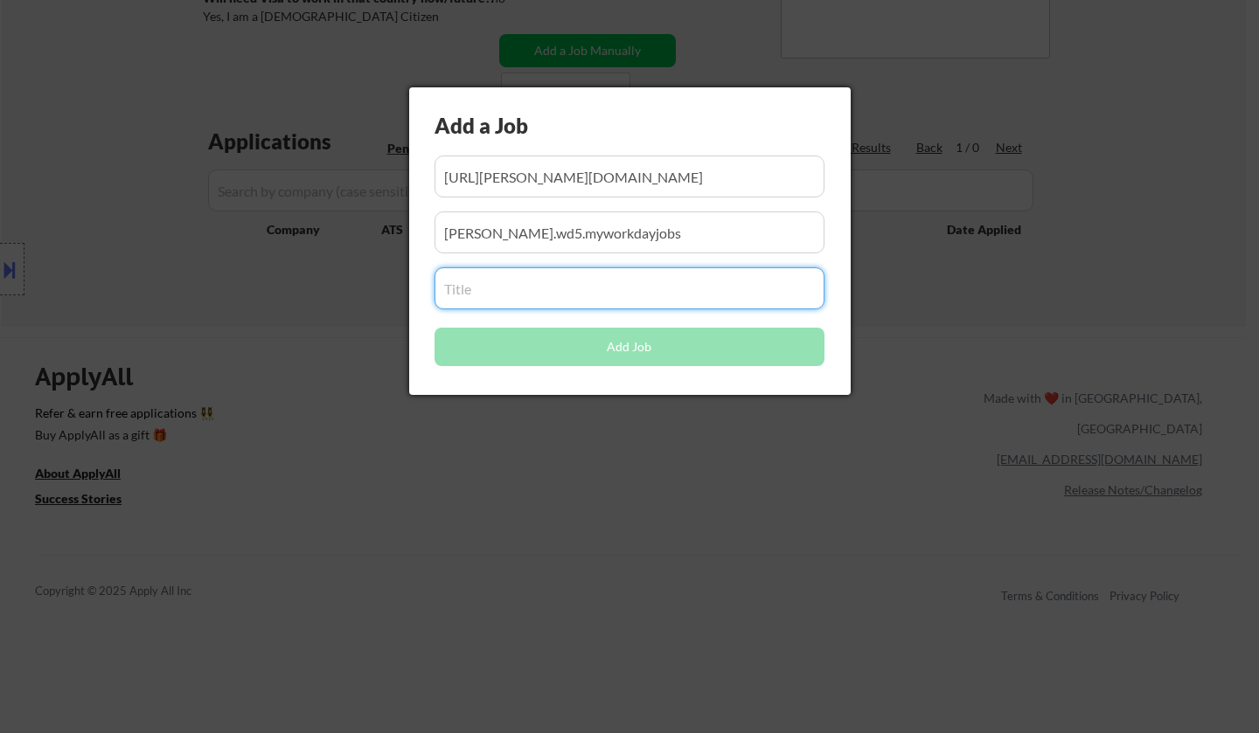
click at [538, 276] on input "input" at bounding box center [629, 288] width 390 height 42
click at [512, 282] on input "input" at bounding box center [629, 288] width 390 height 42
paste input "AI & Digital Innovation Intern"
type input "AI & Digital Innovation Intern"
drag, startPoint x: 723, startPoint y: 236, endPoint x: 697, endPoint y: 274, distance: 46.5
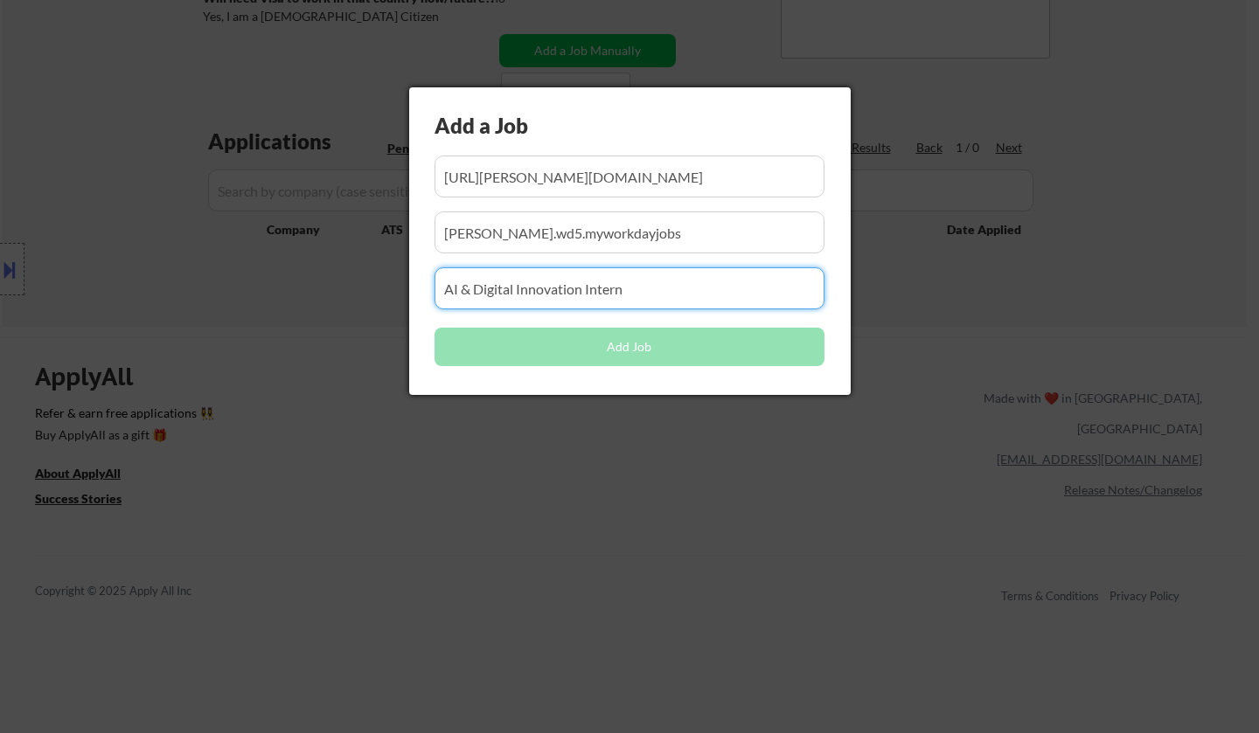
click at [721, 236] on input "input" at bounding box center [629, 233] width 390 height 42
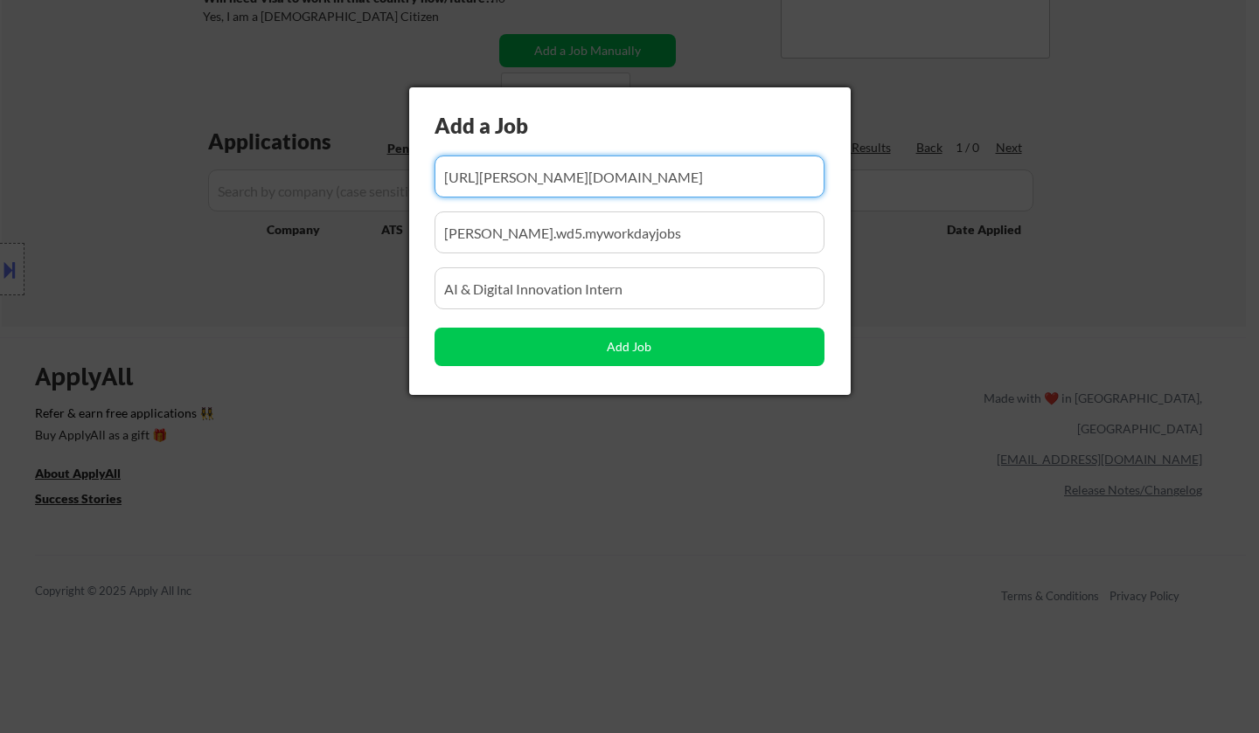
click at [666, 178] on input "input" at bounding box center [629, 177] width 390 height 42
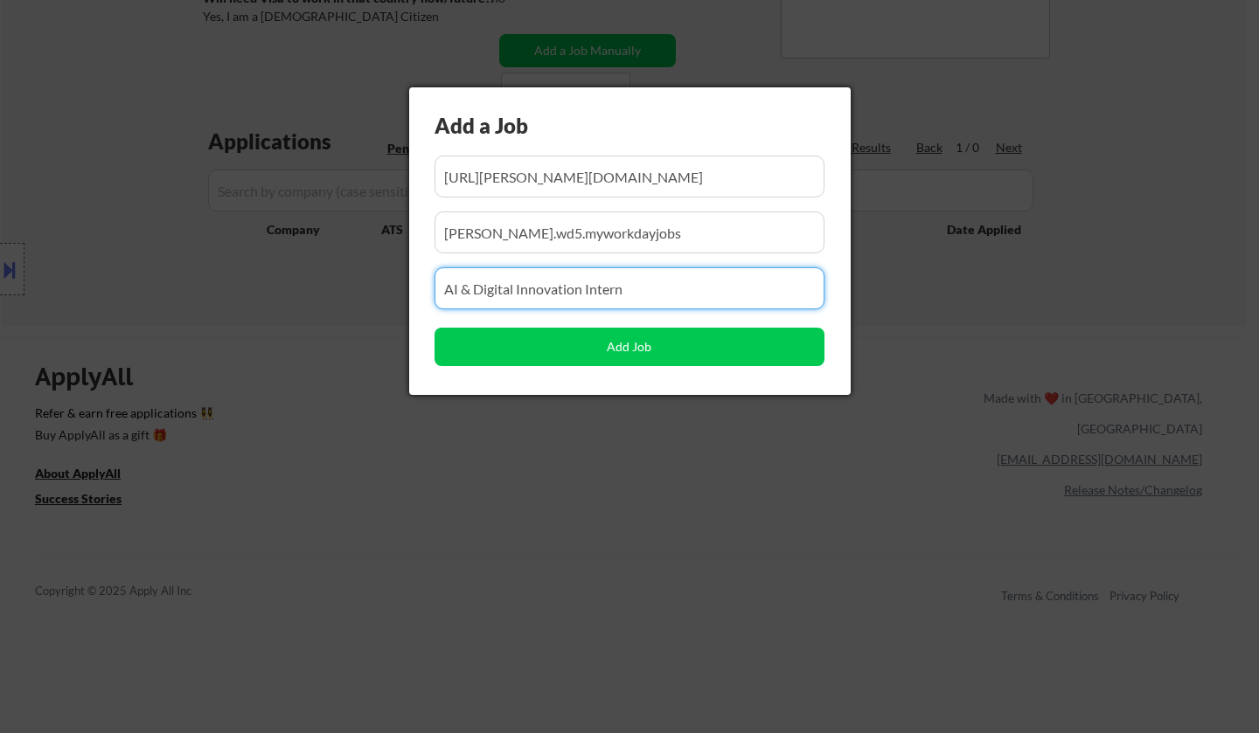
click at [667, 254] on div "Add a Job Add Job" at bounding box center [629, 241] width 441 height 308
click at [657, 225] on input "input" at bounding box center [629, 233] width 390 height 42
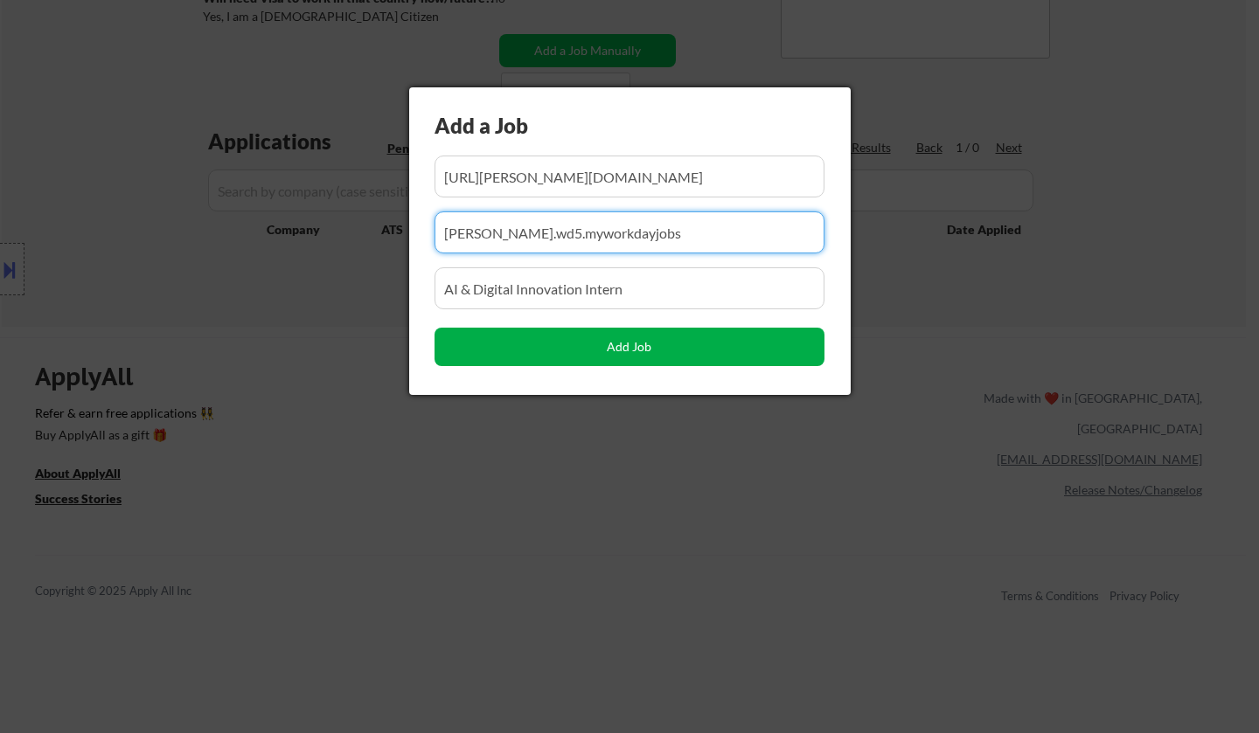
click at [643, 356] on button "Add Job" at bounding box center [629, 347] width 390 height 38
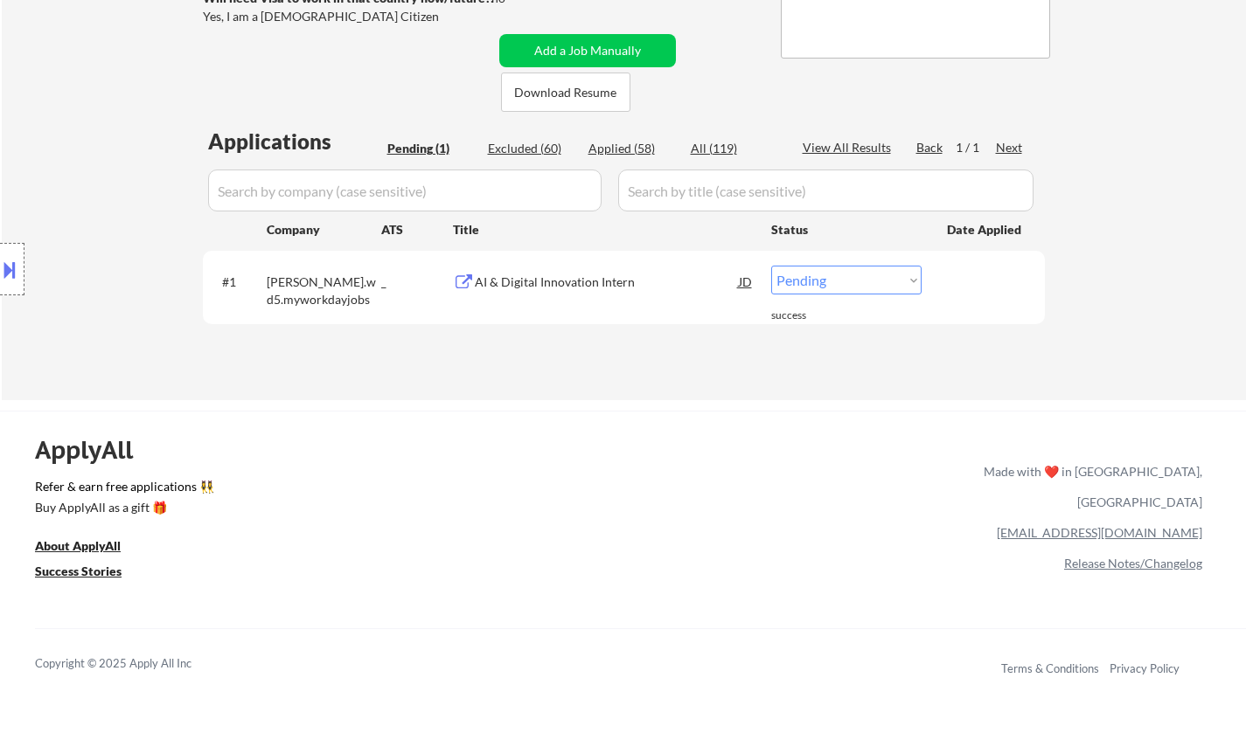
click at [864, 275] on select "Choose an option... Pending Applied Excluded (Questions) Excluded (Expired) Exc…" at bounding box center [846, 280] width 150 height 29
select select ""applied""
click at [771, 266] on select "Choose an option... Pending Applied Excluded (Questions) Excluded (Expired) Exc…" at bounding box center [846, 280] width 150 height 29
